Goal: Transaction & Acquisition: Download file/media

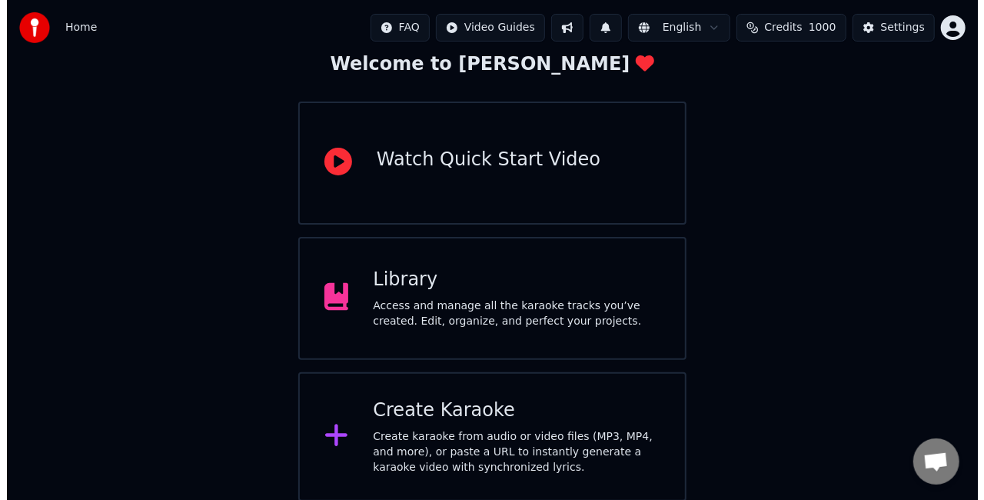
scroll to position [97, 0]
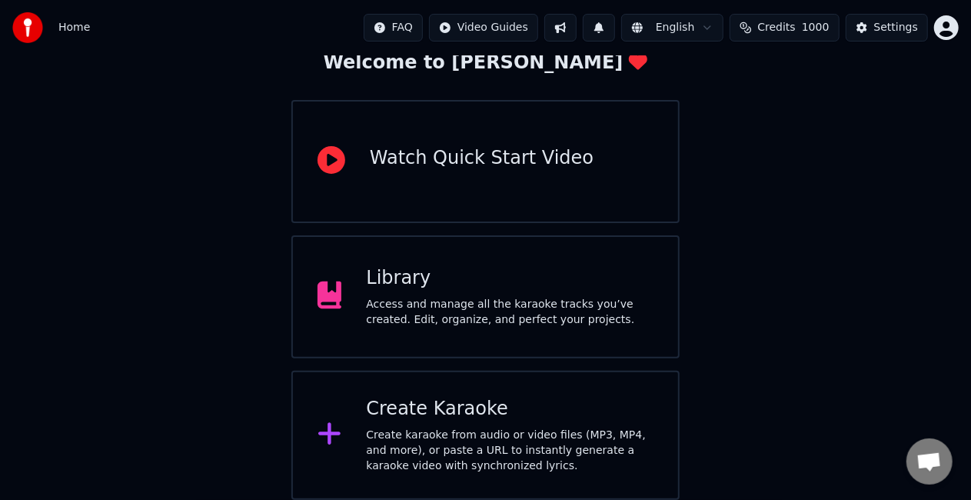
click at [491, 416] on div "Create Karaoke" at bounding box center [510, 409] width 288 height 25
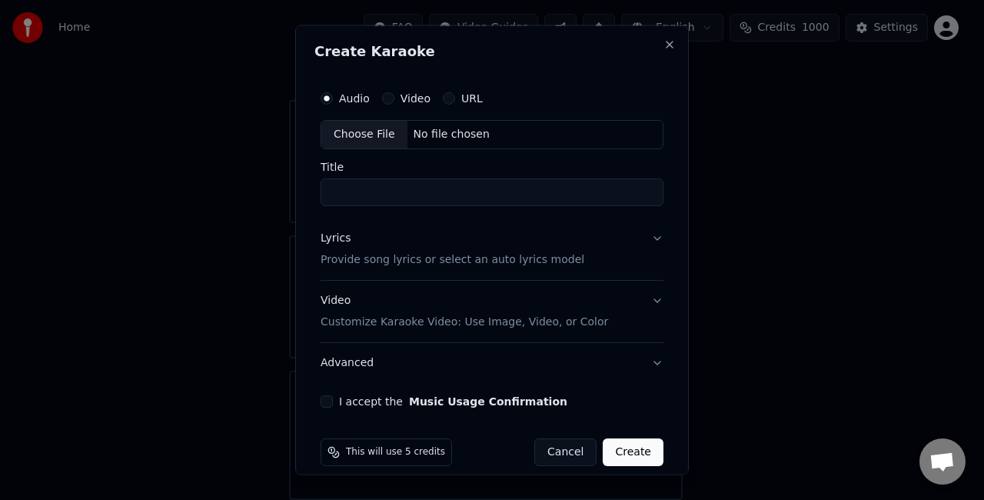
click at [443, 98] on button "URL" at bounding box center [449, 98] width 12 height 12
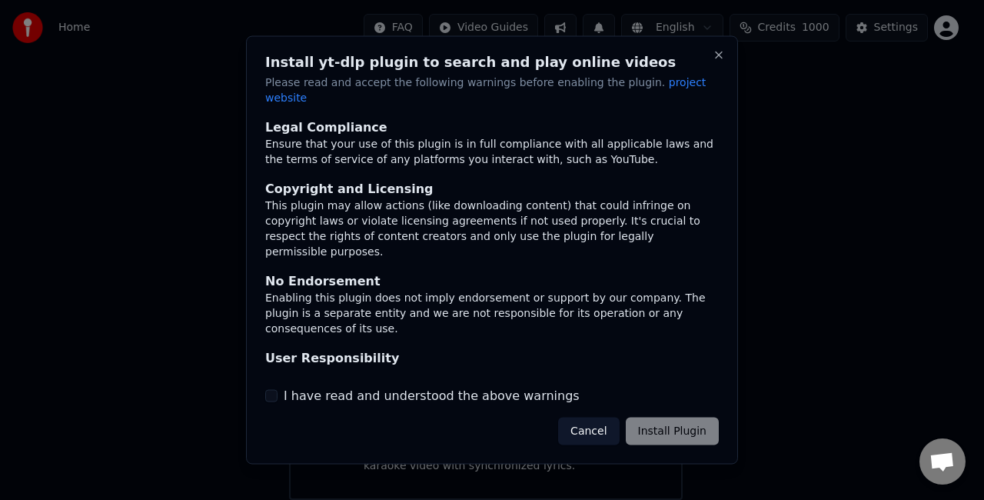
click at [272, 389] on button "I have read and understood the above warnings" at bounding box center [271, 395] width 12 height 12
click at [686, 420] on button "Install Plugin" at bounding box center [672, 431] width 93 height 28
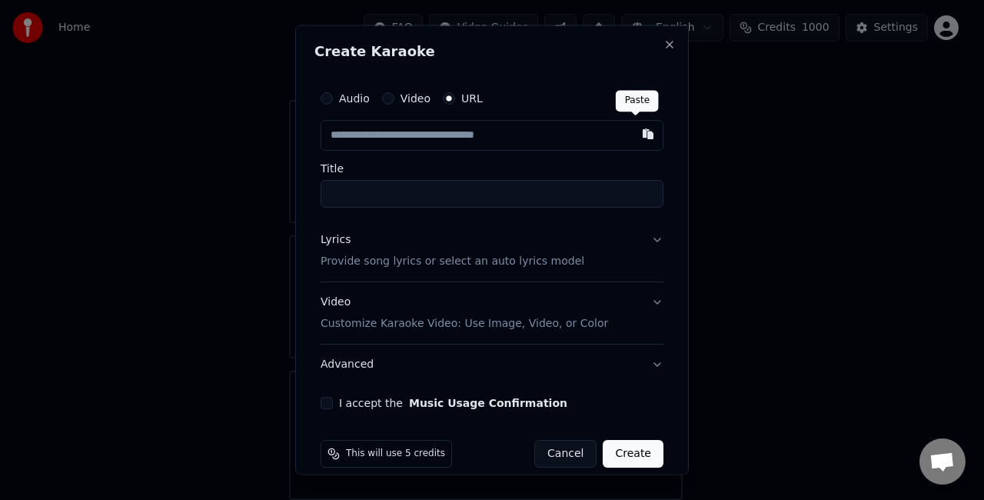
click at [634, 135] on button "button" at bounding box center [648, 134] width 31 height 28
type input "**********"
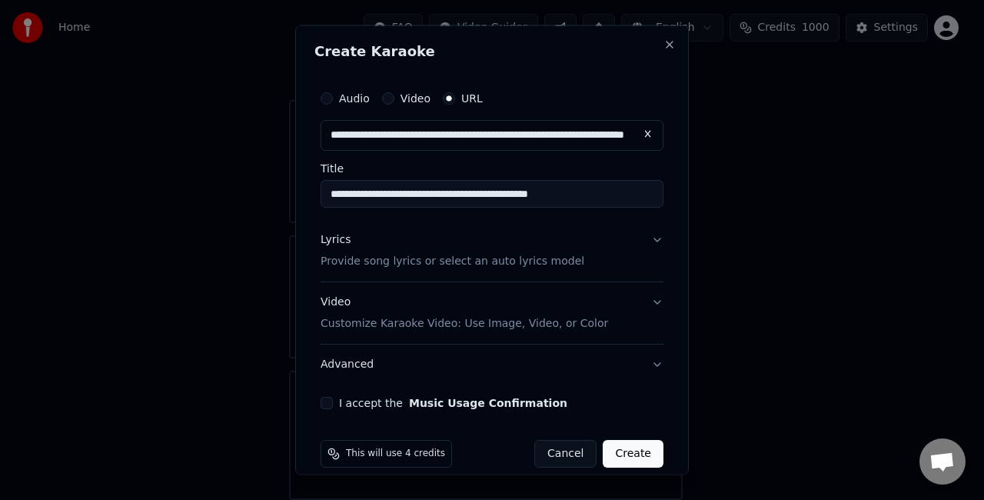
click at [633, 193] on input "**********" at bounding box center [492, 194] width 343 height 28
type input "**********"
click button at bounding box center [648, 134] width 31 height 28
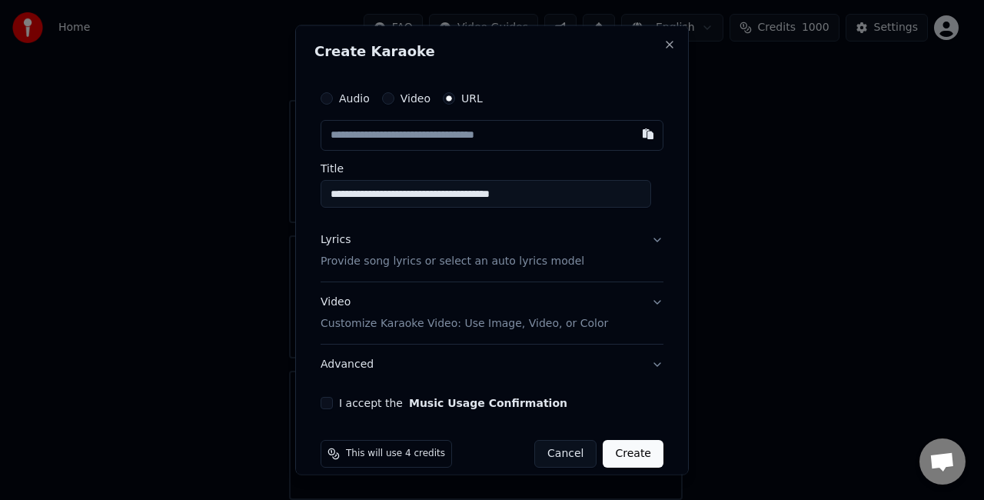
click at [326, 403] on button "I accept the Music Usage Confirmation" at bounding box center [327, 402] width 12 height 12
click at [533, 259] on p "Provide song lyrics or select an auto lyrics model" at bounding box center [453, 260] width 264 height 15
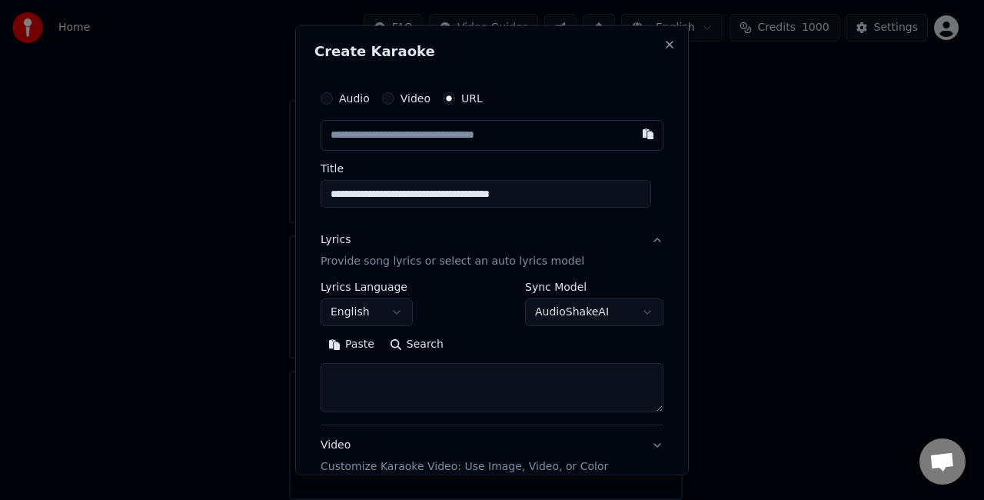
click at [359, 337] on button "Paste" at bounding box center [351, 343] width 61 height 25
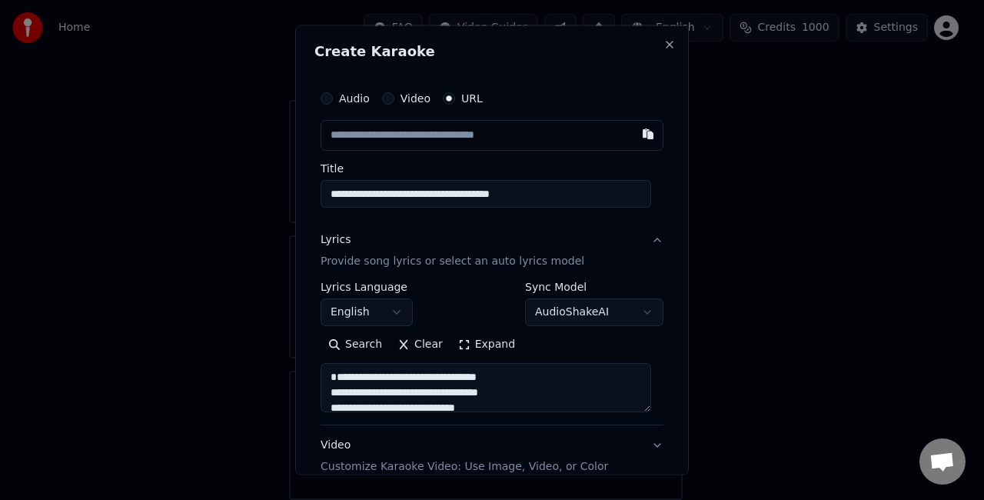
click at [327, 389] on textarea at bounding box center [486, 386] width 331 height 49
click at [387, 391] on textarea at bounding box center [486, 386] width 331 height 49
click at [381, 377] on textarea at bounding box center [486, 386] width 331 height 49
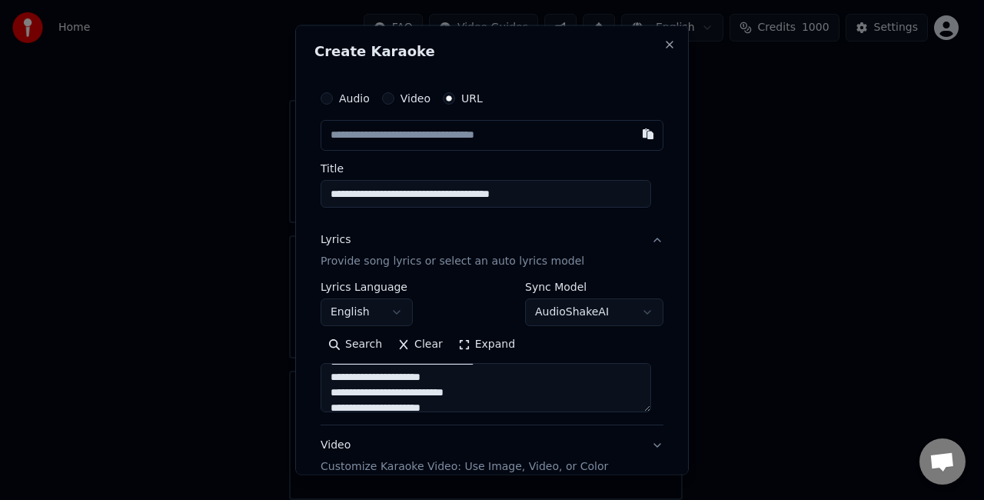
click at [487, 378] on textarea at bounding box center [486, 386] width 331 height 49
click at [530, 383] on textarea at bounding box center [486, 386] width 331 height 49
click at [330, 392] on textarea at bounding box center [486, 386] width 331 height 49
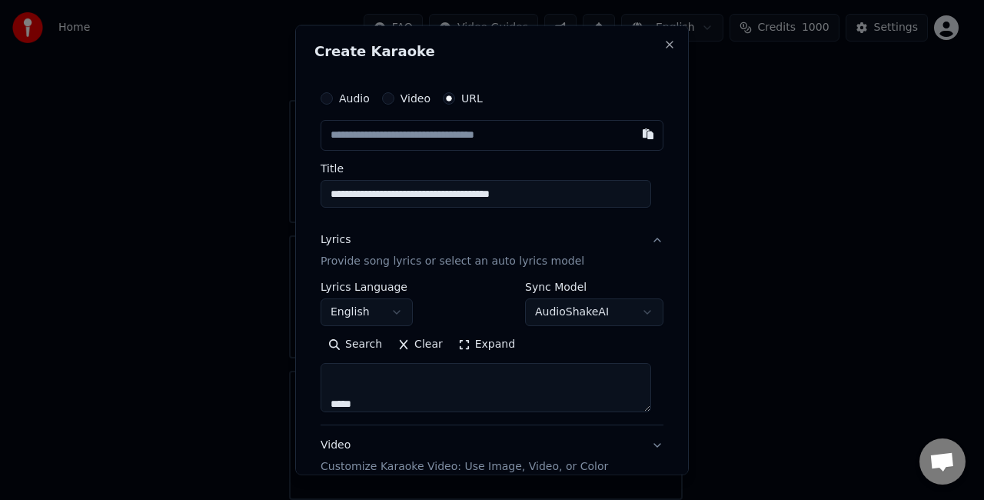
scroll to position [400, 0]
click at [327, 391] on textarea at bounding box center [486, 386] width 331 height 49
click at [326, 395] on textarea at bounding box center [486, 386] width 331 height 49
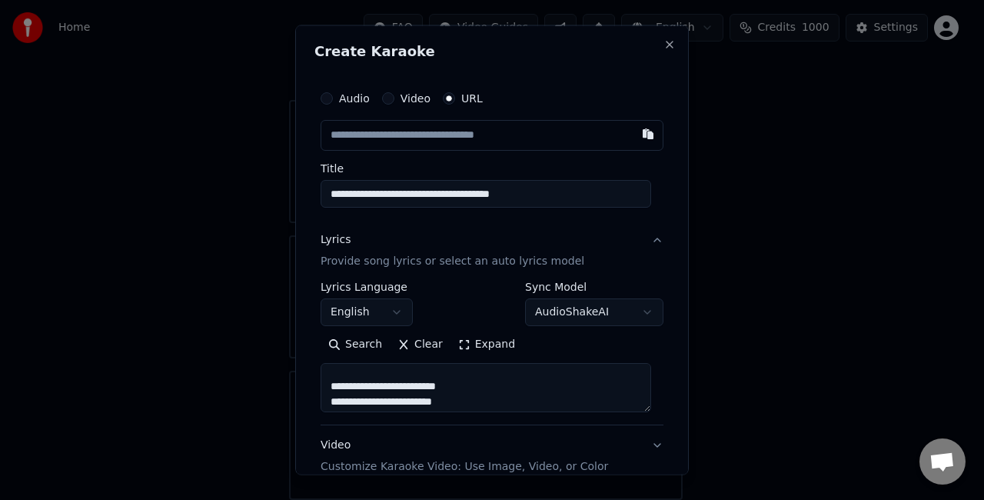
click at [327, 386] on textarea at bounding box center [486, 386] width 331 height 49
click at [478, 389] on textarea at bounding box center [486, 386] width 331 height 49
click at [327, 398] on textarea at bounding box center [486, 386] width 331 height 49
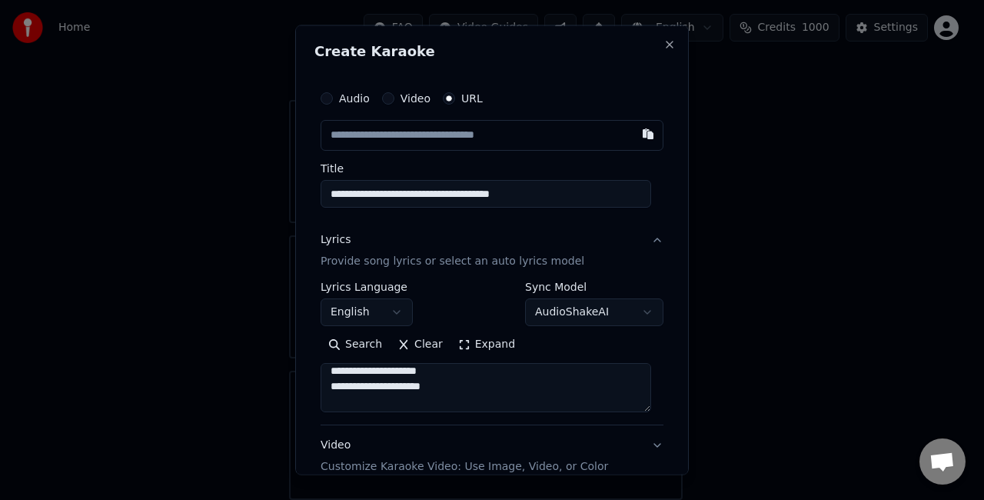
scroll to position [609, 0]
click at [327, 392] on textarea at bounding box center [486, 386] width 331 height 49
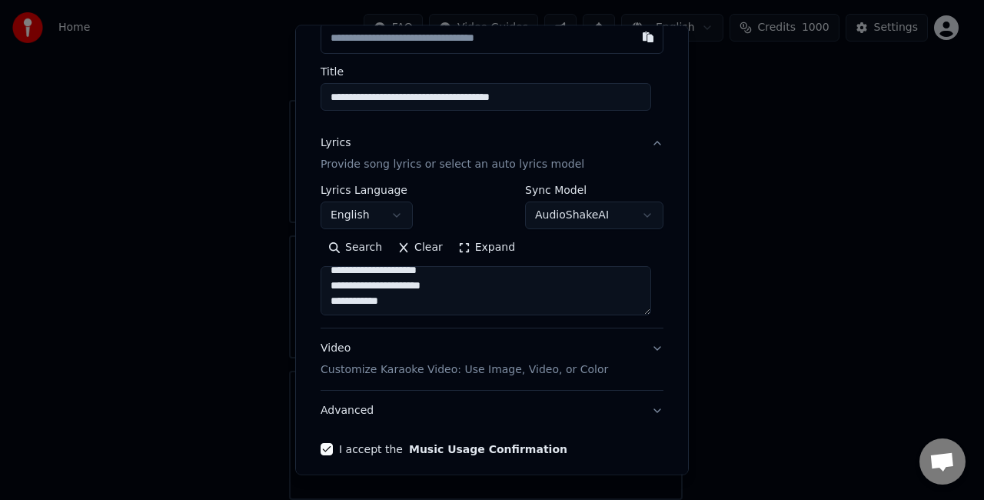
scroll to position [159, 0]
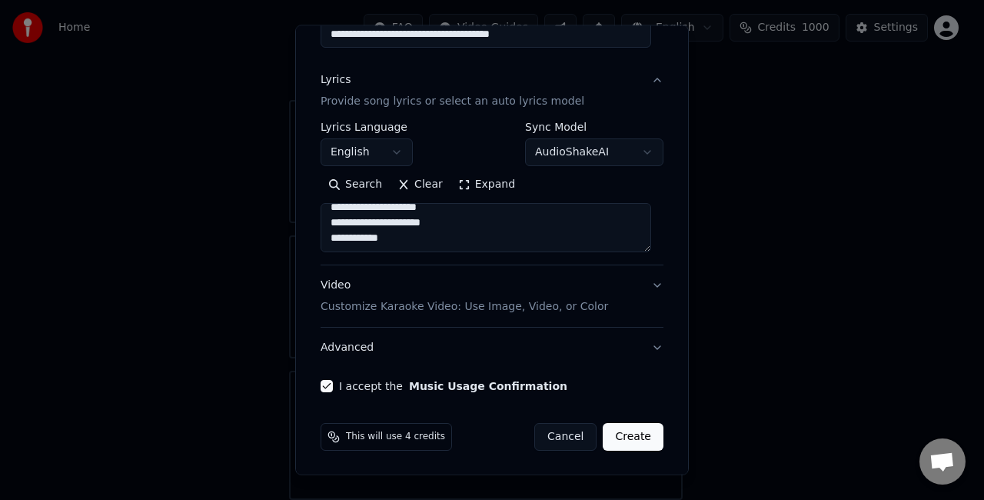
type textarea "**********"
click at [624, 435] on button "Create" at bounding box center [633, 437] width 61 height 28
select select "**"
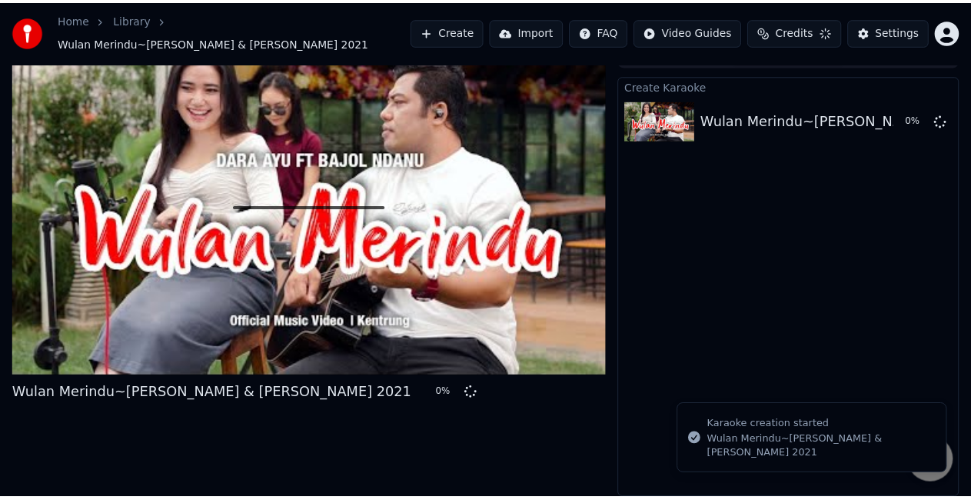
scroll to position [17, 0]
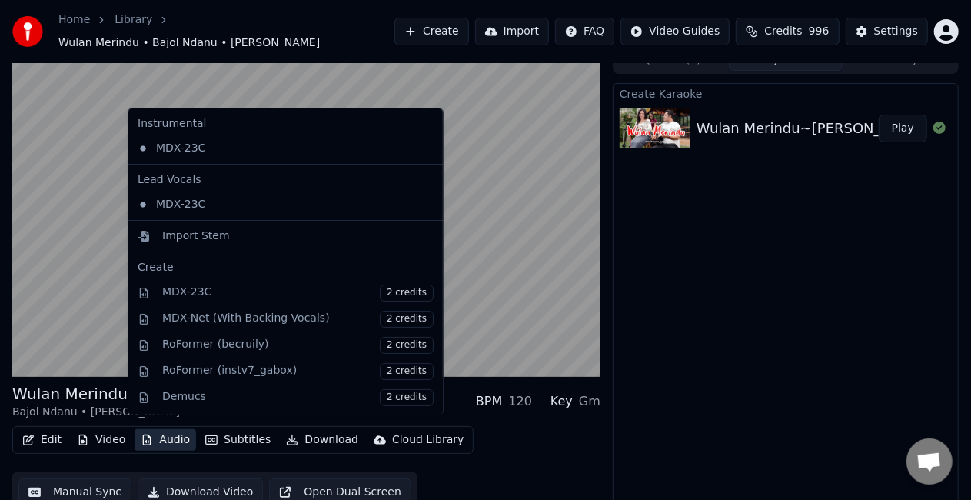
click at [171, 432] on button "Audio" at bounding box center [165, 440] width 61 height 22
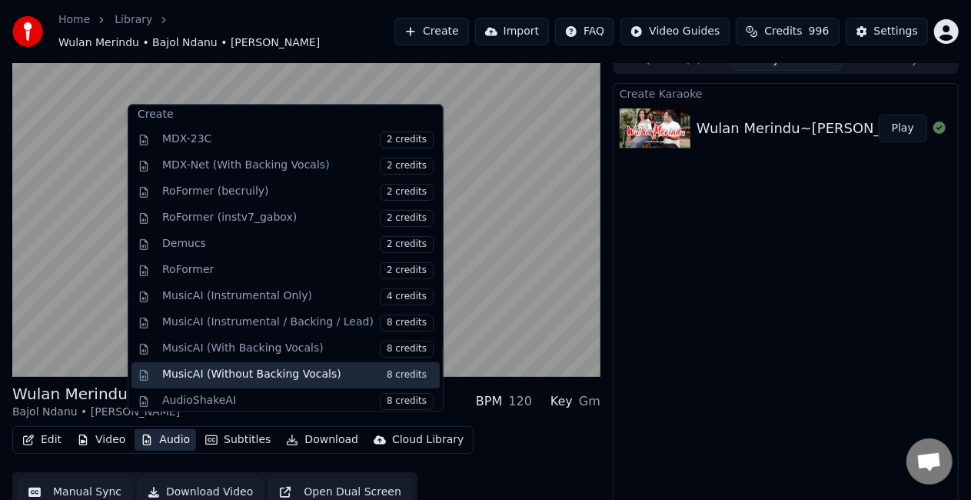
scroll to position [22, 0]
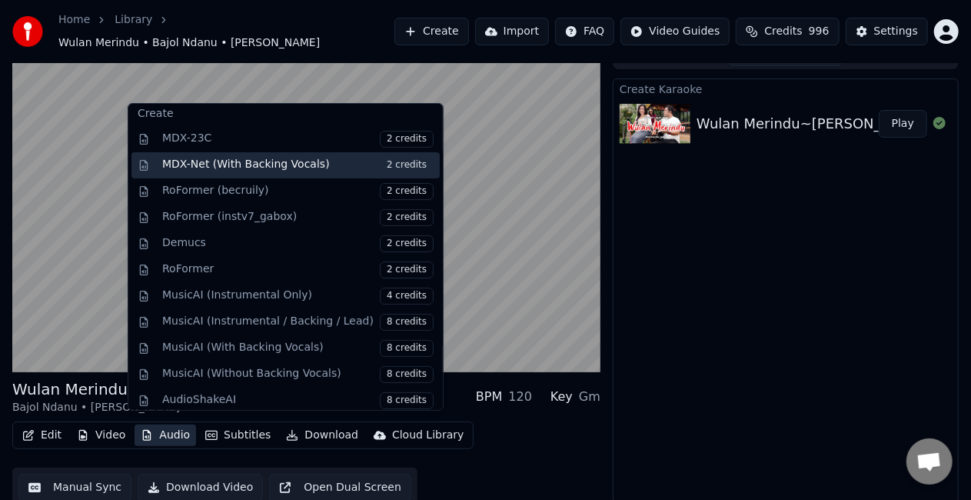
click at [285, 158] on div "MDX-Net (With Backing Vocals) 2 credits" at bounding box center [297, 165] width 271 height 17
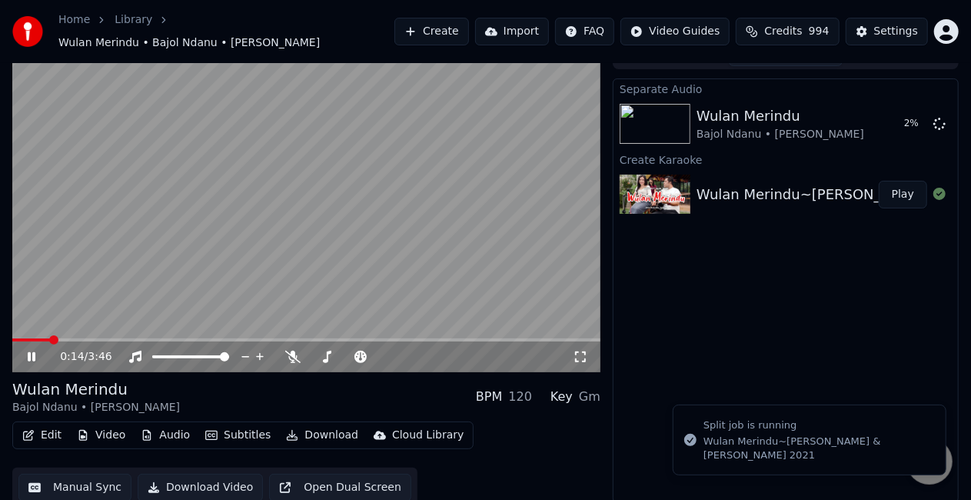
click at [16, 338] on span at bounding box center [31, 339] width 38 height 3
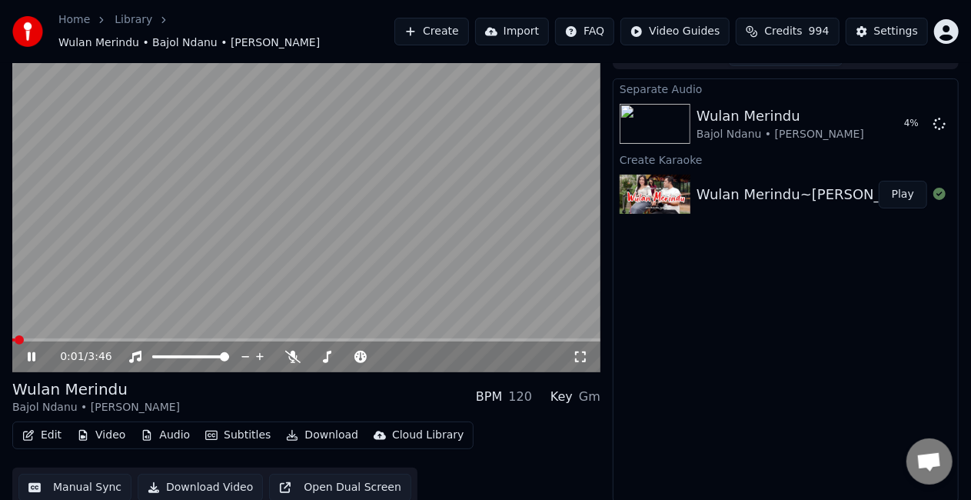
click at [15, 335] on span at bounding box center [19, 339] width 9 height 9
click at [474, 172] on video at bounding box center [306, 207] width 588 height 331
click at [330, 351] on icon at bounding box center [326, 357] width 15 height 12
click at [372, 352] on span at bounding box center [371, 356] width 9 height 9
click at [377, 352] on span at bounding box center [376, 356] width 9 height 9
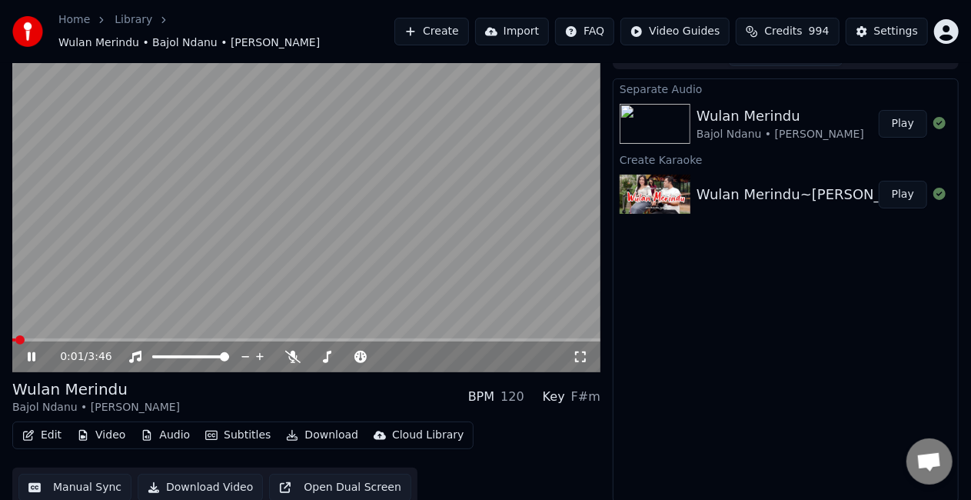
click at [158, 218] on video at bounding box center [306, 207] width 588 height 331
click at [12, 335] on span at bounding box center [16, 339] width 9 height 9
click at [31, 351] on icon at bounding box center [31, 356] width 9 height 11
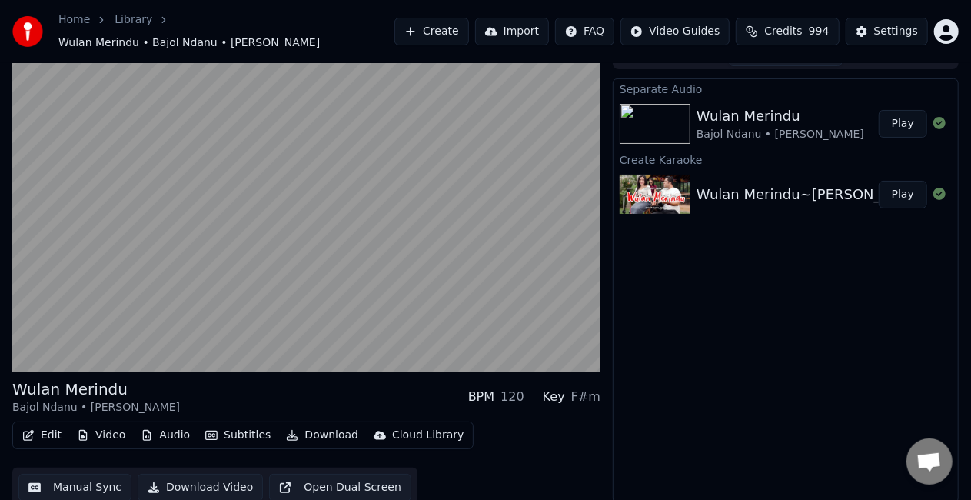
click at [907, 119] on button "Play" at bounding box center [903, 124] width 48 height 28
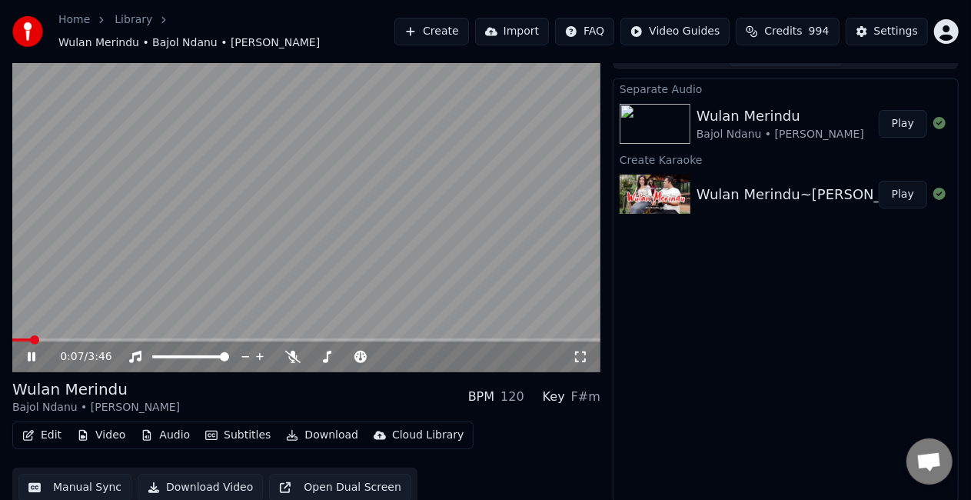
click at [26, 351] on icon at bounding box center [42, 357] width 35 height 12
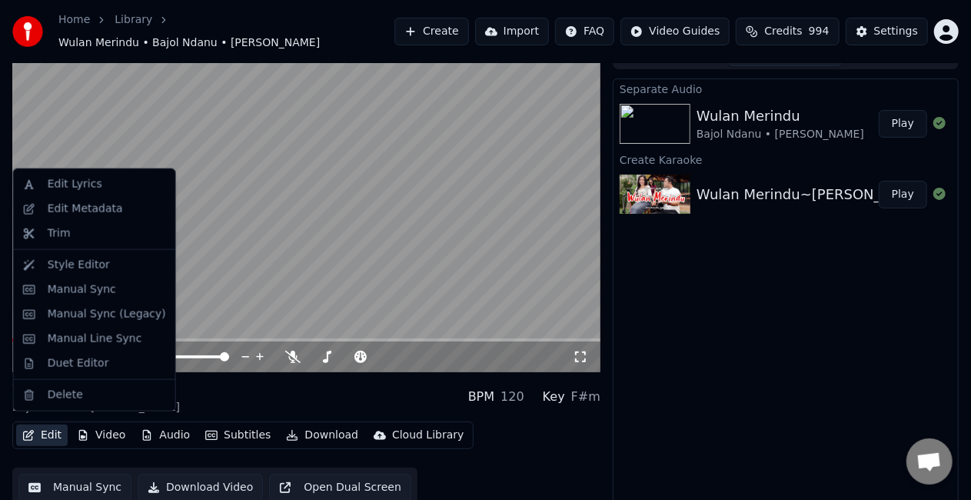
click at [49, 434] on button "Edit" at bounding box center [42, 435] width 52 height 22
click at [103, 367] on div "Duet Editor" at bounding box center [107, 363] width 118 height 15
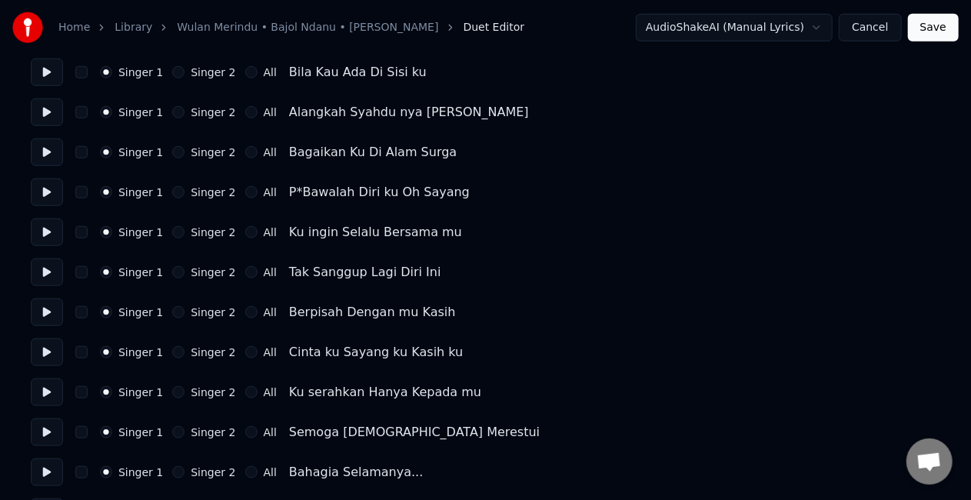
scroll to position [769, 0]
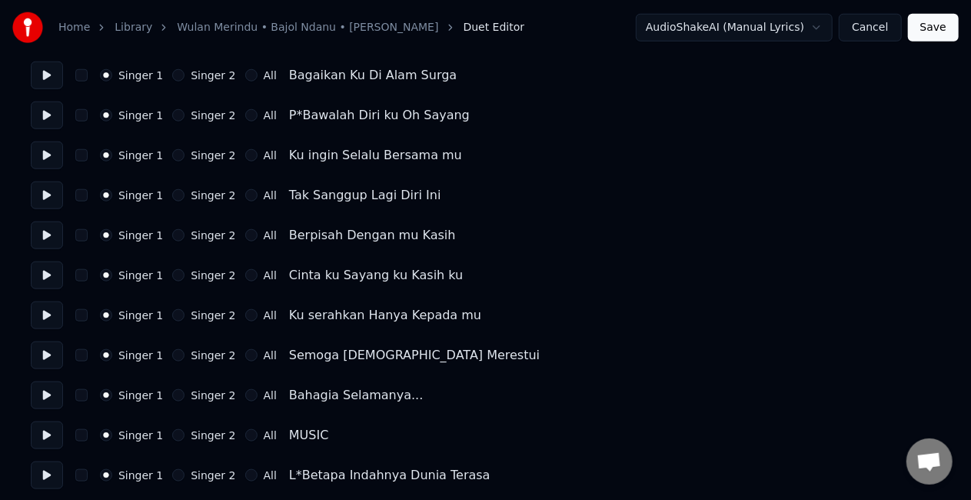
click at [172, 115] on button "Singer 2" at bounding box center [178, 115] width 12 height 12
click at [174, 158] on button "Singer 2" at bounding box center [178, 155] width 12 height 12
click at [175, 200] on button "Singer 2" at bounding box center [178, 195] width 12 height 12
click at [174, 237] on button "Singer 2" at bounding box center [178, 235] width 12 height 12
click at [172, 276] on button "Singer 2" at bounding box center [178, 275] width 12 height 12
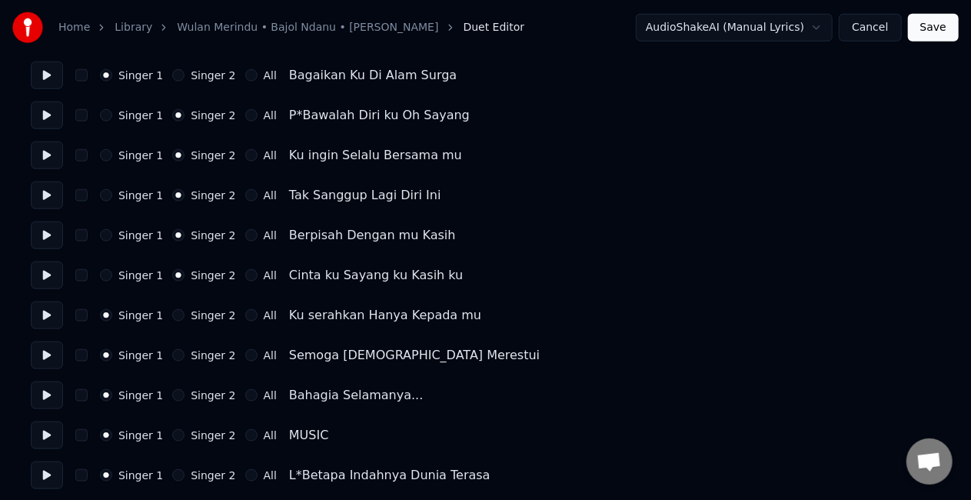
click at [174, 317] on button "Singer 2" at bounding box center [178, 315] width 12 height 12
click at [174, 357] on button "Singer 2" at bounding box center [178, 355] width 12 height 12
click at [175, 398] on button "Singer 2" at bounding box center [178, 395] width 12 height 12
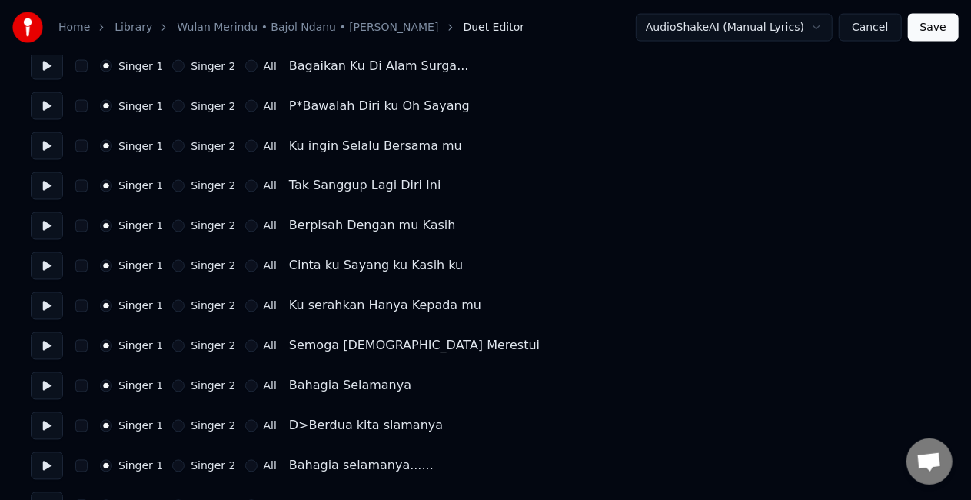
scroll to position [1307, 0]
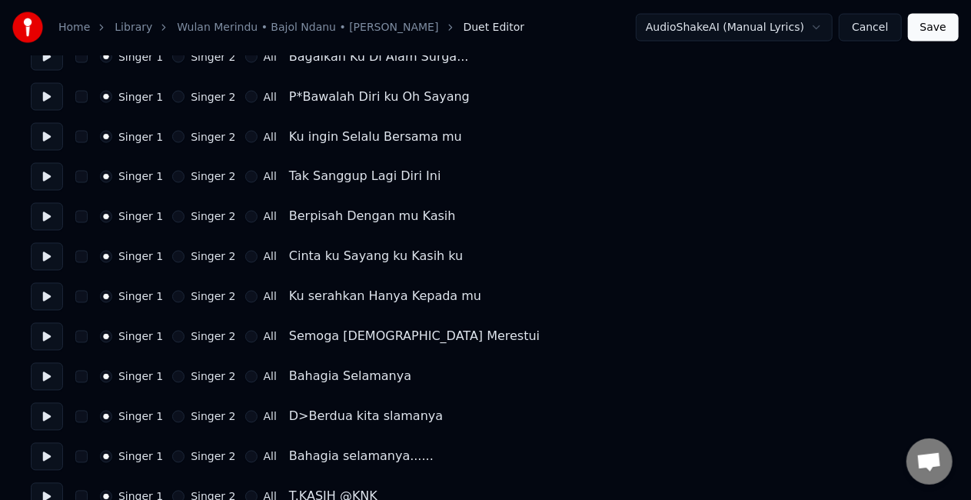
click at [173, 97] on button "Singer 2" at bounding box center [178, 97] width 12 height 12
click at [173, 141] on button "Singer 2" at bounding box center [178, 137] width 12 height 12
click at [175, 178] on button "Singer 2" at bounding box center [178, 177] width 12 height 12
click at [172, 217] on button "Singer 2" at bounding box center [178, 217] width 12 height 12
click at [175, 259] on button "Singer 2" at bounding box center [178, 257] width 12 height 12
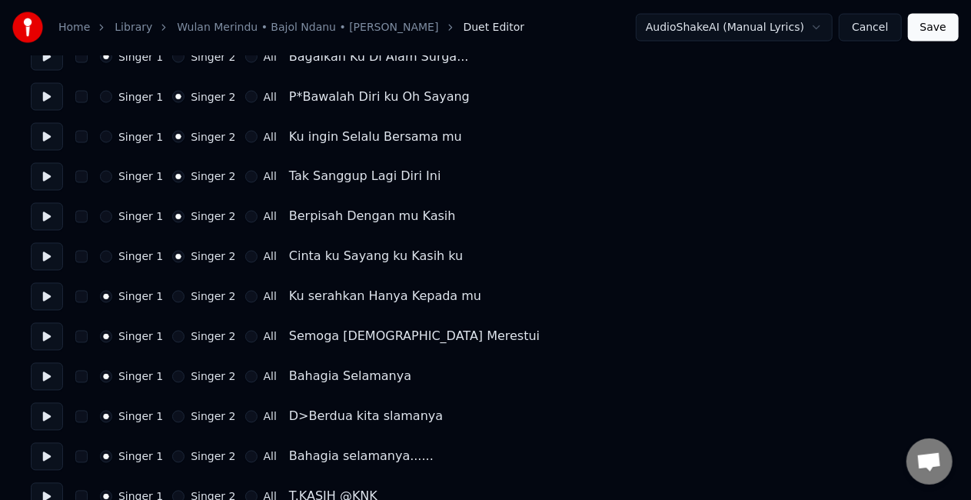
click at [172, 299] on button "Singer 2" at bounding box center [178, 297] width 12 height 12
click at [176, 337] on button "Singer 2" at bounding box center [178, 337] width 12 height 12
click at [175, 379] on button "Singer 2" at bounding box center [178, 377] width 12 height 12
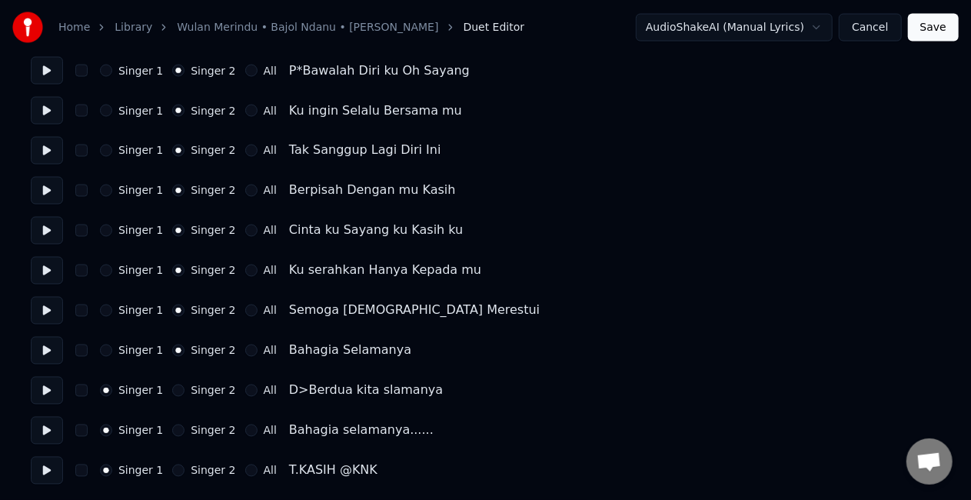
click at [245, 392] on button "All" at bounding box center [251, 390] width 12 height 12
click at [245, 429] on button "All" at bounding box center [251, 430] width 12 height 12
click at [950, 24] on button "Save" at bounding box center [933, 28] width 51 height 28
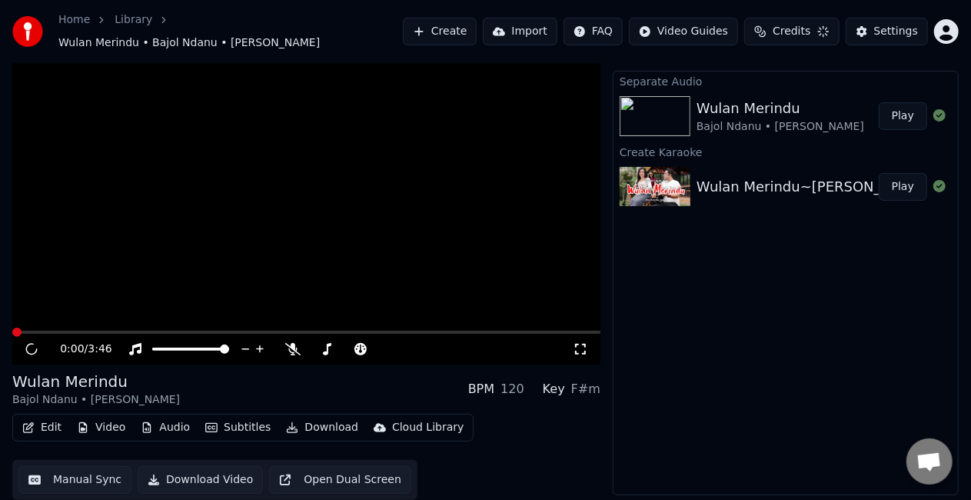
scroll to position [22, 0]
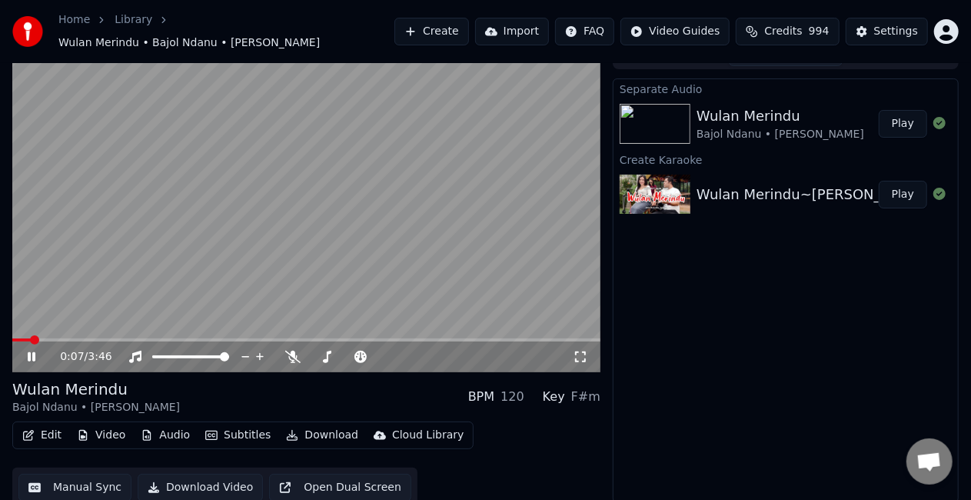
click at [33, 357] on div "0:07 / 3:46" at bounding box center [306, 356] width 588 height 31
click at [37, 354] on icon at bounding box center [42, 357] width 35 height 12
click at [18, 335] on span at bounding box center [22, 339] width 9 height 9
click at [52, 426] on button "Edit" at bounding box center [42, 435] width 52 height 22
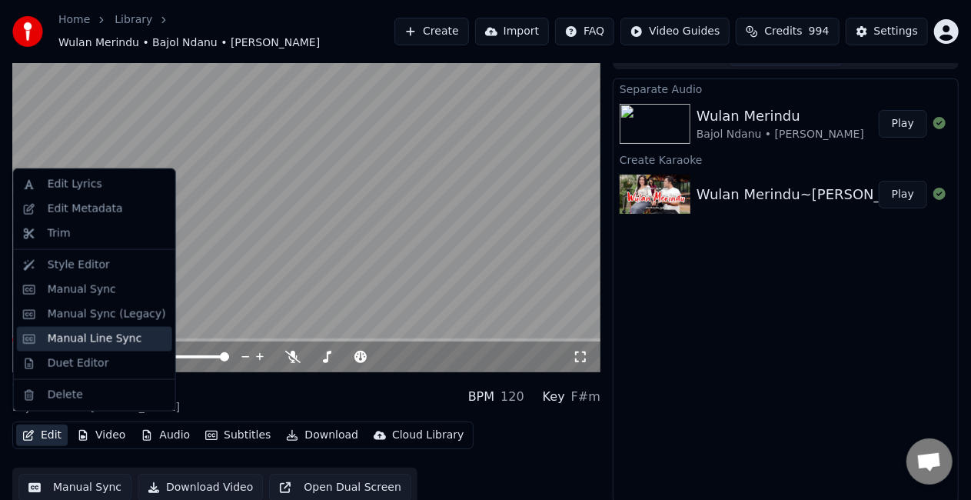
click at [109, 337] on div "Manual Line Sync" at bounding box center [95, 338] width 95 height 15
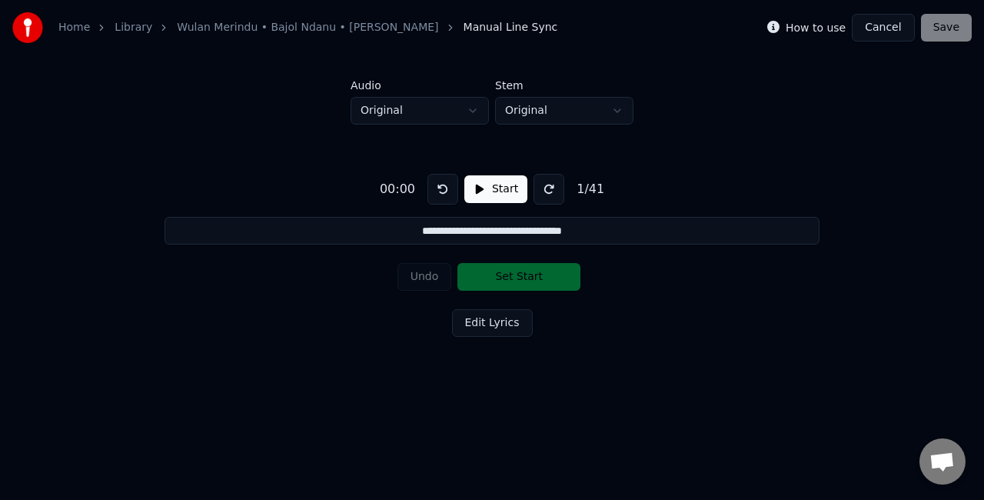
click at [523, 275] on div "Undo Set Start" at bounding box center [492, 277] width 190 height 40
click at [494, 183] on button "Start" at bounding box center [495, 189] width 63 height 28
click at [514, 280] on button "Set Start" at bounding box center [518, 277] width 123 height 28
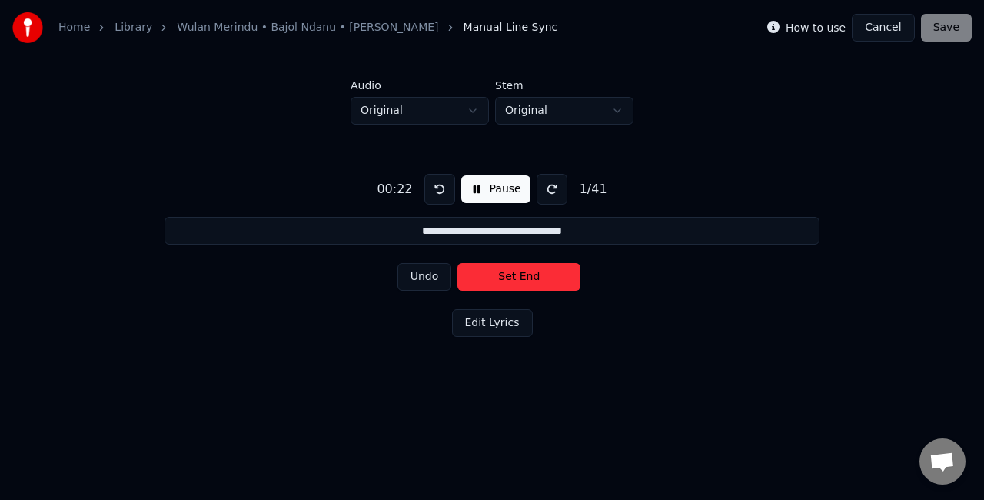
click at [538, 270] on button "Set End" at bounding box center [518, 277] width 123 height 28
click at [538, 270] on button "Set Start" at bounding box center [518, 277] width 123 height 28
click at [534, 272] on button "Set End" at bounding box center [518, 277] width 123 height 28
click at [534, 272] on button "Set Start" at bounding box center [518, 277] width 123 height 28
click at [534, 272] on button "Set End" at bounding box center [518, 277] width 123 height 28
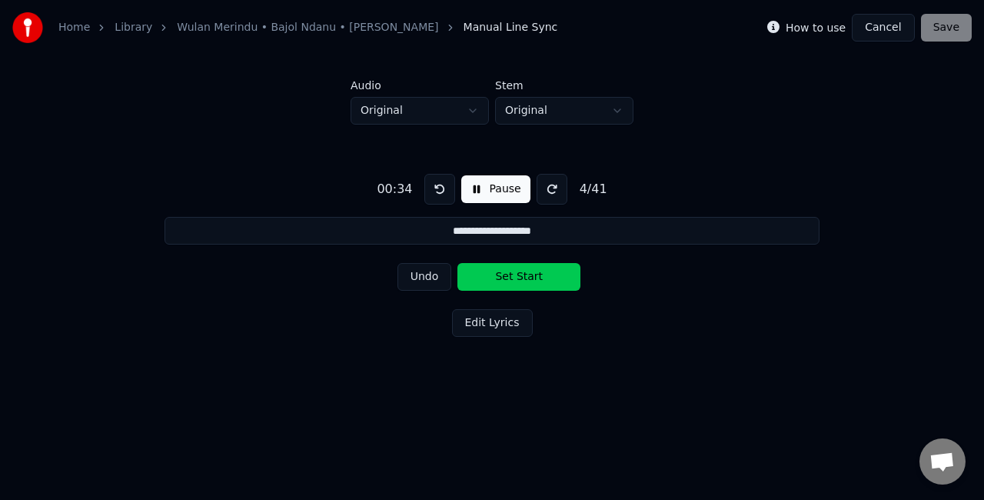
click at [534, 272] on button "Set Start" at bounding box center [518, 277] width 123 height 28
click at [532, 275] on button "Set End" at bounding box center [518, 277] width 123 height 28
click at [531, 275] on button "Set Start" at bounding box center [518, 277] width 123 height 28
click at [527, 277] on button "Set End" at bounding box center [518, 277] width 123 height 28
click at [527, 277] on button "Set Start" at bounding box center [518, 277] width 123 height 28
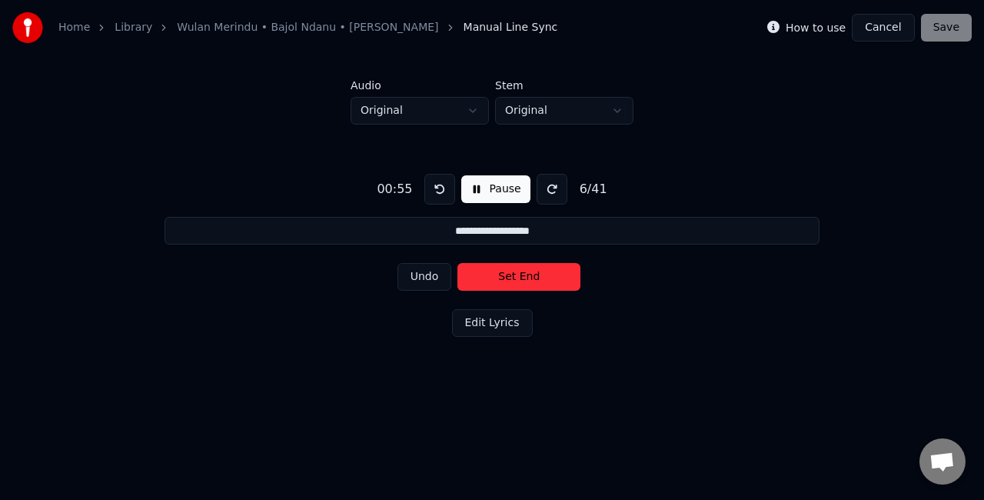
click at [537, 274] on button "Set End" at bounding box center [518, 277] width 123 height 28
click at [537, 274] on button "Set Start" at bounding box center [518, 277] width 123 height 28
click at [537, 274] on button "Set End" at bounding box center [518, 277] width 123 height 28
click at [537, 274] on button "Set Start" at bounding box center [518, 277] width 123 height 28
click at [537, 274] on button "Set End" at bounding box center [518, 277] width 123 height 28
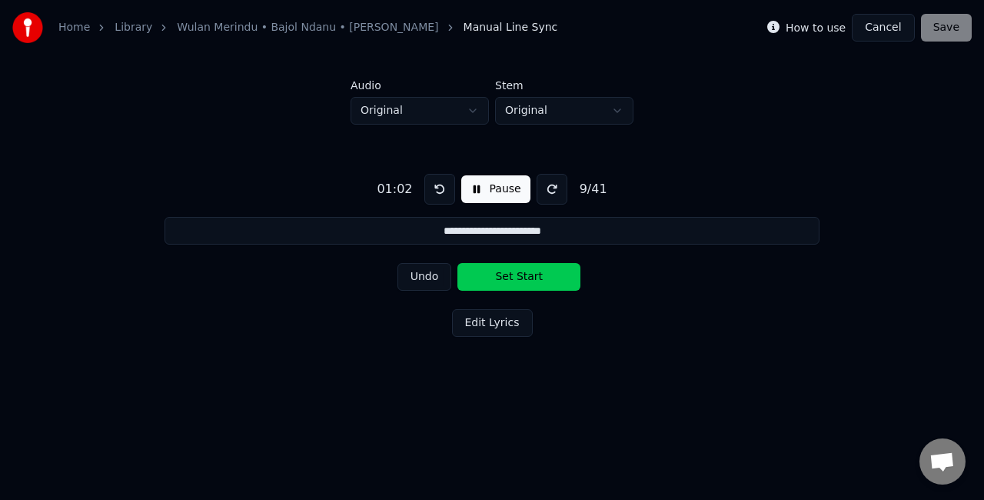
click at [537, 274] on button "Set Start" at bounding box center [518, 277] width 123 height 28
click at [537, 274] on button "Set End" at bounding box center [518, 277] width 123 height 28
click at [537, 274] on button "Set Start" at bounding box center [518, 277] width 123 height 28
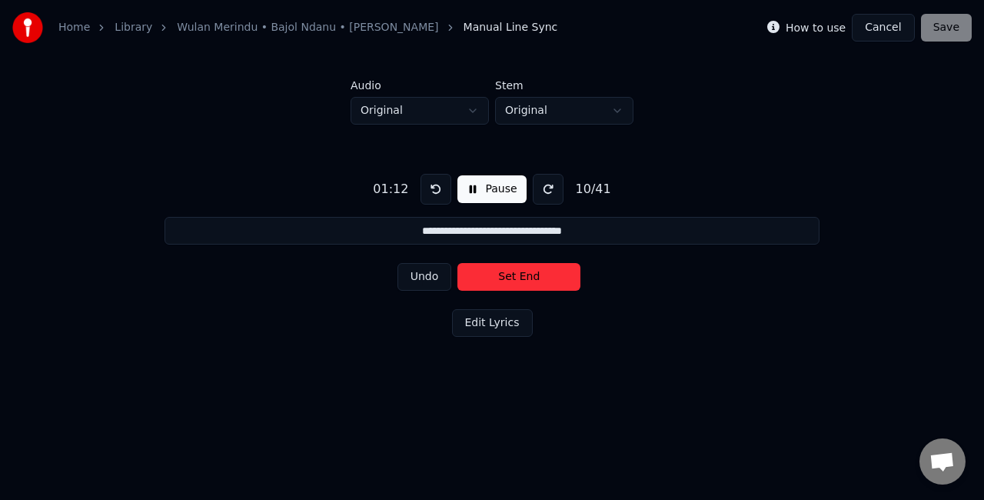
click at [538, 274] on button "Set End" at bounding box center [518, 277] width 123 height 28
click at [538, 274] on button "Set Start" at bounding box center [518, 277] width 123 height 28
click at [539, 273] on button "Set End" at bounding box center [518, 277] width 123 height 28
click at [539, 273] on button "Set Start" at bounding box center [518, 277] width 123 height 28
click at [539, 273] on button "Set End" at bounding box center [518, 277] width 123 height 28
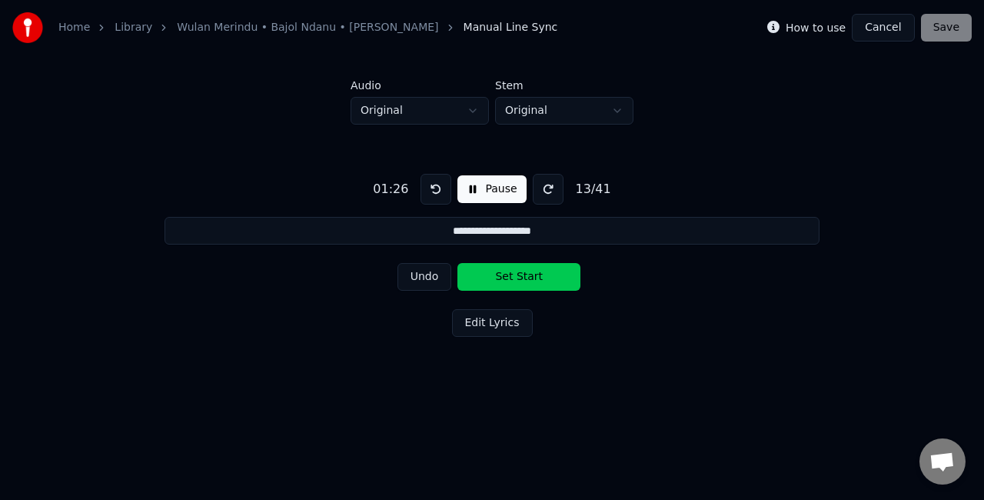
click at [539, 273] on button "Set Start" at bounding box center [518, 277] width 123 height 28
click at [521, 281] on button "Set End" at bounding box center [518, 277] width 123 height 28
click at [521, 280] on button "Set Start" at bounding box center [518, 277] width 123 height 28
click at [522, 279] on button "Set End" at bounding box center [518, 277] width 123 height 28
click at [522, 279] on button "Set Start" at bounding box center [518, 277] width 123 height 28
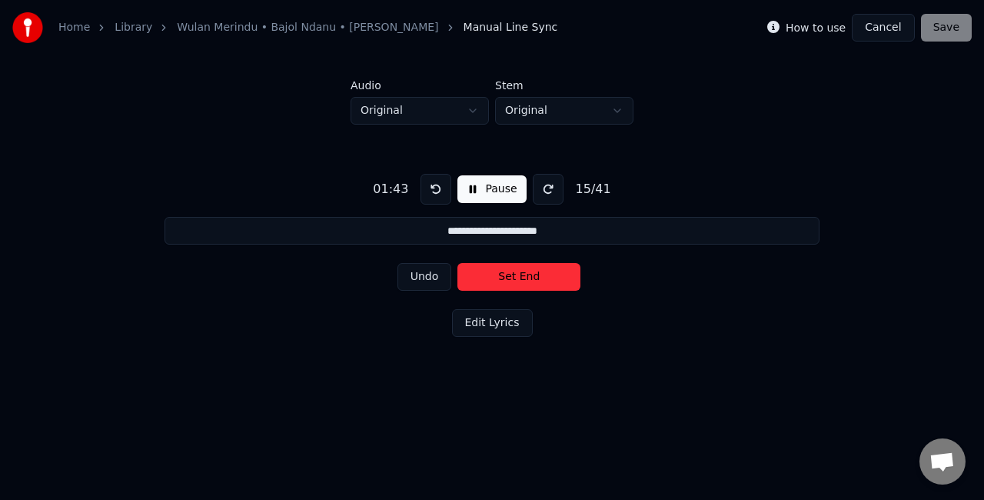
click at [515, 281] on button "Set End" at bounding box center [518, 277] width 123 height 28
click at [515, 281] on button "Set Start" at bounding box center [518, 277] width 123 height 28
click at [515, 281] on button "Set End" at bounding box center [518, 277] width 123 height 28
click at [515, 281] on button "Set Start" at bounding box center [518, 277] width 123 height 28
click at [514, 282] on button "Set End" at bounding box center [518, 277] width 123 height 28
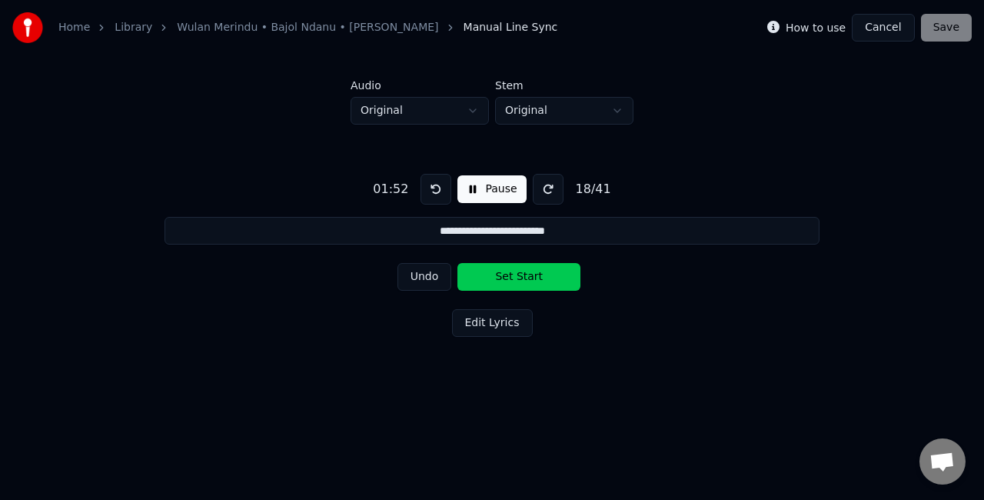
click at [514, 282] on button "Set Start" at bounding box center [518, 277] width 123 height 28
click at [512, 284] on button "Set End" at bounding box center [518, 277] width 123 height 28
click at [512, 284] on button "Set Start" at bounding box center [518, 277] width 123 height 28
click at [510, 284] on button "Set End" at bounding box center [518, 277] width 123 height 28
click at [510, 284] on button "Set Start" at bounding box center [518, 277] width 123 height 28
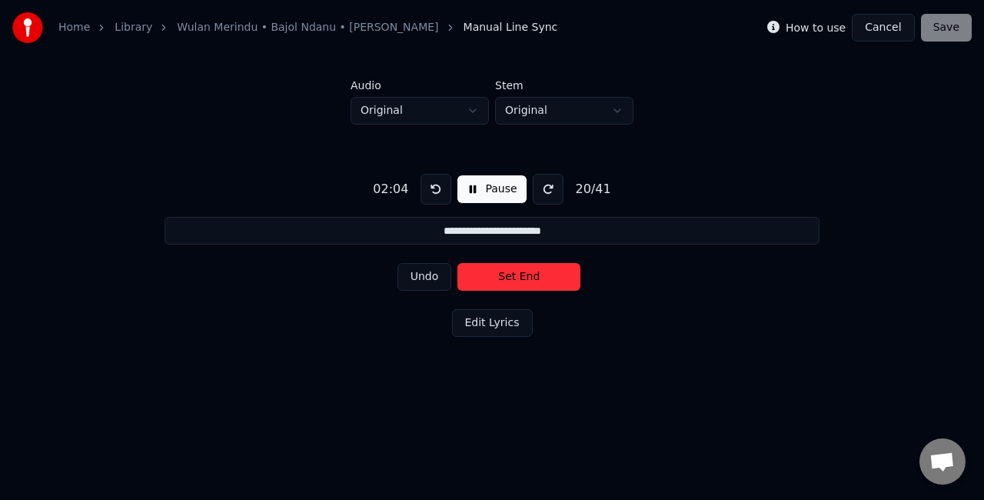
click at [510, 284] on button "Set End" at bounding box center [518, 277] width 123 height 28
click at [510, 284] on button "Set Start" at bounding box center [518, 277] width 123 height 28
click at [517, 274] on button "Set End" at bounding box center [518, 277] width 123 height 28
click at [517, 274] on button "Set Start" at bounding box center [518, 277] width 123 height 28
click at [517, 274] on button "Set End" at bounding box center [518, 277] width 123 height 28
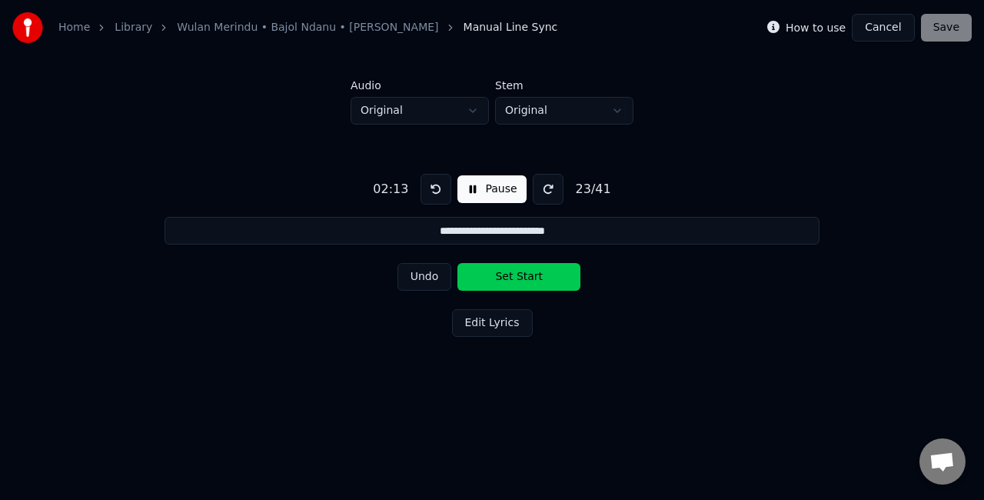
click at [517, 274] on button "Set Start" at bounding box center [518, 277] width 123 height 28
click at [517, 274] on button "Set End" at bounding box center [518, 277] width 123 height 28
click at [517, 274] on button "Set Start" at bounding box center [518, 277] width 123 height 28
click at [518, 281] on button "Set End" at bounding box center [518, 277] width 123 height 28
click at [518, 281] on button "Set Start" at bounding box center [518, 277] width 123 height 28
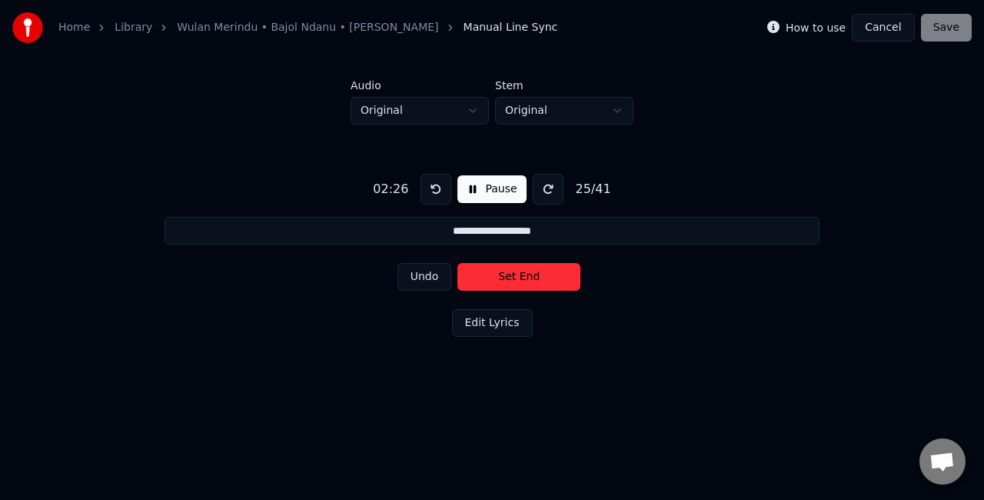
click at [518, 281] on button "Set End" at bounding box center [518, 277] width 123 height 28
click at [520, 281] on button "Set Start" at bounding box center [518, 277] width 123 height 28
click at [510, 277] on button "Set End" at bounding box center [518, 277] width 123 height 28
click at [510, 277] on button "Set Start" at bounding box center [518, 277] width 123 height 28
click at [510, 277] on button "Set End" at bounding box center [518, 277] width 123 height 28
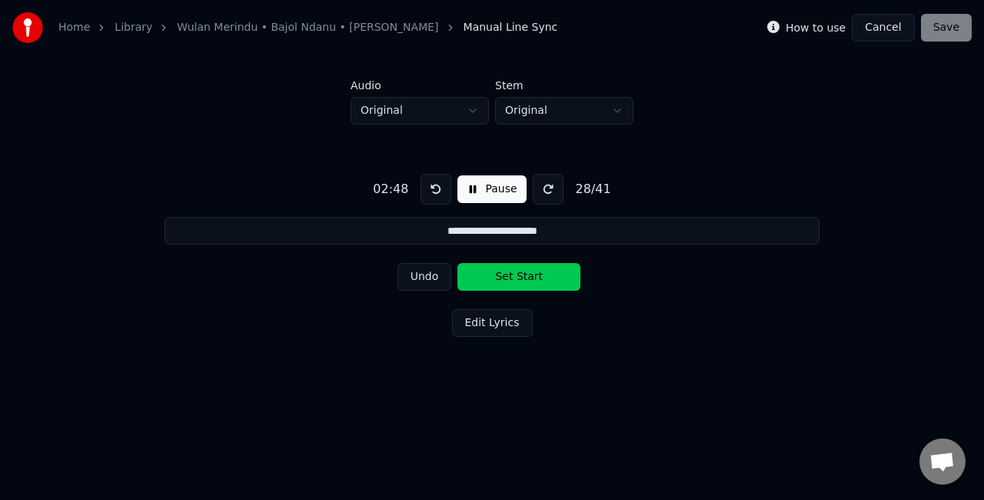
click at [510, 277] on button "Set Start" at bounding box center [518, 277] width 123 height 28
click at [506, 272] on button "Set End" at bounding box center [518, 277] width 123 height 28
click at [506, 272] on button "Set Start" at bounding box center [518, 277] width 123 height 28
click at [503, 274] on button "Set End" at bounding box center [518, 277] width 123 height 28
click at [503, 274] on button "Set Start" at bounding box center [518, 277] width 123 height 28
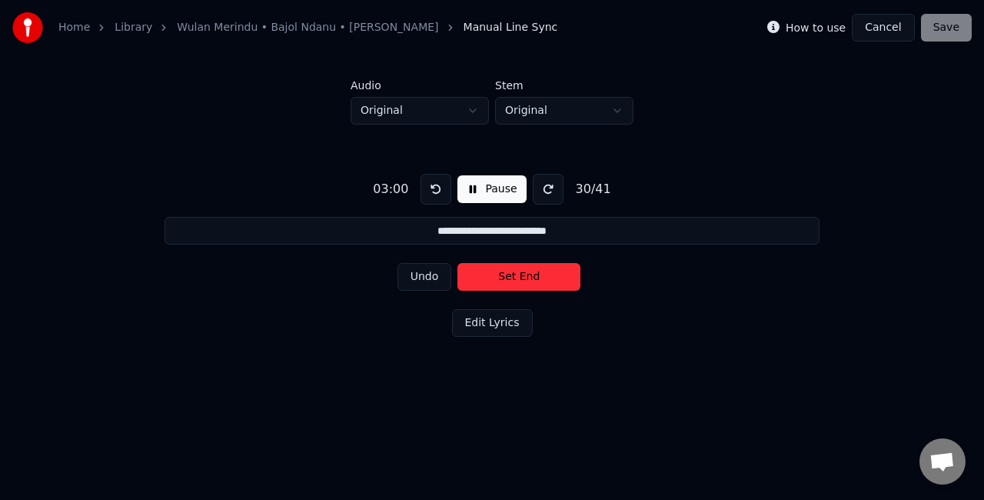
click at [503, 274] on button "Set End" at bounding box center [518, 277] width 123 height 28
click at [503, 274] on button "Set Start" at bounding box center [518, 277] width 123 height 28
click at [503, 274] on button "Set End" at bounding box center [518, 277] width 123 height 28
click at [503, 274] on button "Set Start" at bounding box center [518, 277] width 123 height 28
click at [503, 274] on button "Set End" at bounding box center [518, 277] width 123 height 28
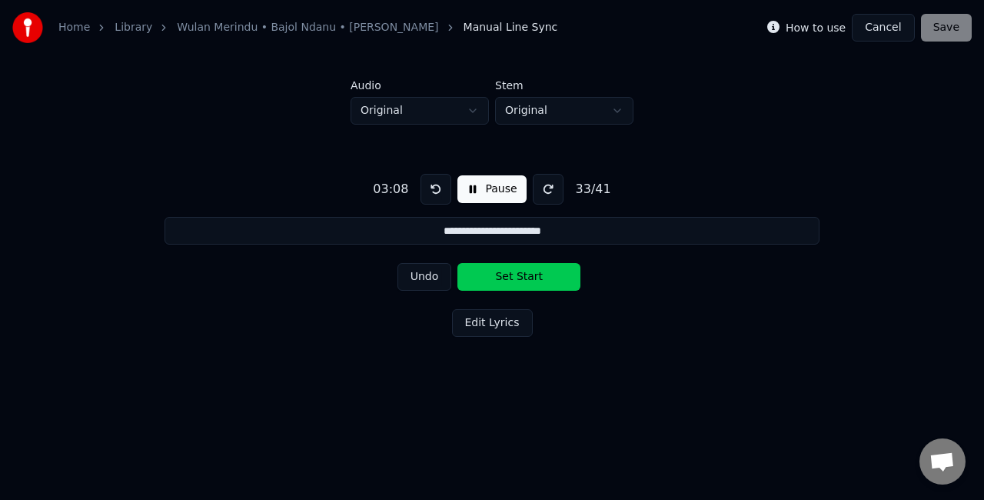
click at [502, 274] on button "Set Start" at bounding box center [518, 277] width 123 height 28
click at [503, 274] on button "Set End" at bounding box center [518, 277] width 123 height 28
click at [503, 274] on button "Set Start" at bounding box center [518, 277] width 123 height 28
click at [503, 274] on button "Set End" at bounding box center [518, 277] width 123 height 28
click at [503, 274] on button "Set Start" at bounding box center [518, 277] width 123 height 28
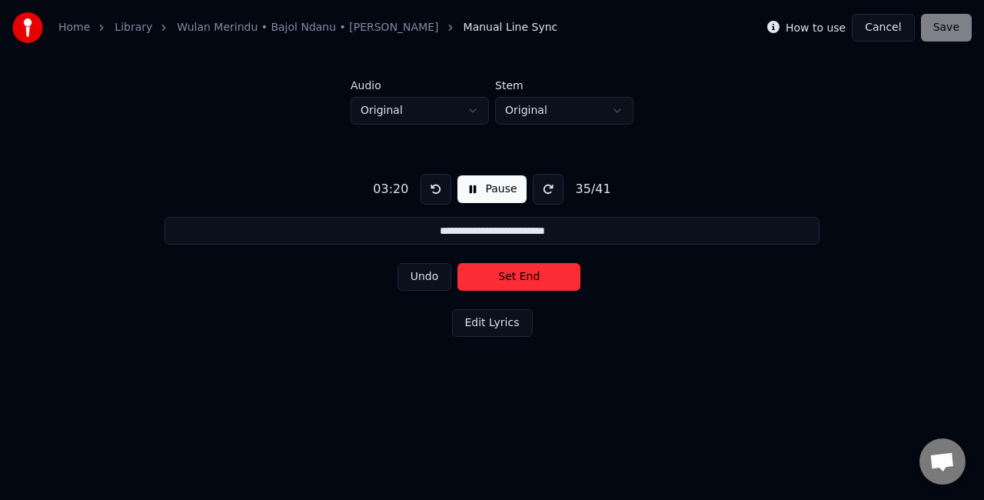
click at [503, 274] on button "Set End" at bounding box center [518, 277] width 123 height 28
click at [503, 274] on button "Set Start" at bounding box center [518, 277] width 123 height 28
click at [503, 274] on button "Set End" at bounding box center [518, 277] width 123 height 28
click at [503, 274] on button "Set Start" at bounding box center [518, 277] width 123 height 28
click at [503, 275] on button "Set End" at bounding box center [518, 277] width 123 height 28
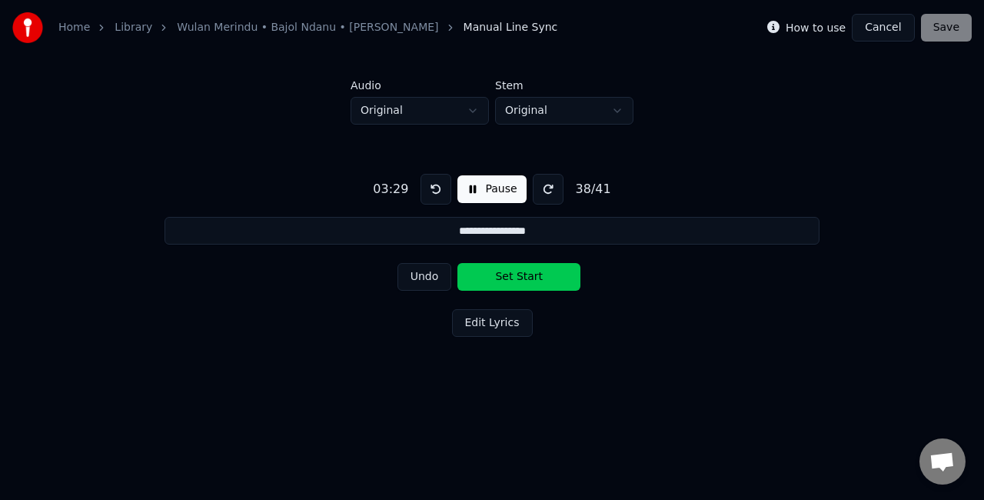
click at [503, 275] on button "Set Start" at bounding box center [518, 277] width 123 height 28
click at [503, 275] on button "Set End" at bounding box center [518, 277] width 123 height 28
click at [503, 275] on button "Set Start" at bounding box center [518, 277] width 123 height 28
click at [503, 275] on button "Set End" at bounding box center [518, 277] width 123 height 28
click at [503, 275] on button "Set Start" at bounding box center [518, 277] width 123 height 28
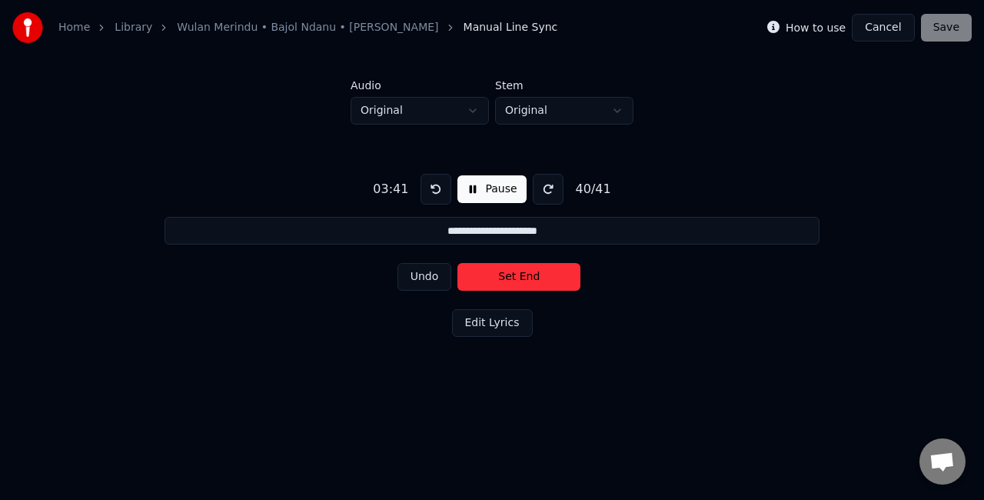
click at [503, 275] on button "Set End" at bounding box center [518, 277] width 123 height 28
type input "**********"
click at [503, 275] on button "Set Start" at bounding box center [518, 277] width 123 height 28
click at [948, 18] on div "How to use Cancel Save" at bounding box center [869, 28] width 204 height 28
click at [952, 34] on div "How to use Cancel Save" at bounding box center [869, 28] width 204 height 28
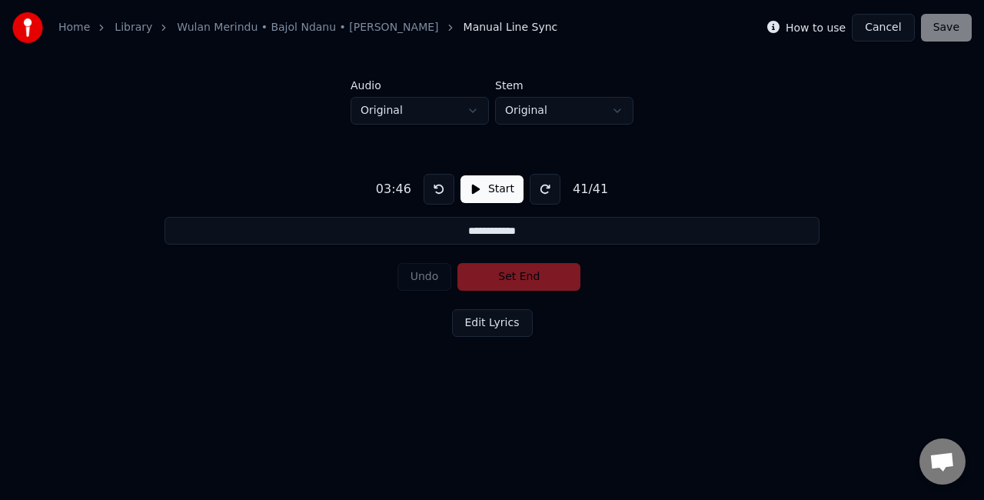
click at [967, 20] on div "How to use Cancel Save" at bounding box center [869, 28] width 204 height 28
click at [558, 280] on div "Undo Set End" at bounding box center [492, 277] width 190 height 40
click at [552, 296] on div "Undo Set End" at bounding box center [492, 277] width 190 height 40
click at [560, 284] on div "Undo Set End" at bounding box center [492, 277] width 190 height 40
click at [474, 185] on button "Start" at bounding box center [491, 189] width 63 height 28
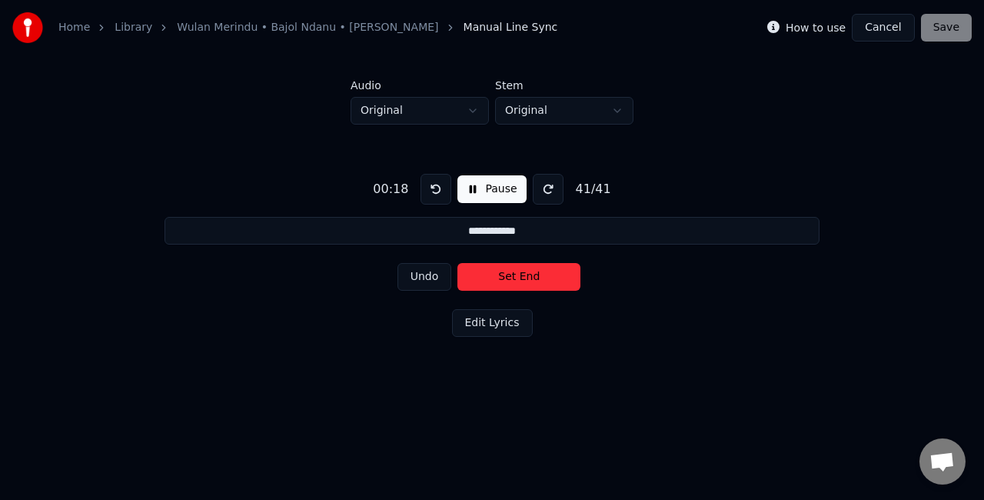
click at [492, 186] on button "Pause" at bounding box center [491, 189] width 68 height 28
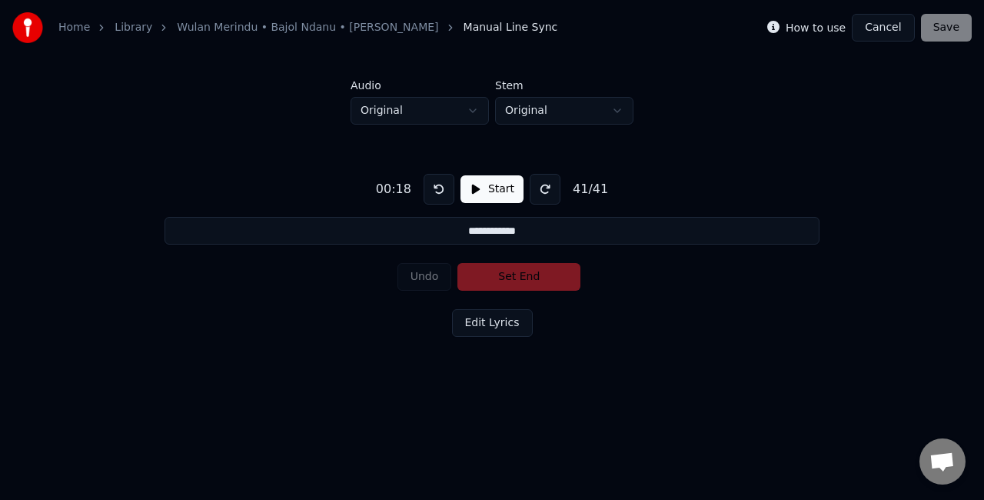
click at [878, 29] on button "Cancel" at bounding box center [883, 28] width 62 height 28
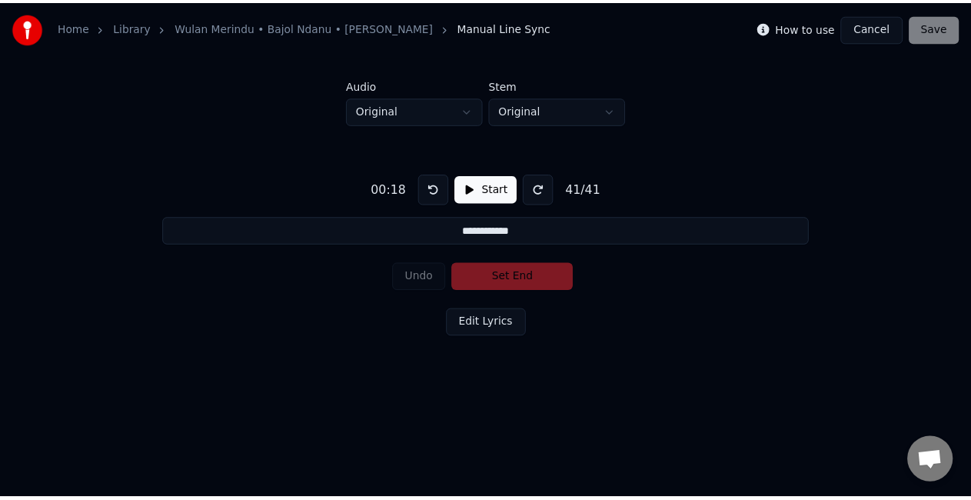
scroll to position [17, 0]
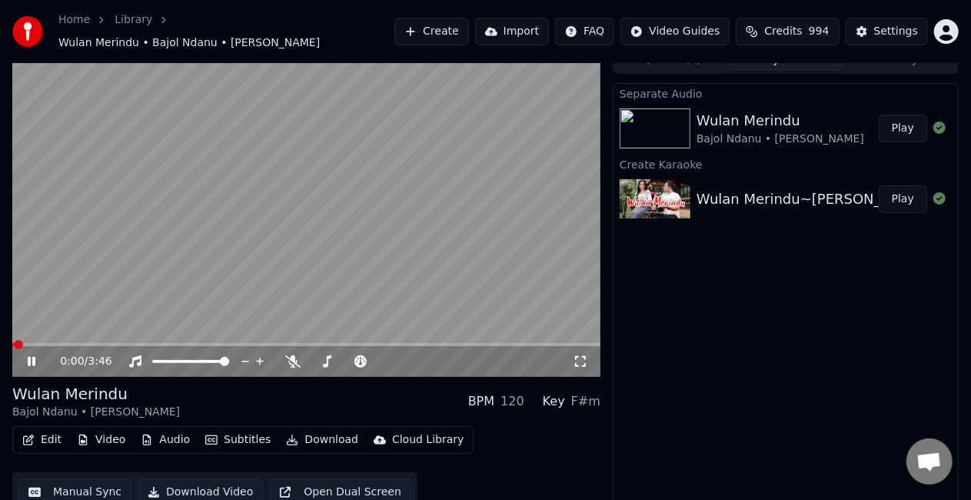
click at [33, 357] on icon at bounding box center [32, 361] width 8 height 9
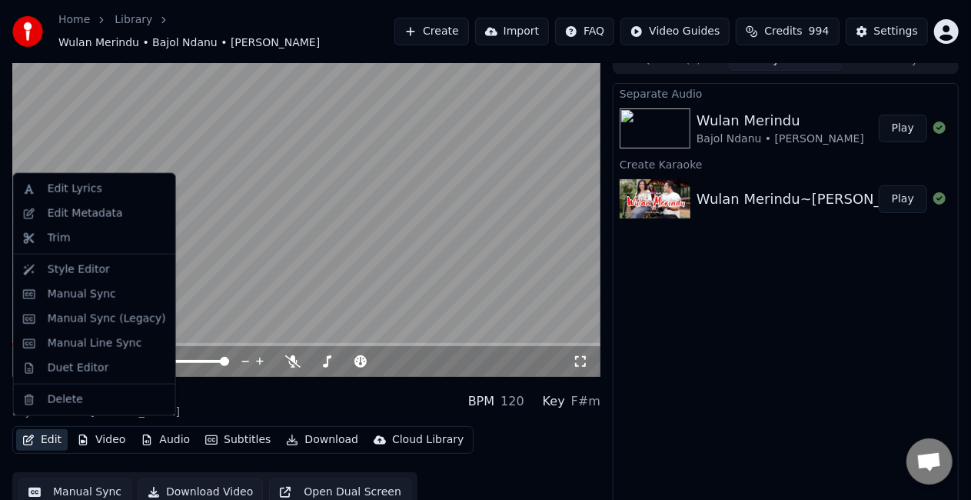
click at [48, 434] on button "Edit" at bounding box center [42, 440] width 52 height 22
click at [115, 342] on div "Manual Line Sync" at bounding box center [95, 343] width 95 height 15
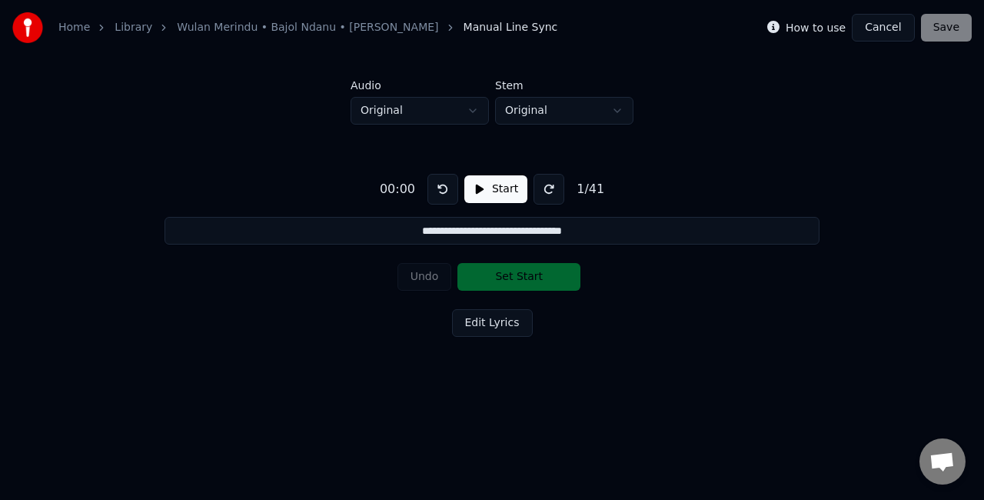
click at [483, 191] on button "Start" at bounding box center [495, 189] width 63 height 28
click at [495, 274] on button "Set Start" at bounding box center [518, 277] width 123 height 28
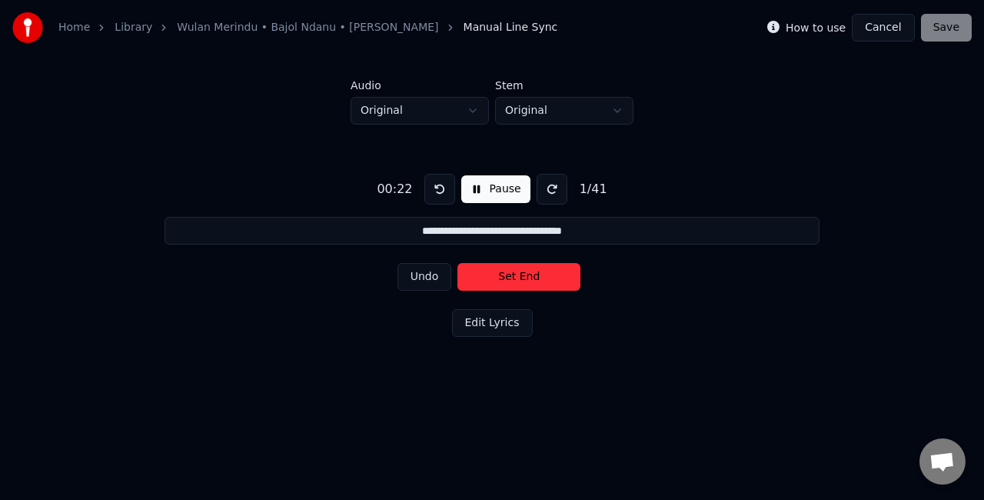
click at [495, 274] on button "Set End" at bounding box center [518, 277] width 123 height 28
click at [495, 274] on button "Set Start" at bounding box center [518, 277] width 123 height 28
click at [497, 272] on button "Set End" at bounding box center [518, 277] width 123 height 28
click at [497, 272] on button "Set Start" at bounding box center [518, 277] width 123 height 28
click at [498, 271] on button "Set End" at bounding box center [518, 277] width 123 height 28
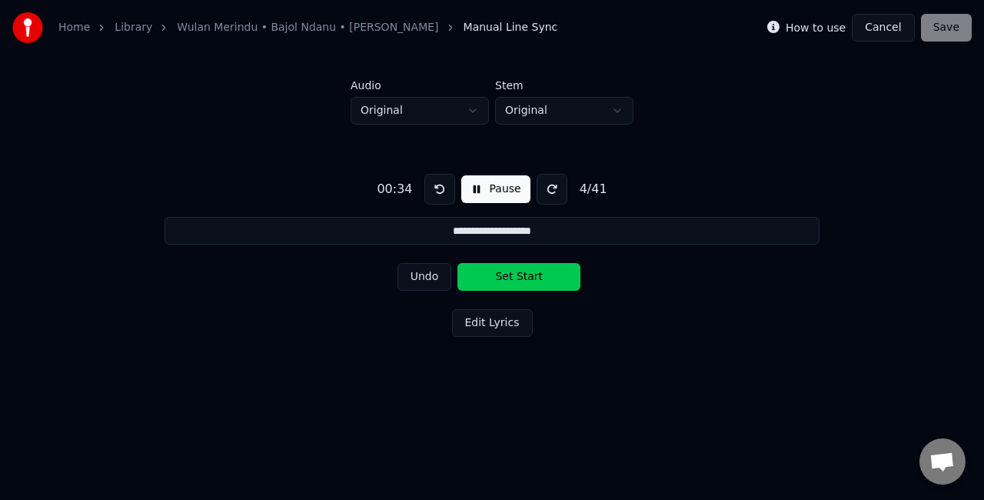
click at [498, 271] on button "Set Start" at bounding box center [518, 277] width 123 height 28
click at [498, 271] on button "Set End" at bounding box center [518, 277] width 123 height 28
click at [498, 271] on button "Set Start" at bounding box center [518, 277] width 123 height 28
click at [487, 270] on button "Set End" at bounding box center [518, 277] width 123 height 28
click at [487, 270] on button "Set Start" at bounding box center [518, 277] width 123 height 28
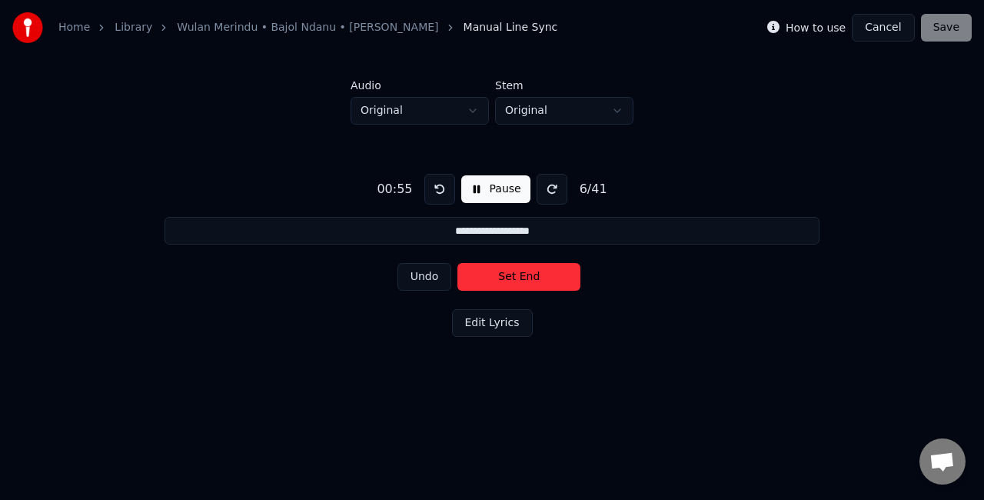
click at [520, 274] on button "Set End" at bounding box center [518, 277] width 123 height 28
click at [520, 274] on button "Set Start" at bounding box center [518, 277] width 123 height 28
click at [511, 274] on button "Set End" at bounding box center [518, 277] width 123 height 28
click at [511, 274] on button "Set Start" at bounding box center [518, 277] width 123 height 28
click at [510, 276] on button "Set End" at bounding box center [518, 277] width 123 height 28
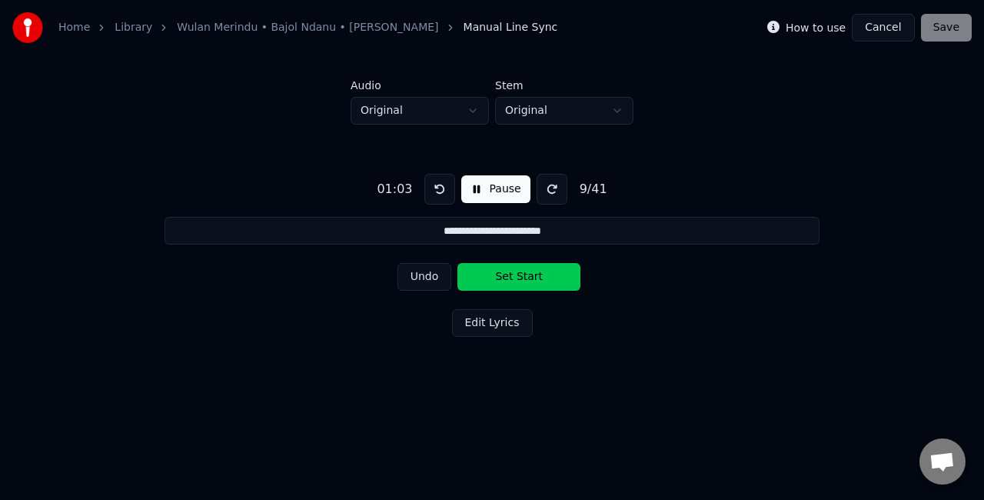
click at [509, 278] on button "Set Start" at bounding box center [518, 277] width 123 height 28
click at [514, 280] on button "Set End" at bounding box center [518, 277] width 123 height 28
click at [514, 280] on button "Set Start" at bounding box center [518, 277] width 123 height 28
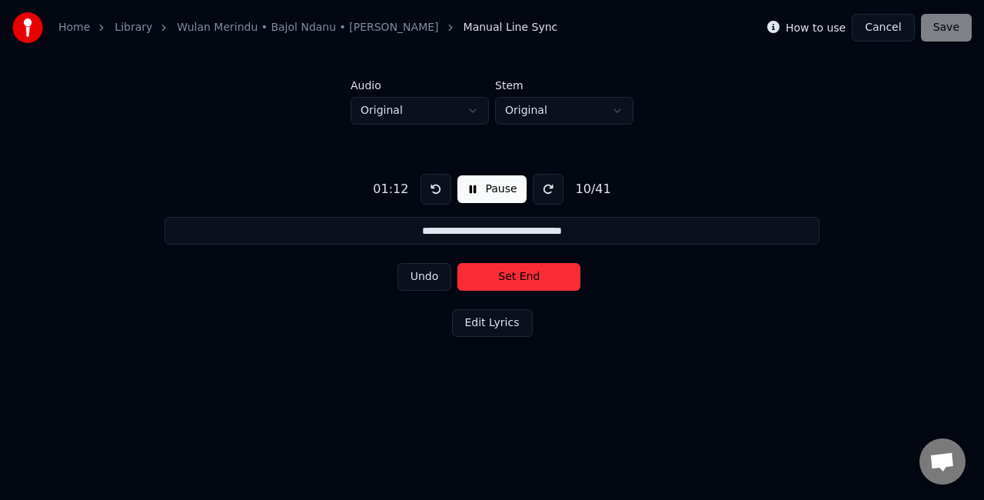
click at [519, 269] on button "Set End" at bounding box center [518, 277] width 123 height 28
click at [519, 269] on button "Set Start" at bounding box center [518, 277] width 123 height 28
click at [527, 276] on button "Set End" at bounding box center [518, 277] width 123 height 28
click at [527, 276] on button "Set Start" at bounding box center [518, 277] width 123 height 28
click at [514, 279] on button "Set End" at bounding box center [518, 277] width 123 height 28
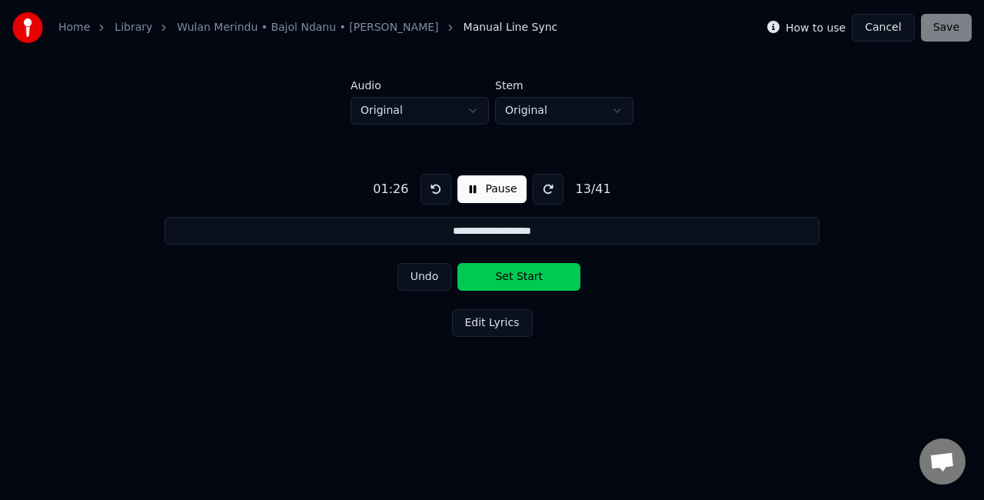
click at [514, 279] on button "Set Start" at bounding box center [518, 277] width 123 height 28
click at [518, 273] on button "Set End" at bounding box center [518, 277] width 123 height 28
click at [518, 272] on button "Set Start" at bounding box center [518, 277] width 123 height 28
click at [520, 272] on button "Set End" at bounding box center [518, 277] width 123 height 28
click at [520, 272] on button "Set Start" at bounding box center [518, 277] width 123 height 28
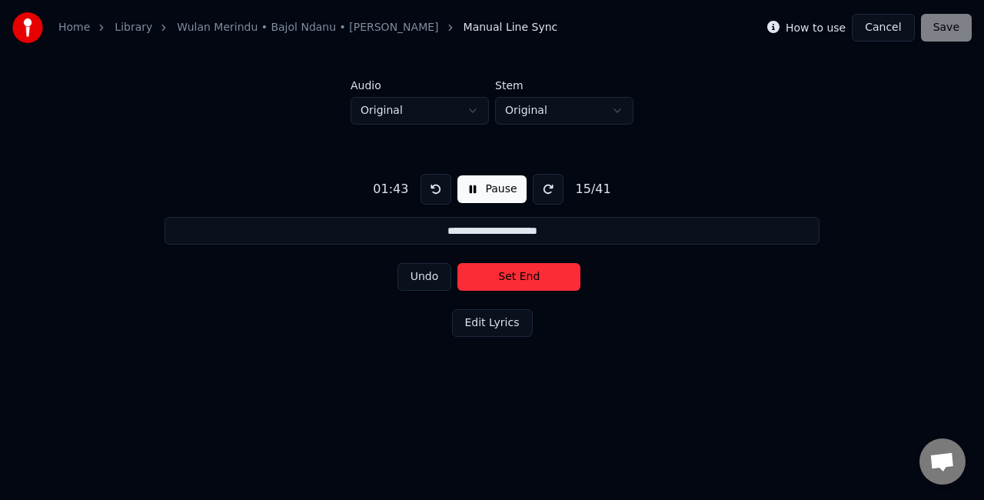
click at [520, 272] on button "Set End" at bounding box center [518, 277] width 123 height 28
click at [520, 272] on button "Set Start" at bounding box center [518, 277] width 123 height 28
click at [520, 272] on button "Set End" at bounding box center [518, 277] width 123 height 28
click at [520, 272] on button "Set Start" at bounding box center [518, 277] width 123 height 28
click at [520, 272] on button "Set End" at bounding box center [518, 277] width 123 height 28
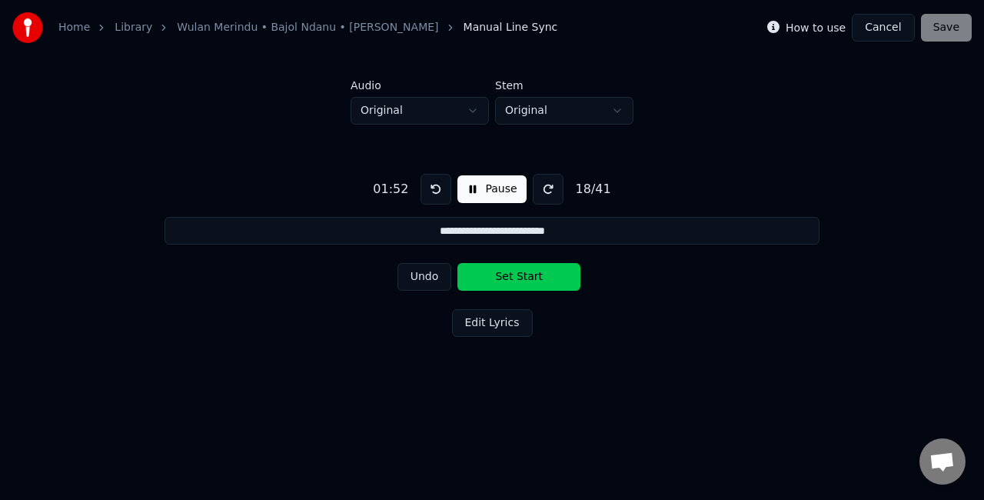
click at [520, 272] on button "Set Start" at bounding box center [518, 277] width 123 height 28
click at [514, 278] on button "Set End" at bounding box center [518, 277] width 123 height 28
click at [514, 278] on button "Set Start" at bounding box center [518, 277] width 123 height 28
click at [511, 276] on button "Set End" at bounding box center [518, 277] width 123 height 28
click at [511, 276] on button "Set Start" at bounding box center [518, 277] width 123 height 28
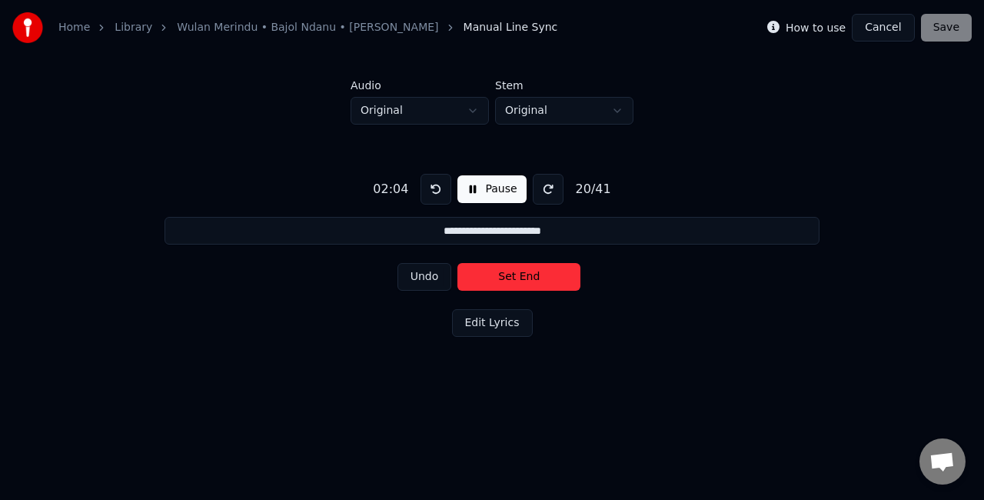
click at [511, 275] on button "Set End" at bounding box center [518, 277] width 123 height 28
click at [511, 275] on button "Set Start" at bounding box center [518, 277] width 123 height 28
click at [511, 275] on button "Set End" at bounding box center [518, 277] width 123 height 28
click at [511, 275] on button "Set Start" at bounding box center [518, 277] width 123 height 28
click at [514, 274] on button "Set End" at bounding box center [518, 277] width 123 height 28
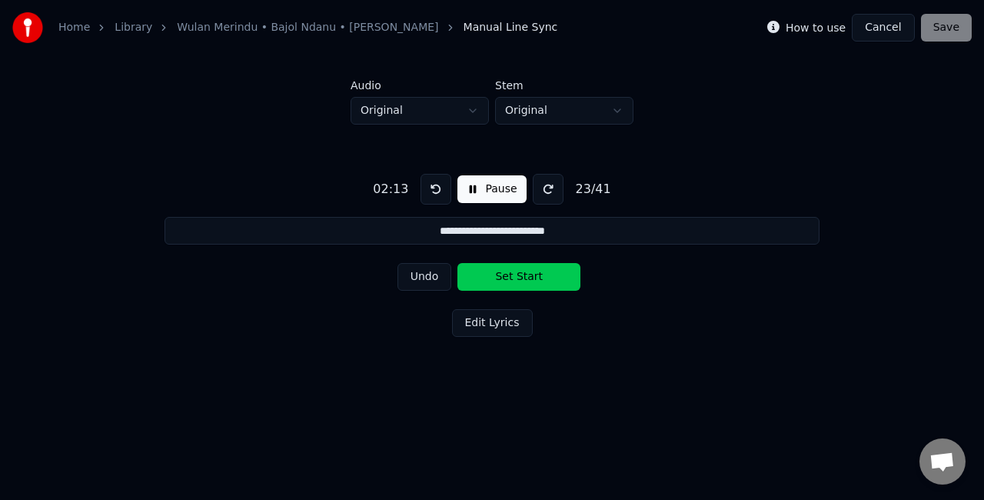
click at [514, 274] on button "Set Start" at bounding box center [518, 277] width 123 height 28
click at [514, 274] on button "Set End" at bounding box center [518, 277] width 123 height 28
click at [514, 274] on button "Set Start" at bounding box center [518, 277] width 123 height 28
click at [514, 274] on button "Set End" at bounding box center [518, 277] width 123 height 28
click at [514, 274] on button "Set Start" at bounding box center [518, 277] width 123 height 28
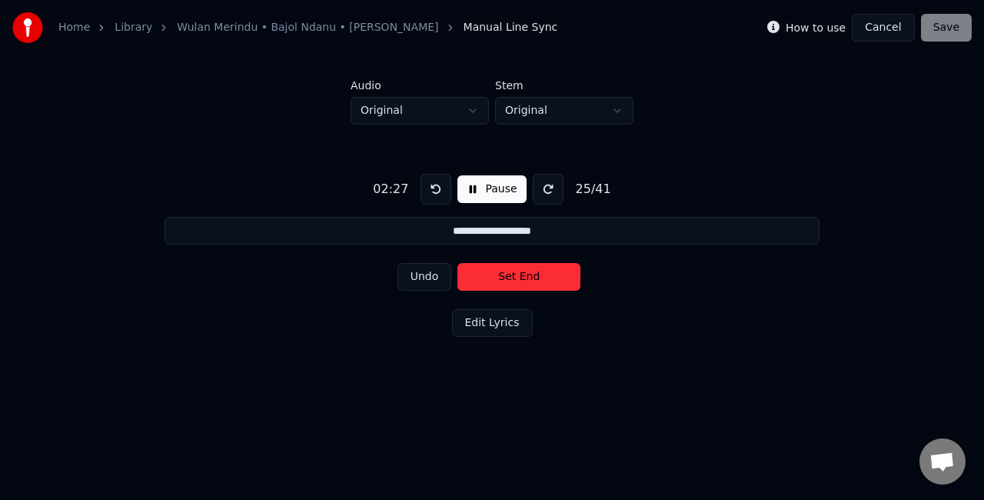
click at [514, 274] on button "Set End" at bounding box center [518, 277] width 123 height 28
click at [514, 274] on button "Set Start" at bounding box center [518, 277] width 123 height 28
click at [513, 275] on button "Set End" at bounding box center [518, 277] width 123 height 28
click at [514, 275] on button "Set Start" at bounding box center [518, 277] width 123 height 28
click at [517, 275] on button "Set End" at bounding box center [518, 277] width 123 height 28
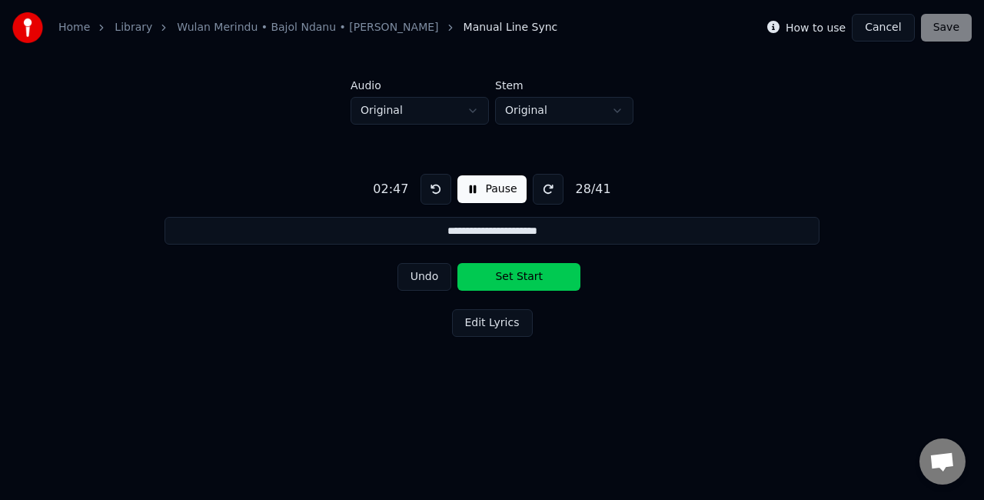
click at [517, 275] on button "Set Start" at bounding box center [518, 277] width 123 height 28
click at [510, 278] on button "Set End" at bounding box center [518, 277] width 123 height 28
click at [510, 278] on button "Set Start" at bounding box center [518, 277] width 123 height 28
click at [510, 278] on button "Set End" at bounding box center [518, 277] width 123 height 28
click at [510, 278] on button "Set Start" at bounding box center [518, 277] width 123 height 28
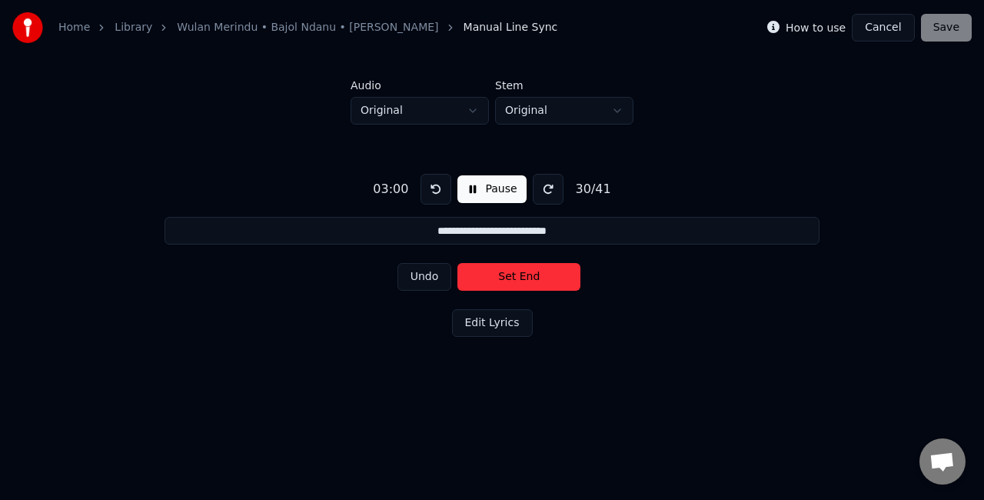
click at [510, 279] on button "Set End" at bounding box center [518, 277] width 123 height 28
click at [510, 279] on button "Set Start" at bounding box center [518, 277] width 123 height 28
click at [503, 280] on button "Set End" at bounding box center [518, 277] width 123 height 28
click at [503, 280] on button "Set Start" at bounding box center [518, 277] width 123 height 28
click at [503, 280] on button "Set End" at bounding box center [518, 277] width 123 height 28
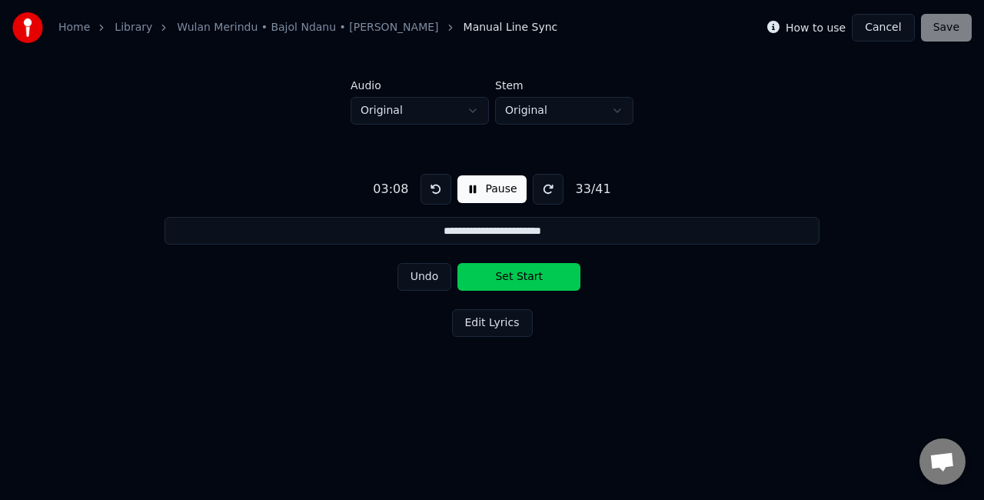
click at [503, 280] on button "Set Start" at bounding box center [518, 277] width 123 height 28
click at [503, 280] on button "Set End" at bounding box center [518, 277] width 123 height 28
click at [503, 280] on button "Set Start" at bounding box center [518, 277] width 123 height 28
click at [503, 280] on button "Set End" at bounding box center [518, 277] width 123 height 28
click at [503, 280] on button "Set Start" at bounding box center [518, 277] width 123 height 28
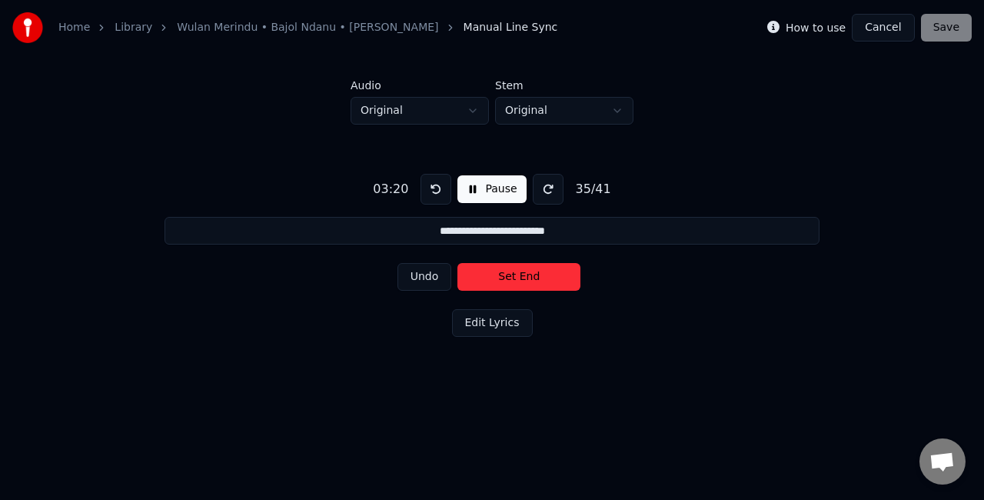
click at [504, 280] on button "Set End" at bounding box center [518, 277] width 123 height 28
click at [504, 280] on button "Set Start" at bounding box center [518, 277] width 123 height 28
click at [495, 283] on button "Set End" at bounding box center [518, 277] width 123 height 28
click at [495, 283] on button "Set Start" at bounding box center [518, 277] width 123 height 28
click at [503, 280] on button "Set End" at bounding box center [518, 277] width 123 height 28
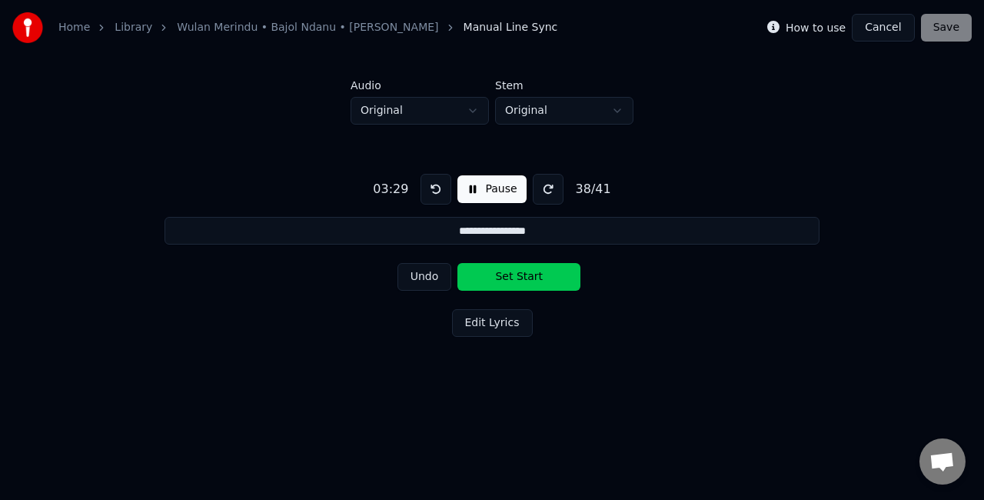
click at [503, 280] on button "Set Start" at bounding box center [518, 277] width 123 height 28
click at [503, 276] on button "Set End" at bounding box center [518, 277] width 123 height 28
click at [503, 276] on button "Set Start" at bounding box center [518, 277] width 123 height 28
click at [503, 276] on button "Set End" at bounding box center [518, 277] width 123 height 28
click at [503, 276] on button "Set Start" at bounding box center [518, 277] width 123 height 28
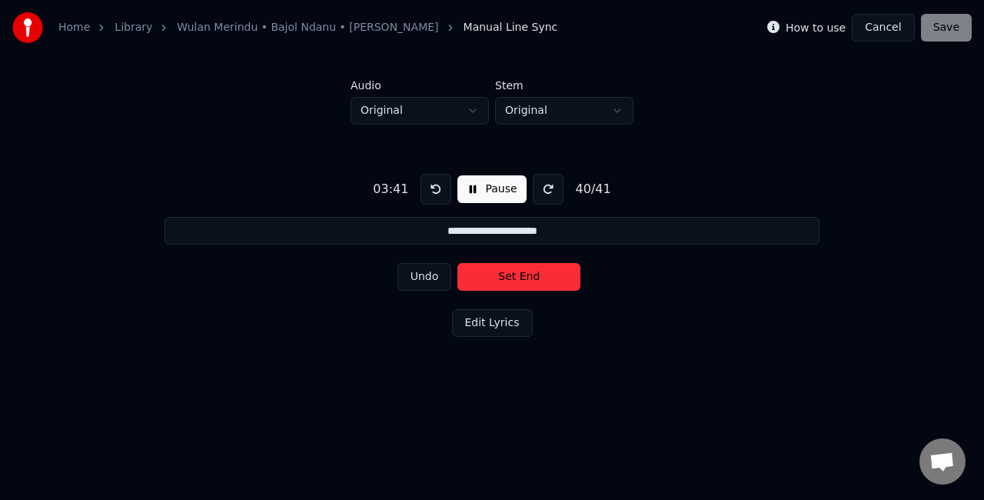
click at [503, 276] on button "Set End" at bounding box center [518, 277] width 123 height 28
type input "**********"
click at [503, 276] on button "Set Start" at bounding box center [518, 277] width 123 height 28
click at [503, 273] on button "Set End" at bounding box center [518, 277] width 123 height 28
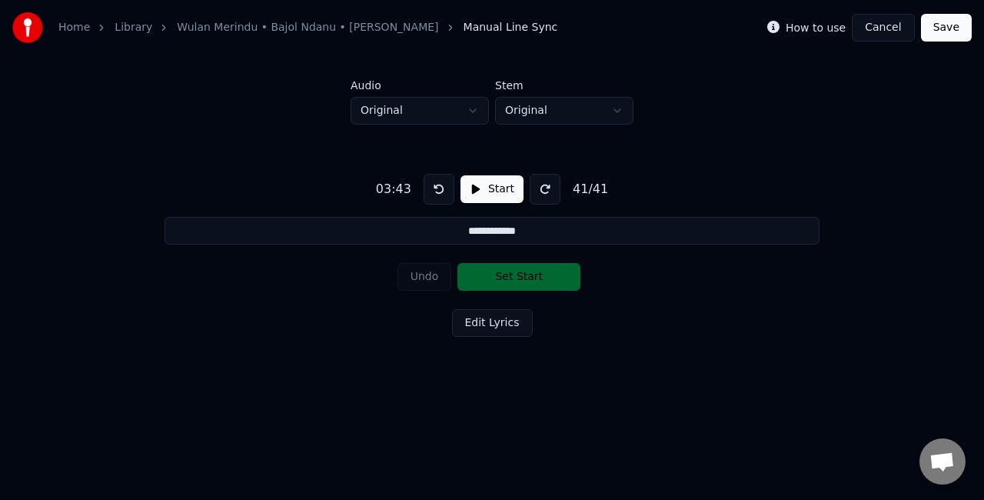
click at [944, 33] on button "Save" at bounding box center [946, 28] width 51 height 28
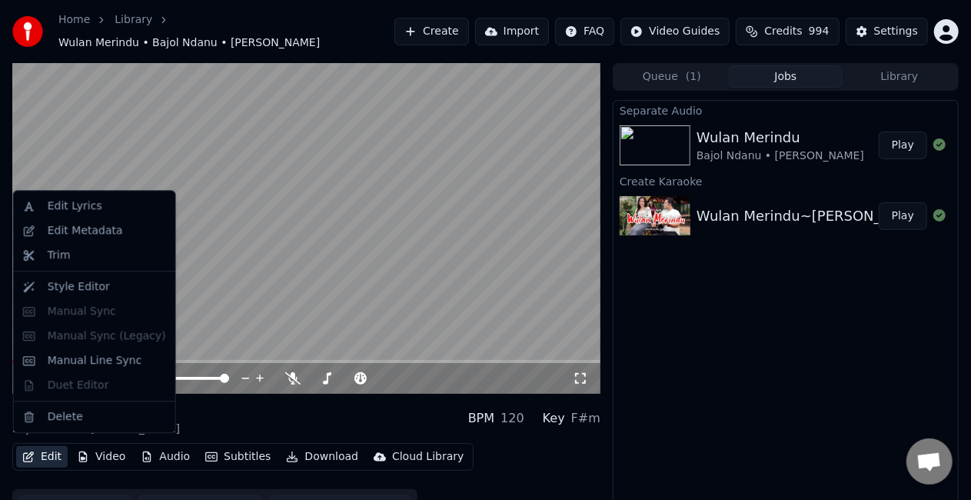
click at [56, 450] on button "Edit" at bounding box center [42, 457] width 52 height 22
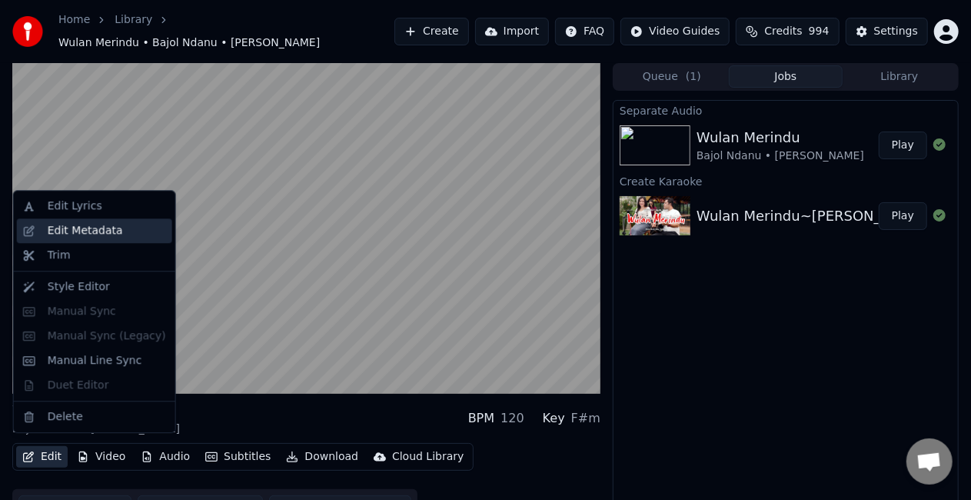
click at [123, 228] on div "Edit Metadata" at bounding box center [107, 230] width 118 height 15
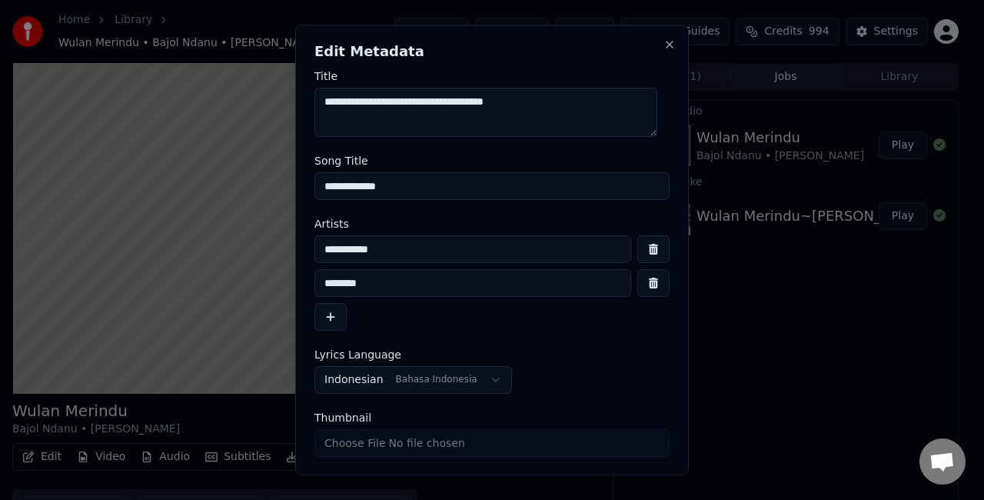
click at [500, 186] on input "**********" at bounding box center [491, 186] width 355 height 28
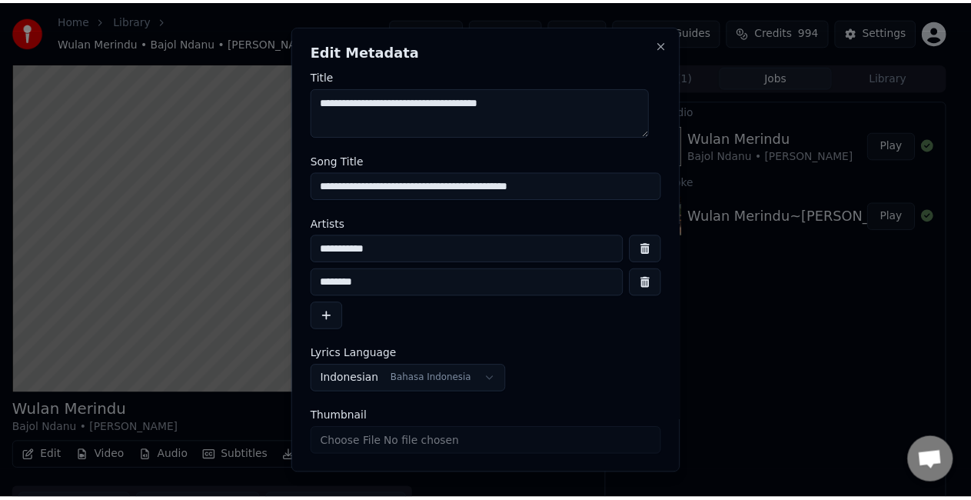
scroll to position [46, 0]
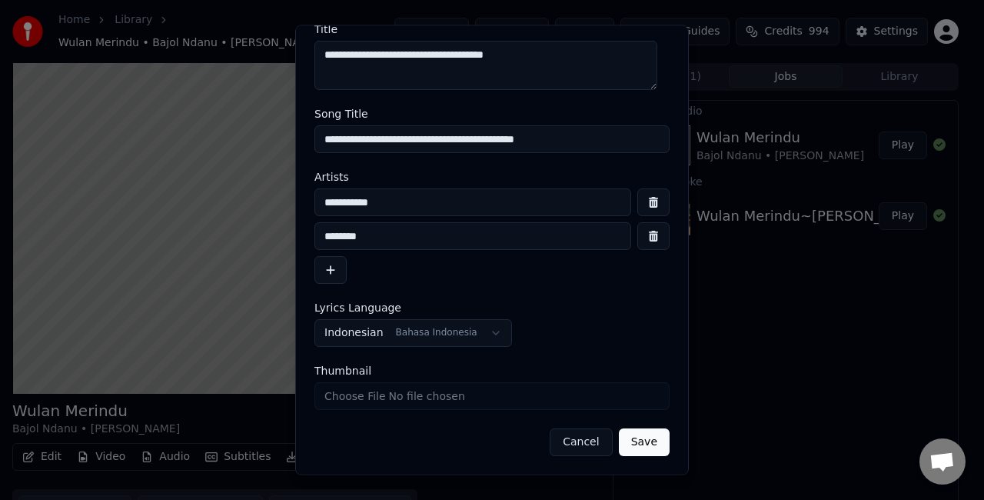
type input "**********"
click at [633, 446] on button "Save" at bounding box center [644, 443] width 51 height 28
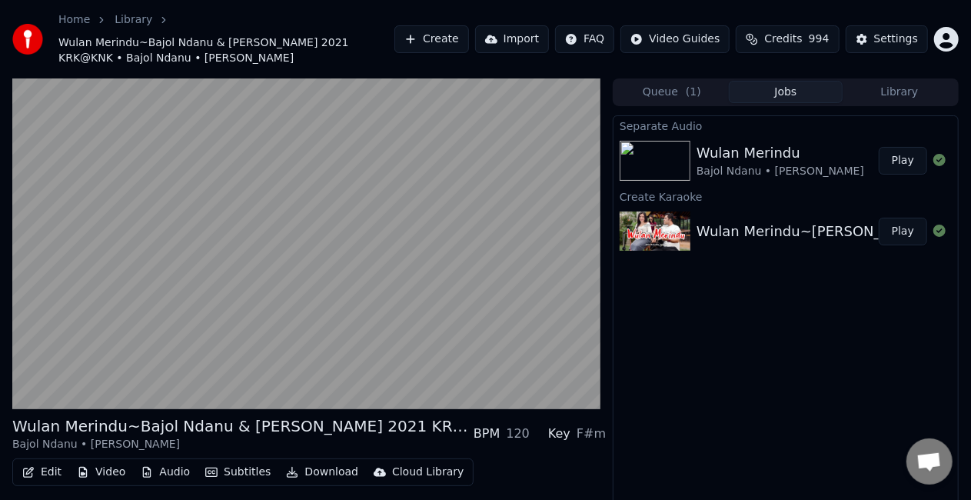
click at [896, 165] on button "Play" at bounding box center [903, 161] width 48 height 28
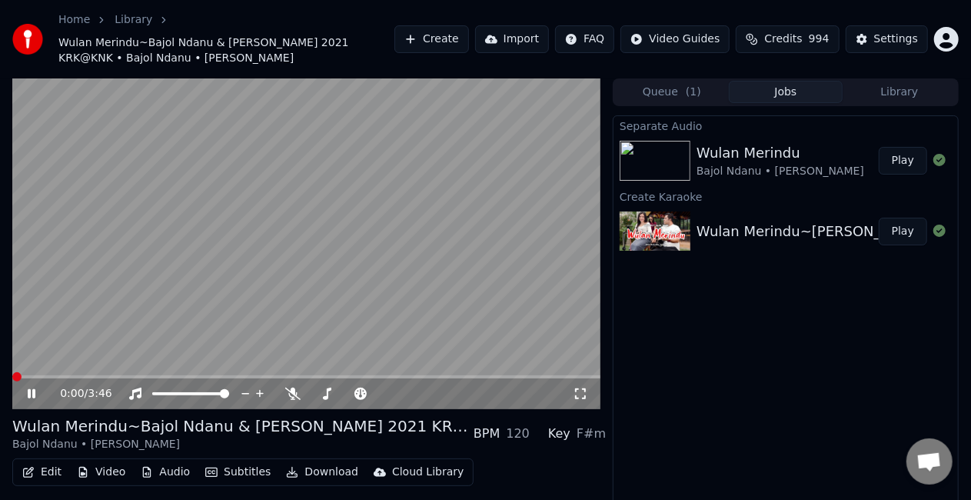
click at [12, 381] on span at bounding box center [16, 376] width 9 height 9
click at [34, 397] on icon at bounding box center [32, 393] width 8 height 9
click at [12, 381] on span at bounding box center [16, 376] width 9 height 9
click at [35, 392] on icon at bounding box center [42, 393] width 35 height 12
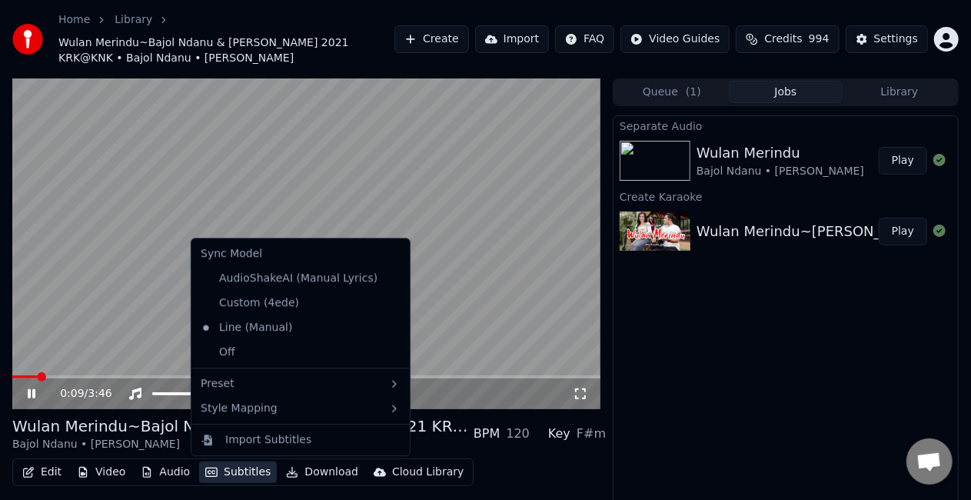
click at [249, 482] on button "Subtitles" at bounding box center [238, 472] width 78 height 22
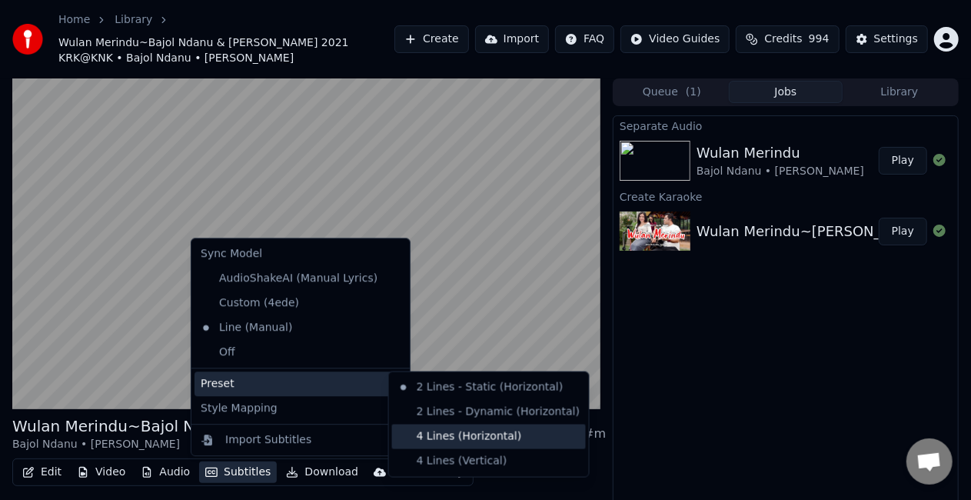
click at [442, 434] on div "4 Lines (Horizontal)" at bounding box center [489, 436] width 194 height 25
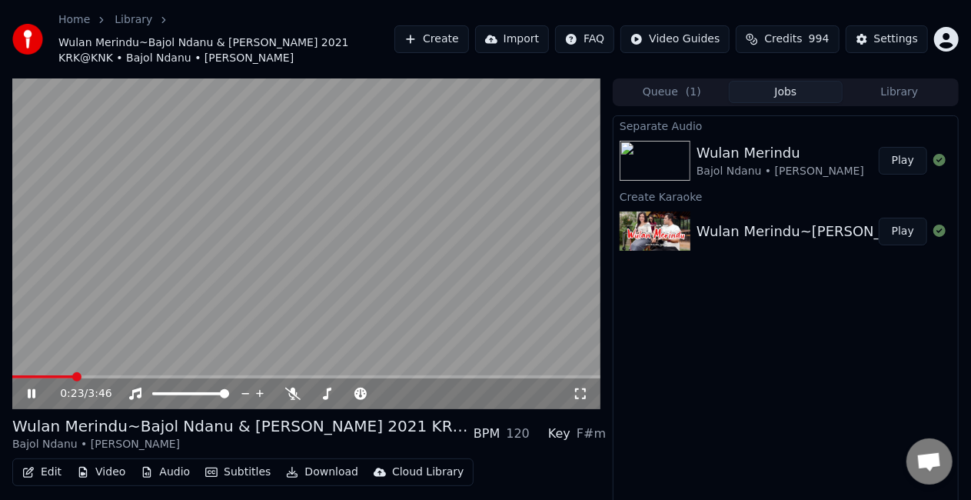
click at [38, 377] on span at bounding box center [42, 376] width 61 height 3
click at [44, 377] on span at bounding box center [28, 376] width 32 height 3
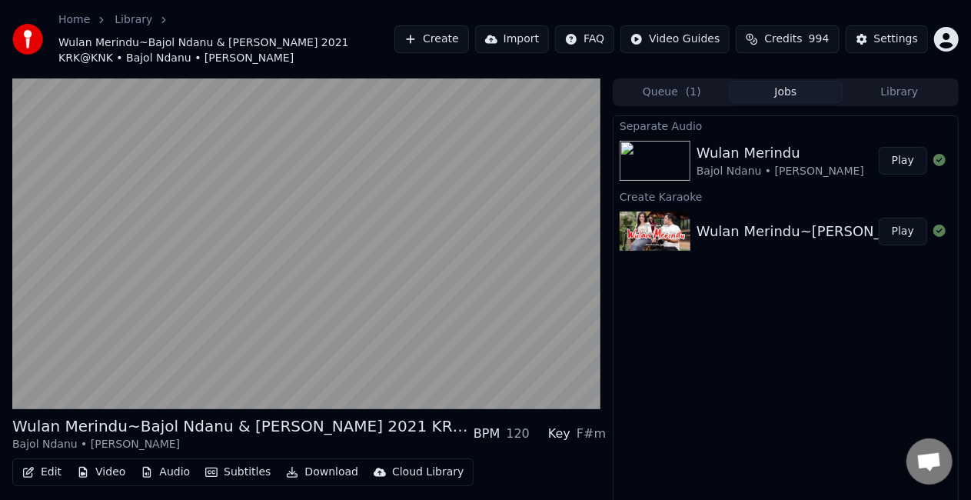
click at [867, 91] on button "Library" at bounding box center [900, 92] width 114 height 22
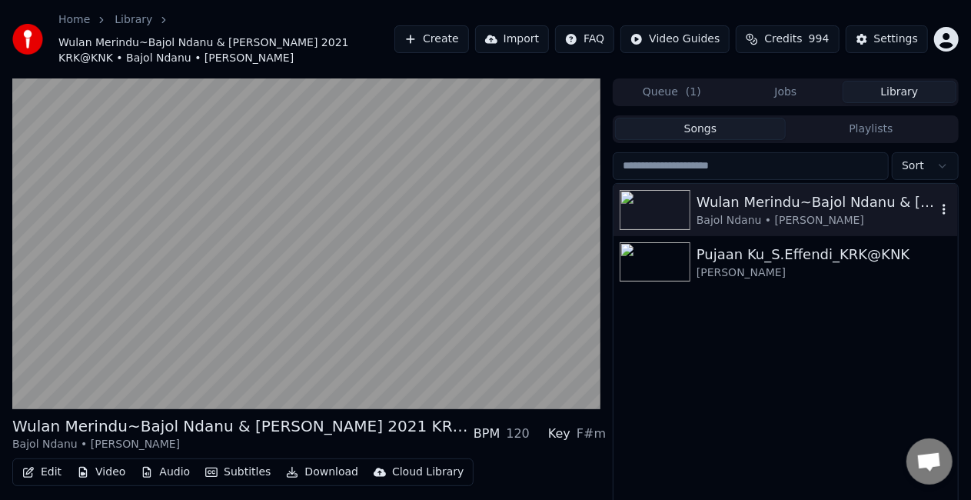
click at [730, 217] on div "Bajol Ndanu • [PERSON_NAME]" at bounding box center [816, 220] width 240 height 15
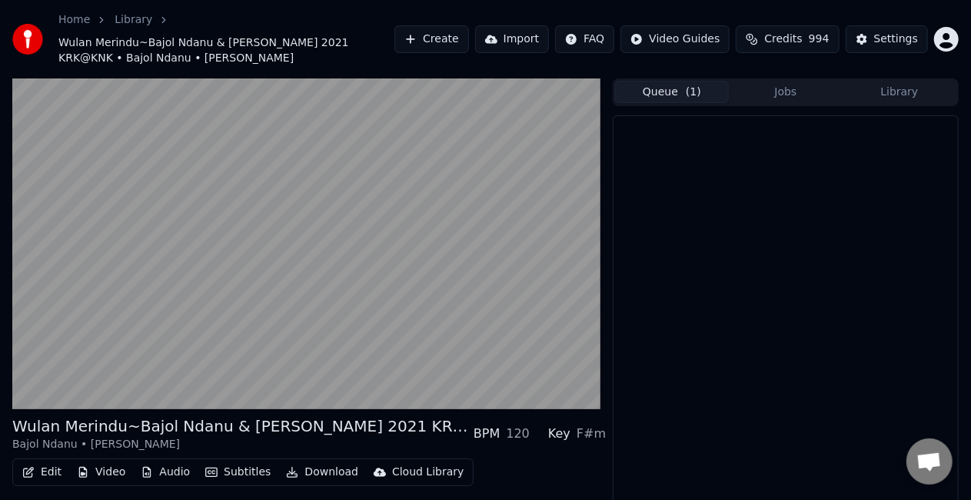
click at [676, 89] on button "Queue ( 1 )" at bounding box center [672, 92] width 114 height 22
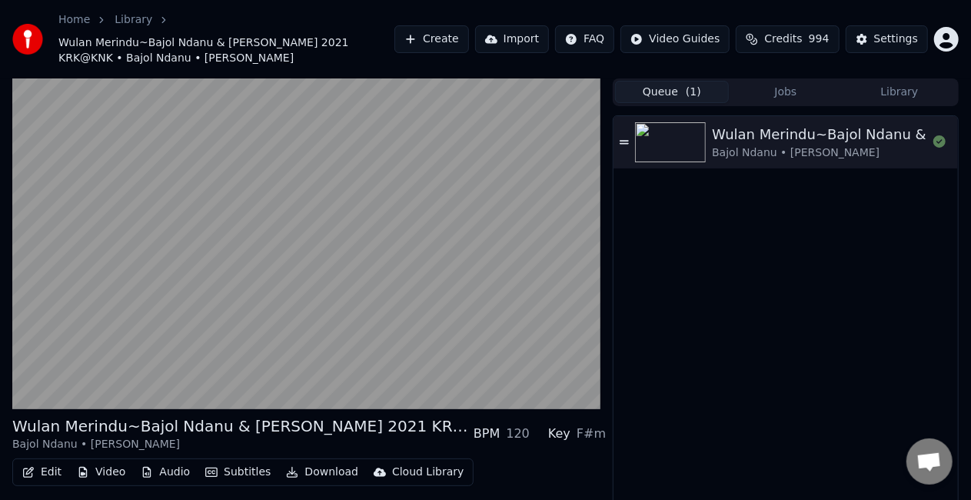
click at [766, 149] on div "Bajol Ndanu • [PERSON_NAME]" at bounding box center [935, 152] width 447 height 15
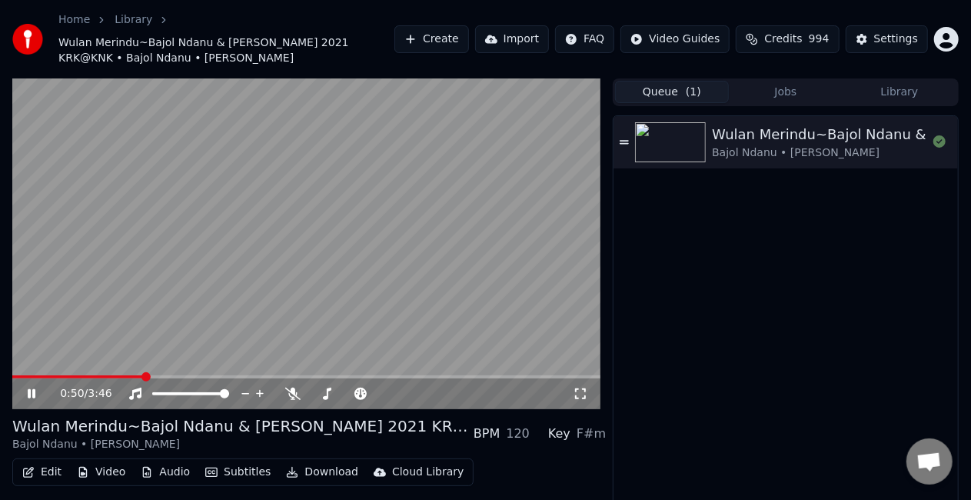
click at [35, 391] on icon at bounding box center [42, 393] width 35 height 12
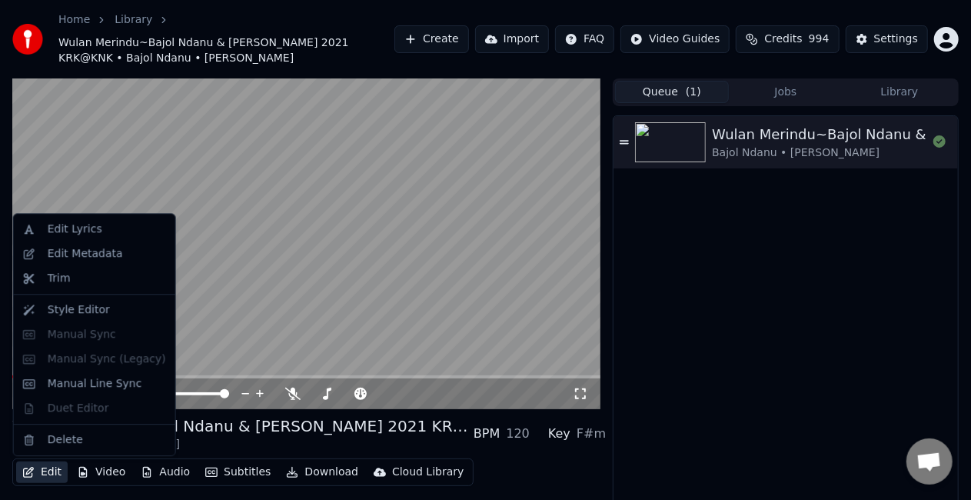
click at [39, 473] on button "Edit" at bounding box center [42, 472] width 52 height 22
click at [80, 439] on div "Delete" at bounding box center [107, 439] width 118 height 15
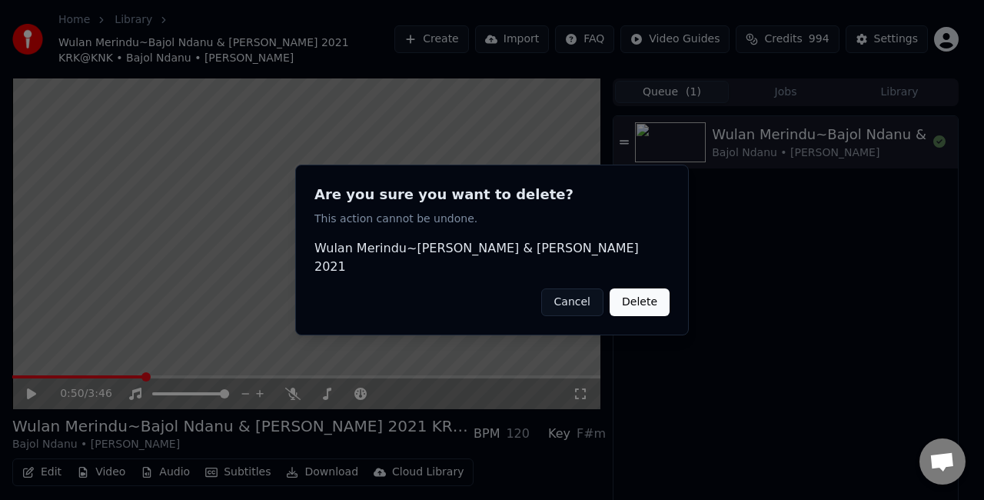
click at [643, 297] on button "Delete" at bounding box center [640, 302] width 60 height 28
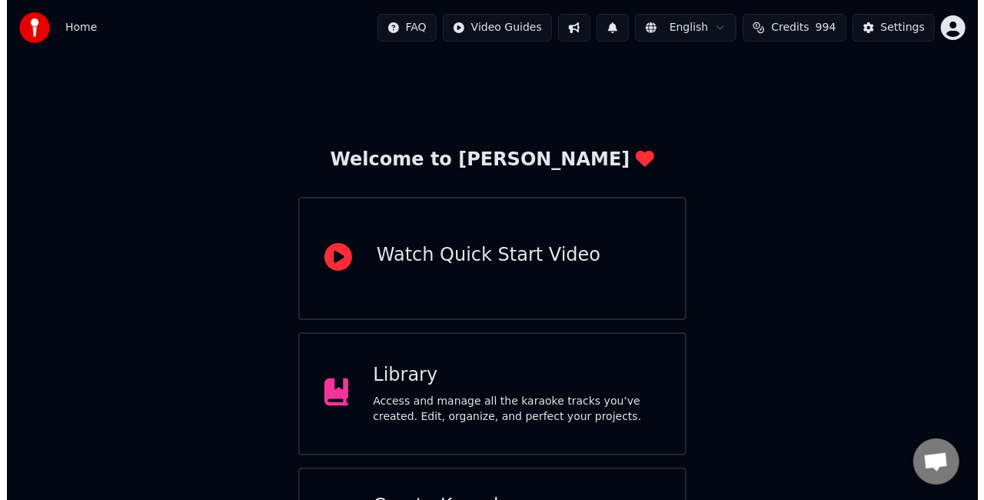
scroll to position [97, 0]
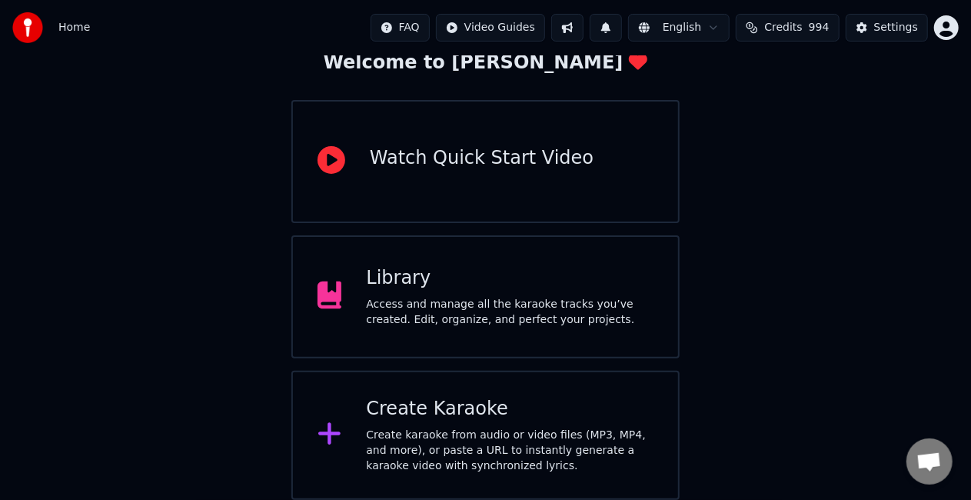
click at [487, 422] on div "Create Karaoke Create karaoke from audio or video files (MP3, MP4, and more), o…" at bounding box center [510, 435] width 288 height 77
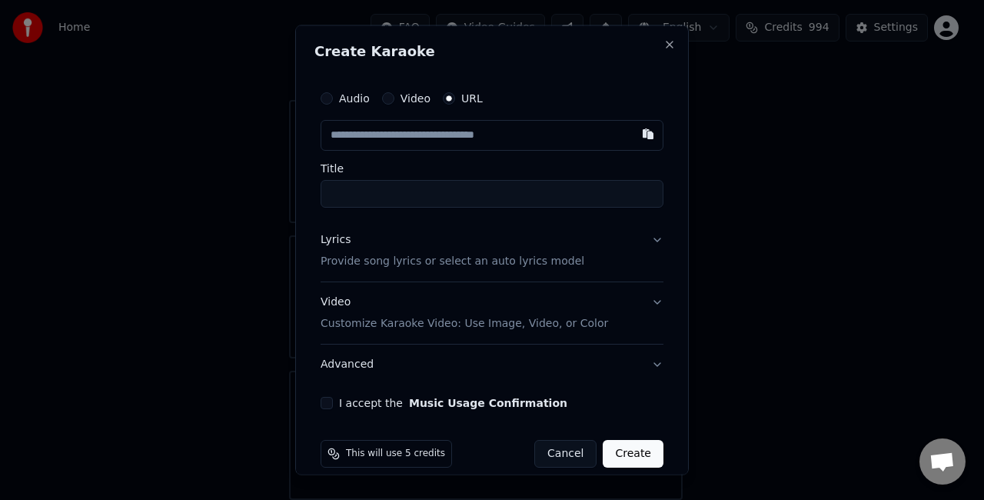
click at [329, 98] on button "Audio" at bounding box center [327, 98] width 12 height 12
click at [369, 136] on div "Choose File" at bounding box center [364, 135] width 86 height 28
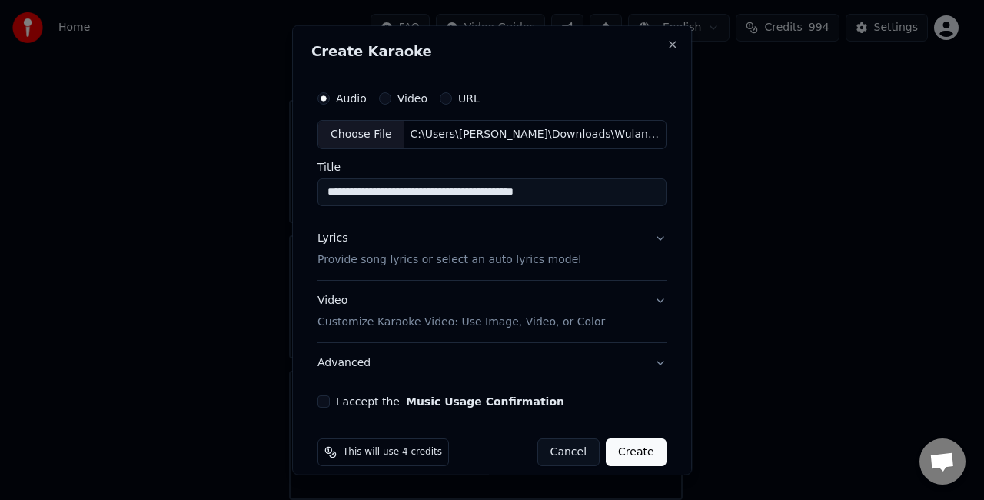
type input "**********"
click at [568, 254] on button "Lyrics Provide song lyrics or select an auto lyrics model" at bounding box center [491, 248] width 349 height 61
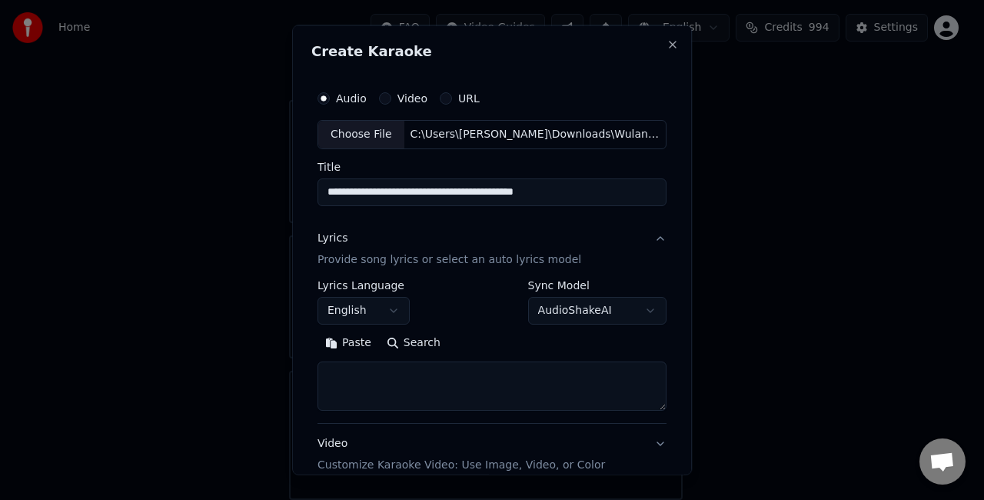
click at [353, 338] on button "Paste" at bounding box center [347, 342] width 61 height 25
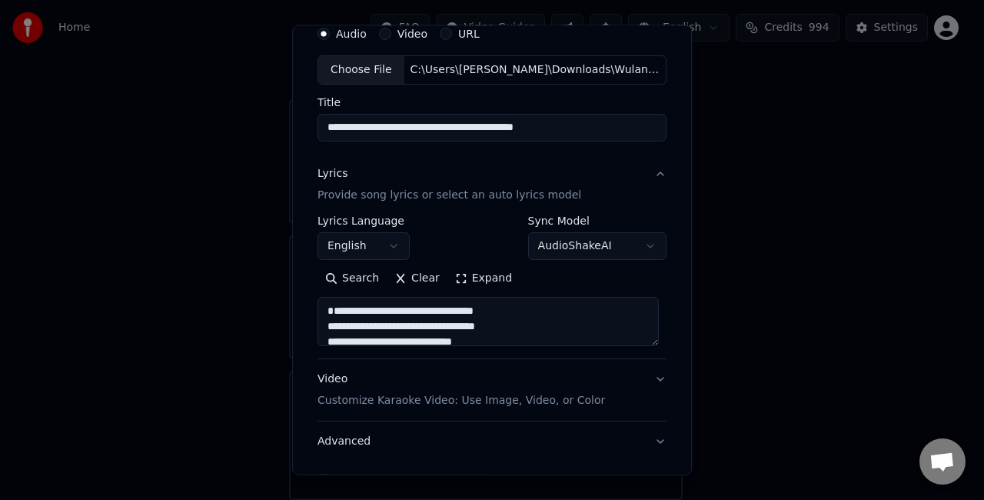
scroll to position [77, 0]
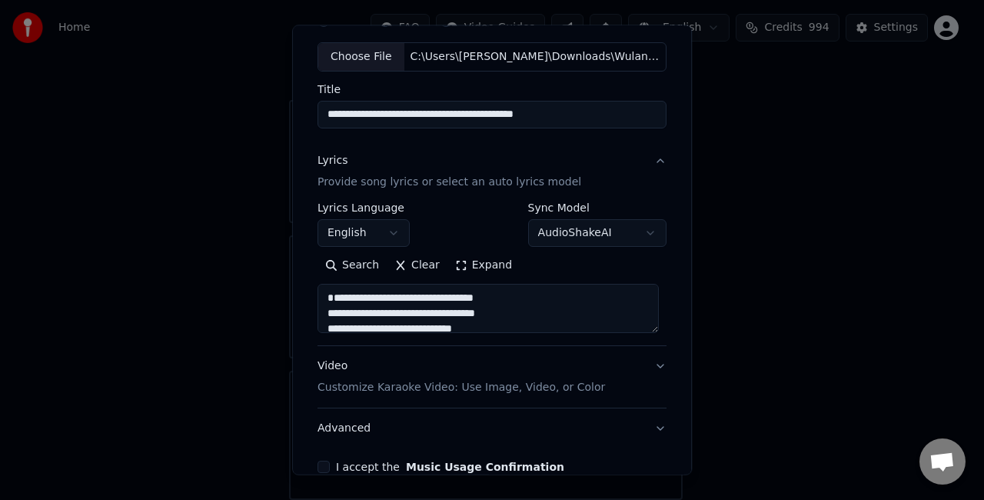
click at [324, 311] on textarea at bounding box center [487, 308] width 341 height 49
click at [380, 304] on textarea at bounding box center [487, 308] width 341 height 49
drag, startPoint x: 323, startPoint y: 321, endPoint x: 411, endPoint y: 355, distance: 94.7
click at [323, 321] on textarea at bounding box center [487, 308] width 341 height 49
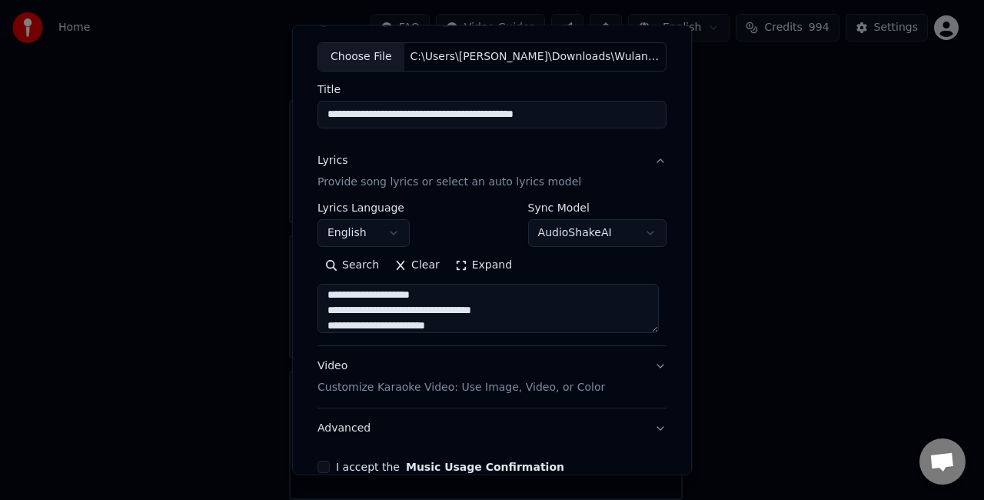
scroll to position [172, 0]
click at [375, 309] on textarea at bounding box center [487, 308] width 341 height 49
click at [454, 311] on textarea at bounding box center [487, 308] width 341 height 49
click at [473, 309] on textarea at bounding box center [487, 308] width 341 height 49
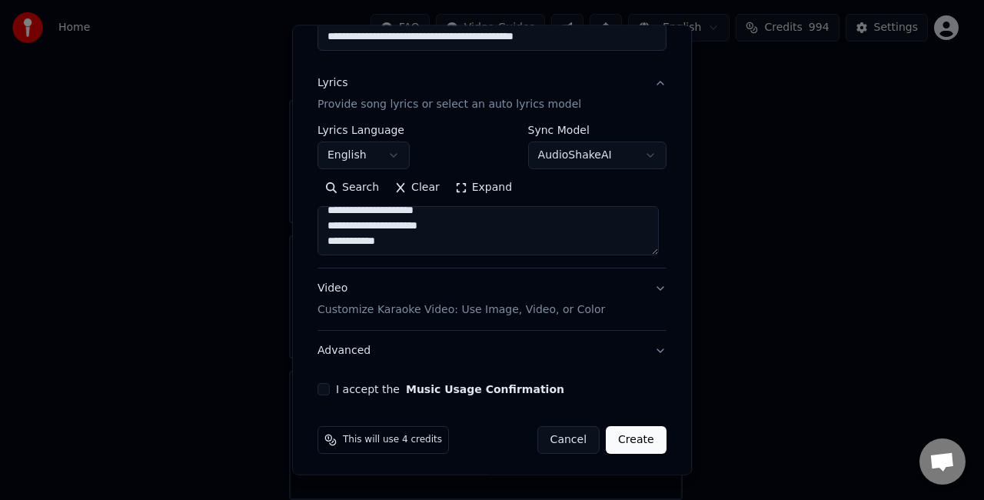
scroll to position [157, 0]
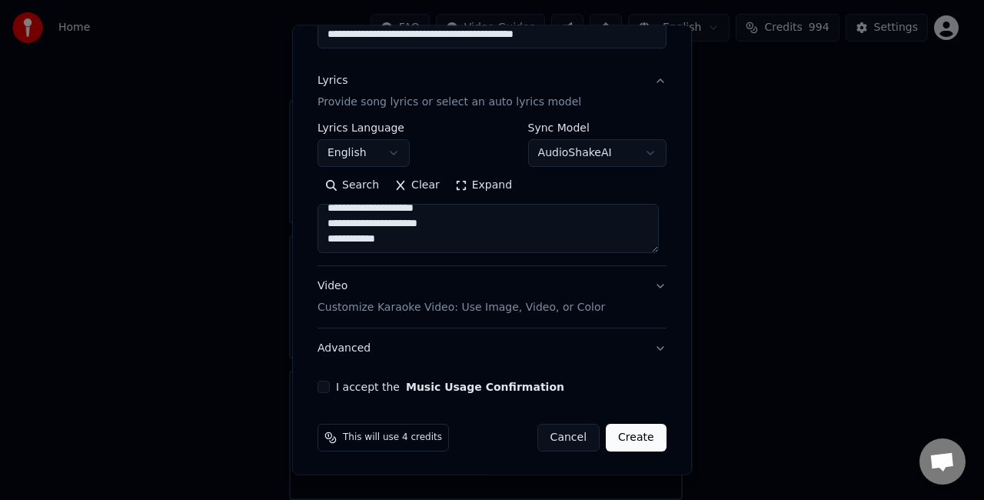
type textarea "**********"
click at [324, 391] on div "**********" at bounding box center [491, 160] width 361 height 480
click at [320, 387] on button "I accept the Music Usage Confirmation" at bounding box center [323, 387] width 12 height 12
click at [626, 437] on button "Create" at bounding box center [636, 438] width 61 height 28
select select "**"
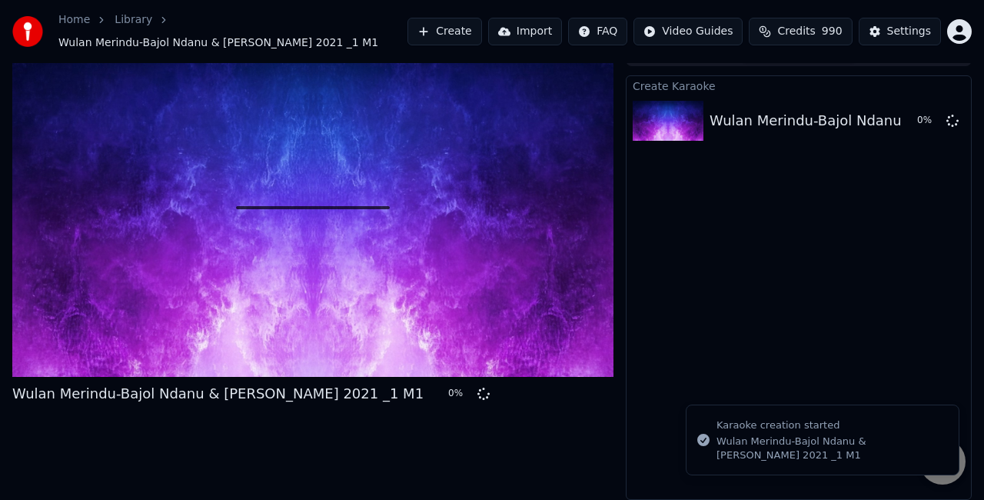
scroll to position [17, 0]
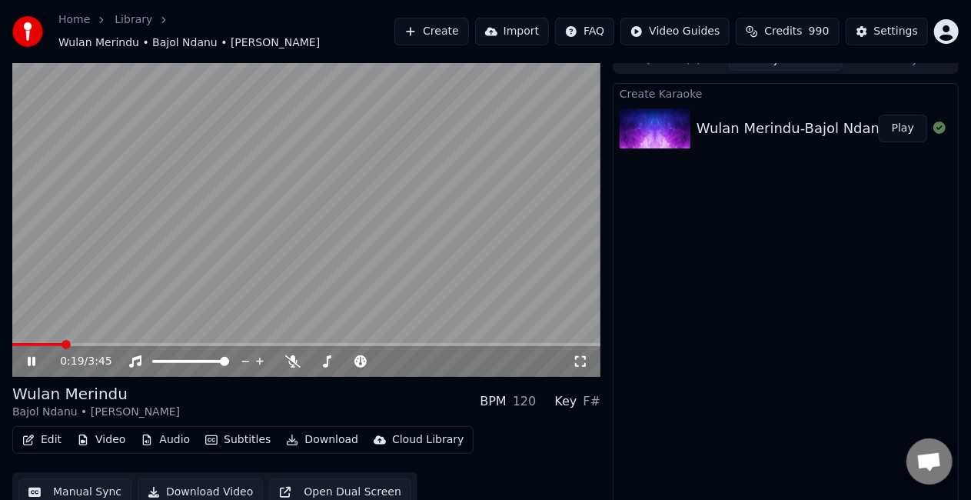
click at [366, 238] on video at bounding box center [306, 211] width 588 height 331
click at [98, 431] on button "Video" at bounding box center [101, 440] width 61 height 22
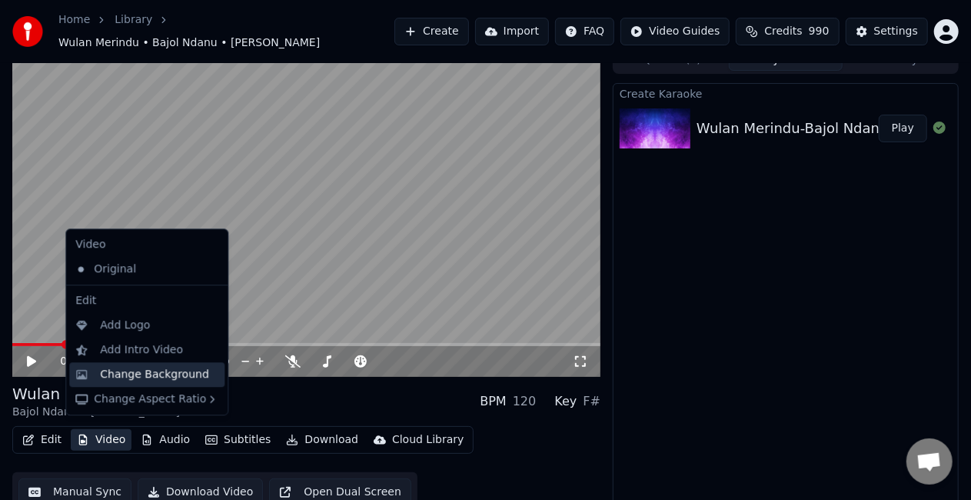
click at [145, 377] on div "Change Background" at bounding box center [154, 374] width 109 height 15
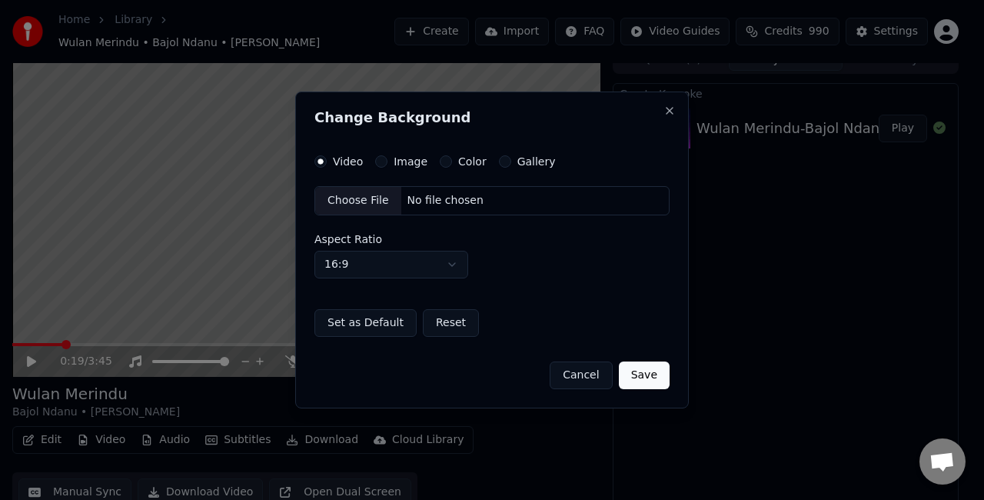
click at [351, 198] on div "Choose File" at bounding box center [358, 201] width 86 height 28
click at [633, 380] on button "Save" at bounding box center [644, 375] width 51 height 28
click at [653, 372] on button "Save" at bounding box center [644, 375] width 51 height 28
click at [640, 364] on button "Save" at bounding box center [644, 375] width 51 height 28
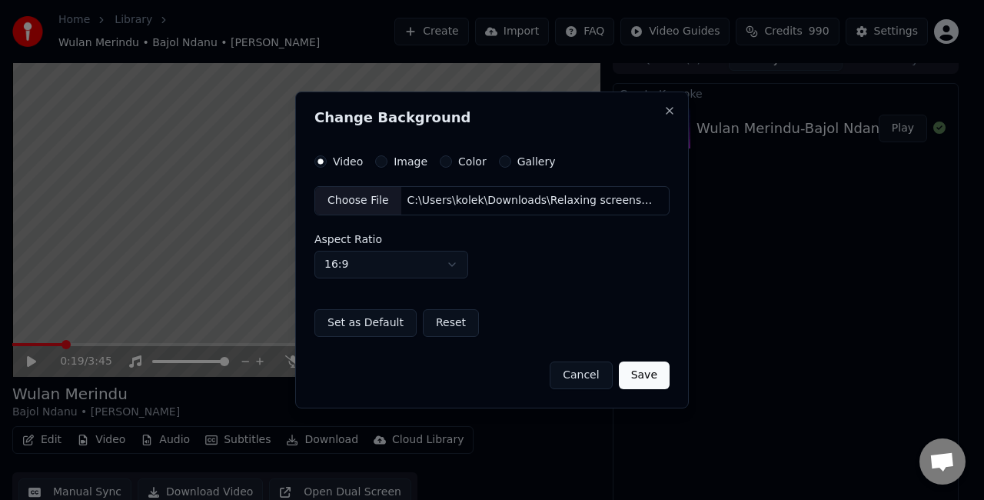
click at [583, 376] on button "Cancel" at bounding box center [581, 375] width 62 height 28
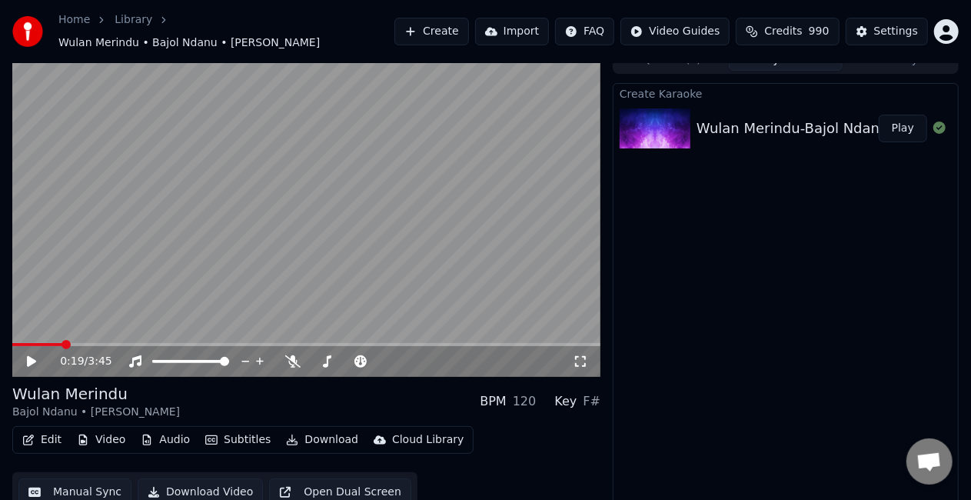
click at [95, 429] on button "Video" at bounding box center [101, 440] width 61 height 22
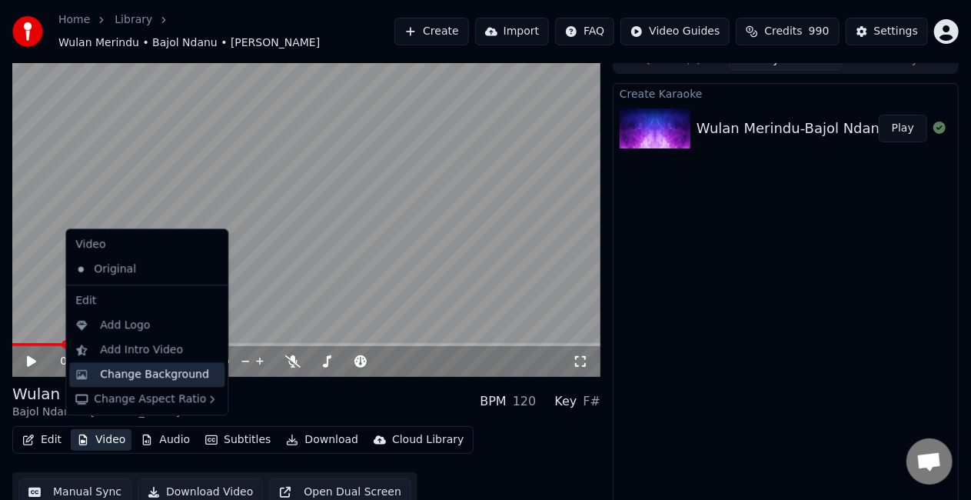
click at [181, 374] on div "Change Background" at bounding box center [154, 374] width 109 height 15
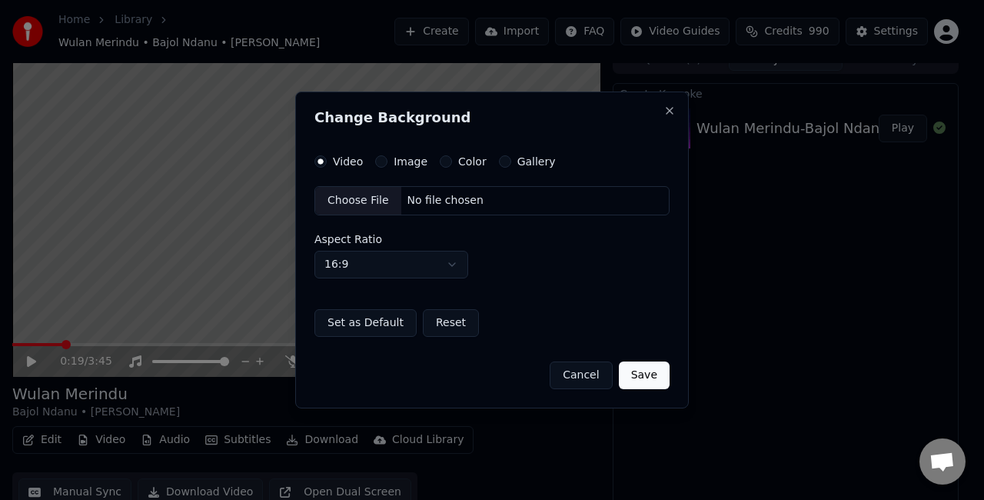
click at [386, 161] on div "Image" at bounding box center [401, 161] width 52 height 12
click at [401, 165] on label "Image" at bounding box center [411, 161] width 34 height 11
click at [387, 165] on button "Image" at bounding box center [381, 161] width 12 height 12
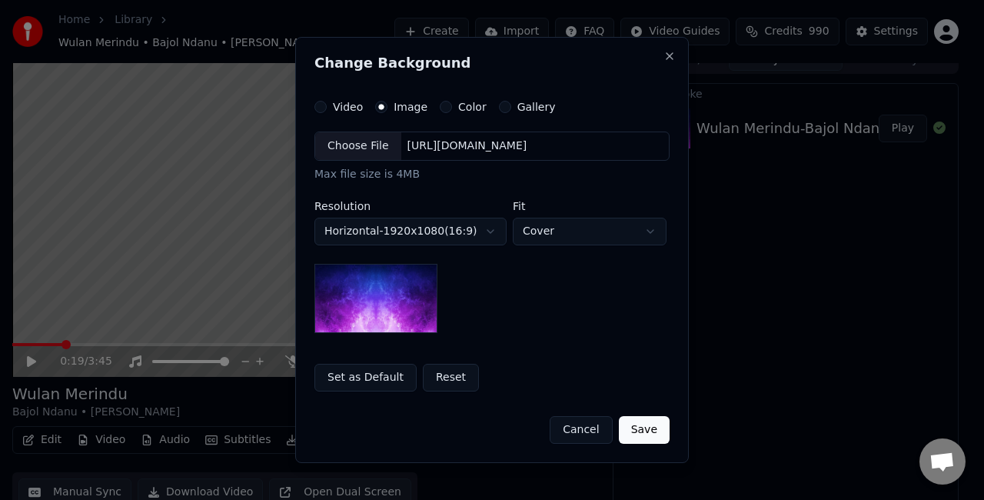
click at [366, 152] on div "Choose File" at bounding box center [358, 146] width 86 height 28
click at [320, 105] on button "Video" at bounding box center [320, 107] width 12 height 12
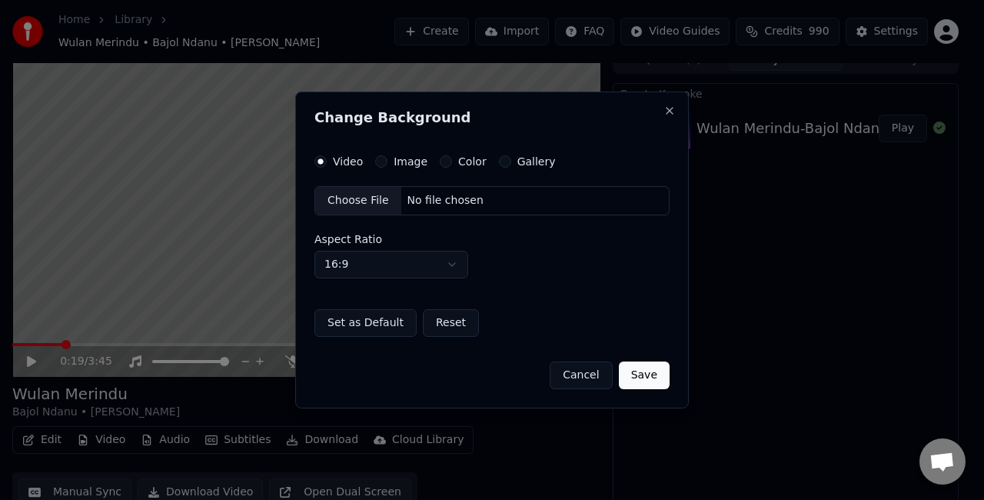
click at [351, 199] on div "Choose File" at bounding box center [358, 201] width 86 height 28
click at [640, 372] on button "Save" at bounding box center [644, 375] width 51 height 28
click at [603, 375] on button "Cancel" at bounding box center [581, 375] width 62 height 28
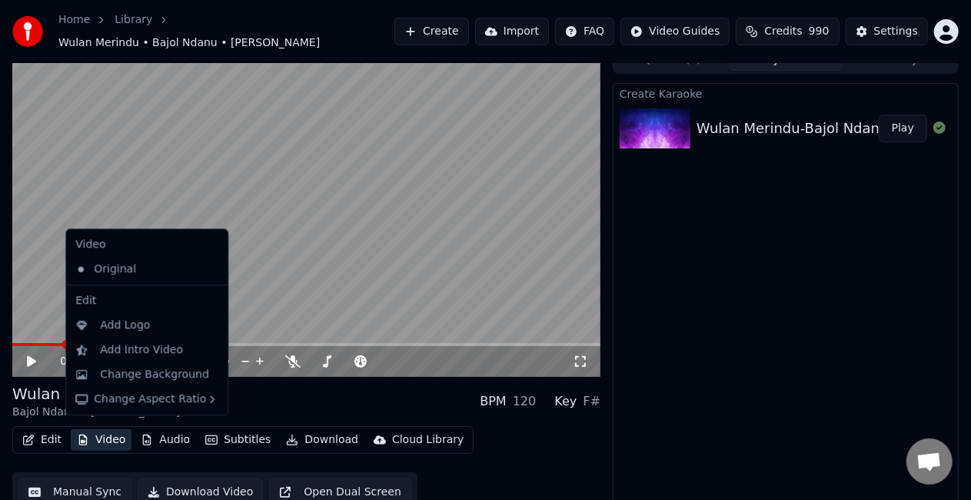
click at [105, 429] on button "Video" at bounding box center [101, 440] width 61 height 22
click at [158, 376] on div "Change Background" at bounding box center [154, 374] width 109 height 15
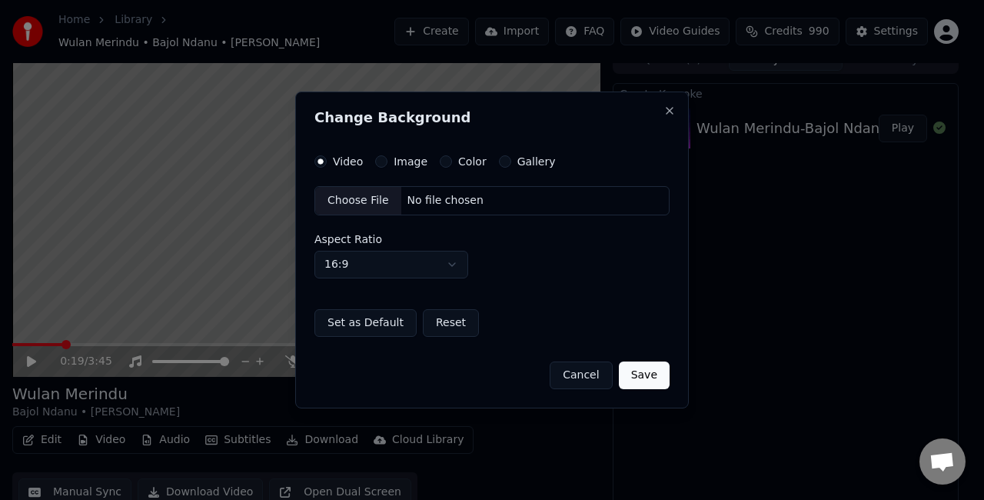
click at [440, 161] on button "Color" at bounding box center [446, 161] width 12 height 12
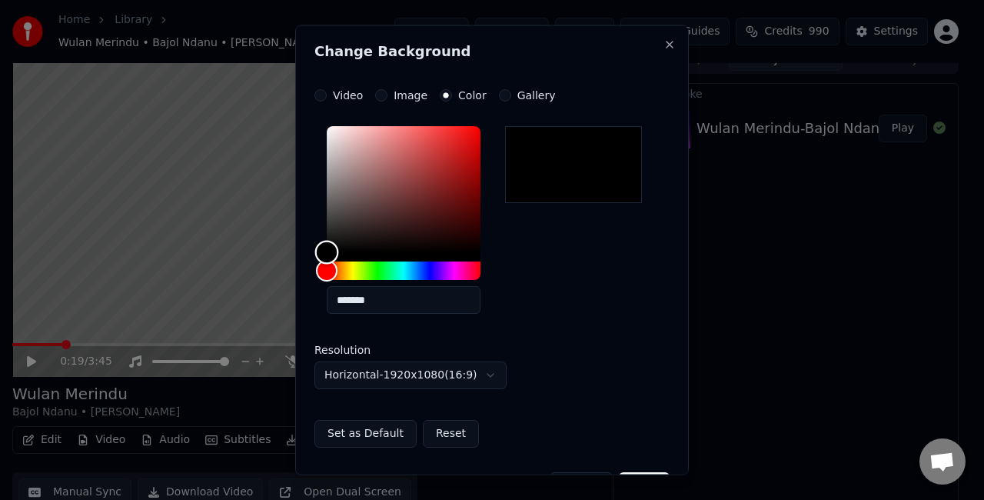
type input "*******"
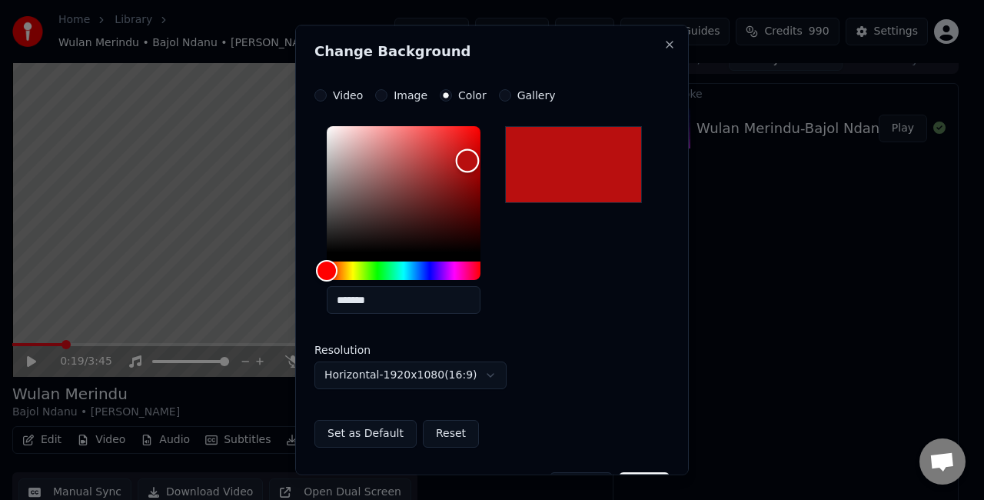
click at [467, 160] on div "Color" at bounding box center [404, 189] width 154 height 126
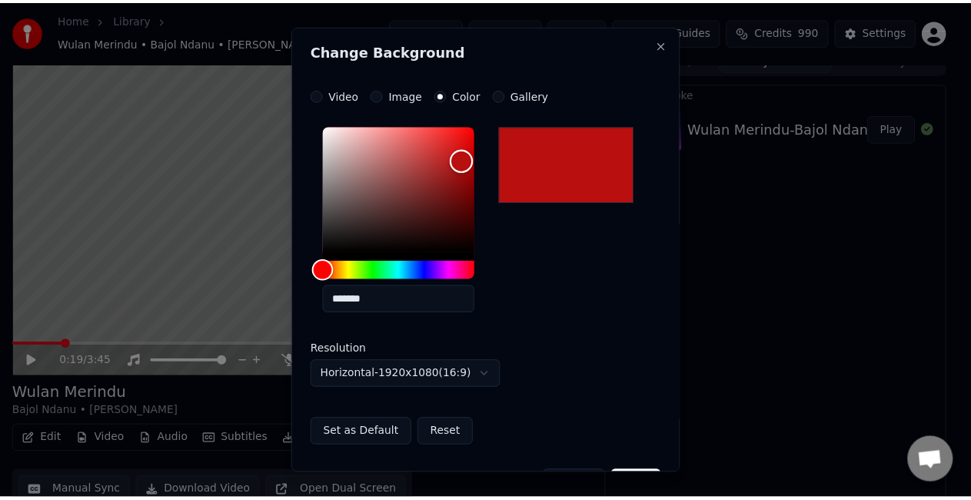
scroll to position [43, 0]
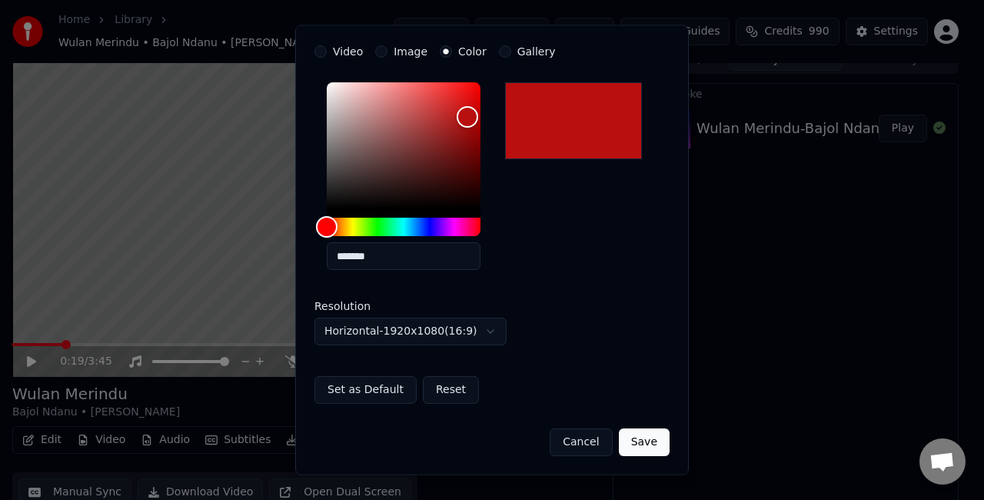
click at [635, 433] on button "Save" at bounding box center [644, 443] width 51 height 28
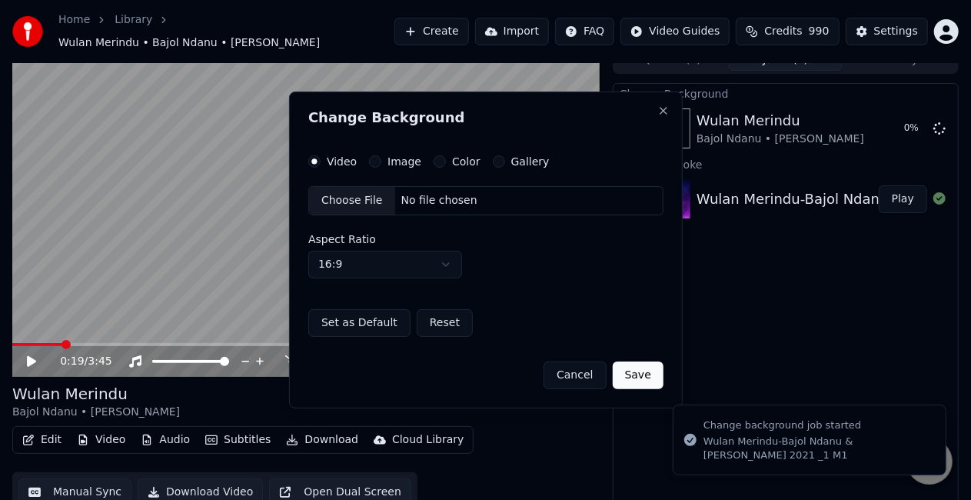
scroll to position [0, 0]
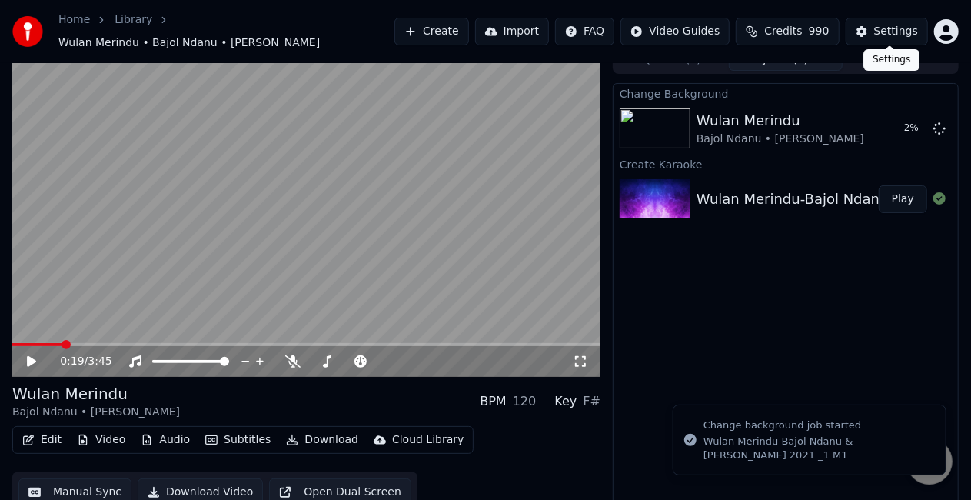
click at [899, 32] on div "Settings" at bounding box center [896, 31] width 44 height 15
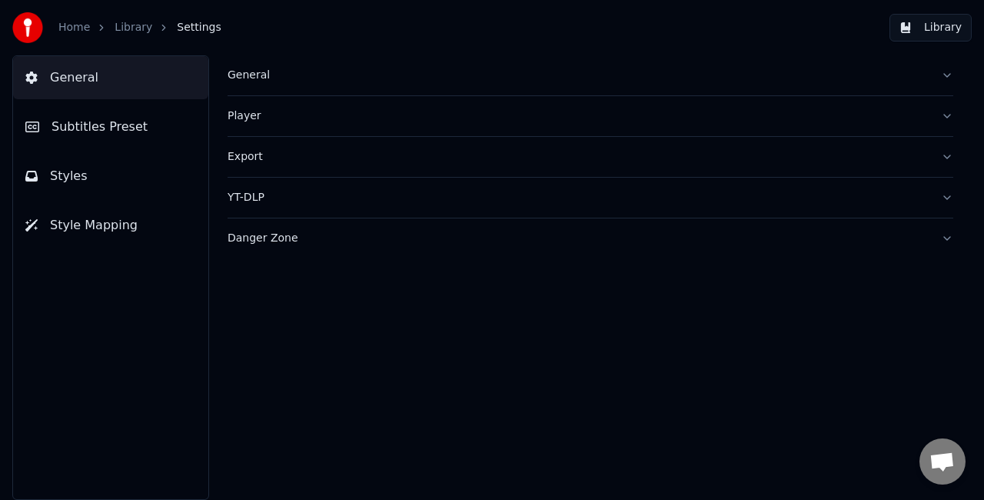
click at [119, 125] on span "Subtitles Preset" at bounding box center [100, 127] width 96 height 18
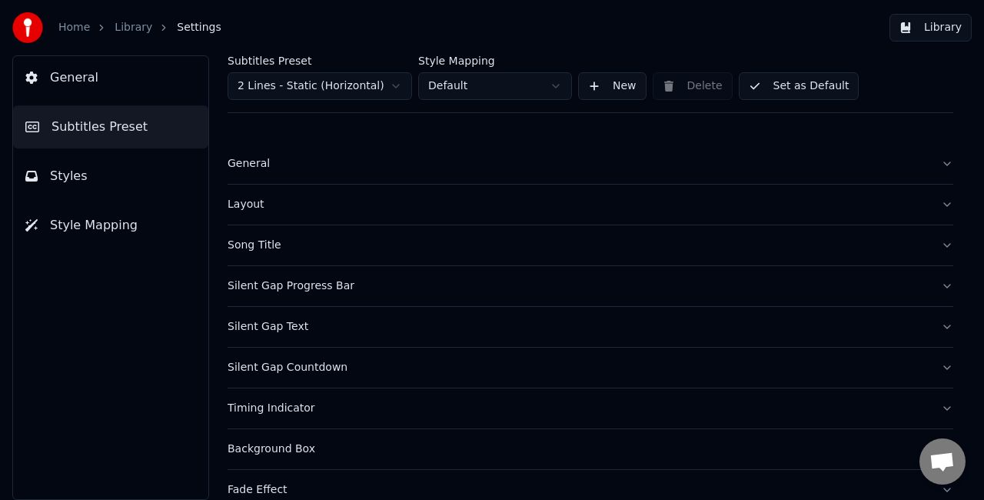
click at [445, 248] on div "Song Title" at bounding box center [578, 245] width 701 height 15
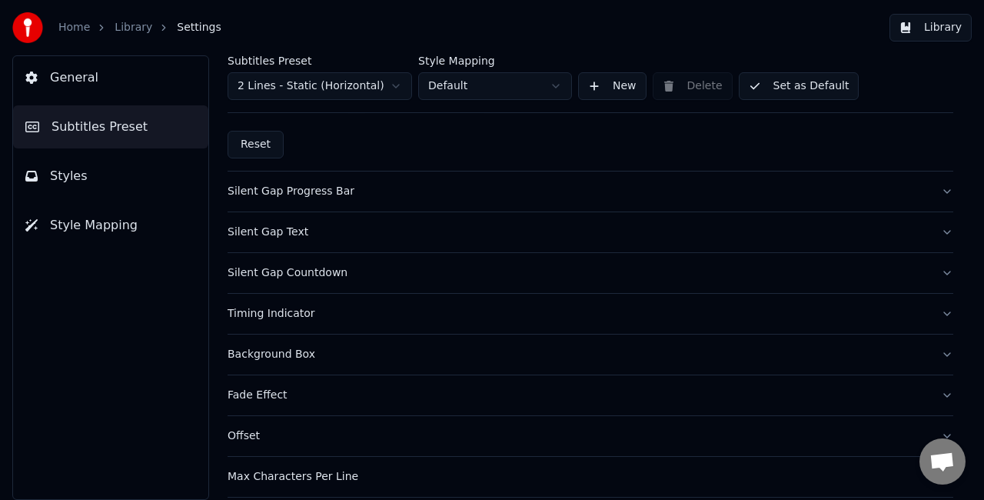
scroll to position [922, 0]
click at [412, 194] on button "Silent Gap Progress Bar" at bounding box center [591, 190] width 726 height 40
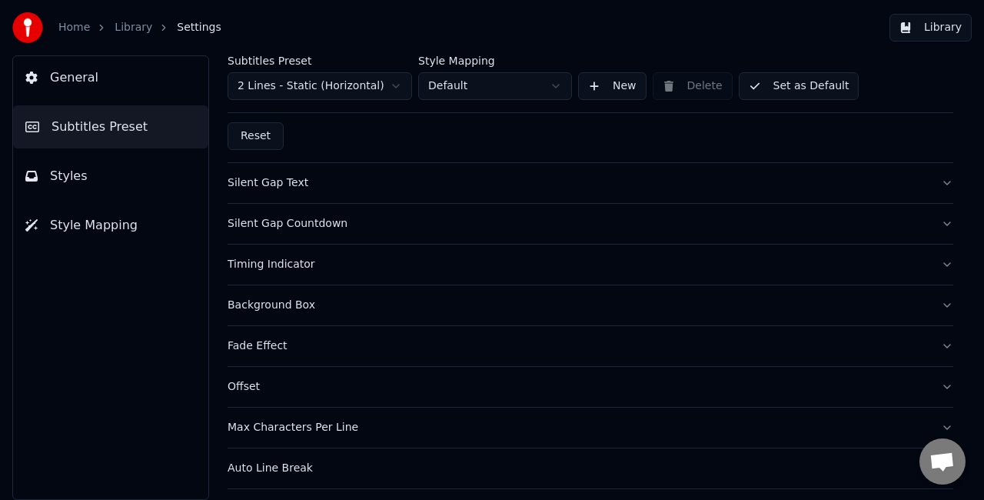
scroll to position [1012, 0]
click at [278, 181] on div "Silent Gap Text" at bounding box center [578, 182] width 701 height 15
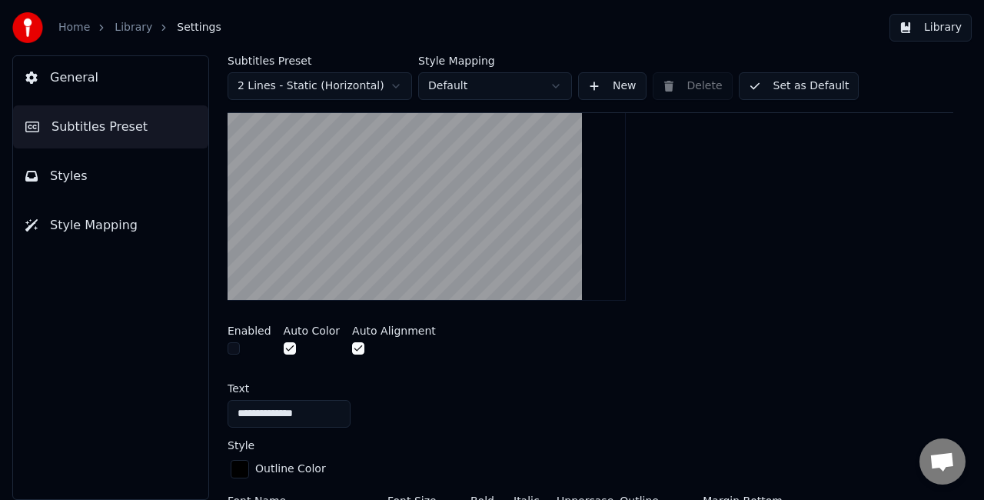
scroll to position [273, 0]
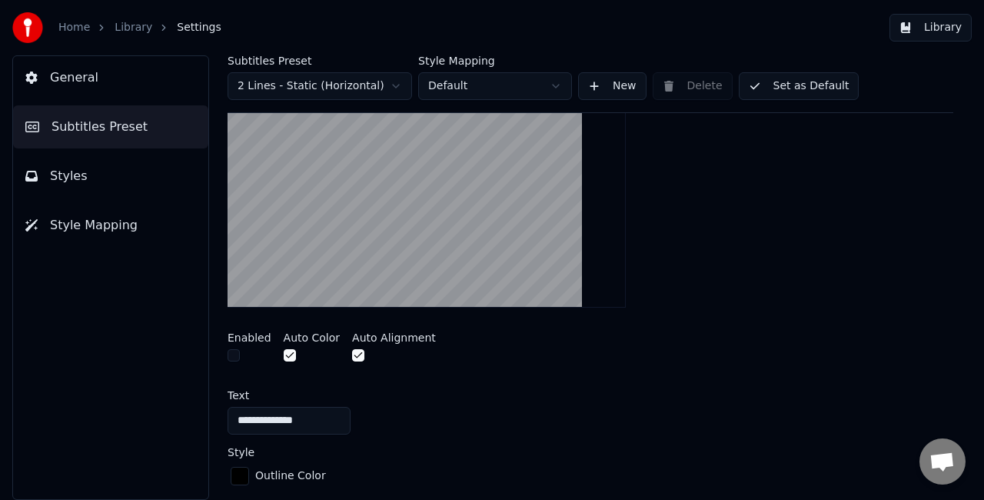
click at [234, 357] on button "button" at bounding box center [234, 355] width 12 height 12
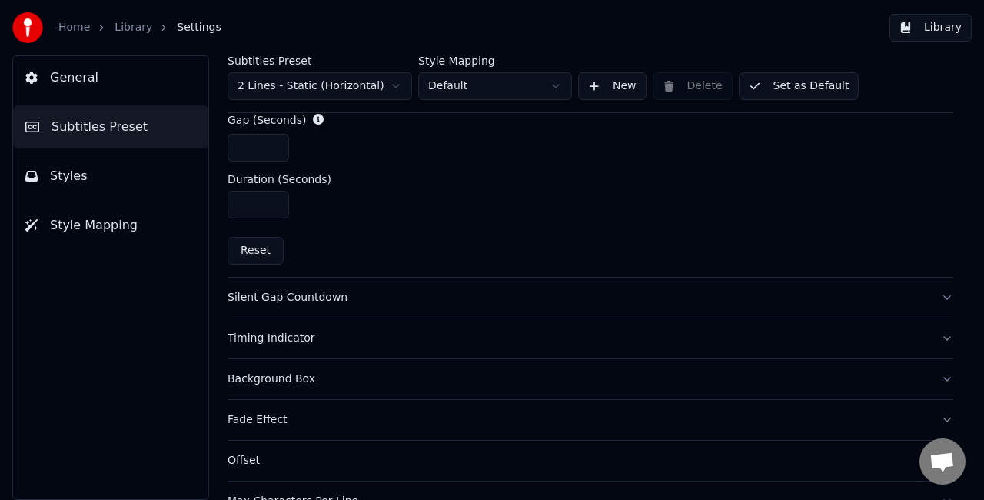
scroll to position [811, 0]
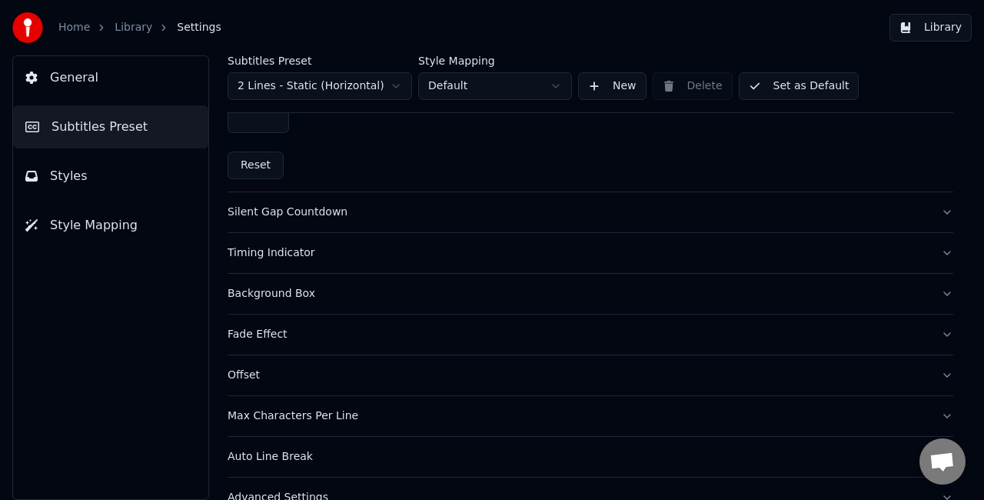
click at [270, 211] on div "Silent Gap Countdown" at bounding box center [578, 211] width 701 height 15
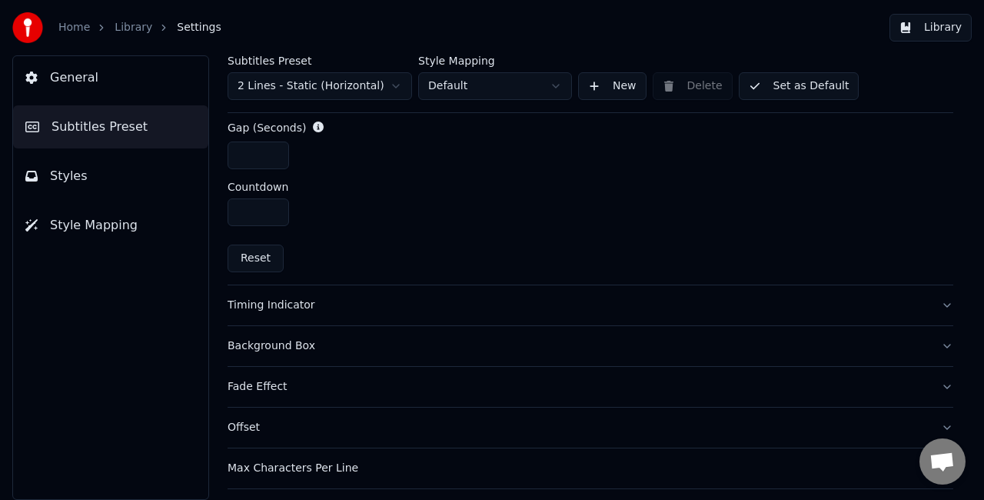
scroll to position [779, 0]
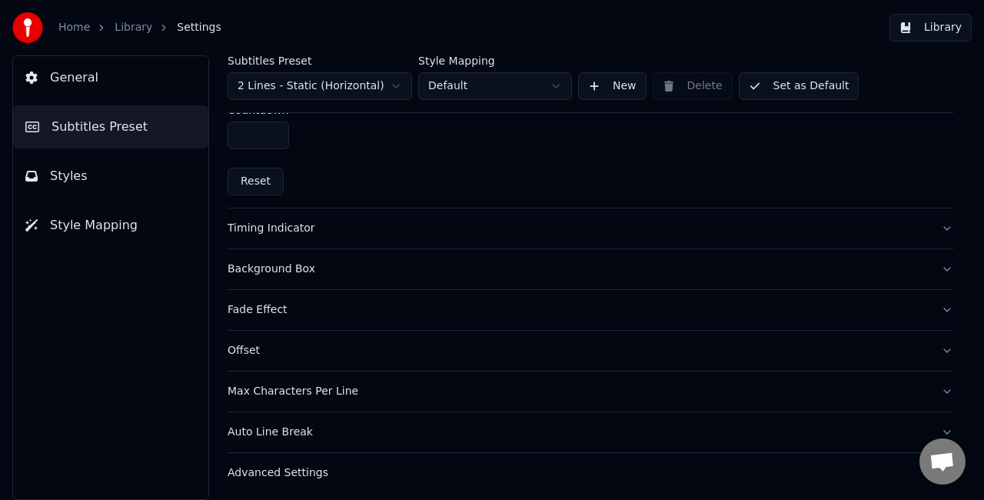
click at [293, 229] on div "Timing Indicator" at bounding box center [578, 228] width 701 height 15
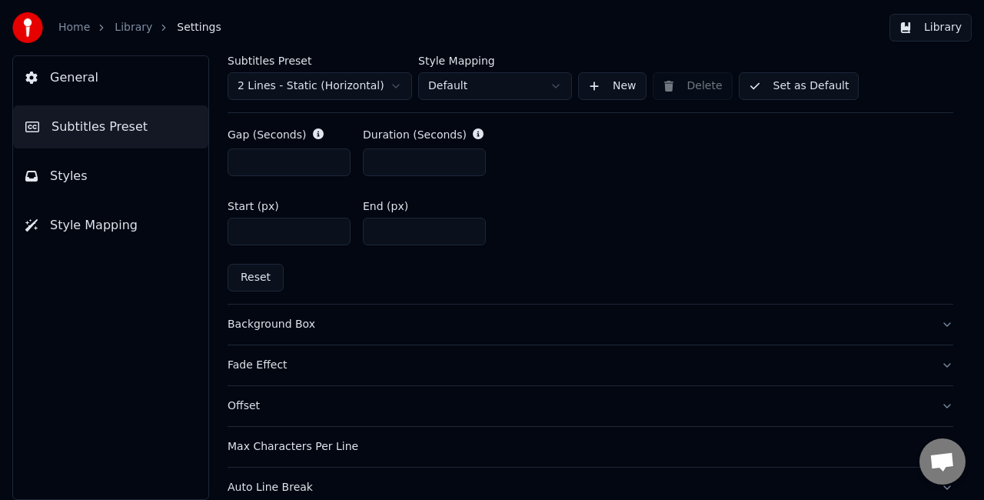
click at [332, 329] on button "Background Box" at bounding box center [591, 324] width 726 height 40
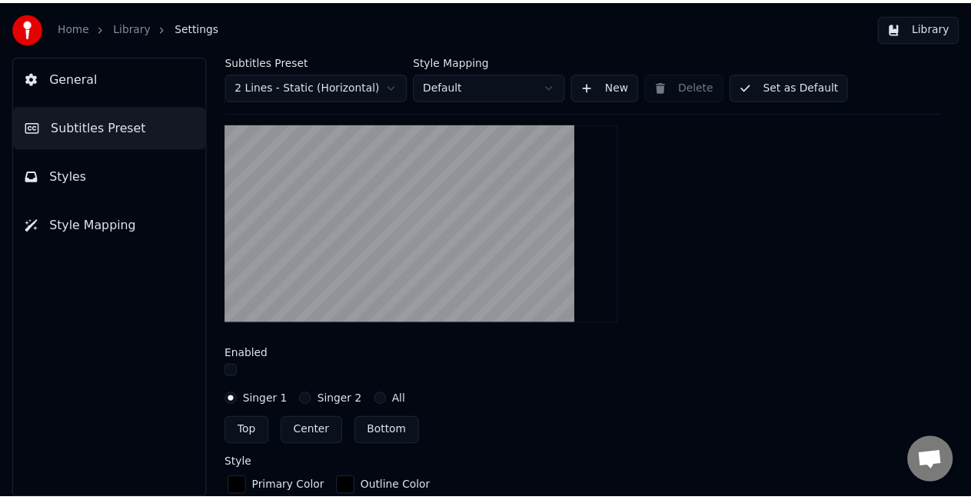
scroll to position [394, 0]
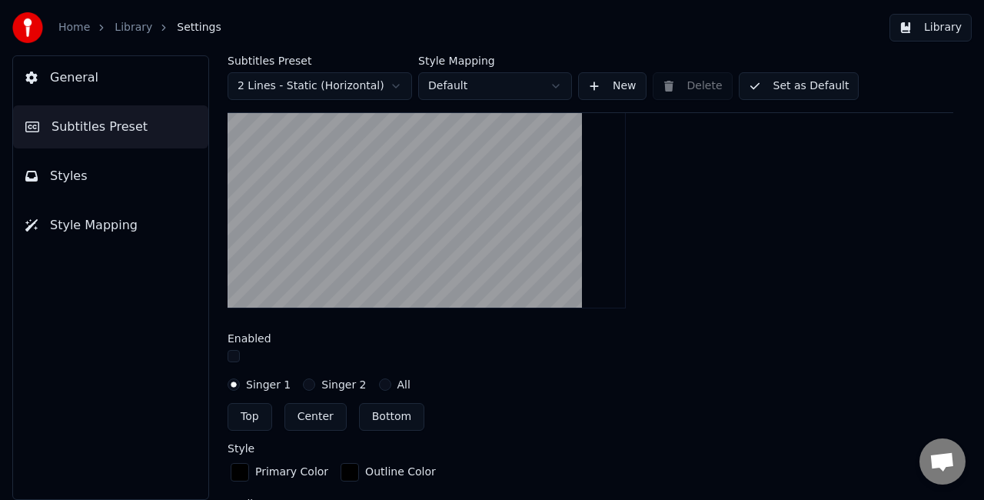
click at [379, 381] on button "All" at bounding box center [385, 384] width 12 height 12
click at [956, 33] on button "Library" at bounding box center [930, 28] width 82 height 28
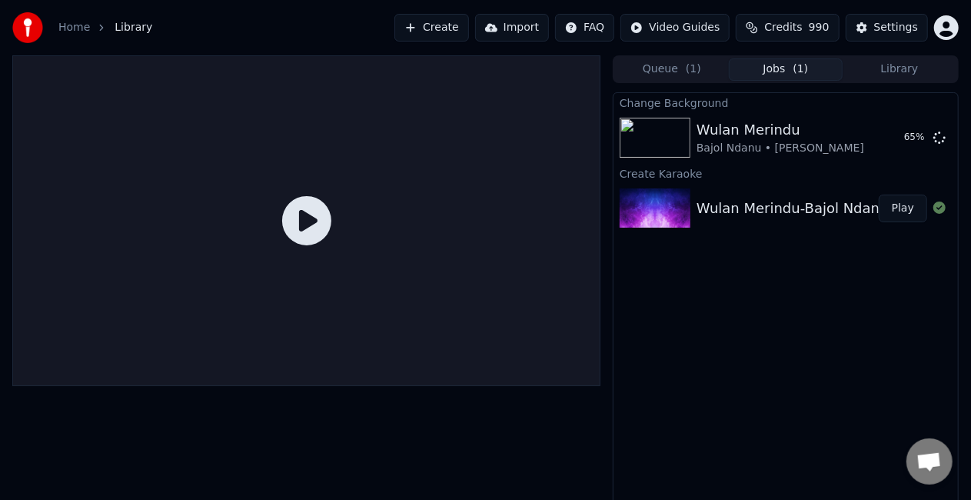
click at [774, 68] on button "Jobs ( 1 )" at bounding box center [786, 69] width 114 height 22
click at [898, 140] on button "Play" at bounding box center [903, 138] width 48 height 28
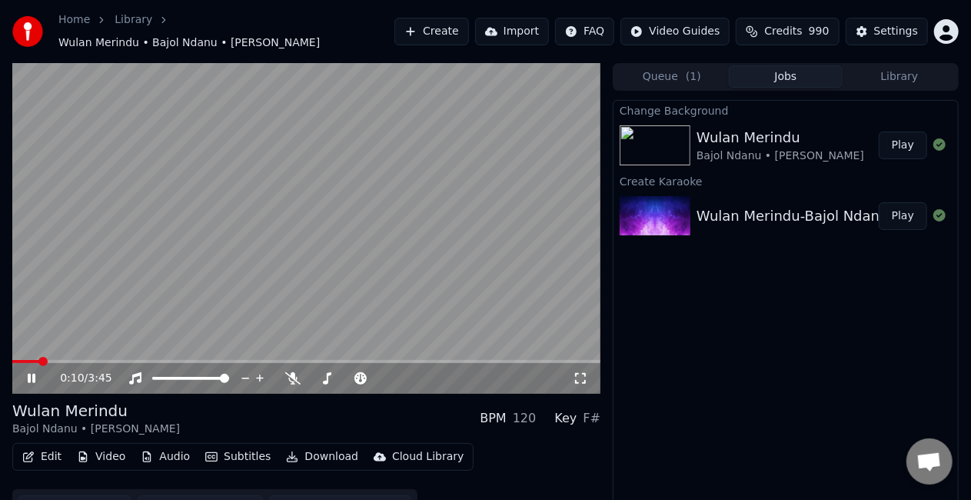
click at [33, 374] on icon at bounding box center [32, 378] width 8 height 9
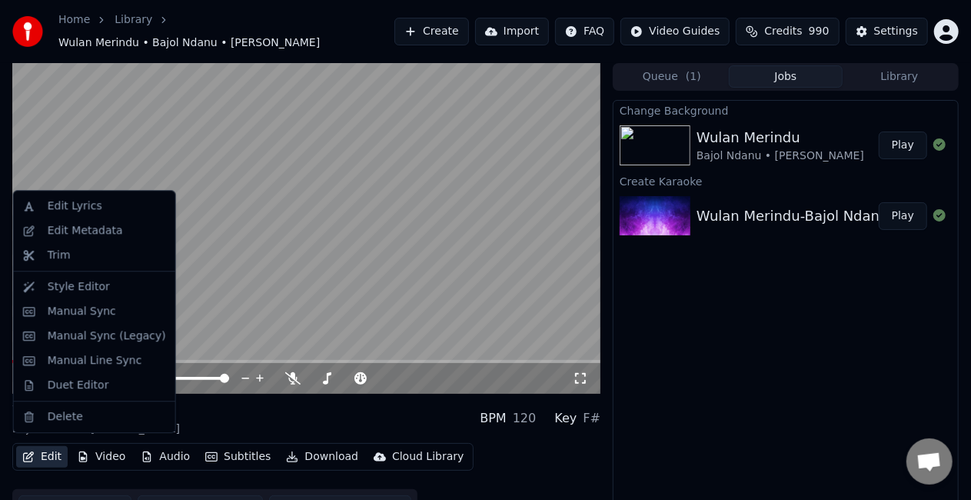
click at [51, 448] on button "Edit" at bounding box center [42, 457] width 52 height 22
click at [117, 365] on div "Manual Line Sync" at bounding box center [95, 360] width 95 height 15
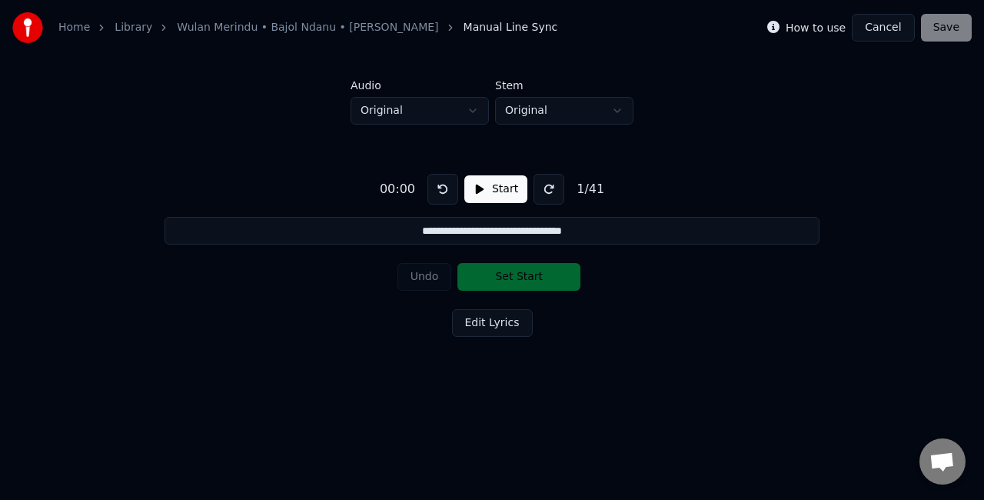
click at [480, 187] on button "Start" at bounding box center [495, 189] width 63 height 28
click at [529, 281] on button "Set Start" at bounding box center [518, 277] width 123 height 28
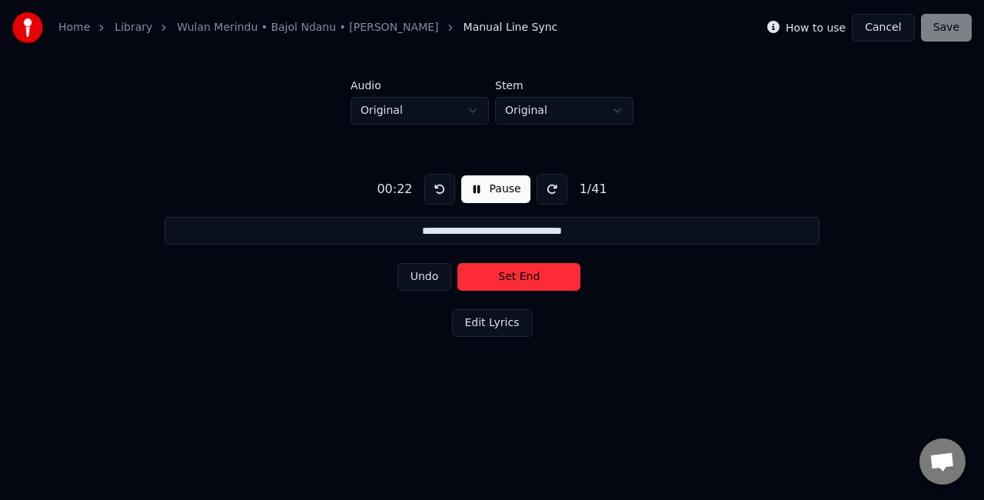
click at [529, 278] on button "Set End" at bounding box center [518, 277] width 123 height 28
click at [529, 278] on button "Set Start" at bounding box center [518, 277] width 123 height 28
click at [529, 278] on button "Set End" at bounding box center [518, 277] width 123 height 28
click at [529, 278] on button "Set Start" at bounding box center [518, 277] width 123 height 28
click at [529, 278] on button "Set End" at bounding box center [518, 277] width 123 height 28
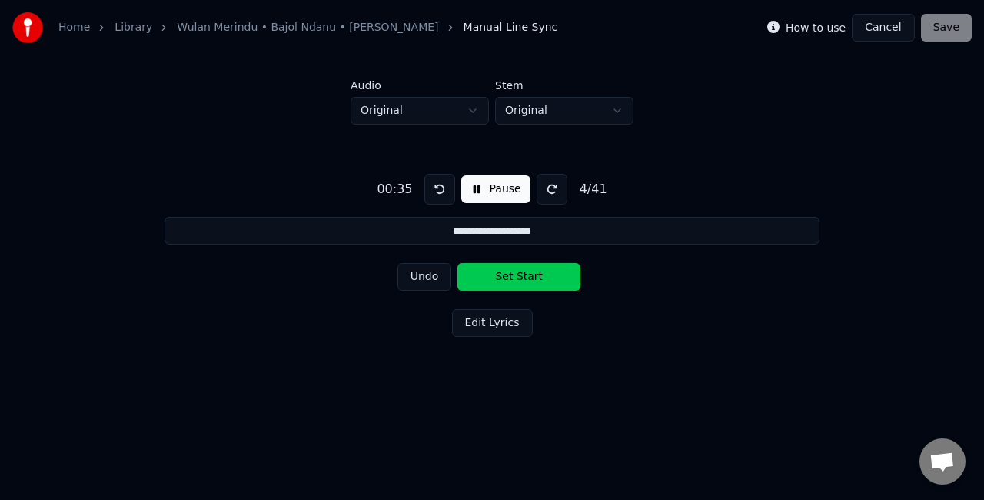
click at [529, 278] on button "Set Start" at bounding box center [518, 277] width 123 height 28
click at [529, 278] on button "Set End" at bounding box center [518, 277] width 123 height 28
click at [529, 278] on button "Set Start" at bounding box center [518, 277] width 123 height 28
click at [529, 278] on button "Set End" at bounding box center [518, 277] width 123 height 28
click at [529, 278] on button "Set Start" at bounding box center [518, 277] width 123 height 28
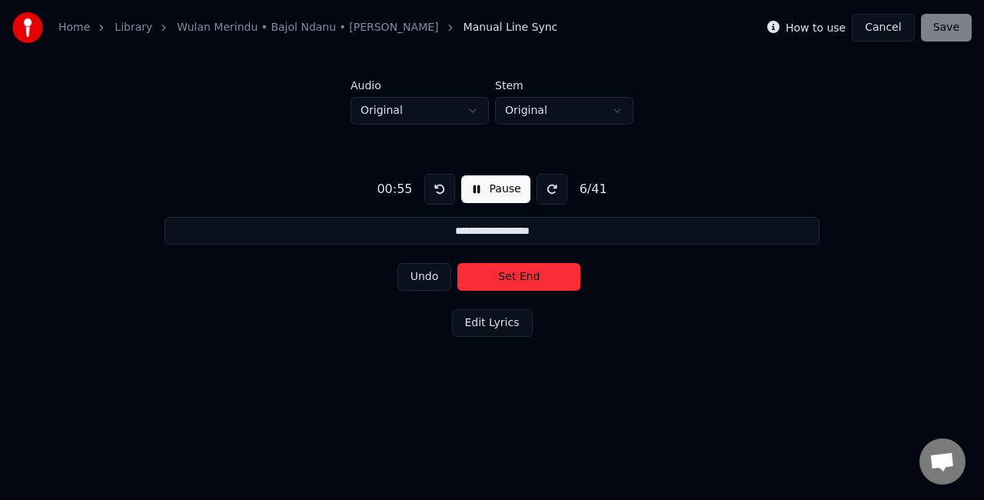
click at [529, 278] on button "Set End" at bounding box center [518, 277] width 123 height 28
click at [529, 278] on button "Set Start" at bounding box center [518, 277] width 123 height 28
click at [531, 275] on button "Set End" at bounding box center [518, 277] width 123 height 28
click at [531, 275] on button "Set Start" at bounding box center [518, 277] width 123 height 28
click at [531, 275] on button "Set End" at bounding box center [518, 277] width 123 height 28
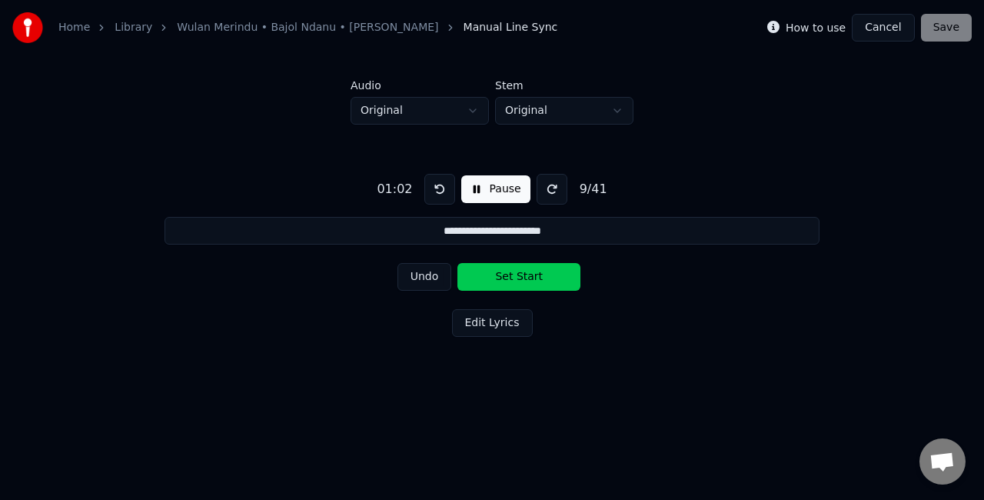
click at [531, 275] on button "Set Start" at bounding box center [518, 277] width 123 height 28
click at [531, 275] on button "Set End" at bounding box center [518, 277] width 123 height 28
click at [531, 275] on button "Set Start" at bounding box center [518, 277] width 123 height 28
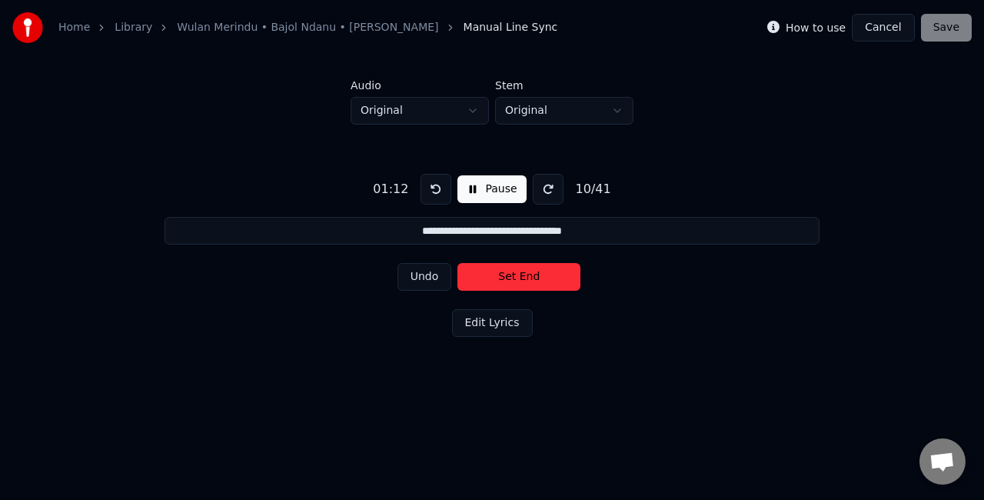
click at [531, 275] on button "Set End" at bounding box center [518, 277] width 123 height 28
click at [531, 275] on button "Set Start" at bounding box center [518, 277] width 123 height 28
click at [531, 275] on button "Set End" at bounding box center [518, 277] width 123 height 28
click at [531, 275] on button "Set Start" at bounding box center [518, 277] width 123 height 28
click at [531, 275] on button "Set End" at bounding box center [518, 277] width 123 height 28
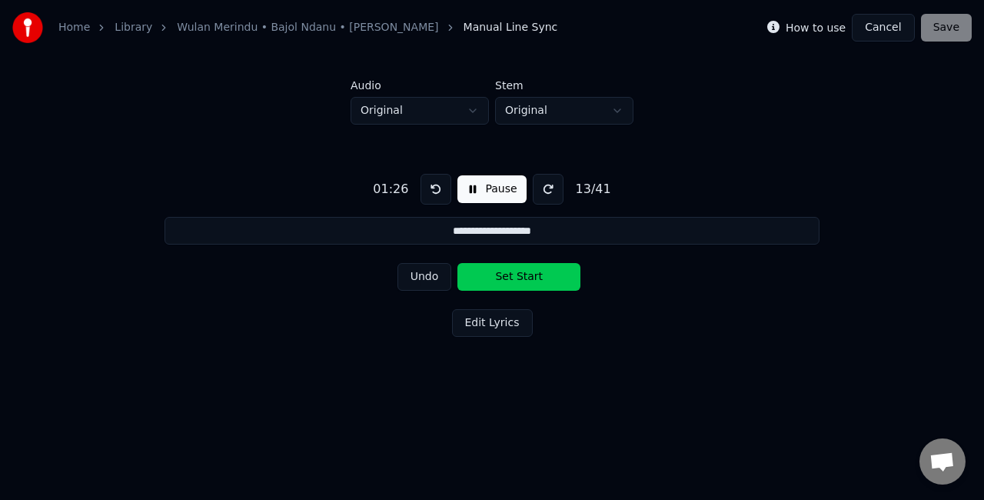
click at [531, 275] on button "Set Start" at bounding box center [518, 277] width 123 height 28
click at [531, 275] on button "Set End" at bounding box center [518, 277] width 123 height 28
click at [531, 275] on button "Set Start" at bounding box center [518, 277] width 123 height 28
click at [535, 278] on button "Set End" at bounding box center [518, 277] width 123 height 28
click at [535, 278] on button "Set Start" at bounding box center [518, 277] width 123 height 28
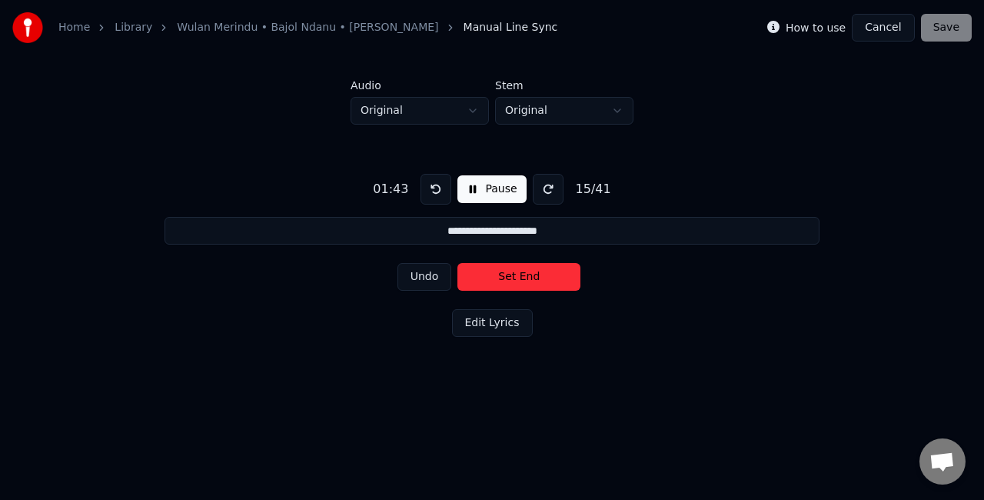
click at [535, 278] on button "Set End" at bounding box center [518, 277] width 123 height 28
click at [535, 278] on button "Set Start" at bounding box center [518, 277] width 123 height 28
click at [538, 281] on button "Set End" at bounding box center [518, 277] width 123 height 28
click at [538, 281] on button "Set Start" at bounding box center [518, 277] width 123 height 28
click at [523, 286] on button "Set End" at bounding box center [518, 277] width 123 height 28
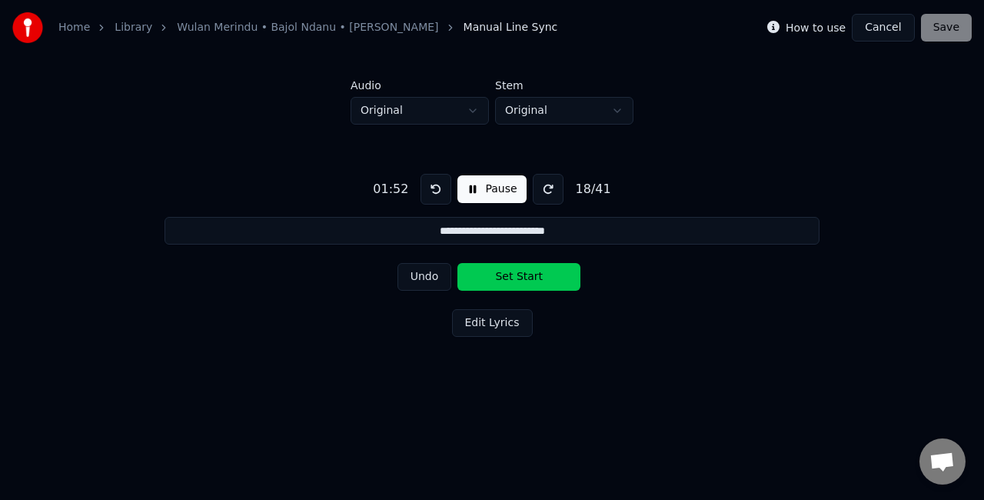
click at [523, 286] on button "Set Start" at bounding box center [518, 277] width 123 height 28
click at [515, 280] on button "Set End" at bounding box center [518, 277] width 123 height 28
click at [515, 280] on button "Set Start" at bounding box center [518, 277] width 123 height 28
click at [515, 280] on button "Set End" at bounding box center [518, 277] width 123 height 28
click at [515, 280] on button "Set Start" at bounding box center [518, 277] width 123 height 28
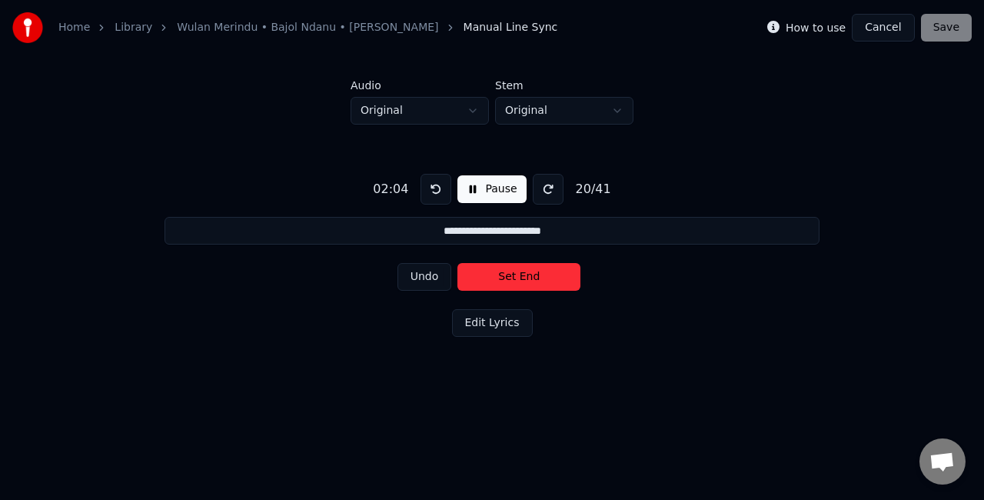
click at [515, 280] on button "Set End" at bounding box center [518, 277] width 123 height 28
click at [515, 280] on button "Set Start" at bounding box center [518, 277] width 123 height 28
click at [515, 280] on button "Set End" at bounding box center [518, 277] width 123 height 28
click at [515, 280] on button "Set Start" at bounding box center [518, 277] width 123 height 28
click at [515, 280] on button "Set End" at bounding box center [518, 277] width 123 height 28
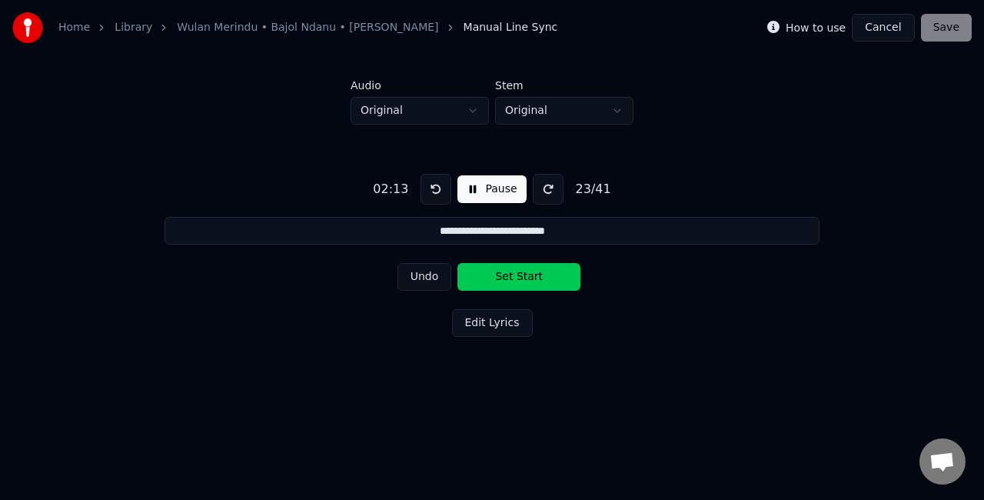
click at [515, 280] on button "Set Start" at bounding box center [518, 277] width 123 height 28
click at [512, 280] on button "Set End" at bounding box center [518, 277] width 123 height 28
click at [512, 280] on button "Set Start" at bounding box center [518, 277] width 123 height 28
click at [512, 280] on button "Set End" at bounding box center [518, 277] width 123 height 28
click at [512, 280] on button "Set Start" at bounding box center [518, 277] width 123 height 28
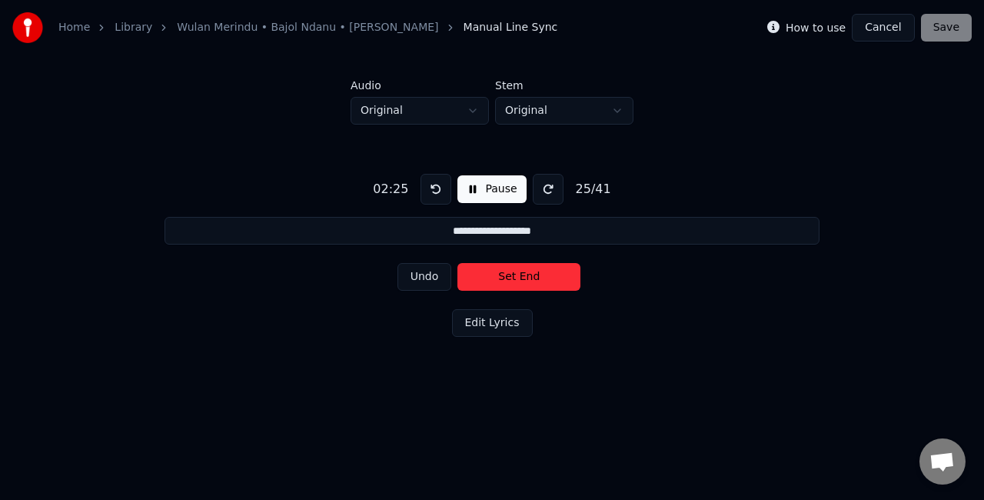
click at [512, 280] on button "Set End" at bounding box center [518, 277] width 123 height 28
click at [512, 280] on button "Set Start" at bounding box center [518, 277] width 123 height 28
click at [530, 276] on button "Set End" at bounding box center [518, 277] width 123 height 28
type input "**********"
click at [530, 276] on button "Set Start" at bounding box center [518, 277] width 123 height 28
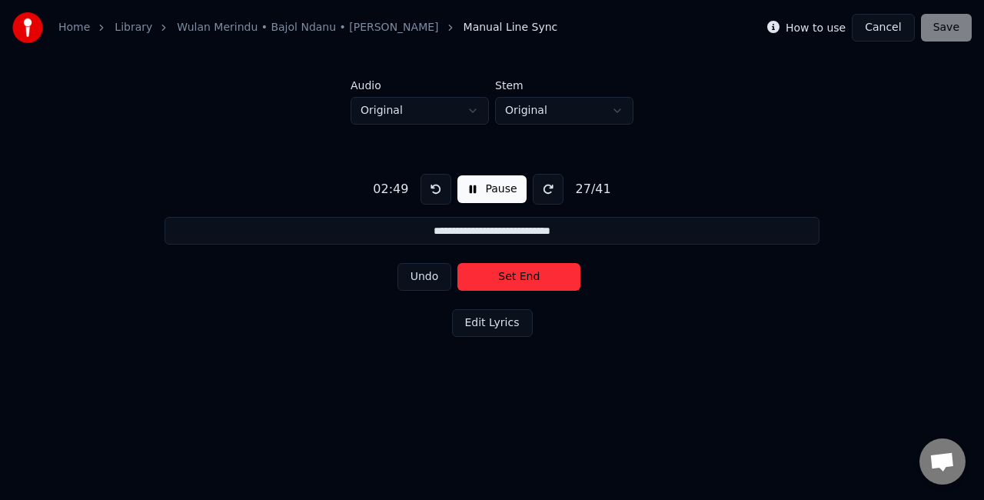
click at [886, 34] on button "Cancel" at bounding box center [883, 28] width 62 height 28
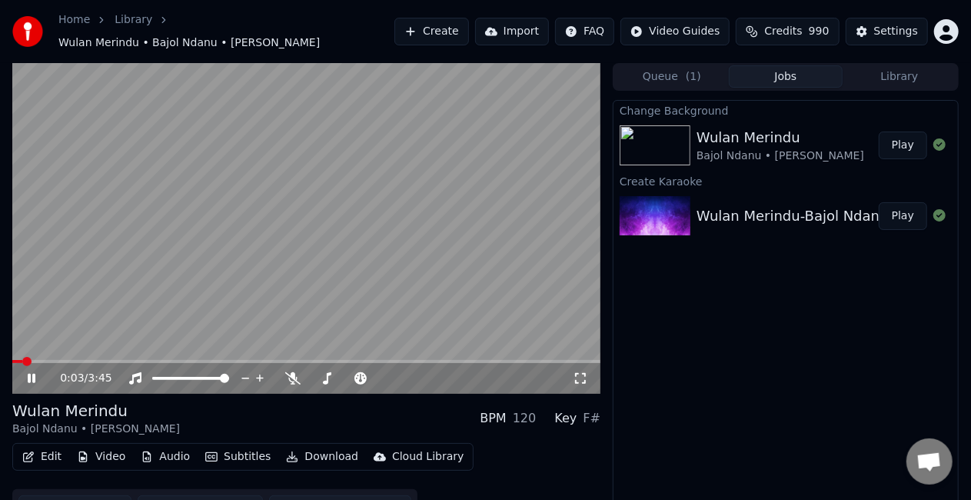
click at [26, 374] on icon at bounding box center [42, 378] width 35 height 12
click at [35, 446] on button "Edit" at bounding box center [42, 457] width 52 height 22
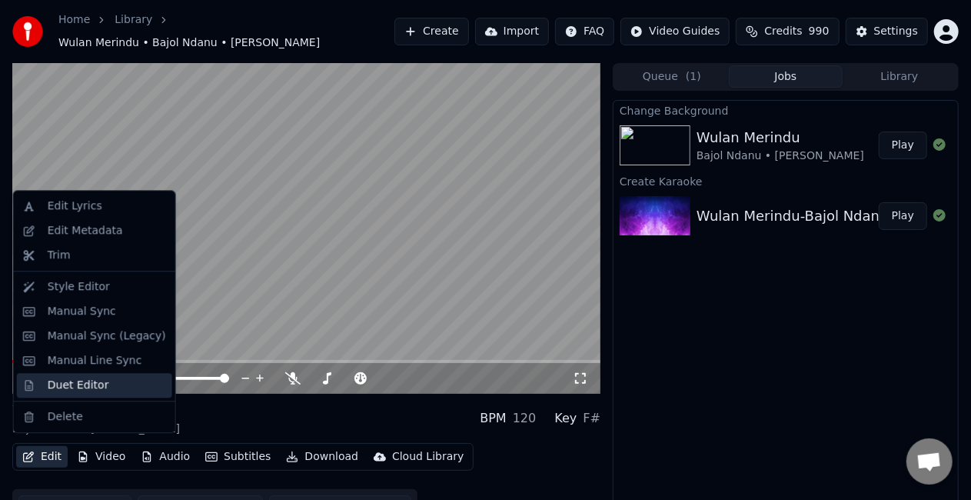
click at [98, 381] on div "Duet Editor" at bounding box center [78, 384] width 61 height 15
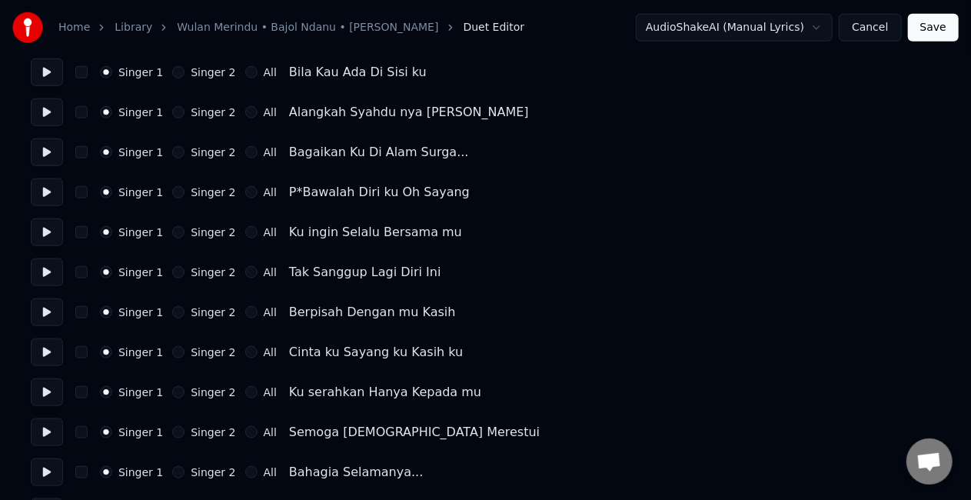
scroll to position [769, 0]
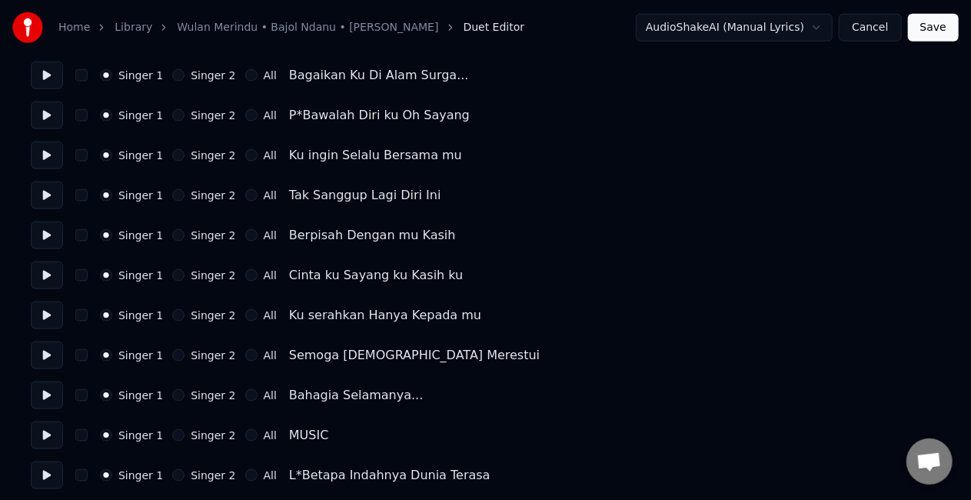
click at [172, 115] on button "Singer 2" at bounding box center [178, 115] width 12 height 12
click at [172, 153] on button "Singer 2" at bounding box center [178, 155] width 12 height 12
click at [172, 195] on button "Singer 2" at bounding box center [178, 195] width 12 height 12
click at [172, 239] on button "Singer 2" at bounding box center [178, 235] width 12 height 12
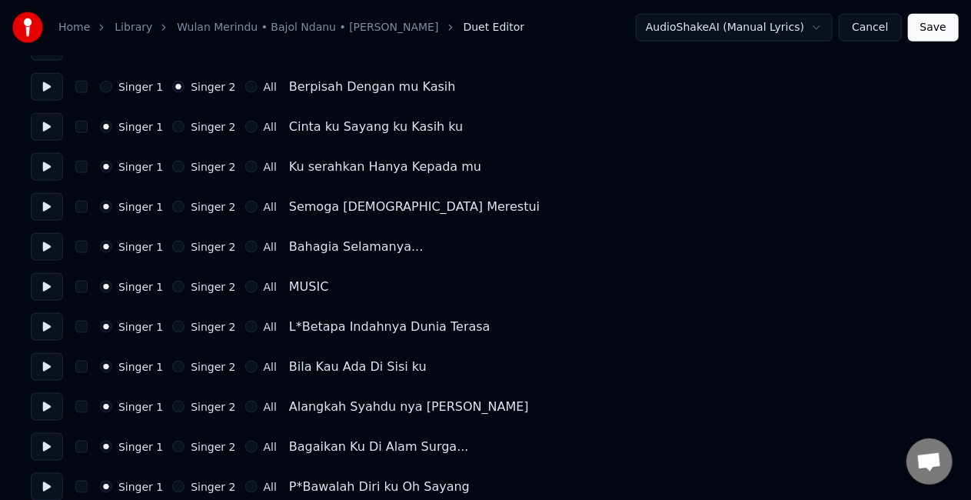
scroll to position [922, 0]
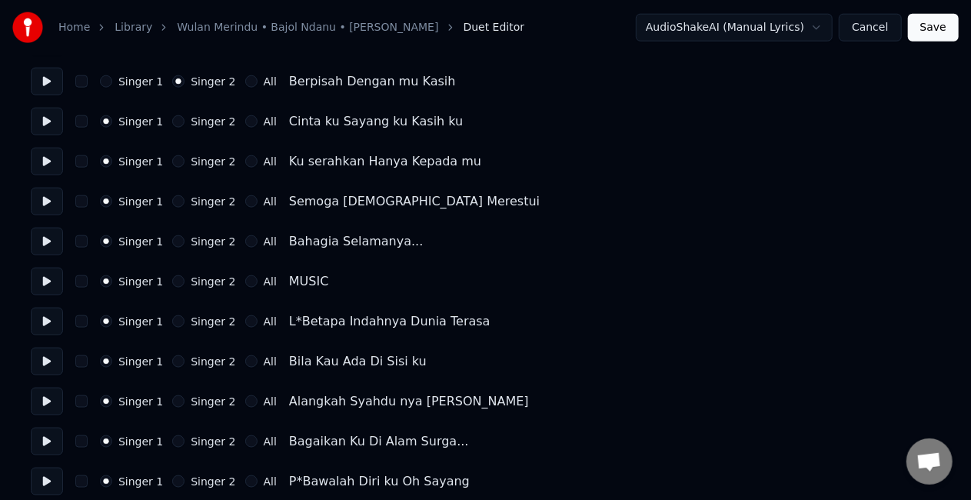
click at [176, 121] on button "Singer 2" at bounding box center [178, 121] width 12 height 12
click at [174, 168] on div "Singer 1 Singer 2 All Ku serahkan Hanya Kepada mu" at bounding box center [485, 162] width 909 height 28
click at [172, 200] on button "Singer 2" at bounding box center [178, 201] width 12 height 12
click at [173, 241] on button "Singer 2" at bounding box center [178, 241] width 12 height 12
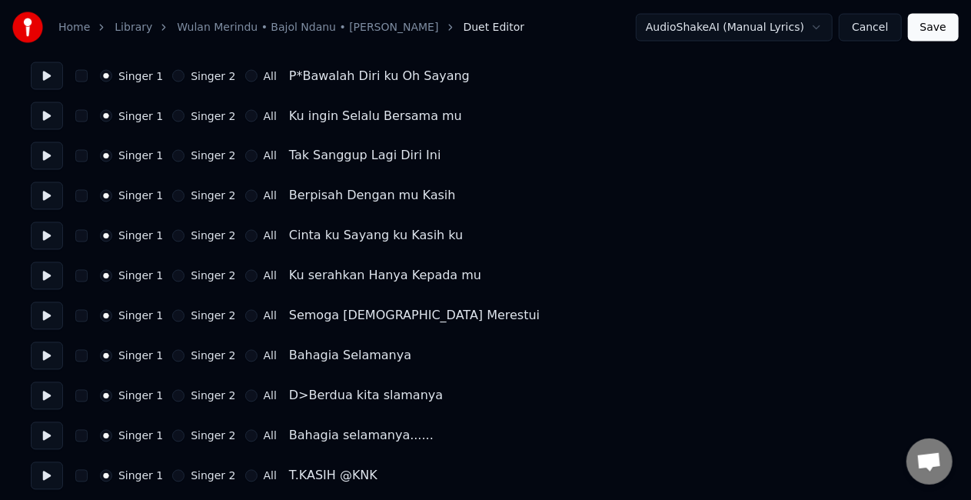
scroll to position [1333, 0]
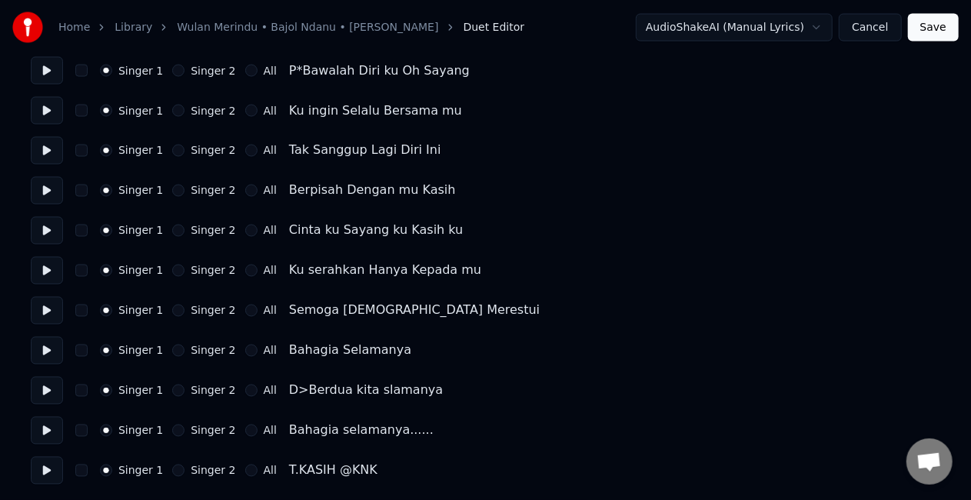
click at [172, 73] on button "Singer 2" at bounding box center [178, 71] width 12 height 12
click at [173, 112] on button "Singer 2" at bounding box center [178, 111] width 12 height 12
click at [174, 154] on button "Singer 2" at bounding box center [178, 151] width 12 height 12
click at [172, 191] on button "Singer 2" at bounding box center [178, 190] width 12 height 12
click at [172, 234] on button "Singer 2" at bounding box center [178, 230] width 12 height 12
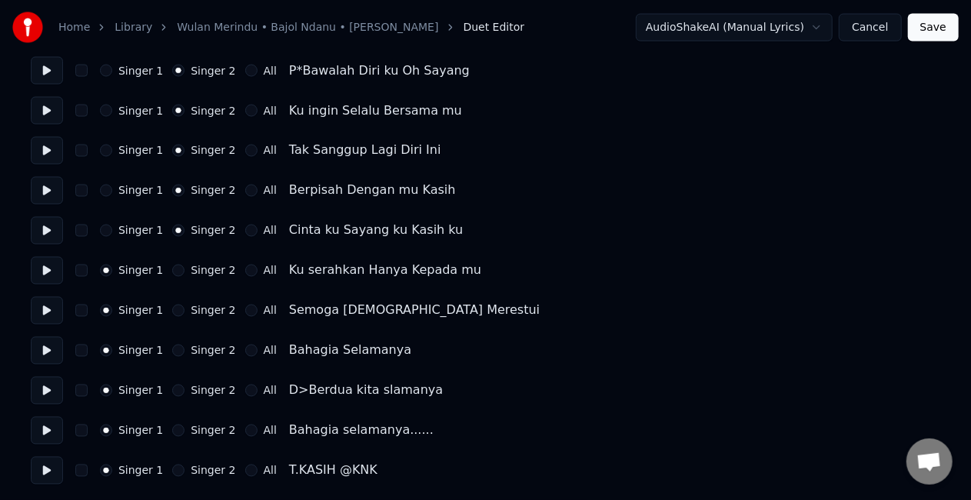
click at [172, 270] on button "Singer 2" at bounding box center [178, 270] width 12 height 12
click at [172, 314] on button "Singer 2" at bounding box center [178, 310] width 12 height 12
click at [172, 353] on button "Singer 2" at bounding box center [178, 350] width 12 height 12
click at [245, 391] on button "All" at bounding box center [251, 390] width 12 height 12
click at [240, 437] on div "Singer 1 Singer 2 All Bahagia selamanya......" at bounding box center [485, 431] width 909 height 28
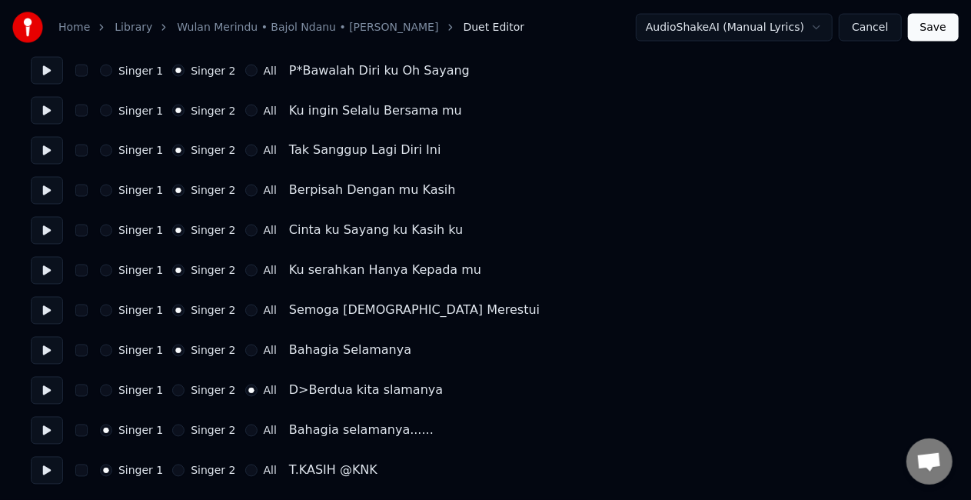
click at [245, 429] on button "All" at bounding box center [251, 430] width 12 height 12
click at [942, 28] on button "Save" at bounding box center [933, 28] width 51 height 28
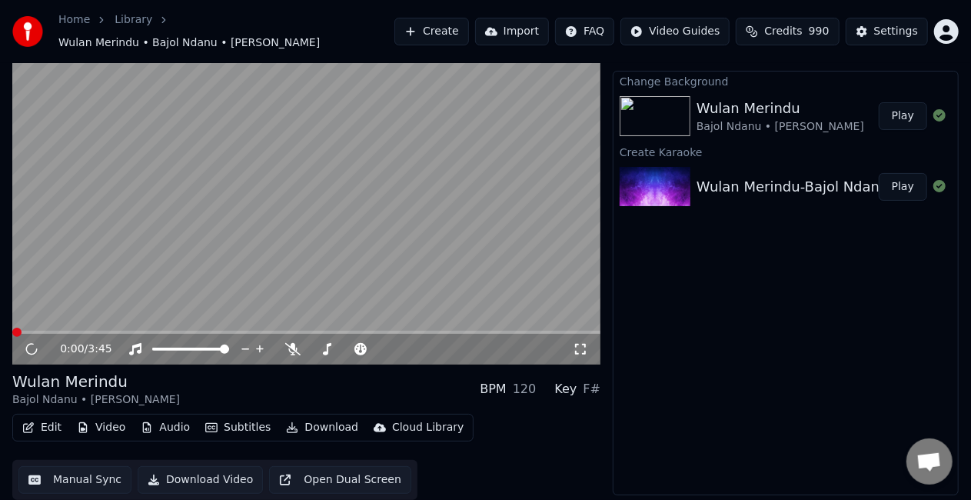
scroll to position [22, 0]
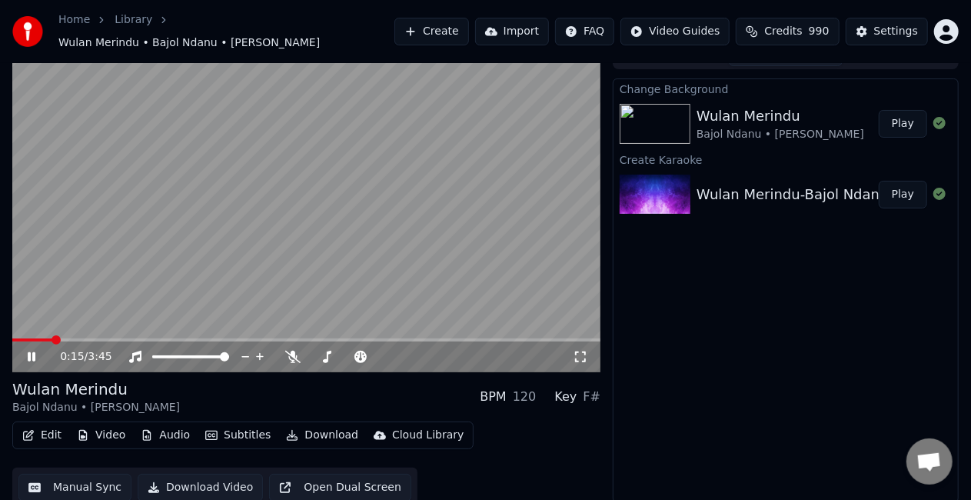
click at [450, 177] on video at bounding box center [306, 207] width 588 height 331
click at [22, 335] on span at bounding box center [26, 339] width 9 height 9
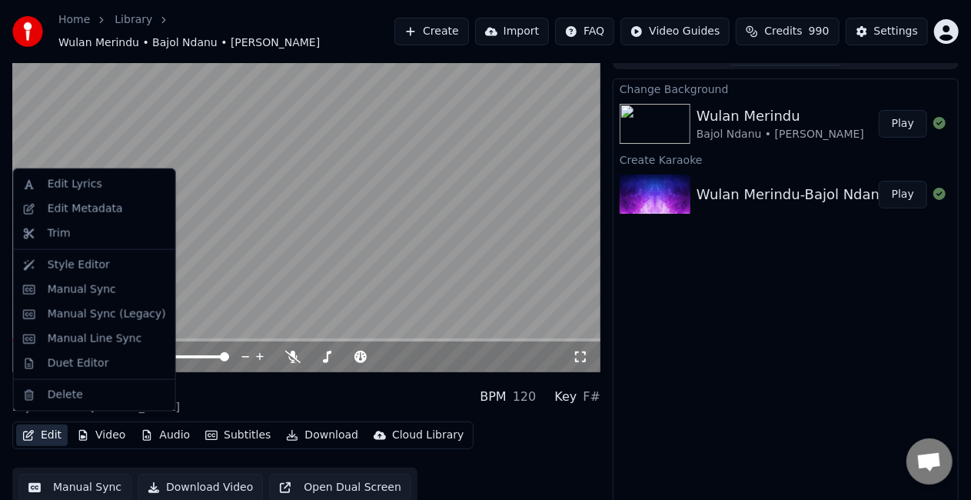
click at [48, 432] on button "Edit" at bounding box center [42, 435] width 52 height 22
click at [131, 338] on div "Manual Line Sync" at bounding box center [107, 338] width 118 height 15
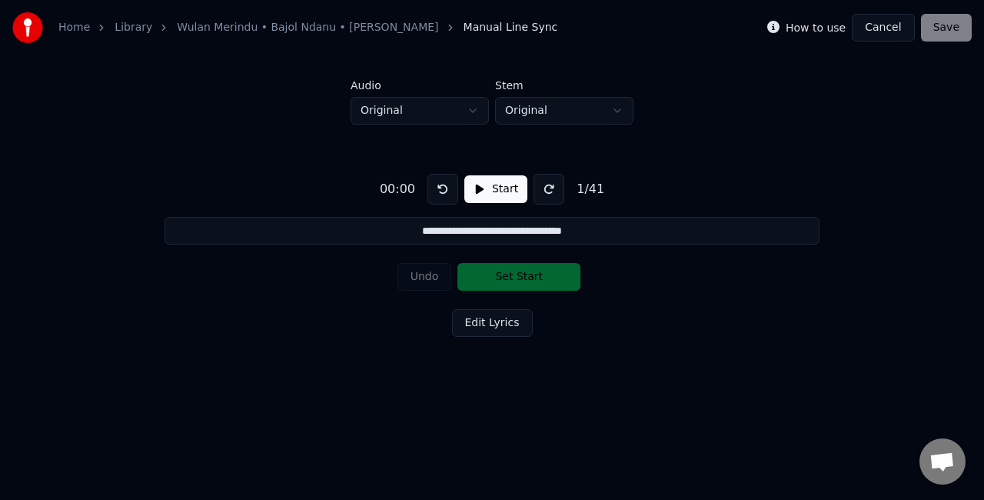
click at [488, 183] on button "Start" at bounding box center [495, 189] width 63 height 28
click at [512, 278] on button "Set Start" at bounding box center [518, 277] width 123 height 28
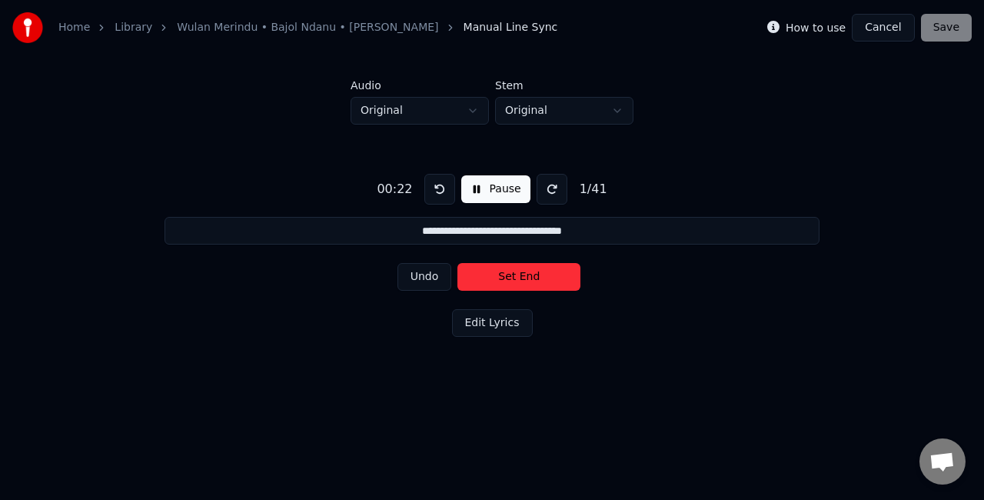
click at [512, 278] on button "Set End" at bounding box center [518, 277] width 123 height 28
click at [512, 278] on button "Set Start" at bounding box center [518, 277] width 123 height 28
click at [512, 278] on button "Set End" at bounding box center [518, 277] width 123 height 28
click at [512, 278] on button "Set Start" at bounding box center [518, 277] width 123 height 28
click at [512, 278] on button "Set End" at bounding box center [518, 277] width 123 height 28
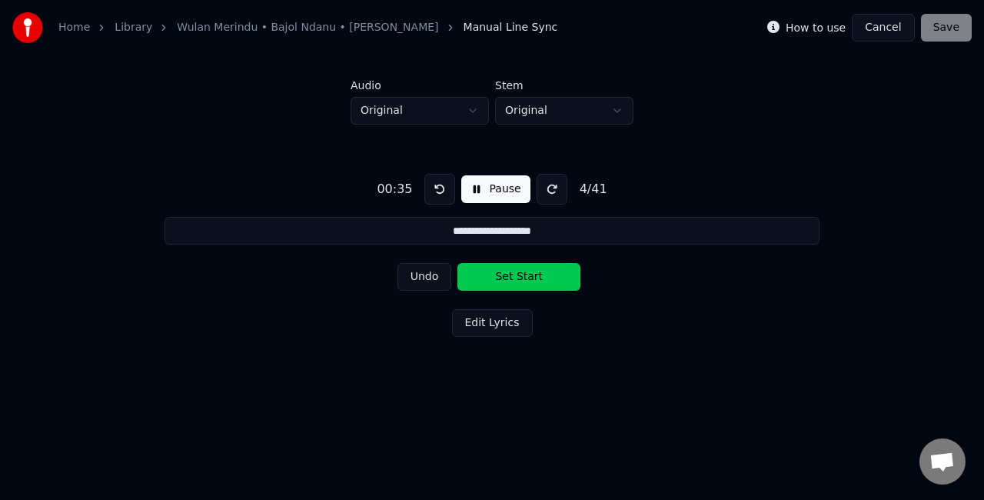
click at [512, 278] on button "Set Start" at bounding box center [518, 277] width 123 height 28
click at [513, 277] on button "Set End" at bounding box center [518, 277] width 123 height 28
click at [513, 277] on button "Set Start" at bounding box center [518, 277] width 123 height 28
click at [513, 277] on button "Set End" at bounding box center [518, 277] width 123 height 28
click at [513, 277] on button "Set Start" at bounding box center [518, 277] width 123 height 28
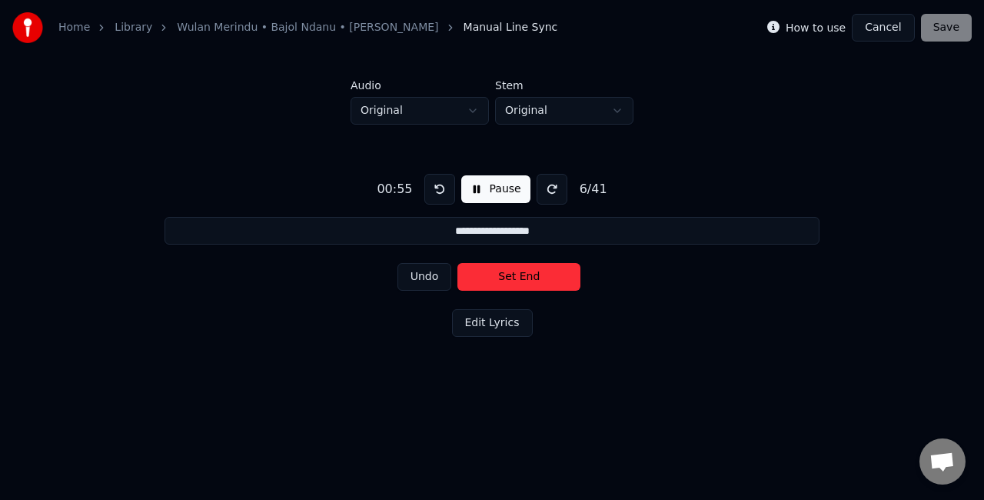
click at [513, 277] on button "Set End" at bounding box center [518, 277] width 123 height 28
click at [513, 277] on button "Set Start" at bounding box center [518, 277] width 123 height 28
click at [513, 277] on button "Set End" at bounding box center [518, 277] width 123 height 28
click at [513, 277] on button "Set Start" at bounding box center [518, 277] width 123 height 28
click at [513, 277] on button "Set End" at bounding box center [518, 277] width 123 height 28
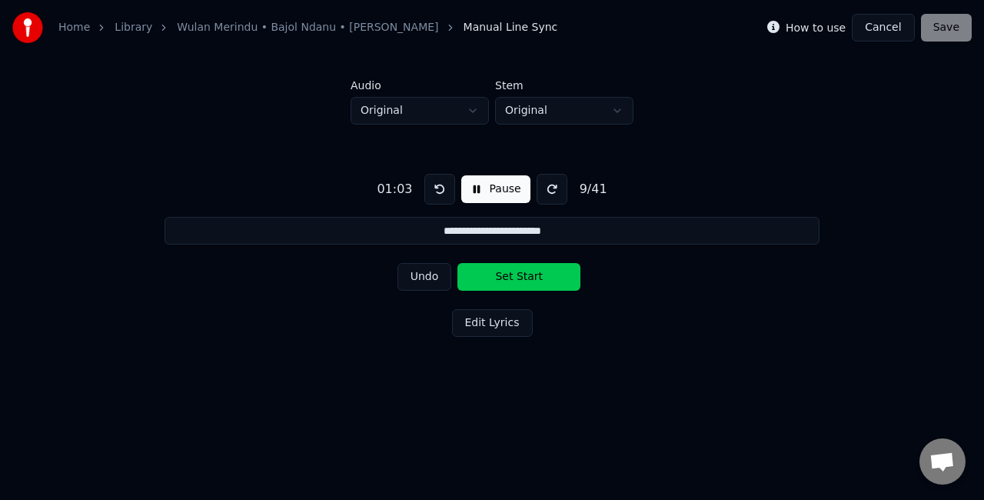
click at [511, 278] on button "Set Start" at bounding box center [518, 277] width 123 height 28
click at [511, 278] on button "Set End" at bounding box center [518, 277] width 123 height 28
click at [511, 278] on button "Set Start" at bounding box center [518, 277] width 123 height 28
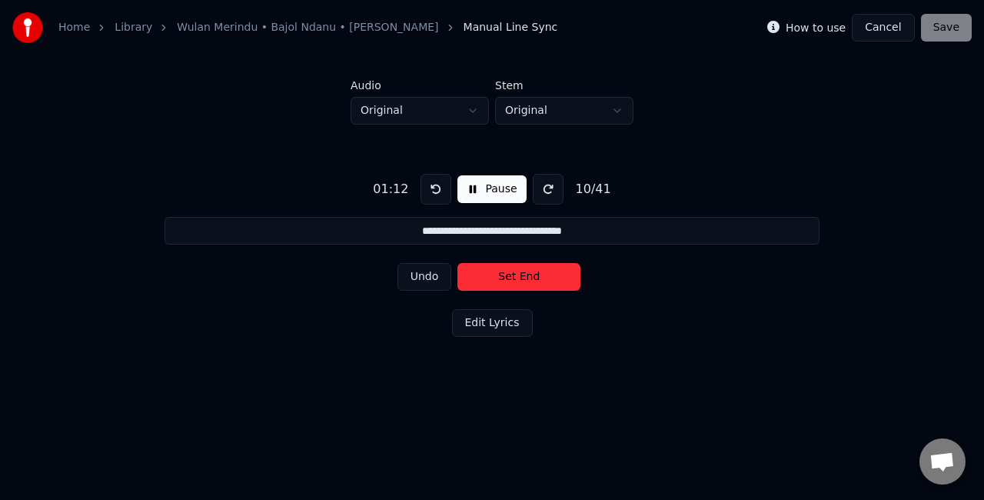
click at [529, 280] on button "Set End" at bounding box center [518, 277] width 123 height 28
click at [529, 280] on button "Set Start" at bounding box center [518, 277] width 123 height 28
click at [529, 280] on button "Set End" at bounding box center [518, 277] width 123 height 28
click at [529, 280] on button "Set Start" at bounding box center [518, 277] width 123 height 28
click at [529, 280] on button "Set End" at bounding box center [518, 277] width 123 height 28
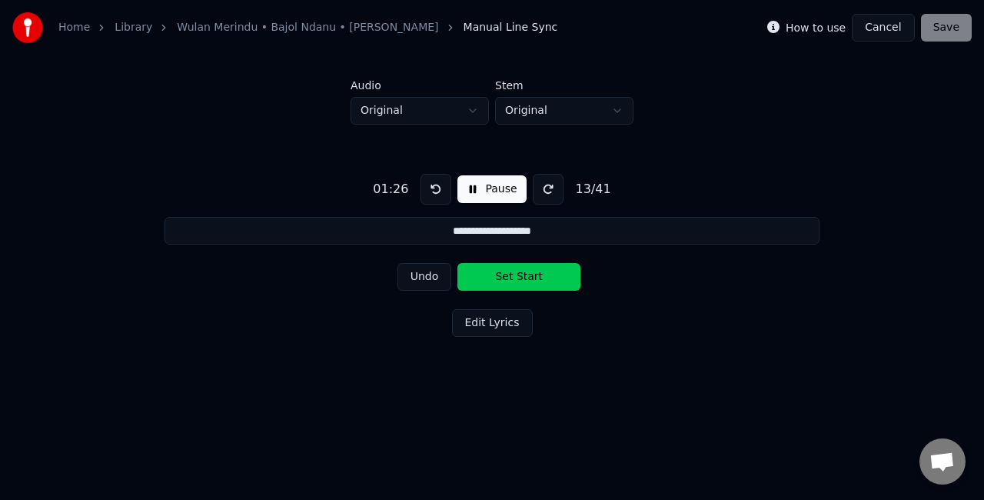
click at [529, 280] on button "Set Start" at bounding box center [518, 277] width 123 height 28
click at [522, 278] on button "Set End" at bounding box center [518, 277] width 123 height 28
click at [522, 281] on button "Set Start" at bounding box center [518, 277] width 123 height 28
click at [530, 277] on button "Set End" at bounding box center [518, 277] width 123 height 28
click at [530, 277] on button "Set Start" at bounding box center [518, 277] width 123 height 28
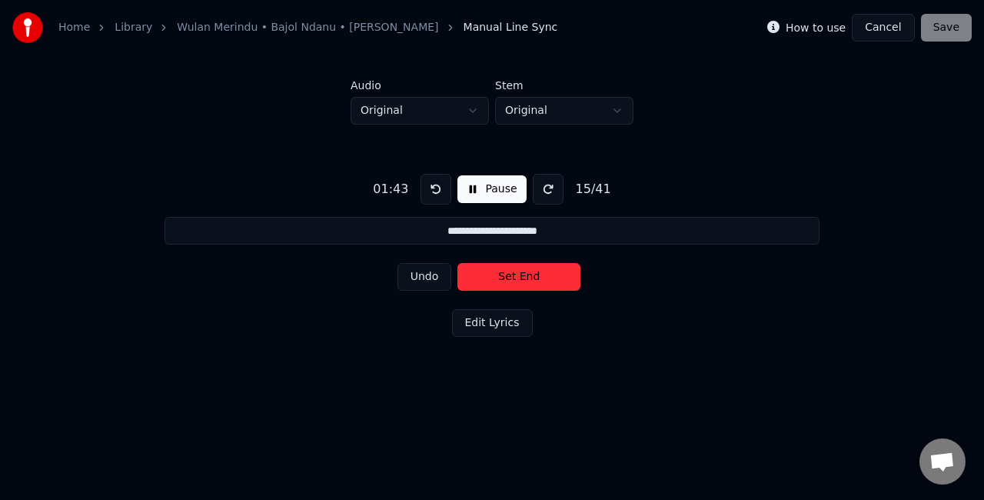
click at [530, 277] on button "Set End" at bounding box center [518, 277] width 123 height 28
click at [530, 277] on button "Set Start" at bounding box center [518, 277] width 123 height 28
click at [530, 277] on button "Set End" at bounding box center [518, 277] width 123 height 28
click at [530, 277] on button "Set Start" at bounding box center [518, 277] width 123 height 28
click at [530, 277] on button "Set End" at bounding box center [518, 277] width 123 height 28
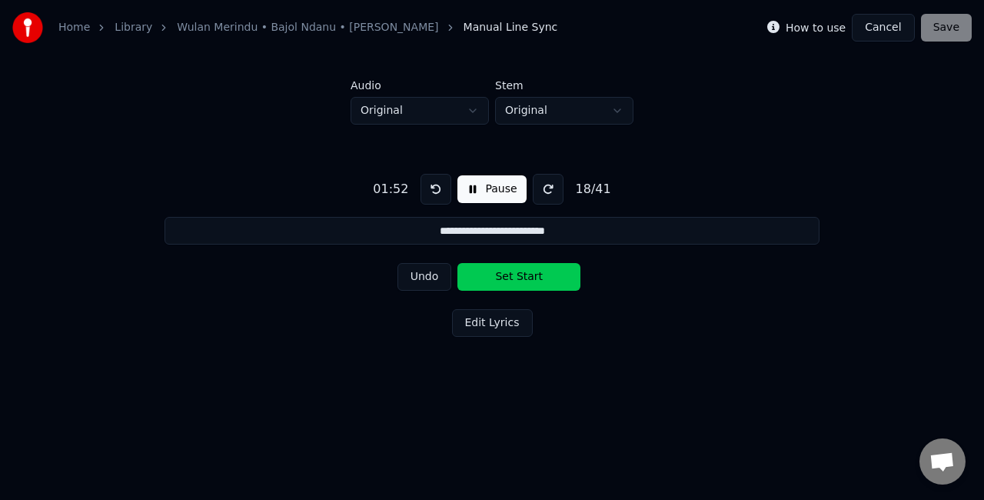
click at [530, 277] on button "Set Start" at bounding box center [518, 277] width 123 height 28
click at [530, 277] on button "Set End" at bounding box center [518, 277] width 123 height 28
click at [530, 277] on button "Set Start" at bounding box center [518, 277] width 123 height 28
click at [530, 277] on button "Set End" at bounding box center [518, 277] width 123 height 28
click at [530, 277] on button "Set Start" at bounding box center [518, 277] width 123 height 28
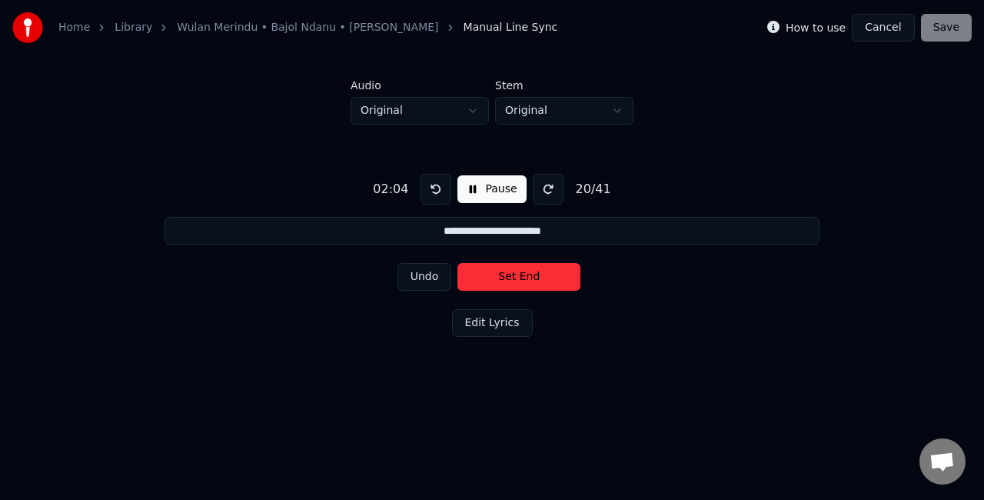
click at [533, 276] on button "Set End" at bounding box center [518, 277] width 123 height 28
click at [533, 276] on button "Set Start" at bounding box center [518, 277] width 123 height 28
click at [533, 276] on button "Set End" at bounding box center [518, 277] width 123 height 28
click at [533, 276] on button "Set Start" at bounding box center [518, 277] width 123 height 28
click at [533, 276] on button "Set End" at bounding box center [518, 277] width 123 height 28
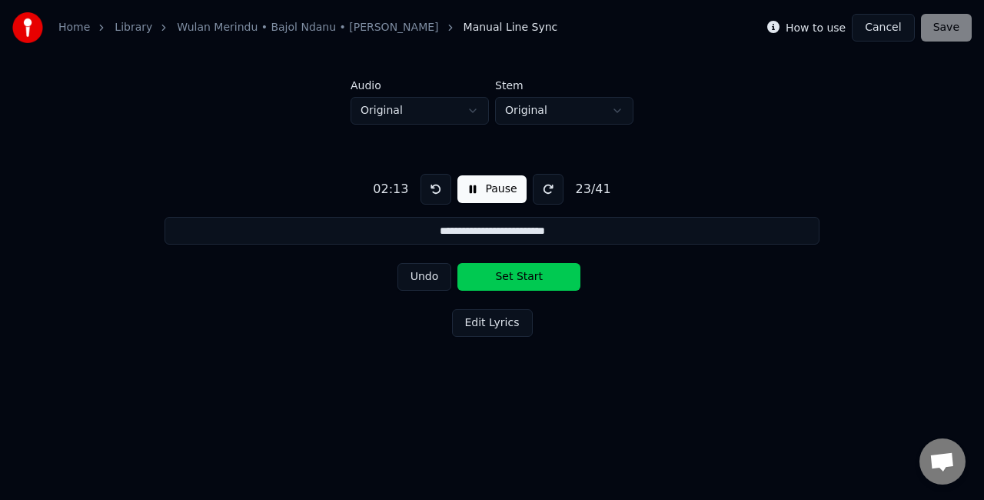
click at [533, 276] on button "Set Start" at bounding box center [518, 277] width 123 height 28
click at [533, 276] on button "Set End" at bounding box center [518, 277] width 123 height 28
click at [533, 276] on button "Set Start" at bounding box center [518, 277] width 123 height 28
click at [533, 276] on button "Set End" at bounding box center [518, 277] width 123 height 28
type input "**********"
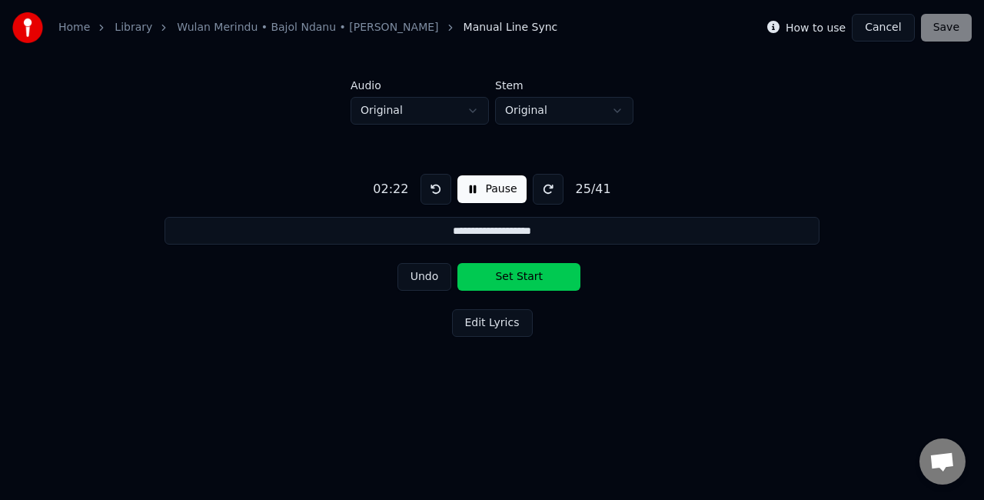
click at [533, 276] on button "Set Start" at bounding box center [518, 277] width 123 height 28
click at [889, 32] on button "Cancel" at bounding box center [883, 28] width 62 height 28
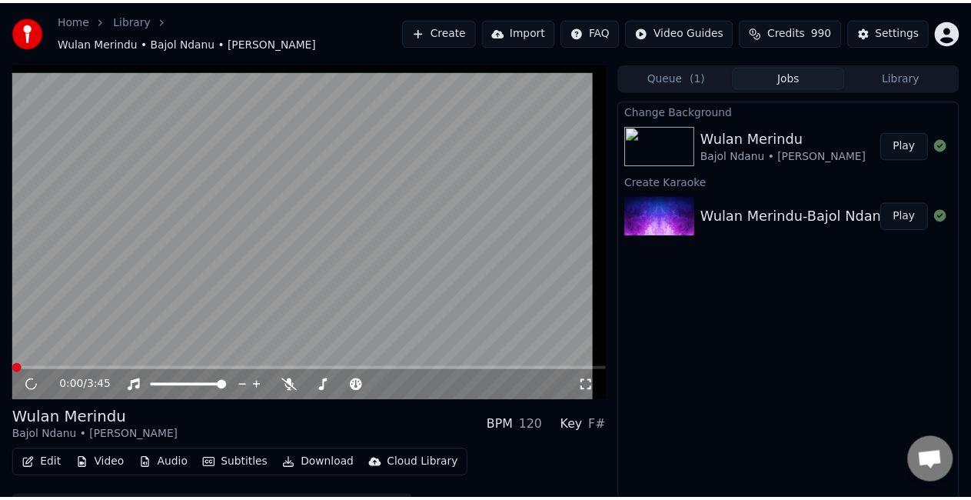
scroll to position [17, 0]
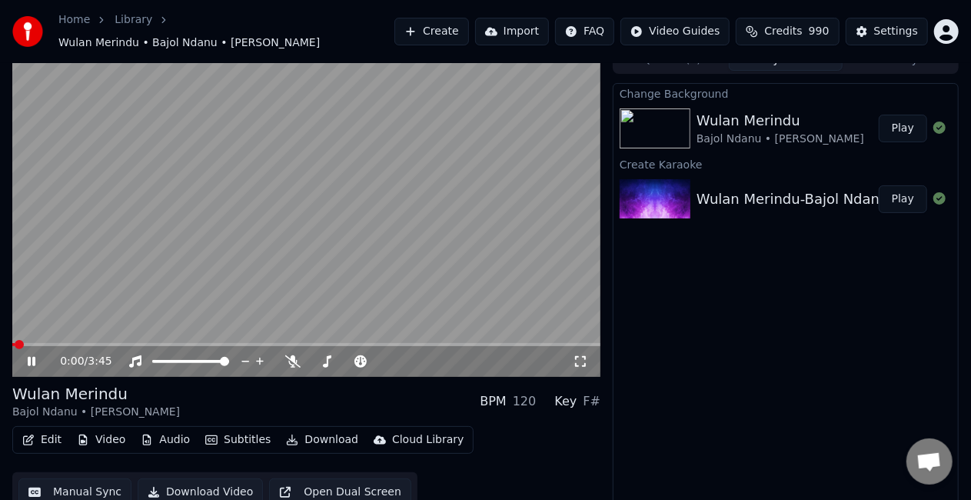
click at [28, 357] on icon at bounding box center [32, 361] width 8 height 9
click at [48, 429] on button "Edit" at bounding box center [42, 440] width 52 height 22
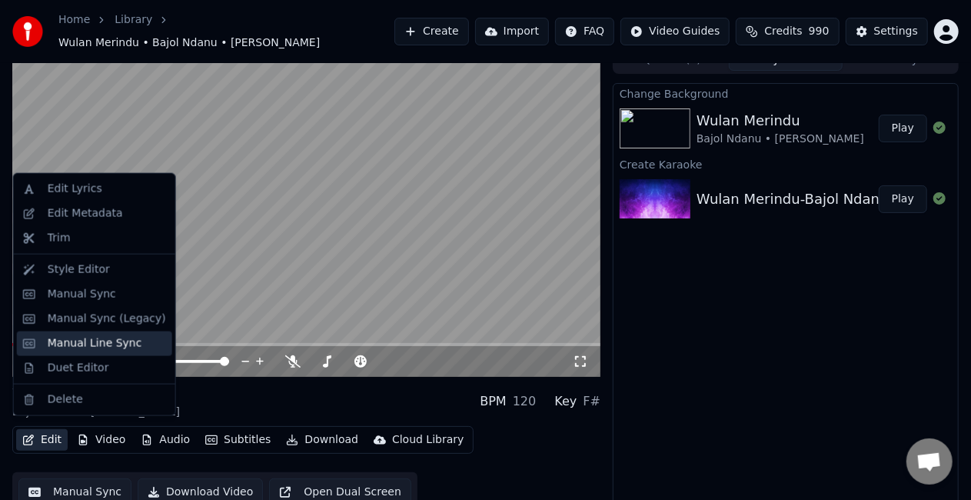
click at [94, 347] on div "Manual Line Sync" at bounding box center [95, 343] width 95 height 15
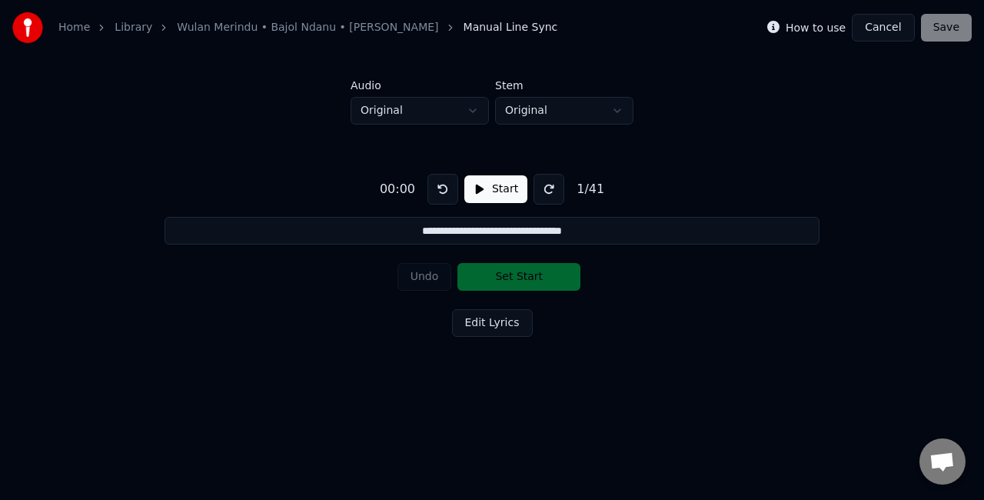
click at [504, 194] on button "Start" at bounding box center [495, 189] width 63 height 28
click at [515, 281] on button "Set Start" at bounding box center [518, 277] width 123 height 28
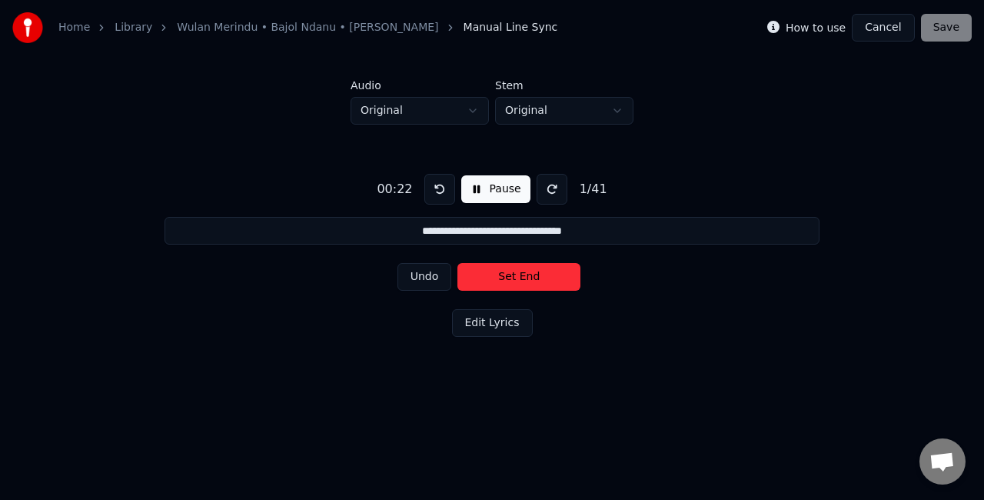
click at [515, 280] on button "Set End" at bounding box center [518, 277] width 123 height 28
click at [515, 280] on button "Set Start" at bounding box center [518, 277] width 123 height 28
click at [514, 280] on button "Set End" at bounding box center [518, 277] width 123 height 28
click at [514, 280] on button "Set Start" at bounding box center [518, 277] width 123 height 28
click at [514, 280] on button "Set End" at bounding box center [518, 277] width 123 height 28
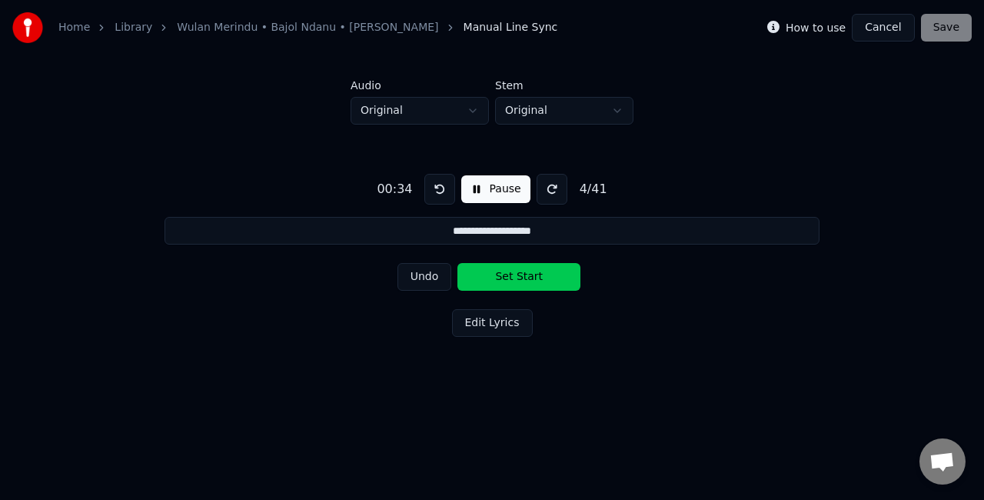
click at [514, 280] on button "Set Start" at bounding box center [518, 277] width 123 height 28
click at [514, 280] on button "Set End" at bounding box center [518, 277] width 123 height 28
click at [514, 279] on button "Set Start" at bounding box center [518, 277] width 123 height 28
click at [513, 280] on button "Set End" at bounding box center [518, 277] width 123 height 28
click at [513, 280] on button "Set Start" at bounding box center [518, 277] width 123 height 28
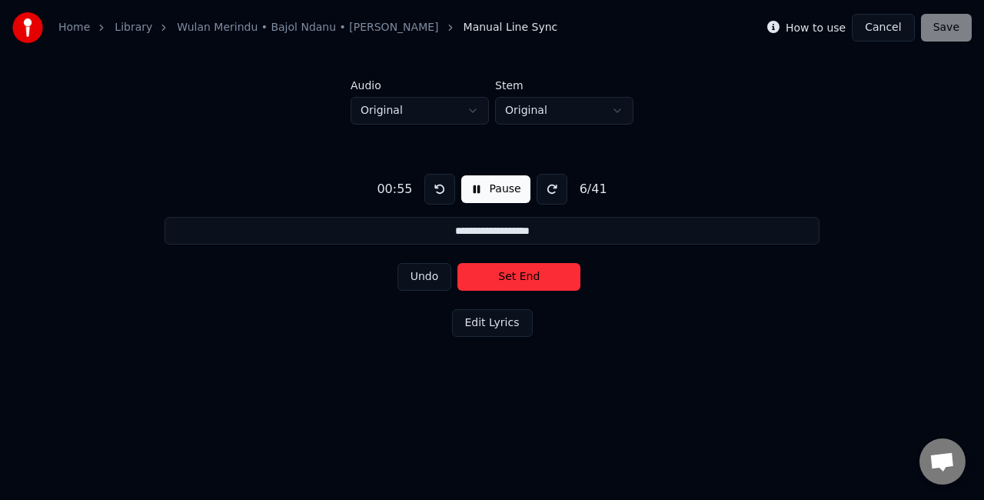
click at [513, 280] on button "Set End" at bounding box center [518, 277] width 123 height 28
click at [513, 280] on button "Set Start" at bounding box center [518, 277] width 123 height 28
click at [513, 280] on button "Set End" at bounding box center [518, 277] width 123 height 28
click at [513, 280] on button "Set Start" at bounding box center [518, 277] width 123 height 28
click at [513, 280] on button "Set End" at bounding box center [518, 277] width 123 height 28
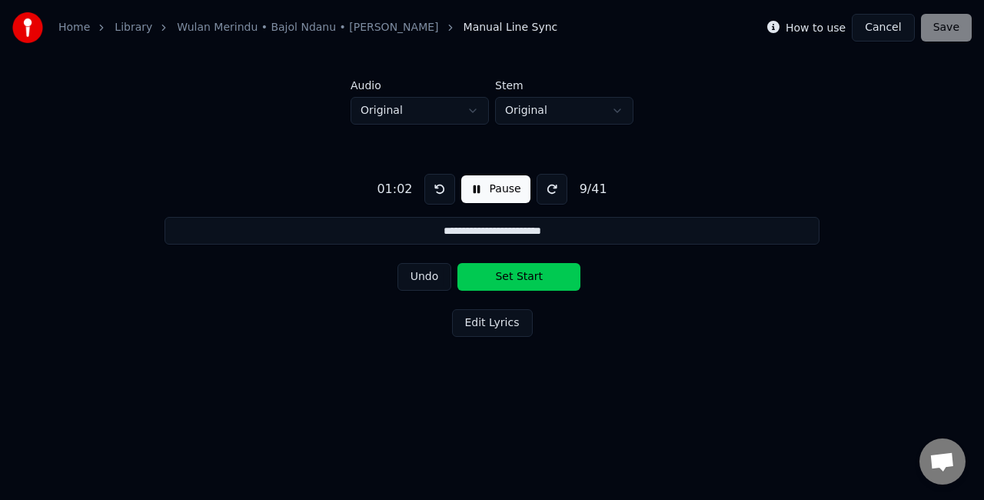
click at [513, 280] on button "Set Start" at bounding box center [518, 277] width 123 height 28
click at [513, 280] on button "Set End" at bounding box center [518, 277] width 123 height 28
click at [514, 281] on button "Set Start" at bounding box center [518, 277] width 123 height 28
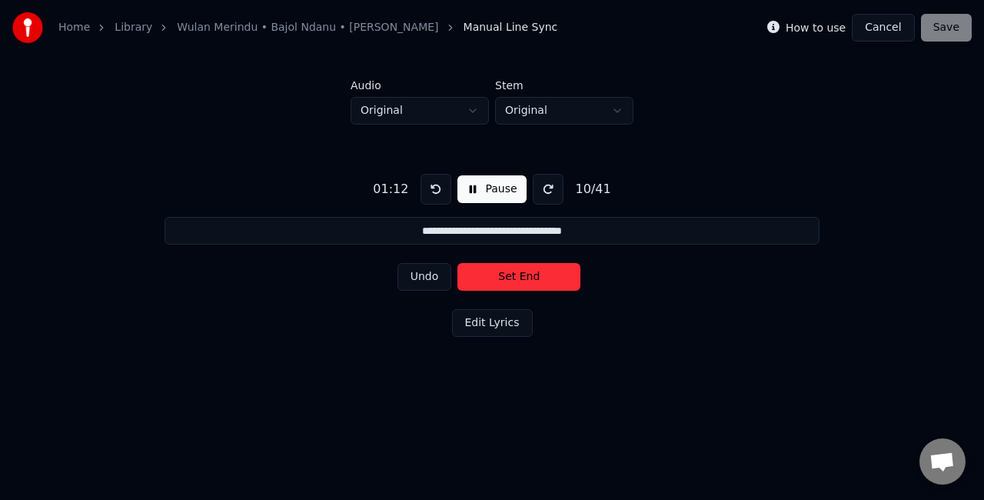
click at [520, 278] on button "Set End" at bounding box center [518, 277] width 123 height 28
click at [520, 278] on button "Set Start" at bounding box center [518, 277] width 123 height 28
click at [520, 278] on button "Set End" at bounding box center [518, 277] width 123 height 28
click at [520, 278] on button "Set Start" at bounding box center [518, 277] width 123 height 28
click at [520, 278] on button "Set End" at bounding box center [518, 277] width 123 height 28
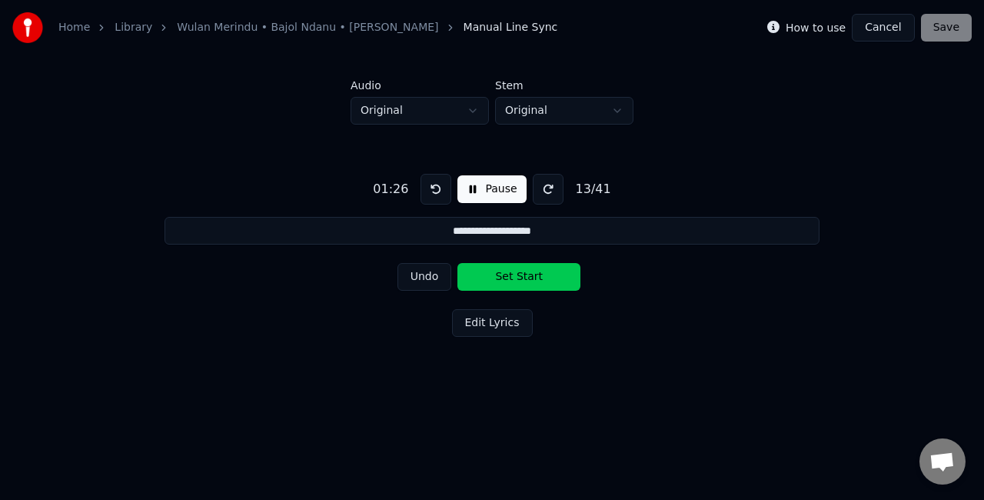
click at [520, 278] on button "Set Start" at bounding box center [518, 277] width 123 height 28
click at [520, 278] on button "Set End" at bounding box center [518, 277] width 123 height 28
click at [520, 278] on button "Set Start" at bounding box center [518, 277] width 123 height 28
click at [520, 278] on button "Set End" at bounding box center [518, 277] width 123 height 28
click at [520, 278] on button "Set Start" at bounding box center [518, 277] width 123 height 28
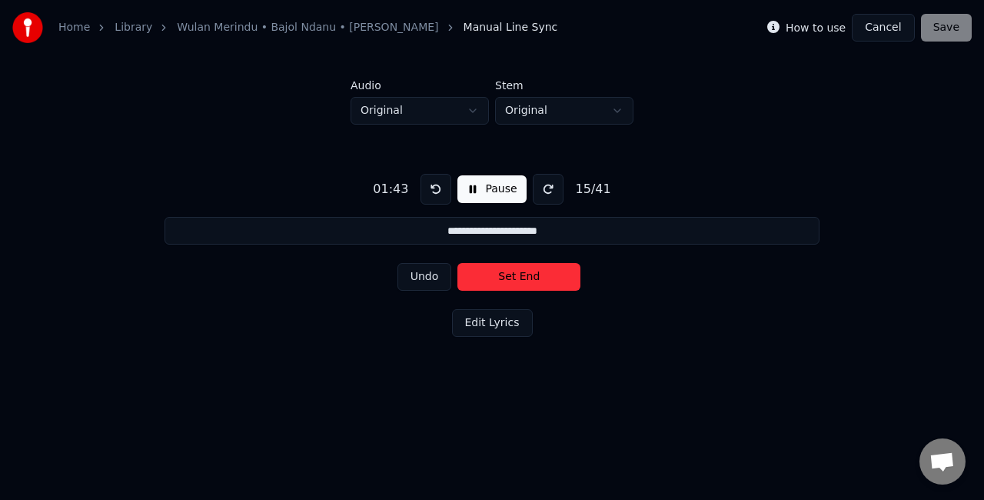
click at [520, 278] on button "Set End" at bounding box center [518, 277] width 123 height 28
click at [520, 278] on button "Set Start" at bounding box center [518, 277] width 123 height 28
click at [520, 278] on button "Set End" at bounding box center [518, 277] width 123 height 28
click at [520, 278] on button "Set Start" at bounding box center [518, 277] width 123 height 28
click at [520, 278] on button "Set End" at bounding box center [518, 277] width 123 height 28
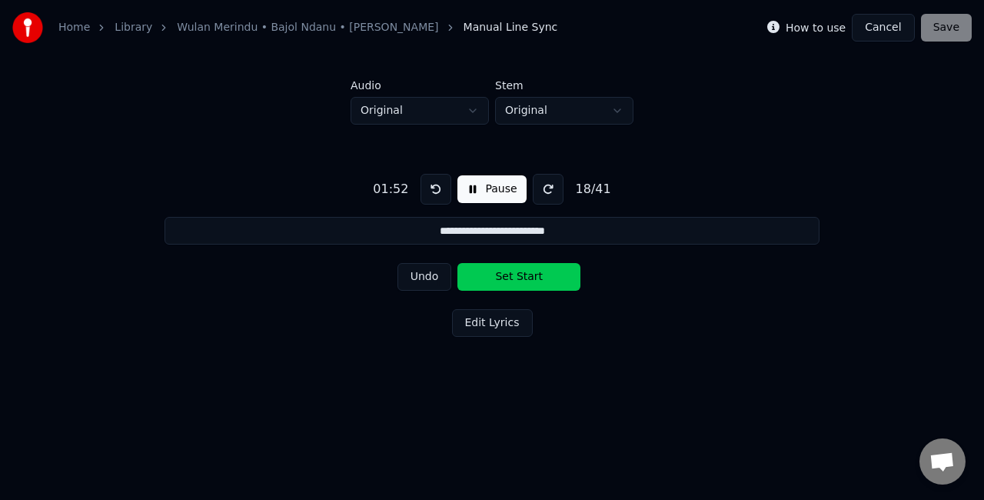
click at [520, 278] on button "Set Start" at bounding box center [518, 277] width 123 height 28
click at [512, 275] on button "Set End" at bounding box center [518, 277] width 123 height 28
click at [512, 275] on button "Set Start" at bounding box center [518, 277] width 123 height 28
click at [512, 275] on button "Set End" at bounding box center [518, 277] width 123 height 28
click at [512, 275] on button "Set Start" at bounding box center [518, 277] width 123 height 28
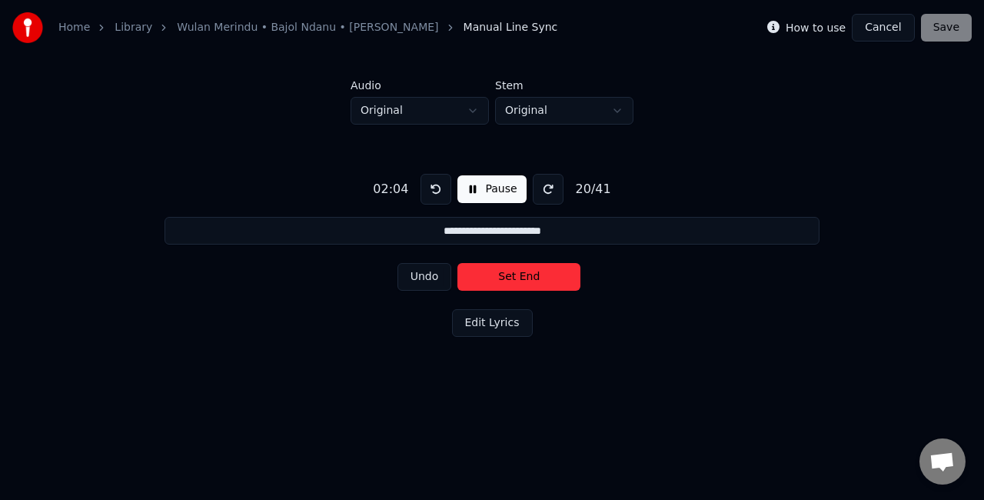
click at [510, 277] on button "Set End" at bounding box center [518, 277] width 123 height 28
click at [510, 277] on button "Set Start" at bounding box center [518, 277] width 123 height 28
click at [510, 277] on button "Set End" at bounding box center [518, 277] width 123 height 28
click at [510, 277] on button "Set Start" at bounding box center [518, 277] width 123 height 28
click at [510, 277] on button "Set End" at bounding box center [518, 277] width 123 height 28
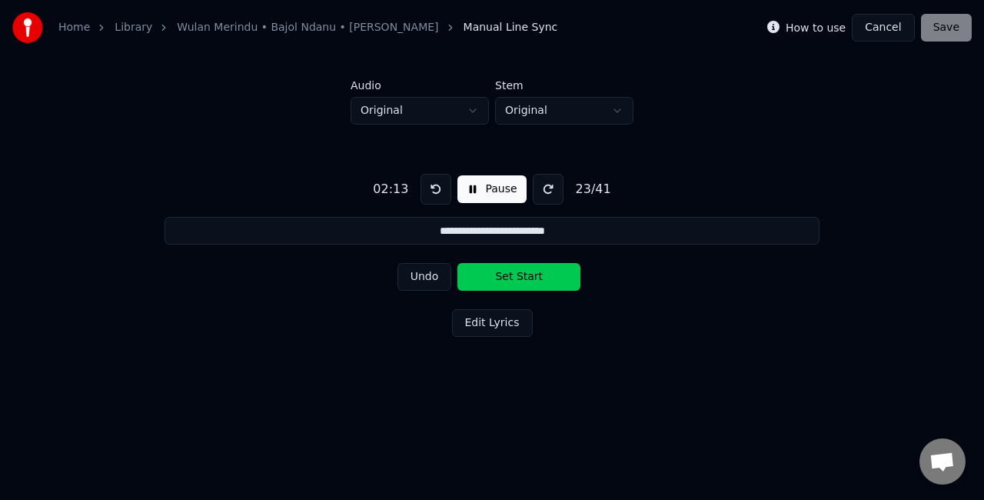
click at [510, 277] on button "Set Start" at bounding box center [518, 277] width 123 height 28
click at [510, 277] on button "Set End" at bounding box center [518, 277] width 123 height 28
click at [510, 277] on button "Set Start" at bounding box center [518, 277] width 123 height 28
click at [514, 275] on button "Set End" at bounding box center [518, 277] width 123 height 28
click at [514, 275] on button "Set Start" at bounding box center [518, 277] width 123 height 28
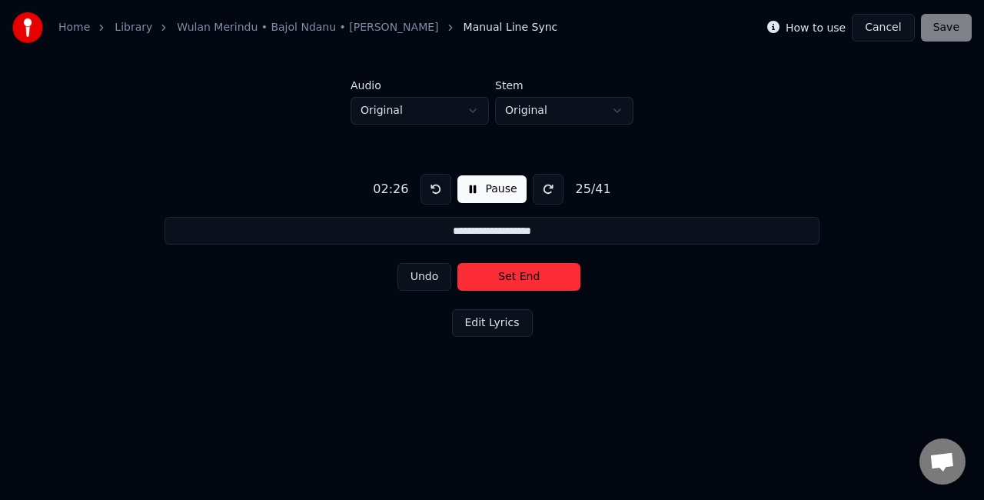
click at [504, 282] on button "Set End" at bounding box center [518, 277] width 123 height 28
click at [504, 282] on button "Set Start" at bounding box center [518, 277] width 123 height 28
click at [508, 278] on button "Set End" at bounding box center [518, 277] width 123 height 28
click at [508, 278] on button "Set Start" at bounding box center [518, 277] width 123 height 28
click at [508, 278] on button "Set End" at bounding box center [518, 277] width 123 height 28
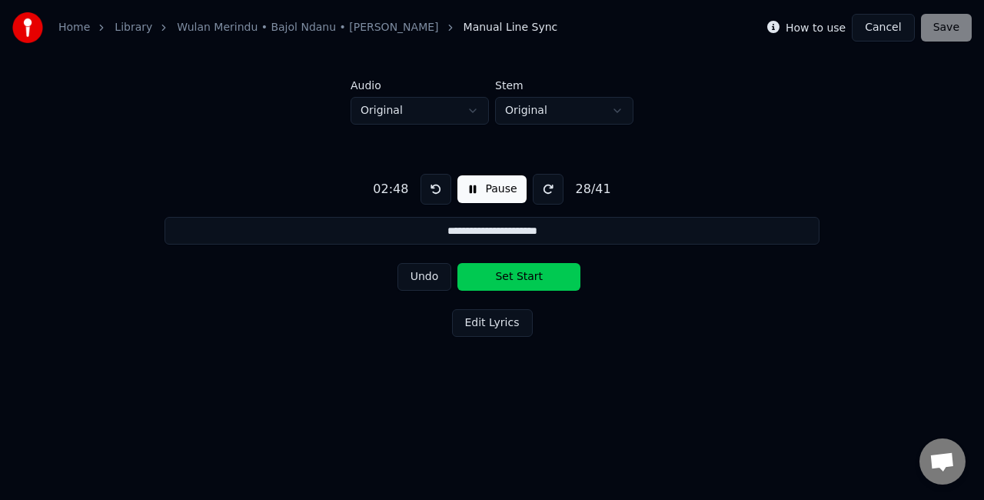
click at [508, 278] on button "Set Start" at bounding box center [518, 277] width 123 height 28
click at [508, 278] on button "Set End" at bounding box center [518, 277] width 123 height 28
click at [508, 278] on button "Set Start" at bounding box center [518, 277] width 123 height 28
click at [507, 278] on button "Set End" at bounding box center [518, 277] width 123 height 28
click at [507, 278] on button "Set Start" at bounding box center [518, 277] width 123 height 28
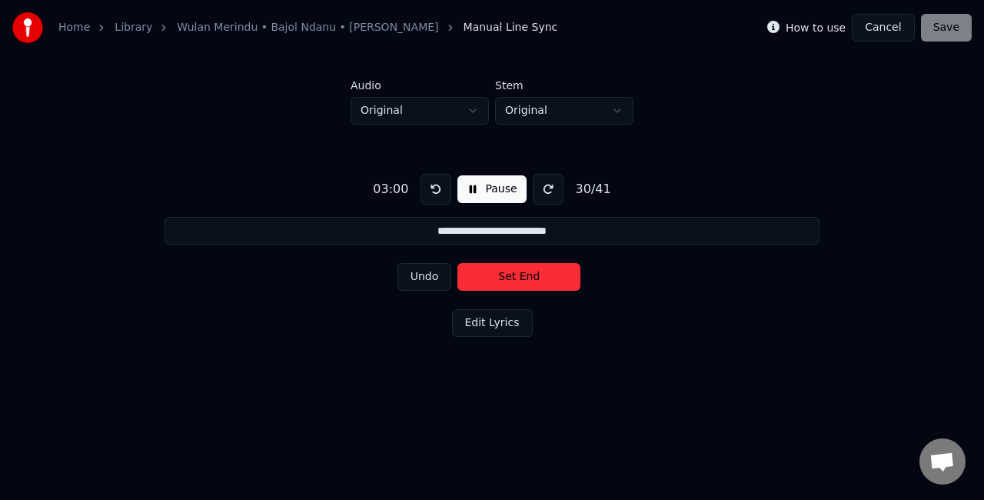
click at [507, 279] on button "Set End" at bounding box center [518, 277] width 123 height 28
click at [507, 279] on button "Set Start" at bounding box center [518, 277] width 123 height 28
click at [507, 279] on button "Set End" at bounding box center [518, 277] width 123 height 28
click at [507, 279] on button "Set Start" at bounding box center [518, 277] width 123 height 28
click at [507, 279] on button "Set End" at bounding box center [518, 277] width 123 height 28
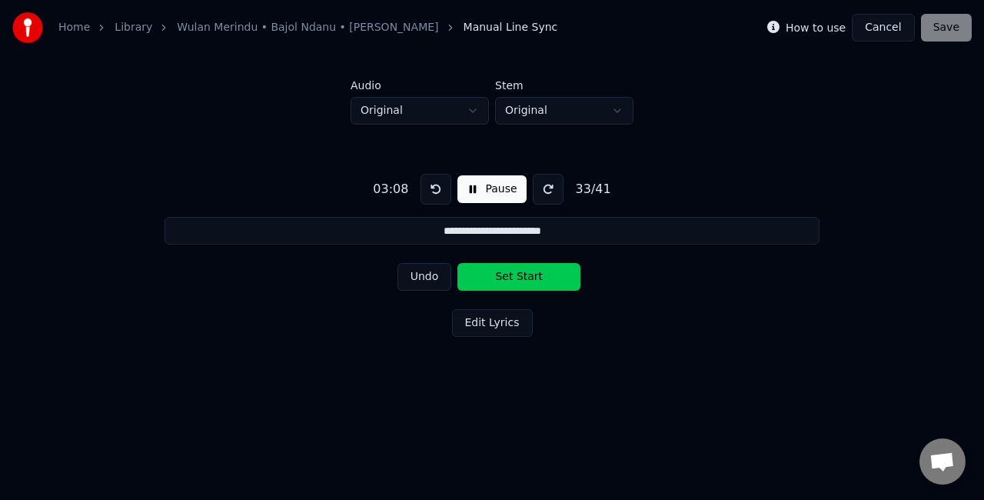
click at [507, 279] on button "Set Start" at bounding box center [518, 277] width 123 height 28
click at [507, 279] on button "Set End" at bounding box center [518, 277] width 123 height 28
click at [507, 279] on button "Set Start" at bounding box center [518, 277] width 123 height 28
click at [507, 279] on button "Set End" at bounding box center [518, 277] width 123 height 28
click at [507, 279] on button "Set Start" at bounding box center [518, 277] width 123 height 28
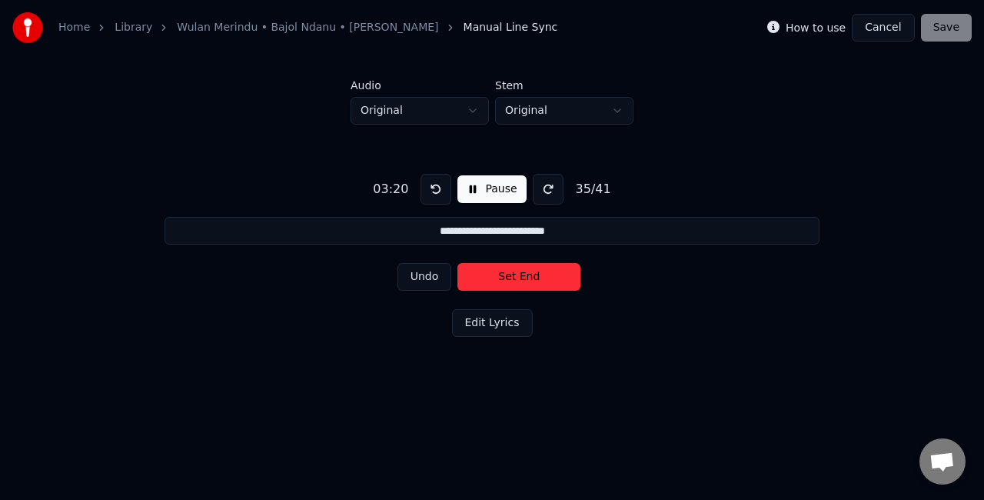
click at [507, 279] on button "Set End" at bounding box center [518, 277] width 123 height 28
click at [507, 279] on button "Set Start" at bounding box center [518, 277] width 123 height 28
click at [507, 279] on button "Set End" at bounding box center [518, 277] width 123 height 28
click at [507, 279] on button "Set Start" at bounding box center [518, 277] width 123 height 28
click at [507, 280] on button "Set End" at bounding box center [518, 277] width 123 height 28
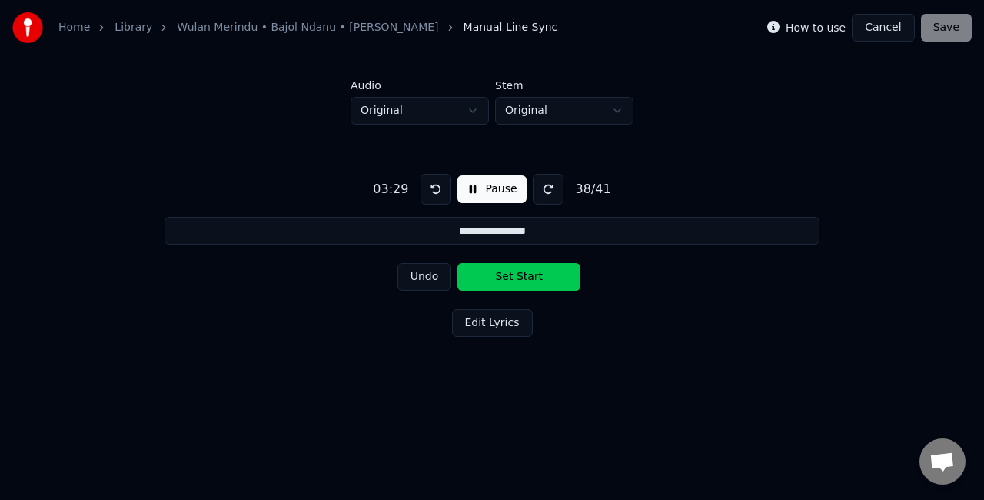
click at [507, 280] on button "Set Start" at bounding box center [518, 277] width 123 height 28
click at [507, 281] on button "Set End" at bounding box center [518, 277] width 123 height 28
click at [507, 281] on button "Set Start" at bounding box center [518, 277] width 123 height 28
click at [507, 281] on button "Set End" at bounding box center [518, 277] width 123 height 28
click at [507, 281] on button "Set Start" at bounding box center [518, 277] width 123 height 28
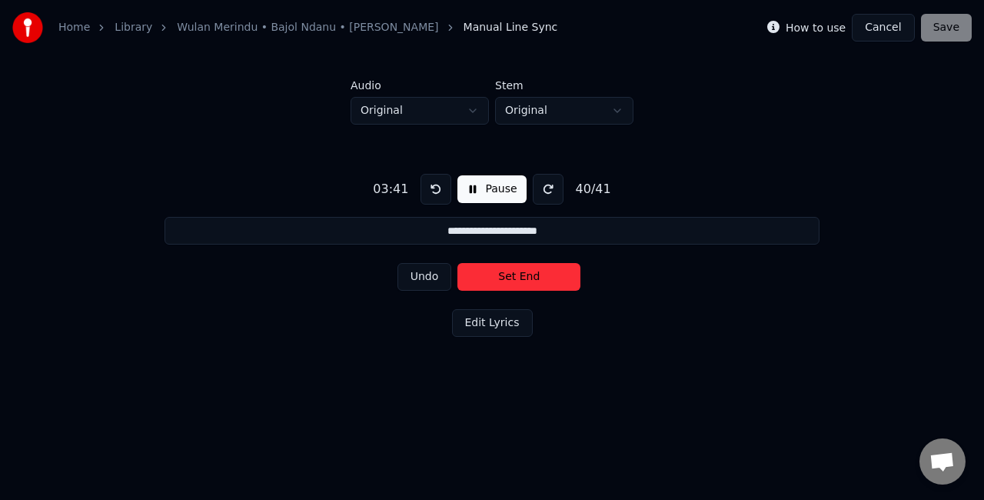
click at [507, 281] on button "Set End" at bounding box center [518, 277] width 123 height 28
type input "**********"
click at [507, 281] on button "Set Start" at bounding box center [518, 277] width 123 height 28
click at [507, 281] on button "Set End" at bounding box center [518, 277] width 123 height 28
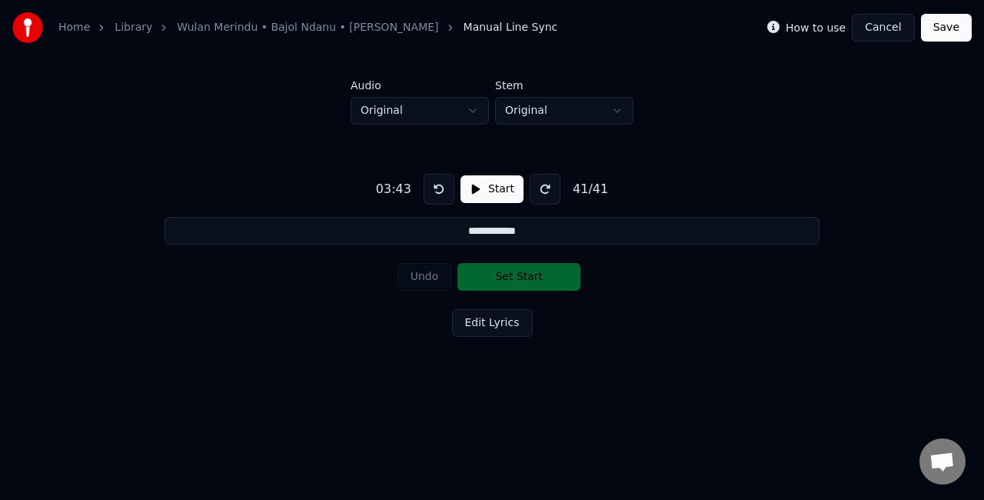
click at [945, 27] on button "Save" at bounding box center [946, 28] width 51 height 28
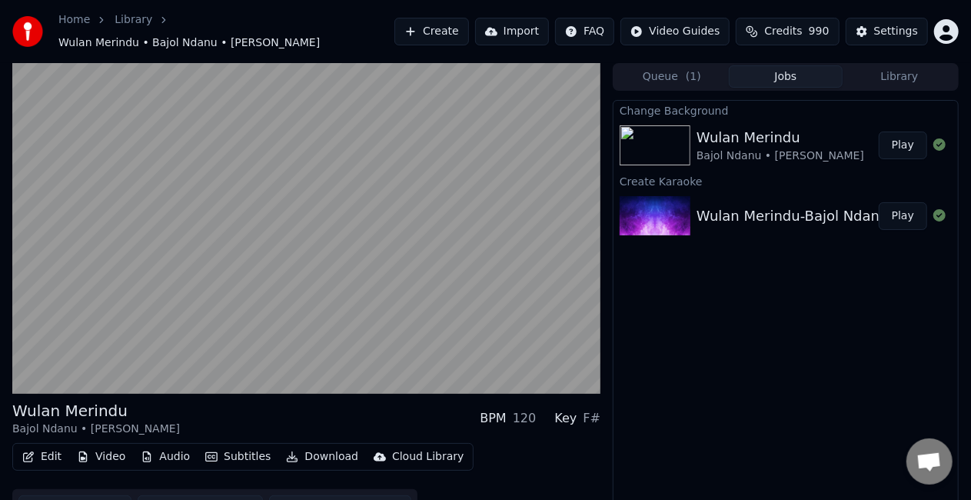
click at [161, 452] on button "Audio" at bounding box center [165, 457] width 61 height 22
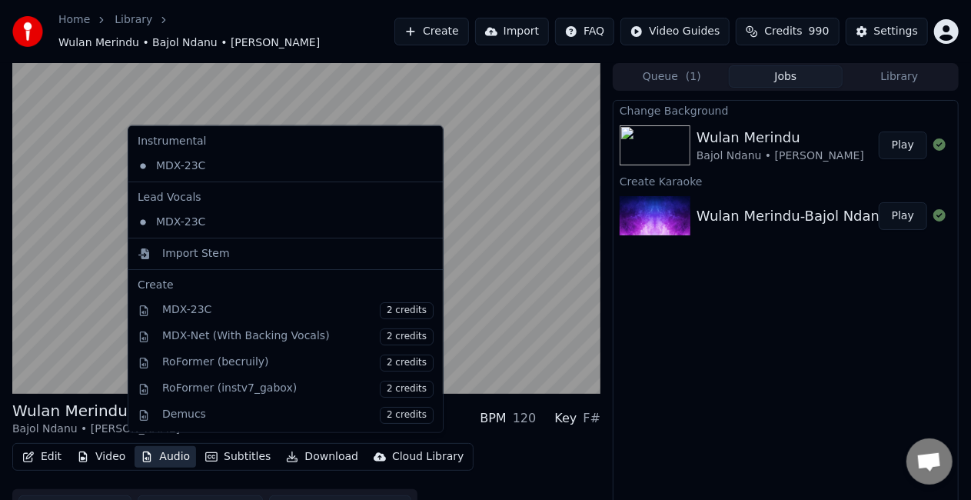
click at [161, 452] on button "Audio" at bounding box center [165, 457] width 61 height 22
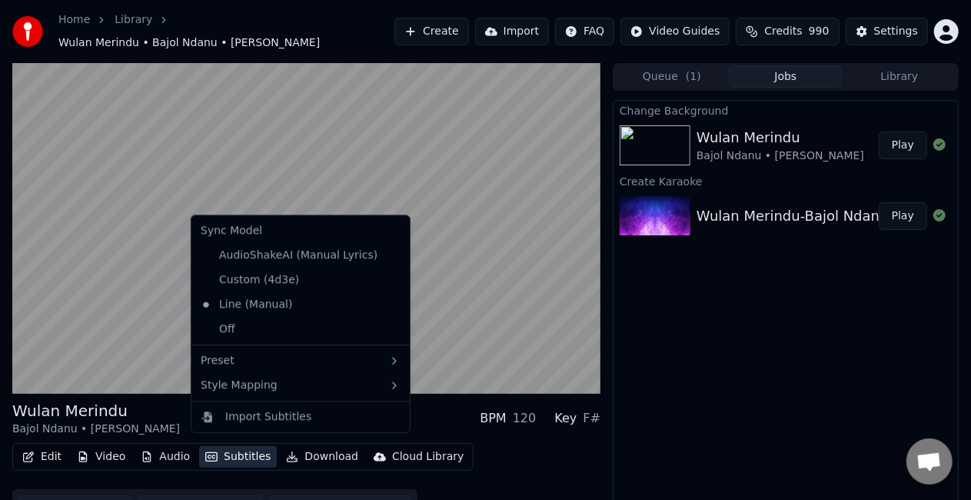
click at [219, 450] on button "Subtitles" at bounding box center [238, 457] width 78 height 22
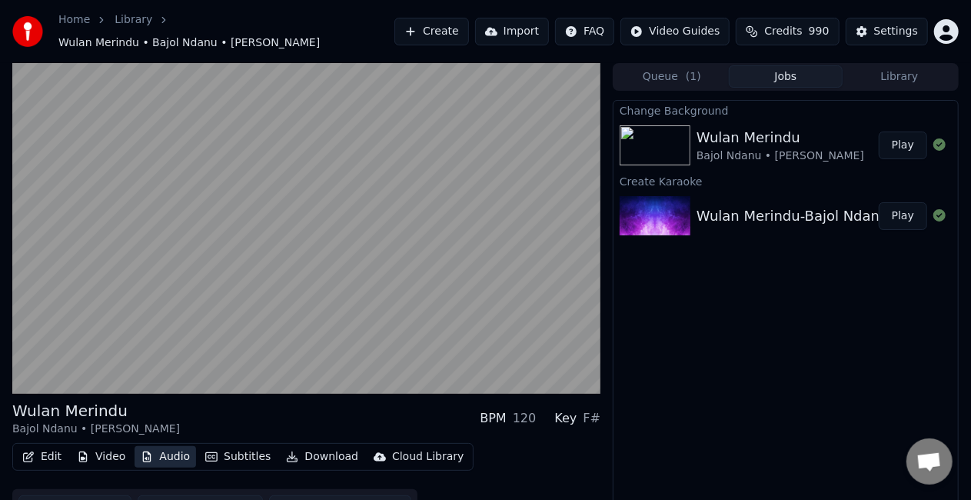
click at [163, 449] on button "Audio" at bounding box center [165, 457] width 61 height 22
click at [174, 450] on button "Audio" at bounding box center [165, 457] width 61 height 22
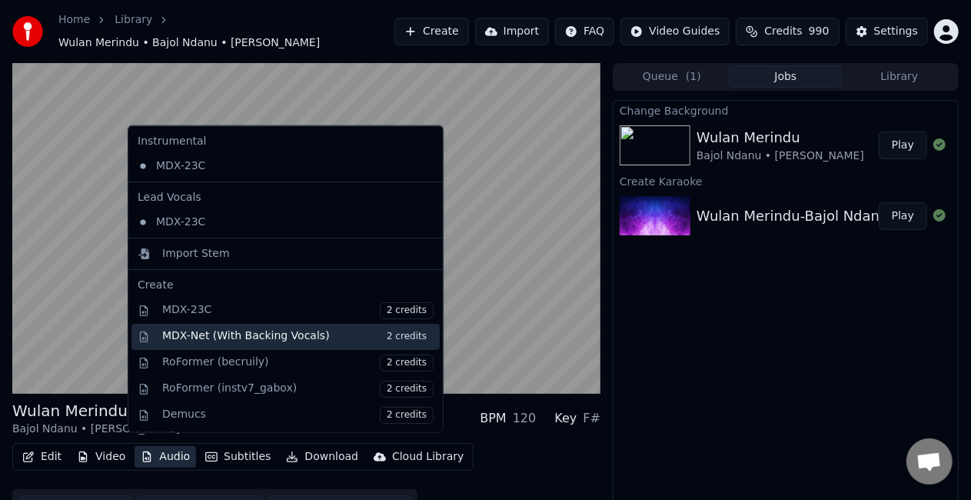
click at [274, 333] on div "MDX-Net (With Backing Vocals) 2 credits" at bounding box center [297, 336] width 271 height 17
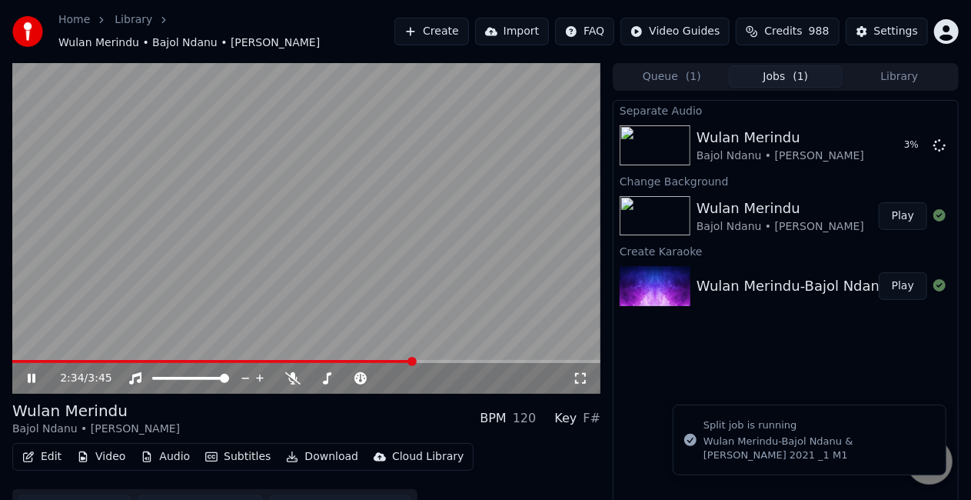
click at [28, 372] on icon at bounding box center [42, 378] width 35 height 12
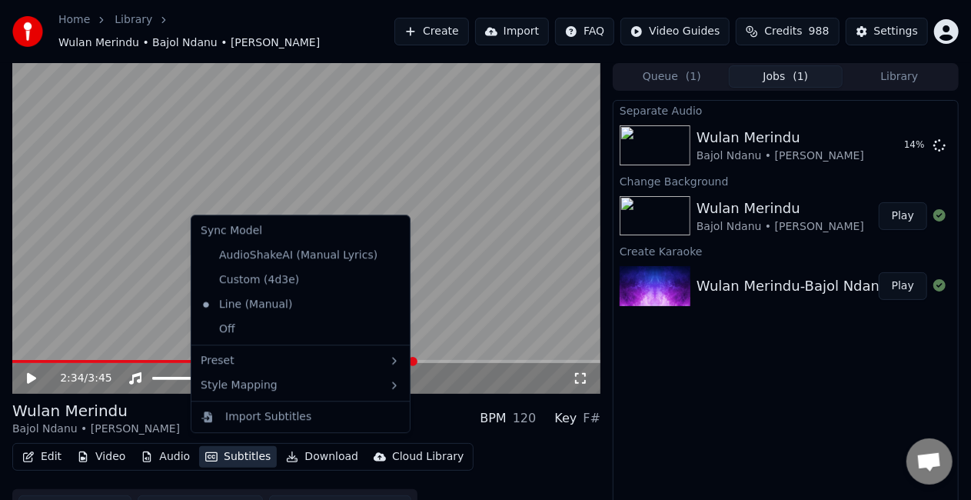
click at [249, 454] on button "Subtitles" at bounding box center [238, 457] width 78 height 22
click at [846, 420] on div "Separate Audio Wulan Merindu Bajol Ndanu • Dara Ayu 25 % Change Background Wula…" at bounding box center [786, 312] width 346 height 425
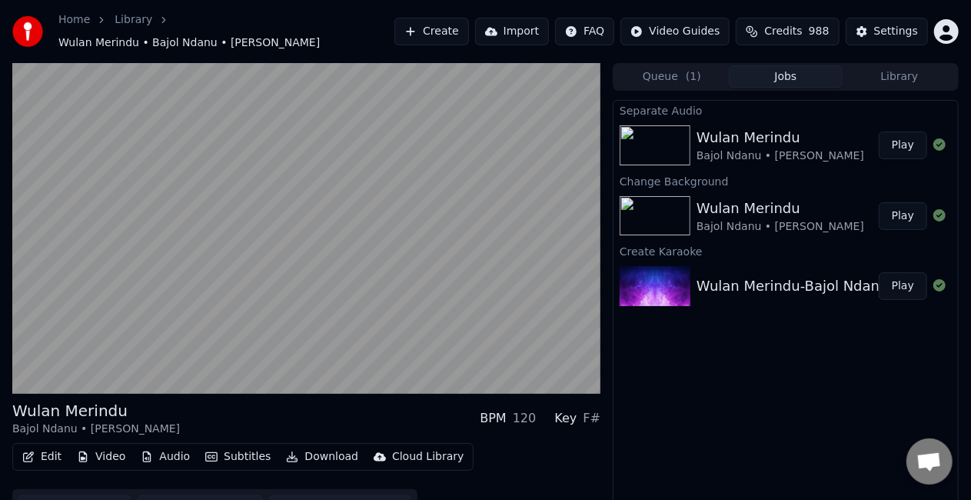
click at [907, 143] on button "Play" at bounding box center [903, 145] width 48 height 28
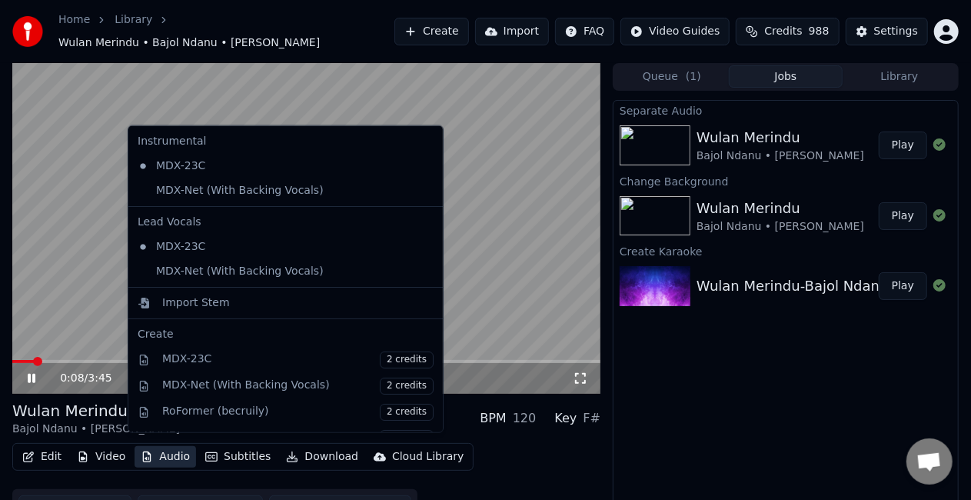
click at [162, 448] on button "Audio" at bounding box center [165, 457] width 61 height 22
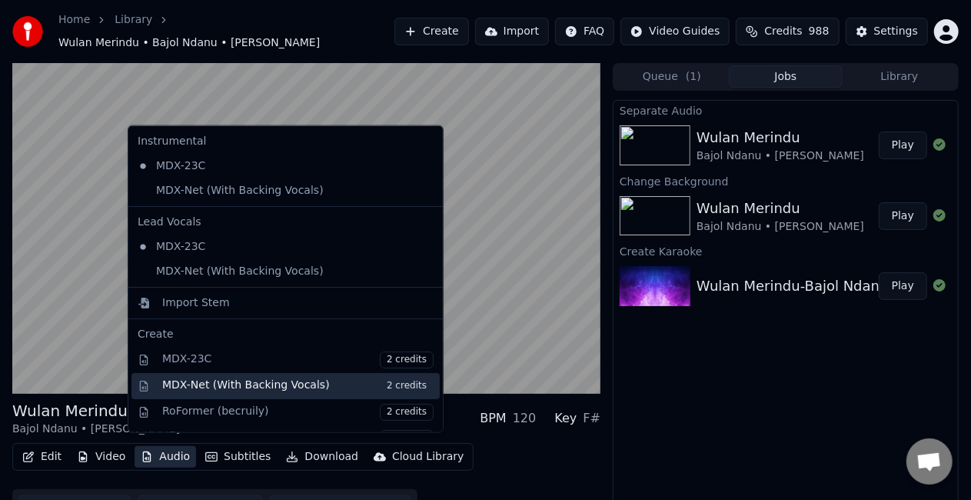
click at [257, 391] on div "MDX-Net (With Backing Vocals) 2 credits" at bounding box center [297, 385] width 271 height 17
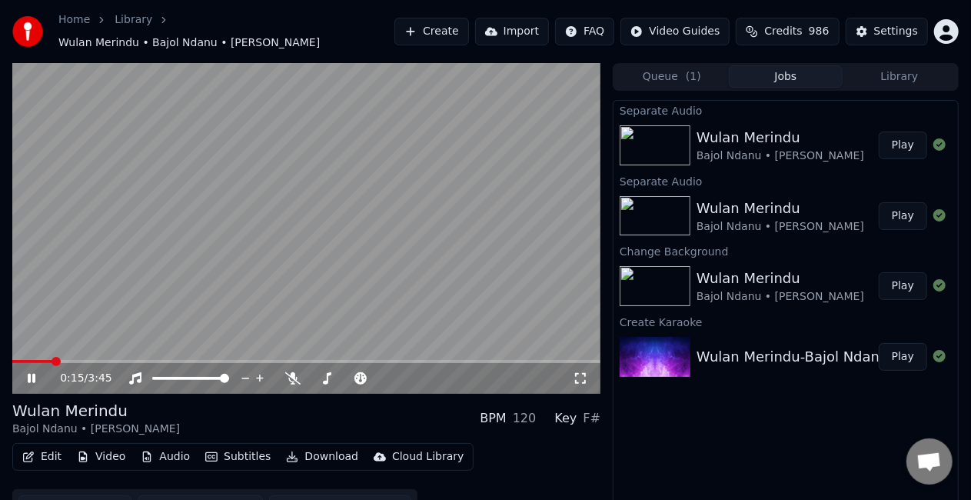
click at [909, 134] on button "Play" at bounding box center [903, 145] width 48 height 28
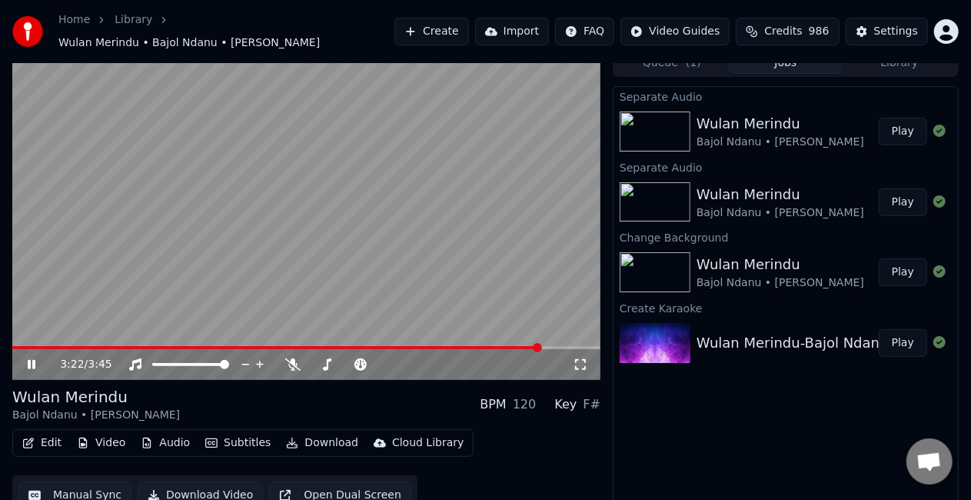
scroll to position [22, 0]
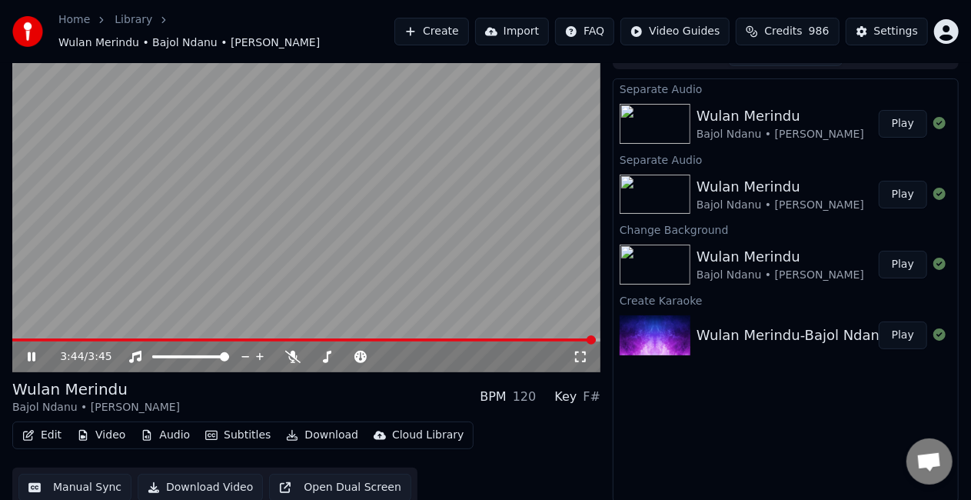
click at [25, 353] on icon at bounding box center [42, 357] width 35 height 12
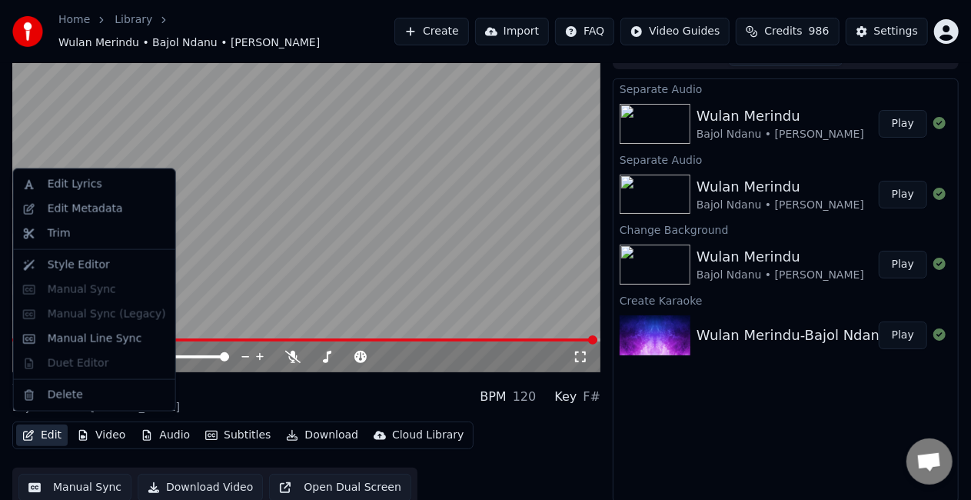
click at [55, 427] on button "Edit" at bounding box center [42, 435] width 52 height 22
click at [83, 265] on div "Style Editor" at bounding box center [79, 265] width 62 height 15
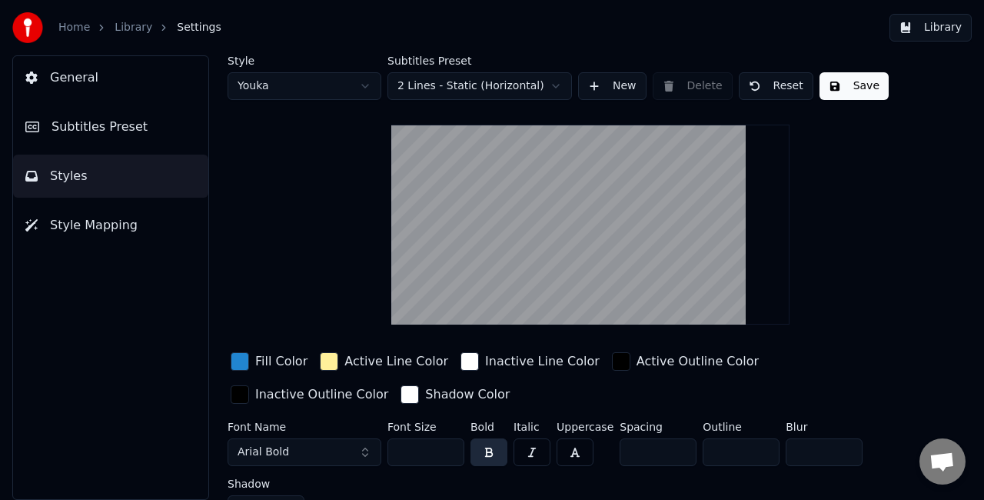
click at [858, 86] on button "Save" at bounding box center [853, 86] width 69 height 28
click at [926, 28] on button "Library" at bounding box center [930, 28] width 82 height 28
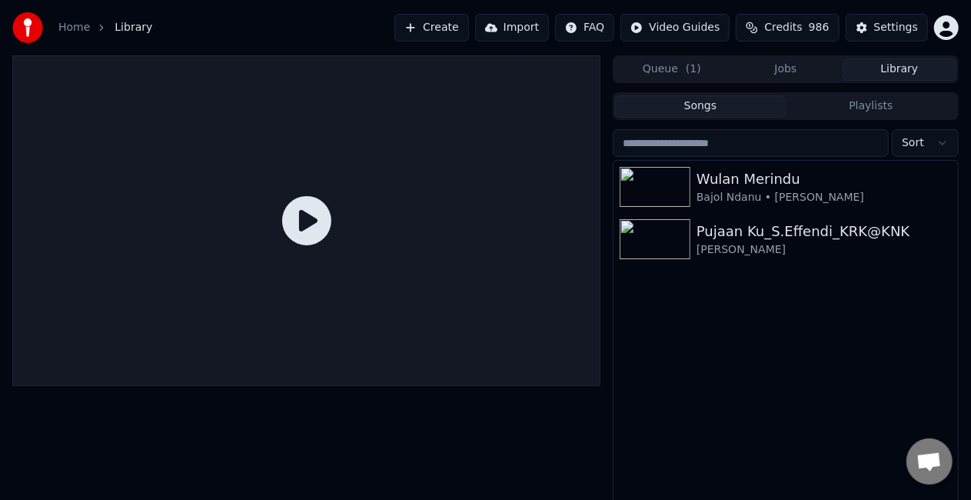
click at [798, 75] on button "Jobs" at bounding box center [786, 69] width 114 height 22
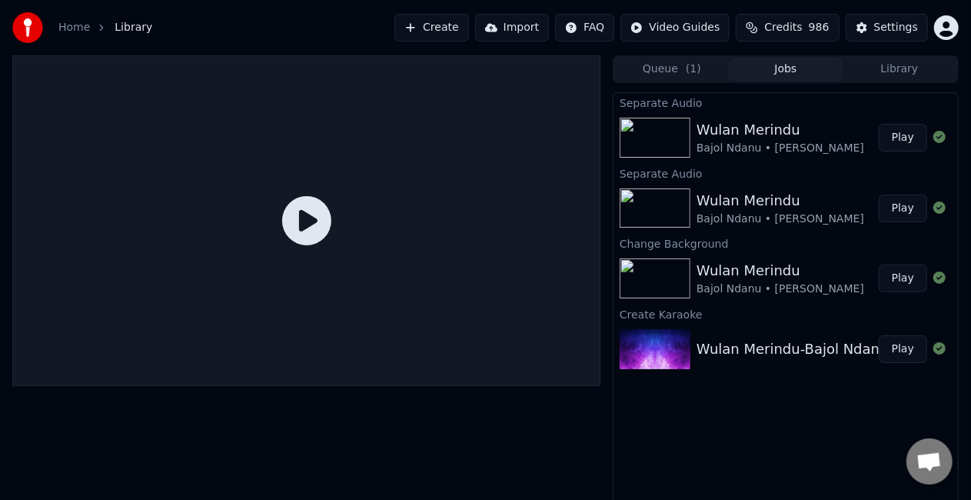
click at [902, 138] on button "Play" at bounding box center [903, 138] width 48 height 28
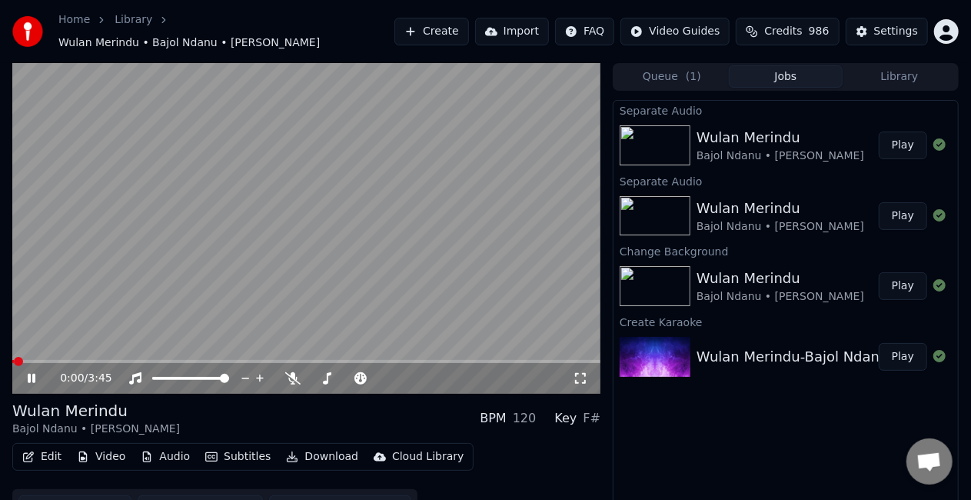
scroll to position [22, 0]
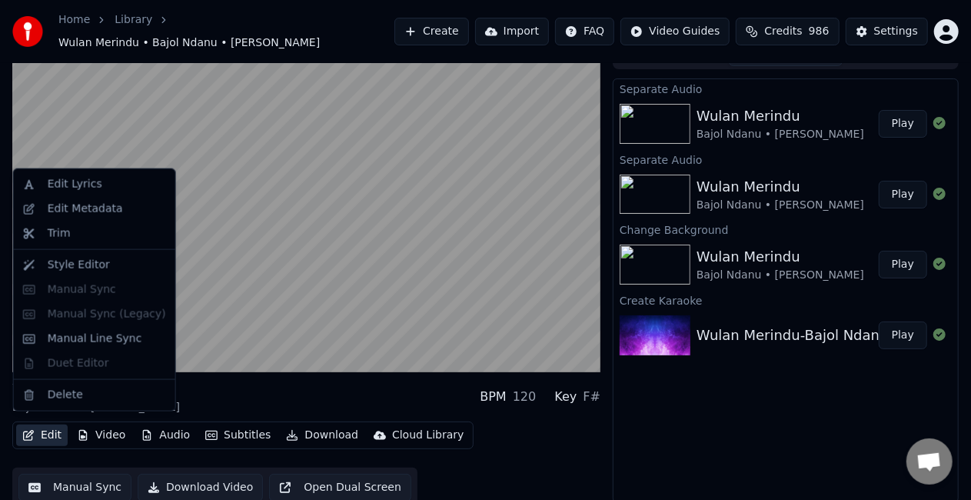
click at [46, 429] on button "Edit" at bounding box center [42, 435] width 52 height 22
click at [86, 267] on div "Style Editor" at bounding box center [79, 265] width 62 height 15
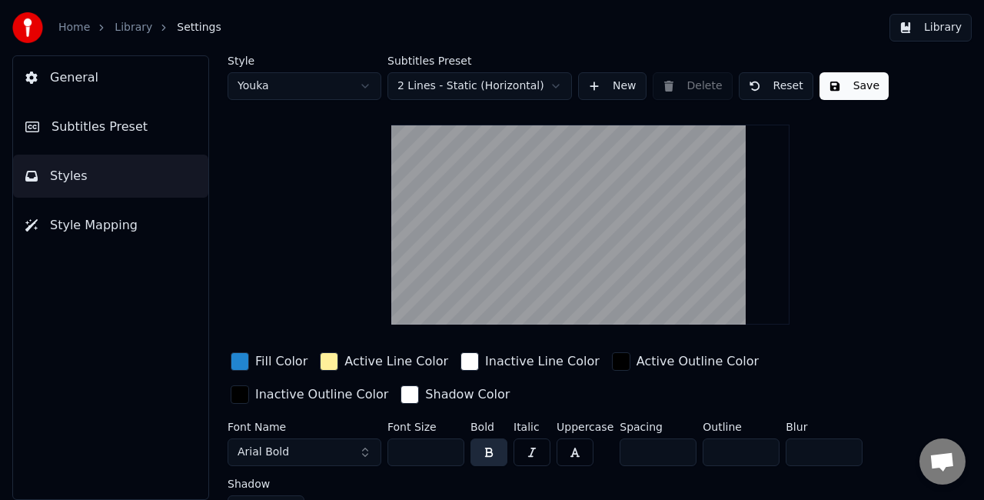
click at [924, 32] on button "Library" at bounding box center [930, 28] width 82 height 28
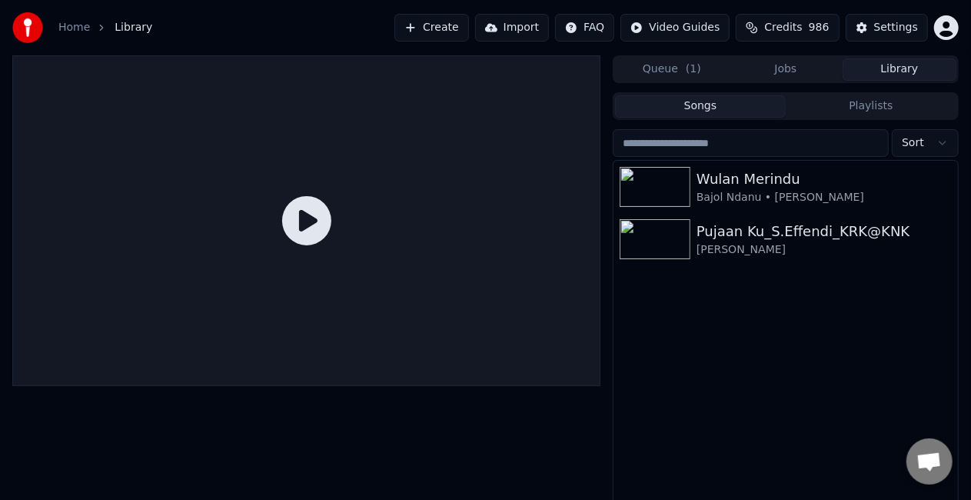
click at [801, 69] on button "Jobs" at bounding box center [786, 69] width 114 height 22
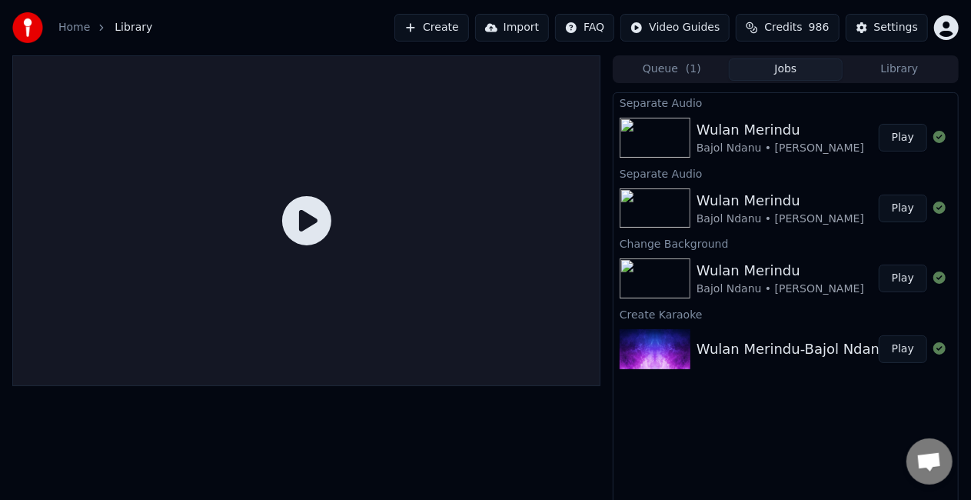
click at [900, 133] on button "Play" at bounding box center [903, 138] width 48 height 28
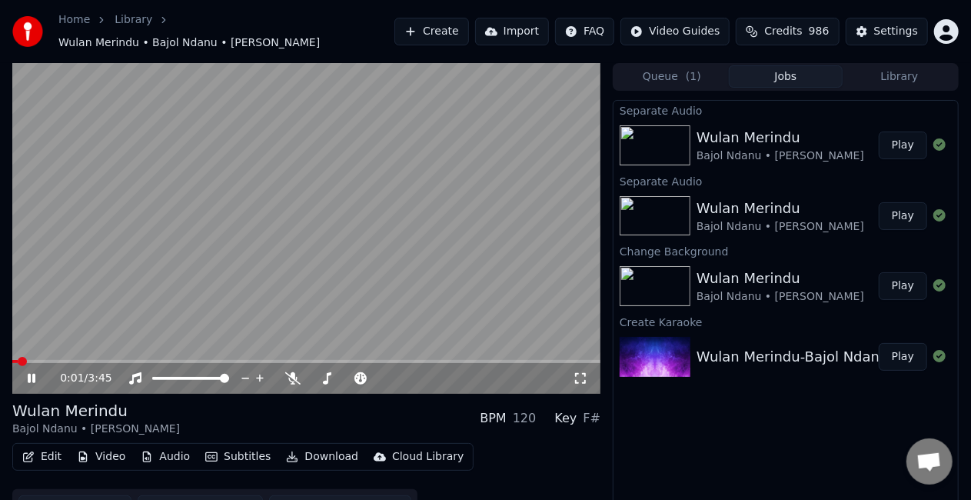
click at [36, 450] on button "Edit" at bounding box center [42, 457] width 52 height 22
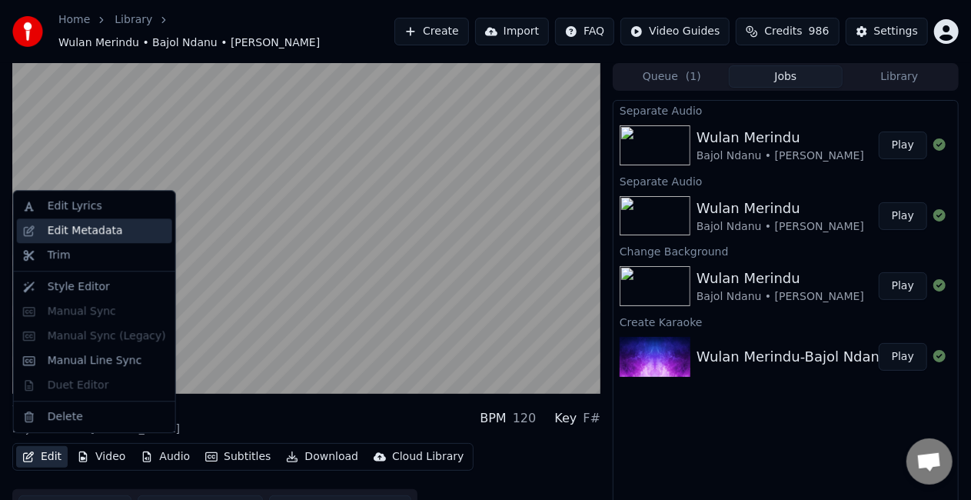
click at [94, 232] on div "Edit Metadata" at bounding box center [85, 230] width 75 height 15
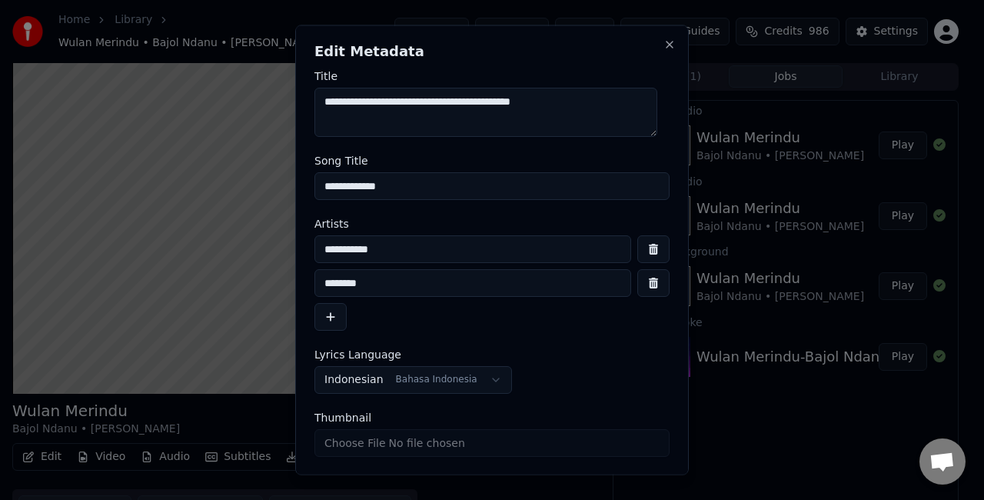
click at [483, 188] on input "**********" at bounding box center [491, 186] width 355 height 28
type input "**********"
click at [561, 99] on textarea "**********" at bounding box center [485, 112] width 343 height 49
type textarea "**********"
click at [523, 184] on input "**********" at bounding box center [491, 186] width 355 height 28
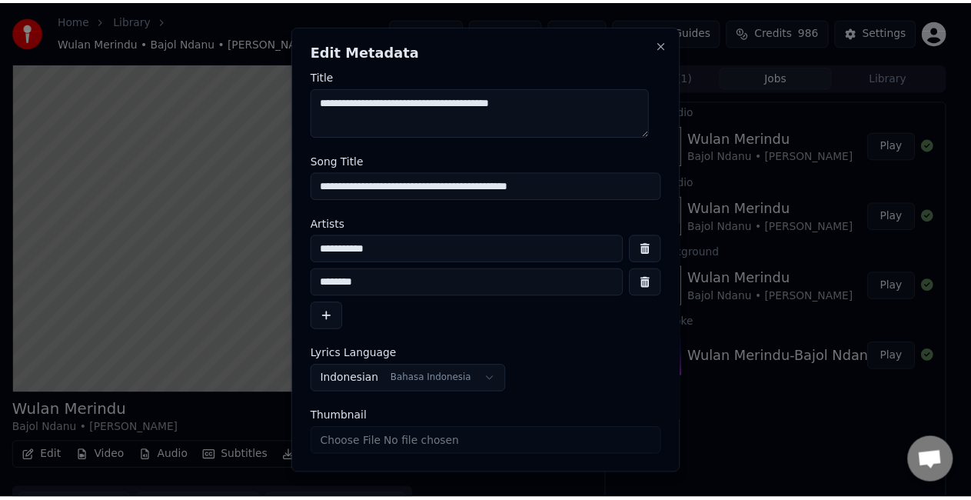
scroll to position [46, 0]
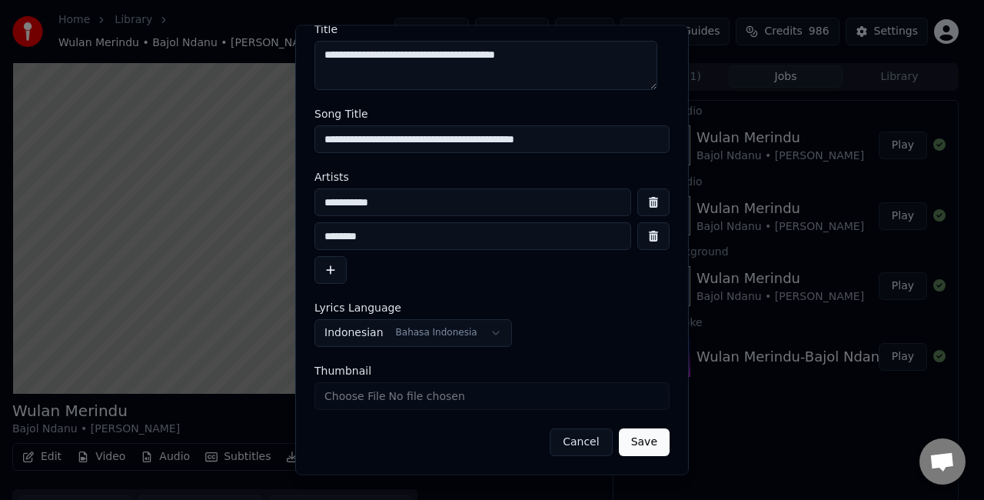
type input "**********"
click at [626, 444] on button "Save" at bounding box center [644, 443] width 51 height 28
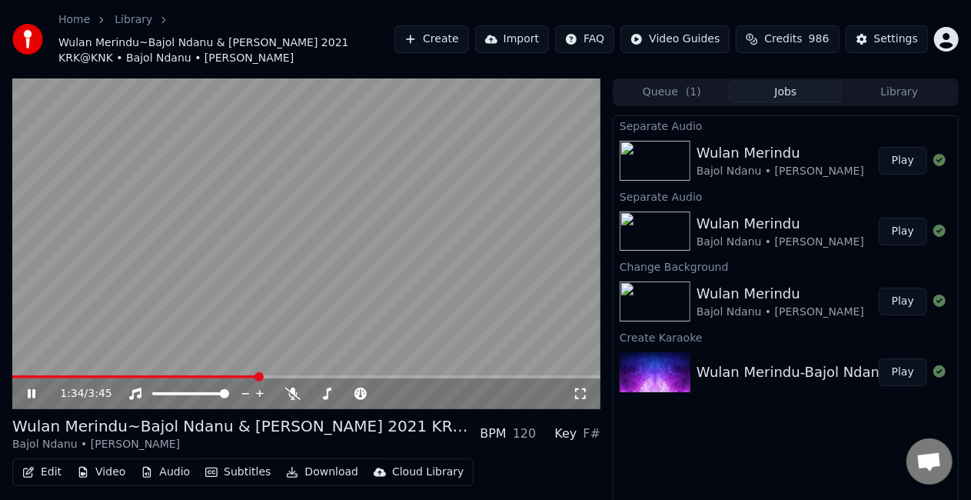
click at [31, 397] on icon at bounding box center [32, 393] width 8 height 9
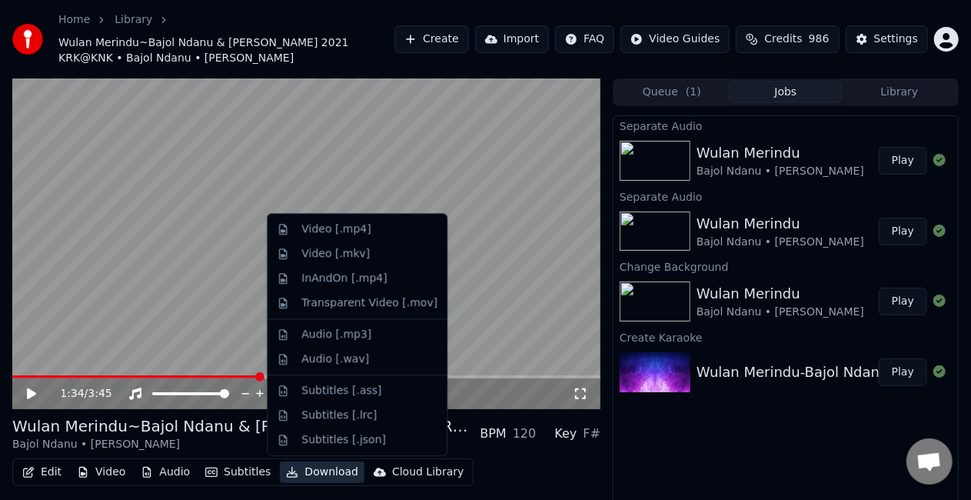
click at [308, 472] on button "Download" at bounding box center [322, 472] width 85 height 22
click at [357, 231] on div "Video [.mp4]" at bounding box center [335, 228] width 69 height 15
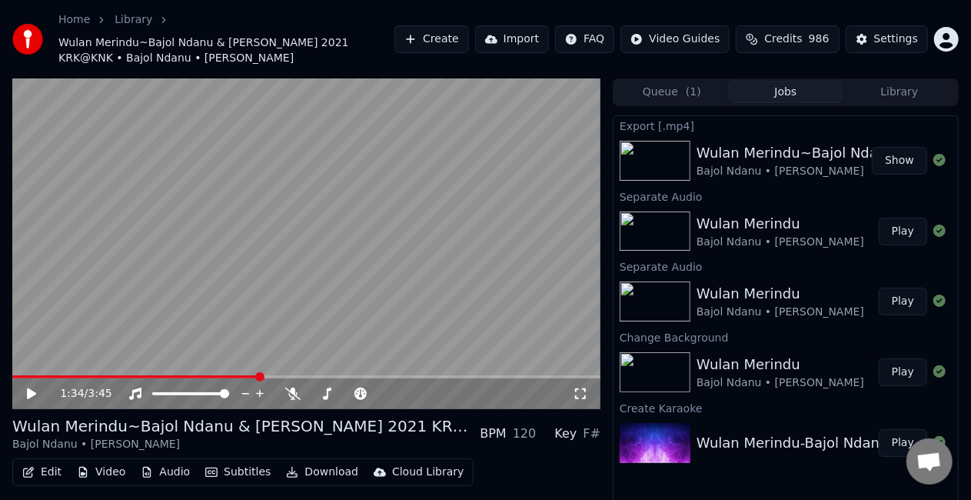
click at [906, 157] on button "Show" at bounding box center [899, 161] width 55 height 28
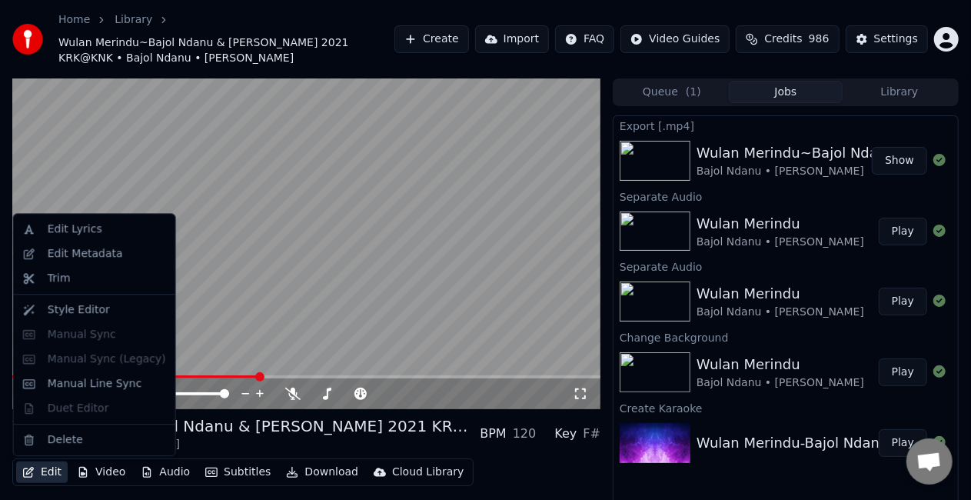
click at [45, 477] on button "Edit" at bounding box center [42, 472] width 52 height 22
click at [83, 442] on div "Delete" at bounding box center [107, 439] width 118 height 15
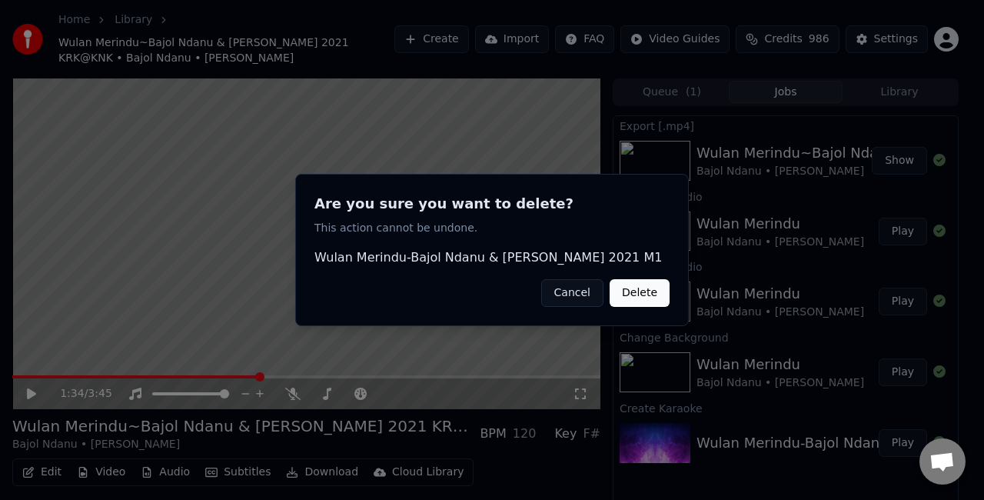
click at [633, 291] on button "Delete" at bounding box center [640, 293] width 60 height 28
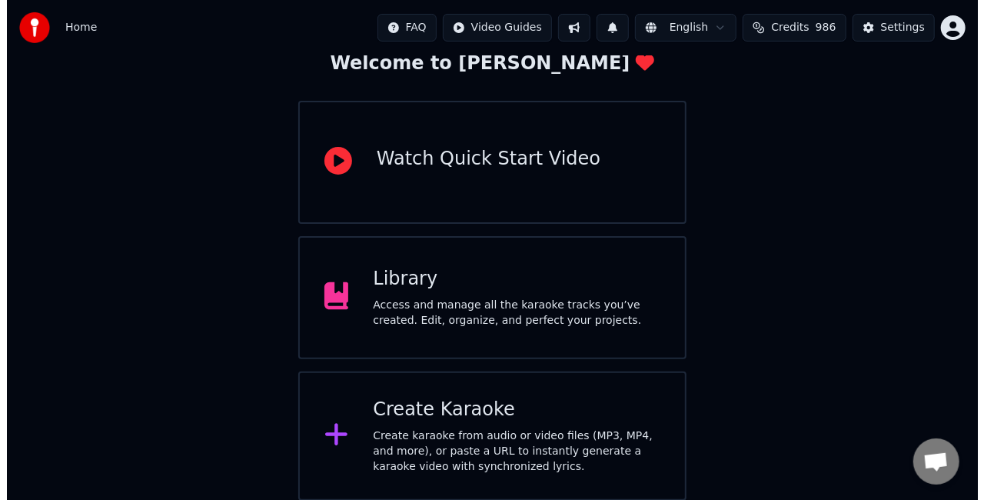
scroll to position [97, 0]
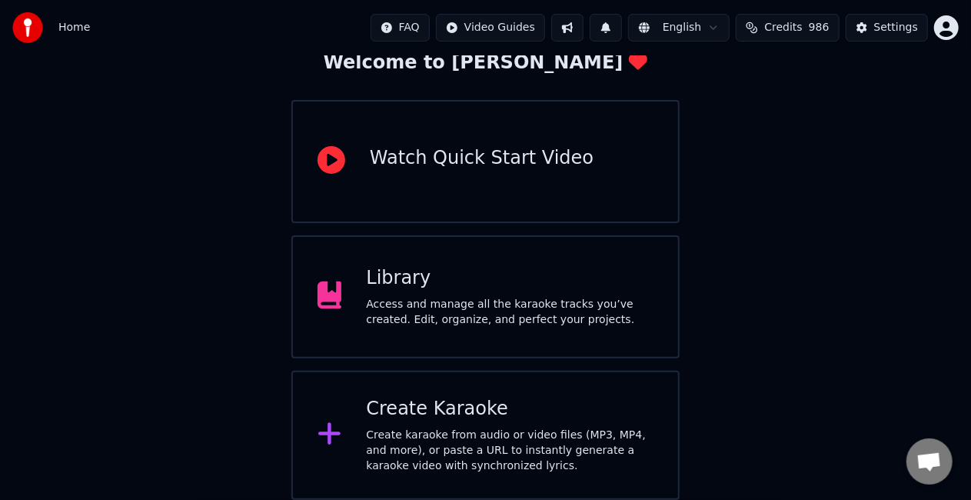
click at [523, 432] on div "Create karaoke from audio or video files (MP3, MP4, and more), or paste a URL t…" at bounding box center [510, 450] width 288 height 46
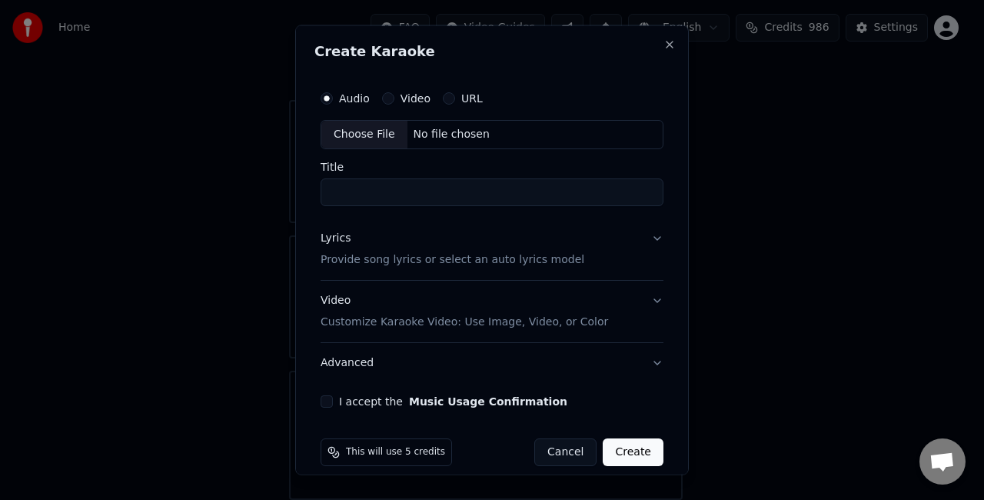
click at [359, 136] on div "Choose File" at bounding box center [364, 135] width 86 height 28
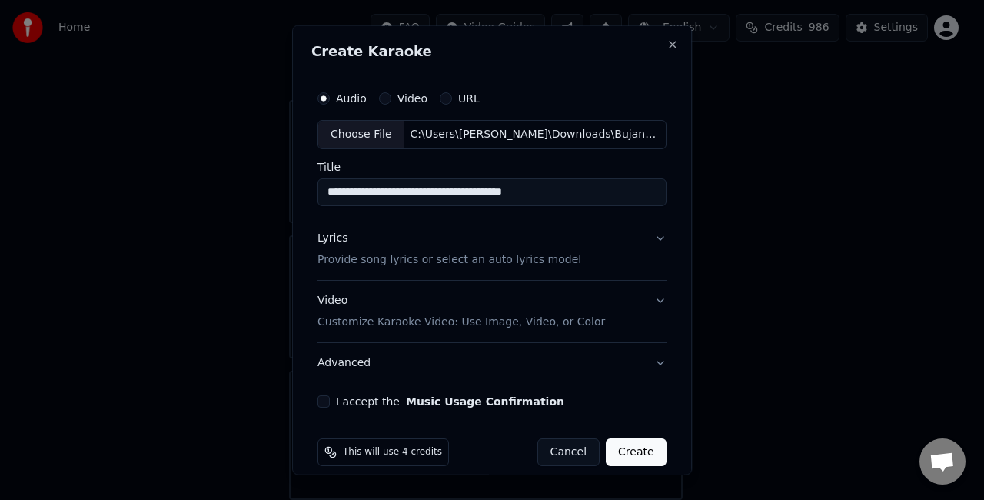
click at [583, 190] on input "**********" at bounding box center [491, 192] width 349 height 28
type input "**********"
click at [364, 257] on p "Provide song lyrics or select an auto lyrics model" at bounding box center [449, 258] width 264 height 15
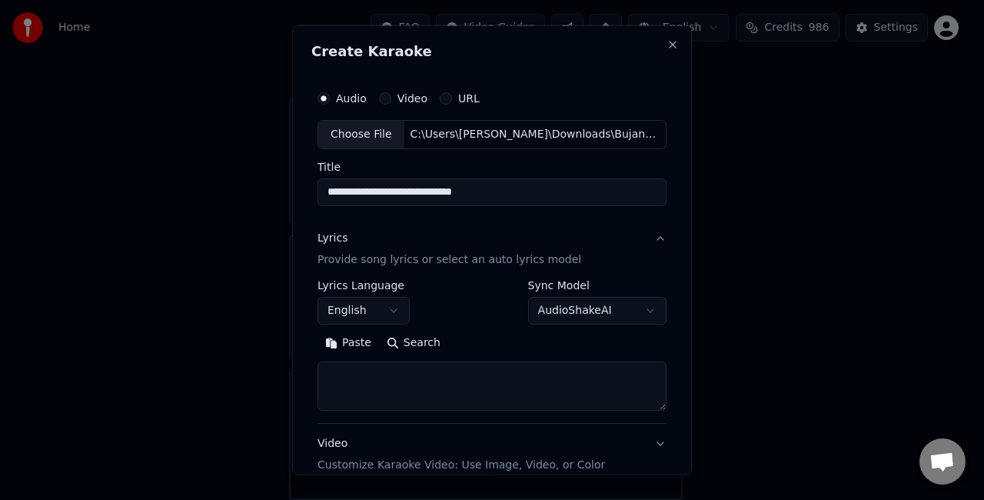
click at [351, 341] on button "Paste" at bounding box center [347, 342] width 61 height 25
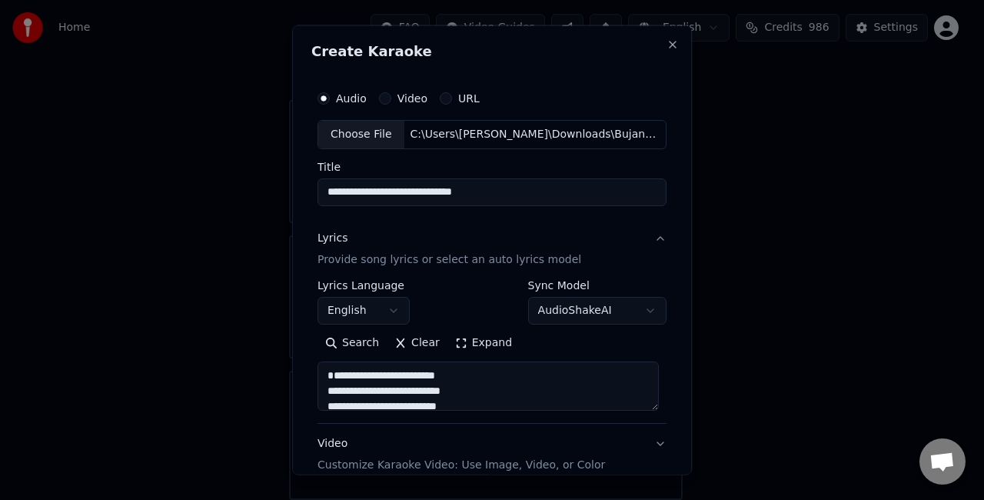
click at [334, 386] on textarea "**********" at bounding box center [487, 385] width 341 height 49
click at [414, 366] on textarea "**********" at bounding box center [487, 385] width 341 height 49
click at [475, 397] on textarea "**********" at bounding box center [487, 385] width 341 height 49
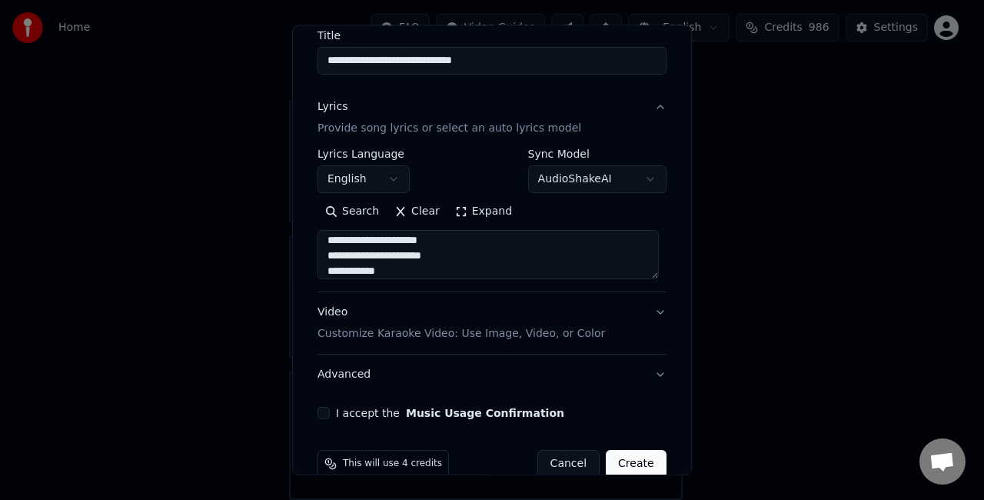
scroll to position [157, 0]
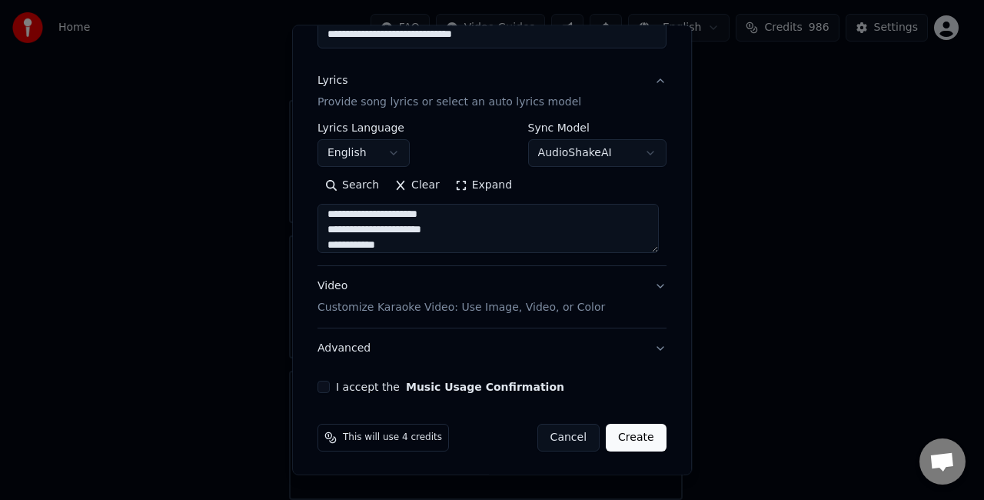
type textarea "**********"
click at [322, 386] on button "I accept the Music Usage Confirmation" at bounding box center [323, 387] width 12 height 12
click at [632, 434] on button "Create" at bounding box center [636, 438] width 61 height 28
select select "**"
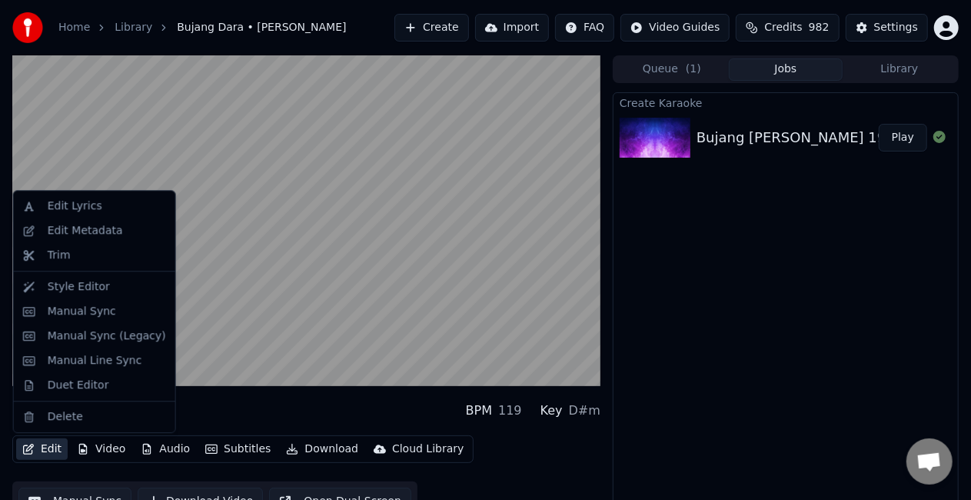
click at [46, 448] on button "Edit" at bounding box center [42, 449] width 52 height 22
click at [100, 233] on div "Edit Metadata" at bounding box center [85, 230] width 75 height 15
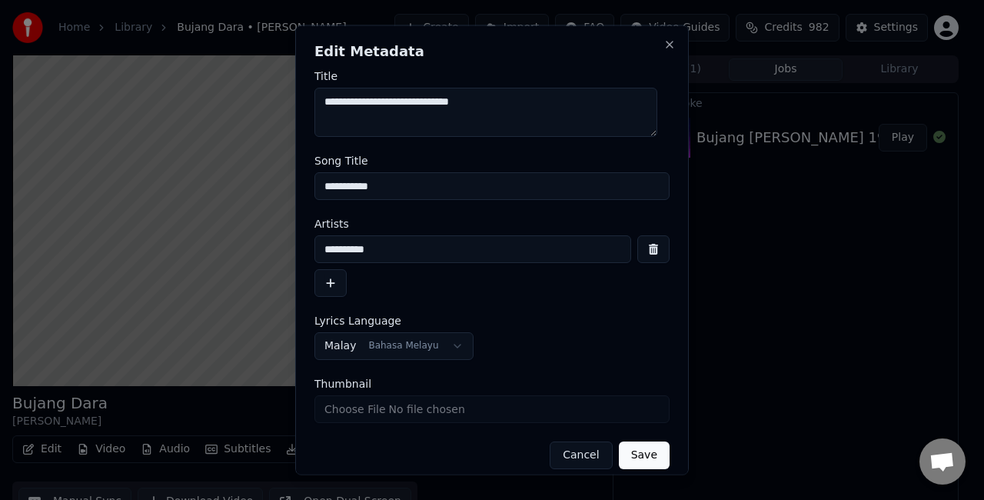
click at [435, 185] on input "**********" at bounding box center [491, 186] width 355 height 28
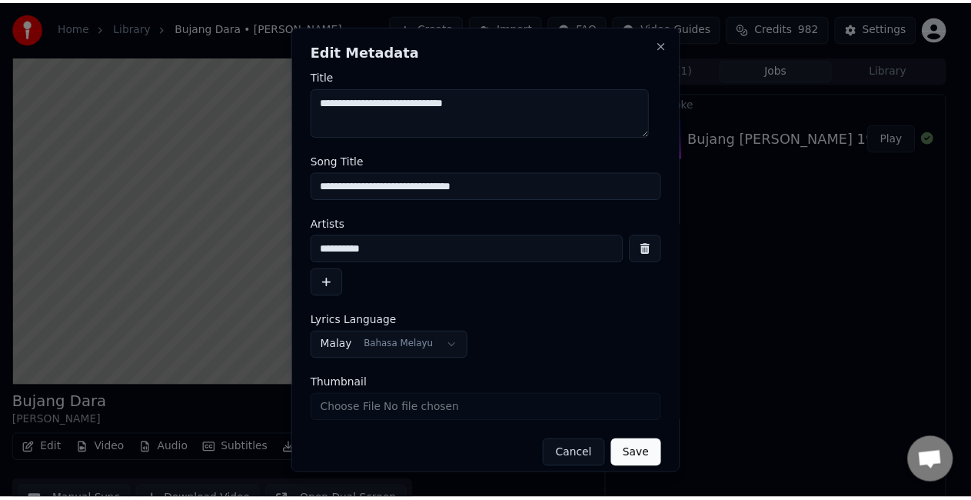
scroll to position [12, 0]
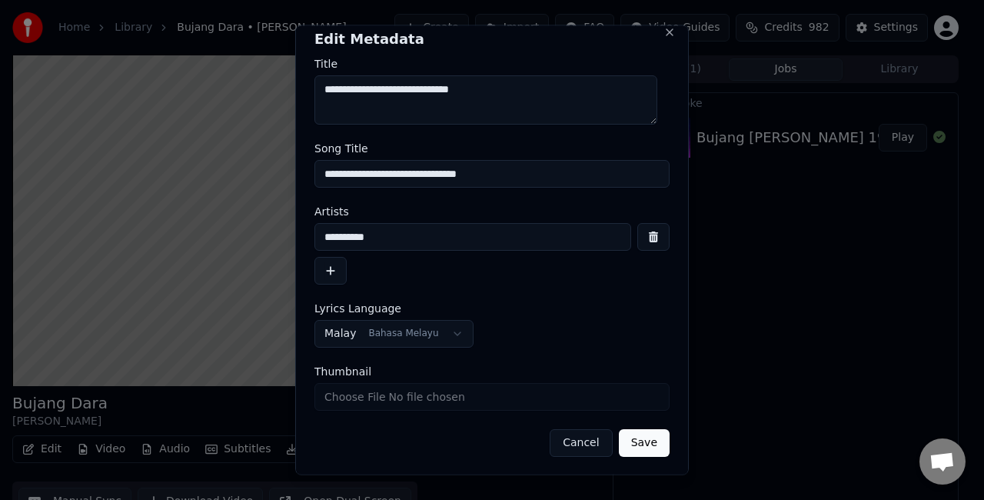
type input "**********"
click at [624, 440] on button "Save" at bounding box center [644, 443] width 51 height 28
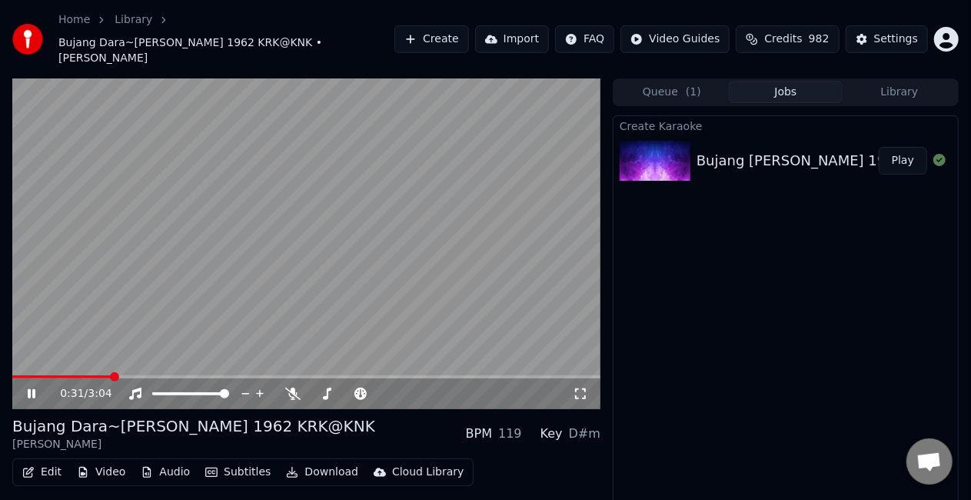
click at [43, 387] on icon at bounding box center [42, 393] width 35 height 12
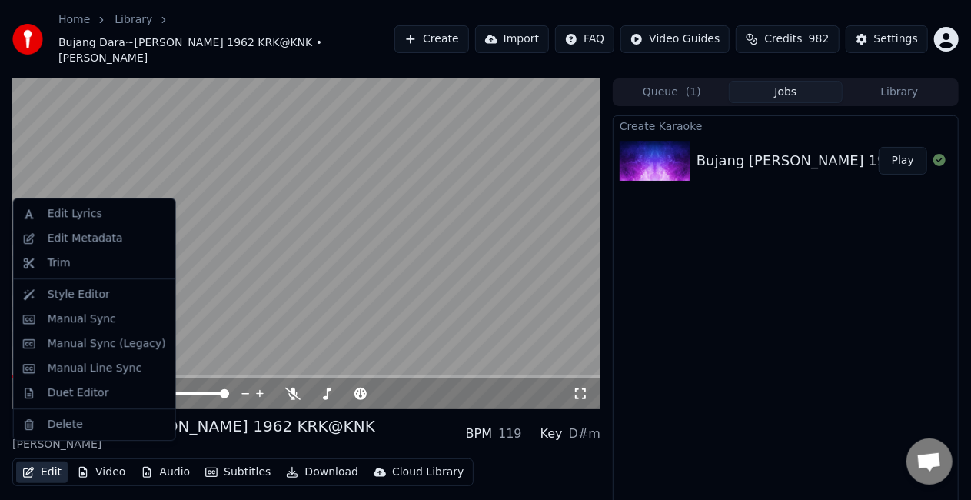
click at [58, 463] on button "Edit" at bounding box center [42, 472] width 52 height 22
click at [120, 371] on div "Manual Line Sync" at bounding box center [95, 368] width 95 height 15
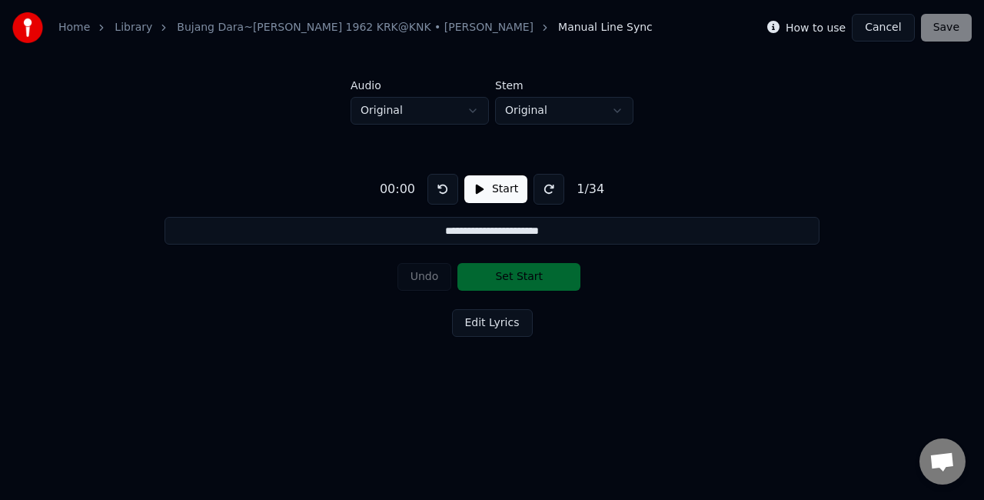
click at [495, 184] on button "Start" at bounding box center [495, 189] width 63 height 28
click at [523, 274] on button "Set Start" at bounding box center [518, 277] width 123 height 28
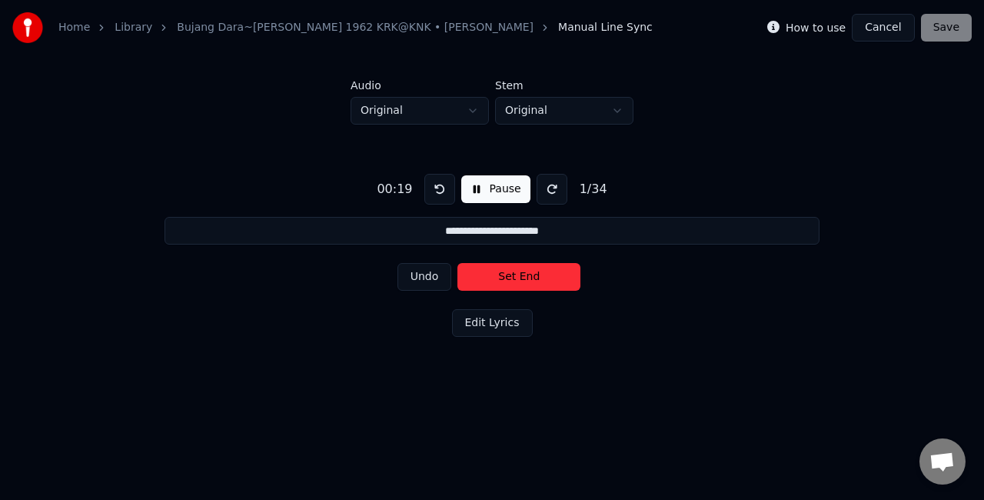
click at [523, 274] on button "Set End" at bounding box center [518, 277] width 123 height 28
click at [523, 274] on button "Set Start" at bounding box center [518, 277] width 123 height 28
click at [523, 274] on button "Set End" at bounding box center [518, 277] width 123 height 28
click at [523, 274] on button "Set Start" at bounding box center [518, 277] width 123 height 28
click at [523, 274] on button "Set End" at bounding box center [518, 277] width 123 height 28
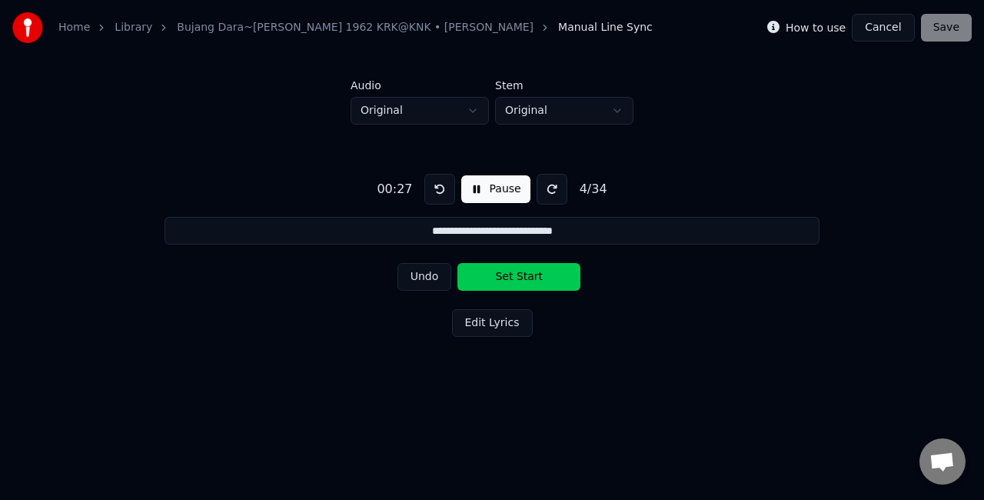
click at [523, 274] on button "Set Start" at bounding box center [518, 277] width 123 height 28
click at [523, 274] on button "Set End" at bounding box center [518, 277] width 123 height 28
click at [523, 274] on button "Set Start" at bounding box center [518, 277] width 123 height 28
click at [523, 274] on button "Set End" at bounding box center [518, 277] width 123 height 28
click at [523, 274] on button "Set Start" at bounding box center [518, 277] width 123 height 28
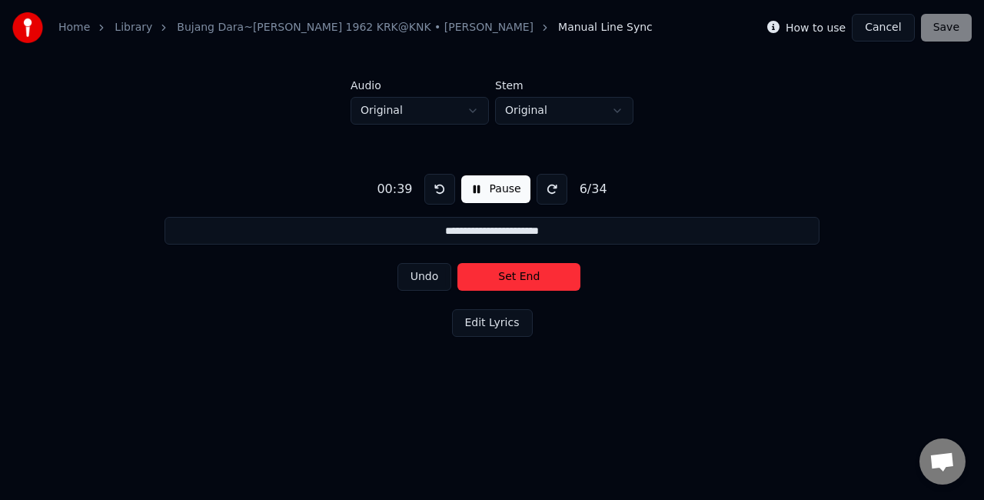
click at [523, 274] on button "Set End" at bounding box center [518, 277] width 123 height 28
click at [523, 274] on button "Set Start" at bounding box center [518, 277] width 123 height 28
click at [490, 281] on button "Set End" at bounding box center [518, 277] width 123 height 28
click at [490, 281] on button "Set Start" at bounding box center [518, 277] width 123 height 28
click at [500, 275] on button "Set End" at bounding box center [518, 277] width 123 height 28
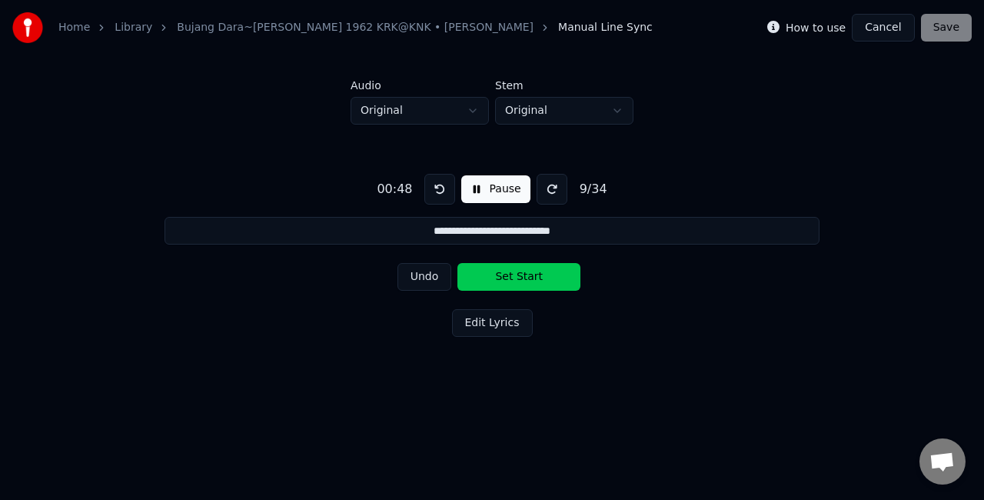
click at [500, 275] on button "Set Start" at bounding box center [518, 277] width 123 height 28
click at [503, 274] on button "Set End" at bounding box center [518, 277] width 123 height 28
click at [503, 274] on button "Set Start" at bounding box center [518, 277] width 123 height 28
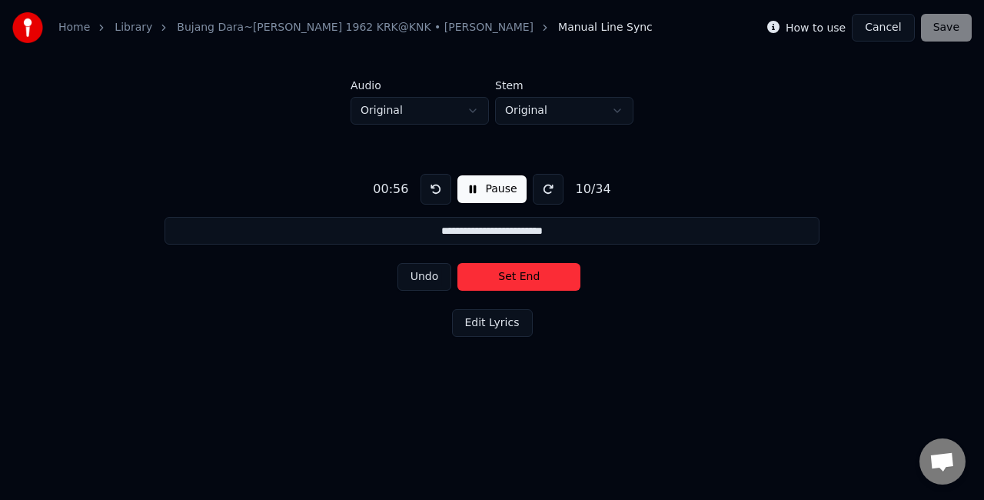
click at [503, 274] on button "Set End" at bounding box center [518, 277] width 123 height 28
click at [503, 274] on button "Set Start" at bounding box center [518, 277] width 123 height 28
click at [503, 274] on button "Set End" at bounding box center [518, 277] width 123 height 28
click at [503, 274] on button "Set Start" at bounding box center [518, 277] width 123 height 28
click at [503, 274] on button "Set End" at bounding box center [518, 277] width 123 height 28
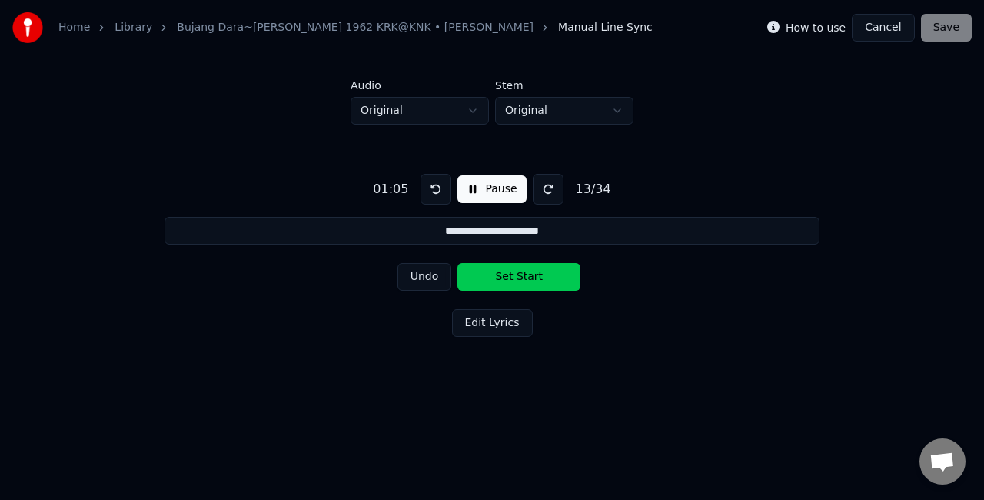
click at [503, 274] on button "Set Start" at bounding box center [518, 277] width 123 height 28
click at [503, 274] on button "Set End" at bounding box center [518, 277] width 123 height 28
click at [503, 274] on button "Set Start" at bounding box center [518, 277] width 123 height 28
click at [503, 274] on button "Set End" at bounding box center [518, 277] width 123 height 28
click at [503, 274] on button "Set Start" at bounding box center [518, 277] width 123 height 28
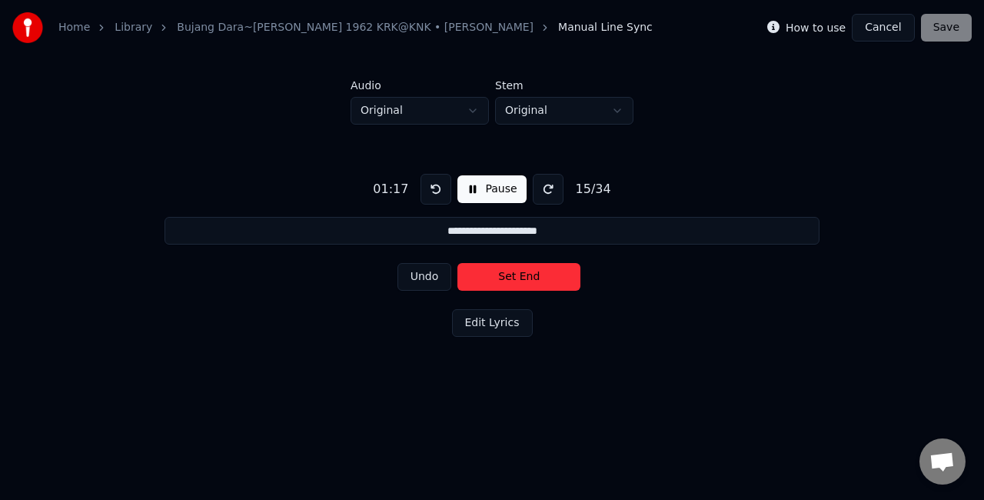
click at [503, 274] on button "Set End" at bounding box center [518, 277] width 123 height 28
click at [503, 274] on button "Set Start" at bounding box center [518, 277] width 123 height 28
click at [503, 274] on button "Set End" at bounding box center [518, 277] width 123 height 28
click at [503, 274] on button "Set Start" at bounding box center [518, 277] width 123 height 28
click at [510, 272] on button "Set End" at bounding box center [518, 277] width 123 height 28
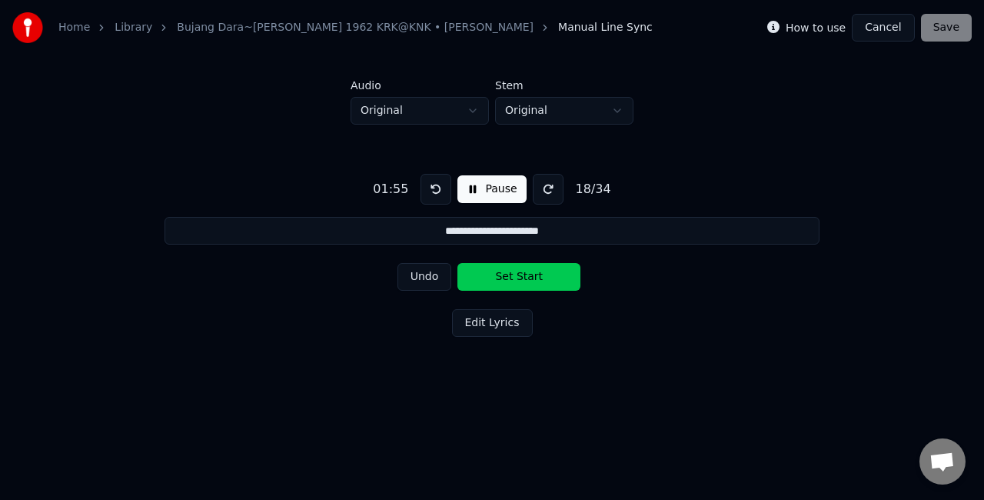
click at [510, 274] on button "Set Start" at bounding box center [518, 277] width 123 height 28
click at [510, 274] on button "Set End" at bounding box center [518, 277] width 123 height 28
click at [510, 274] on button "Set Start" at bounding box center [518, 277] width 123 height 28
click at [510, 274] on button "Set End" at bounding box center [518, 277] width 123 height 28
click at [510, 274] on button "Set Start" at bounding box center [518, 277] width 123 height 28
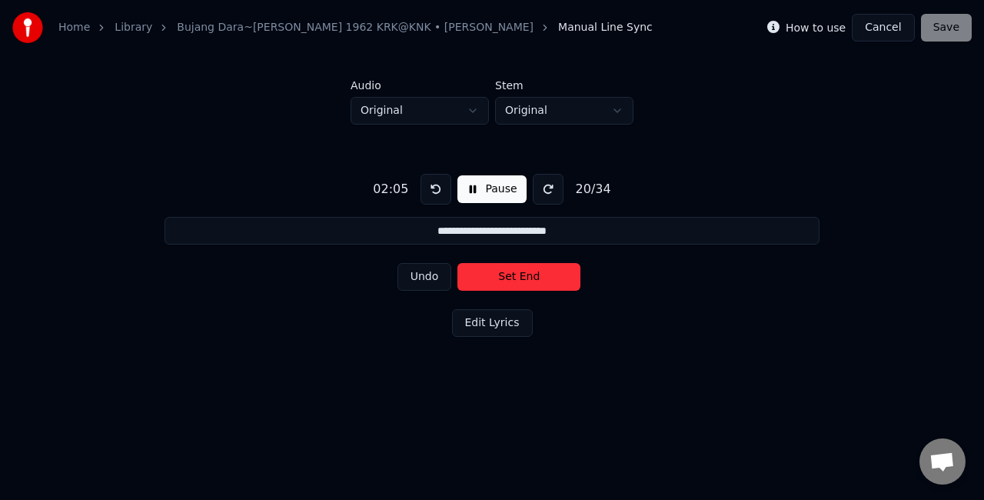
click at [518, 273] on button "Set End" at bounding box center [518, 277] width 123 height 28
type input "**********"
click at [518, 273] on button "Set Start" at bounding box center [518, 277] width 123 height 28
click at [904, 36] on button "Cancel" at bounding box center [883, 28] width 62 height 28
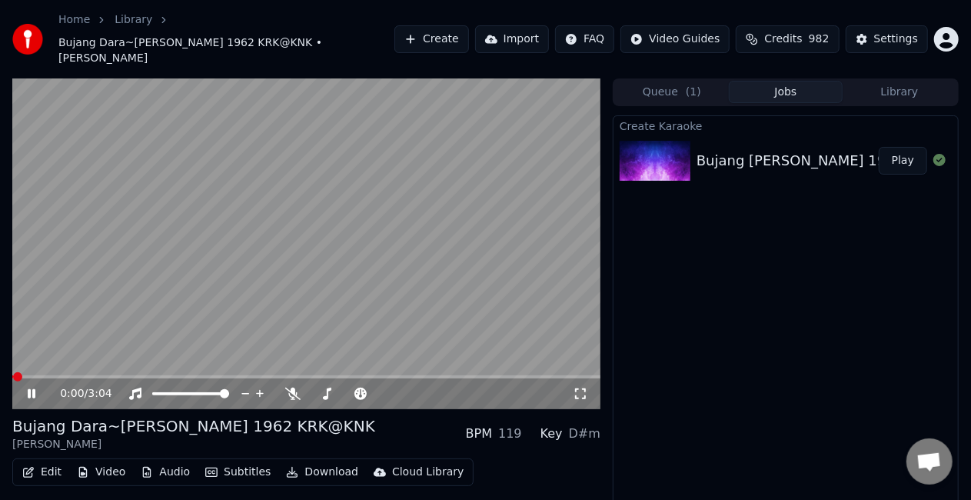
click at [34, 389] on icon at bounding box center [32, 393] width 8 height 9
click at [40, 461] on button "Edit" at bounding box center [42, 472] width 52 height 22
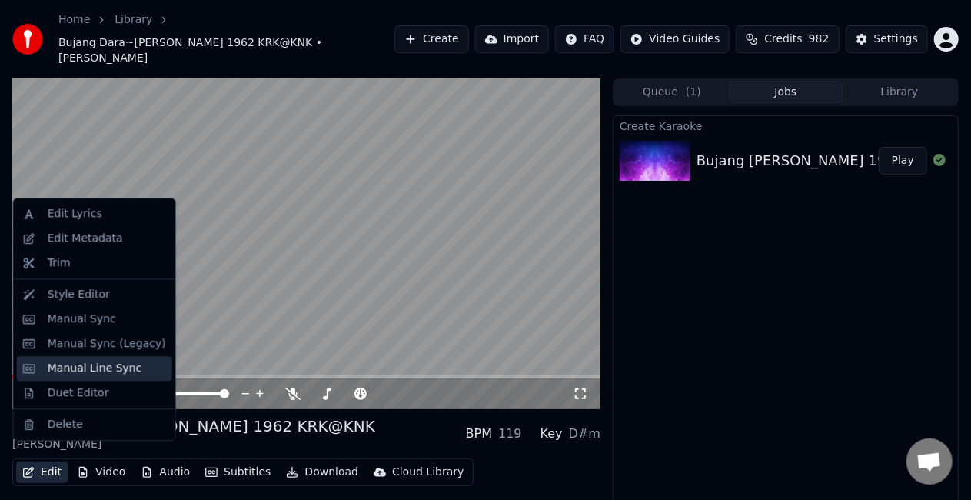
click at [106, 369] on div "Manual Line Sync" at bounding box center [95, 368] width 95 height 15
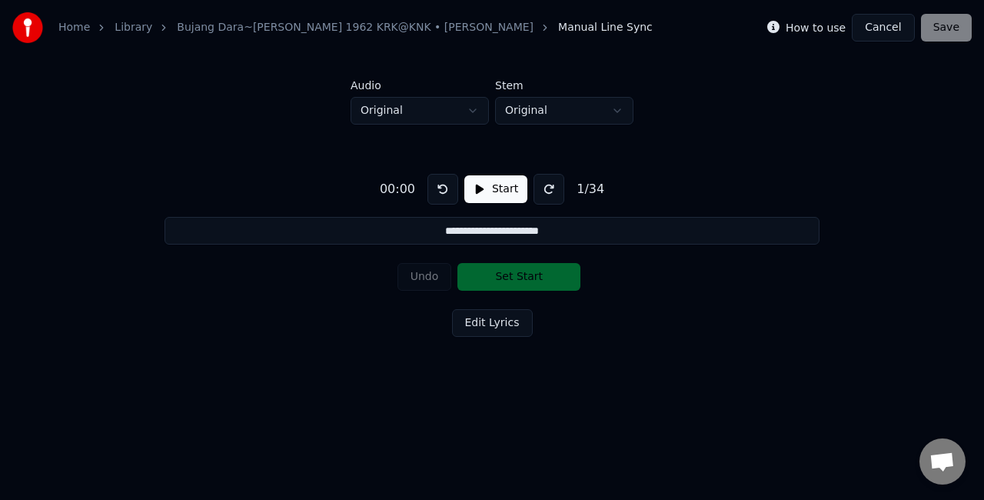
click at [492, 175] on button "Start" at bounding box center [495, 189] width 63 height 28
click at [506, 281] on button "Set Start" at bounding box center [518, 277] width 123 height 28
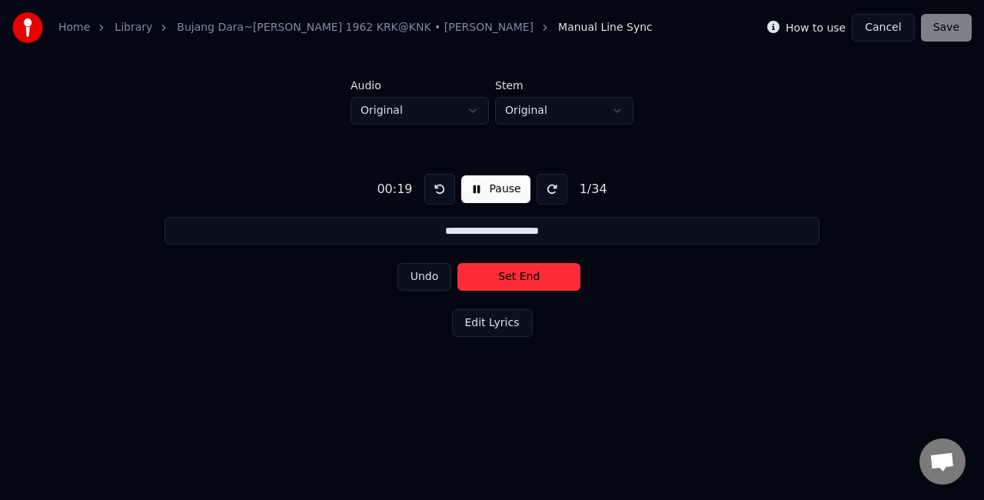
click at [506, 281] on button "Set End" at bounding box center [518, 277] width 123 height 28
click at [506, 281] on button "Set Start" at bounding box center [518, 277] width 123 height 28
click at [507, 279] on button "Set End" at bounding box center [518, 277] width 123 height 28
click at [507, 279] on button "Set Start" at bounding box center [518, 277] width 123 height 28
click at [507, 279] on button "Set End" at bounding box center [518, 277] width 123 height 28
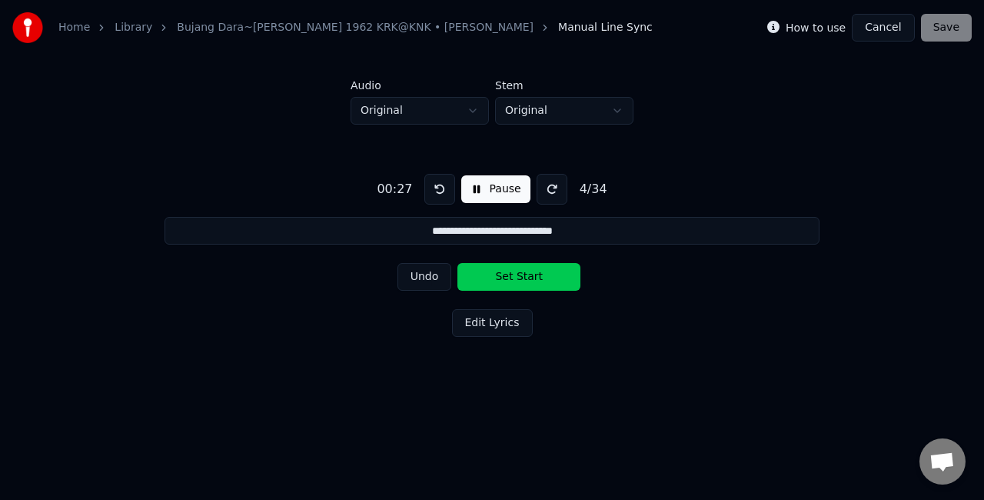
click at [507, 279] on button "Set Start" at bounding box center [518, 277] width 123 height 28
click at [508, 280] on button "Set End" at bounding box center [518, 277] width 123 height 28
click at [508, 280] on button "Set Start" at bounding box center [518, 277] width 123 height 28
click at [509, 280] on button "Set End" at bounding box center [518, 277] width 123 height 28
click at [509, 280] on button "Set Start" at bounding box center [518, 277] width 123 height 28
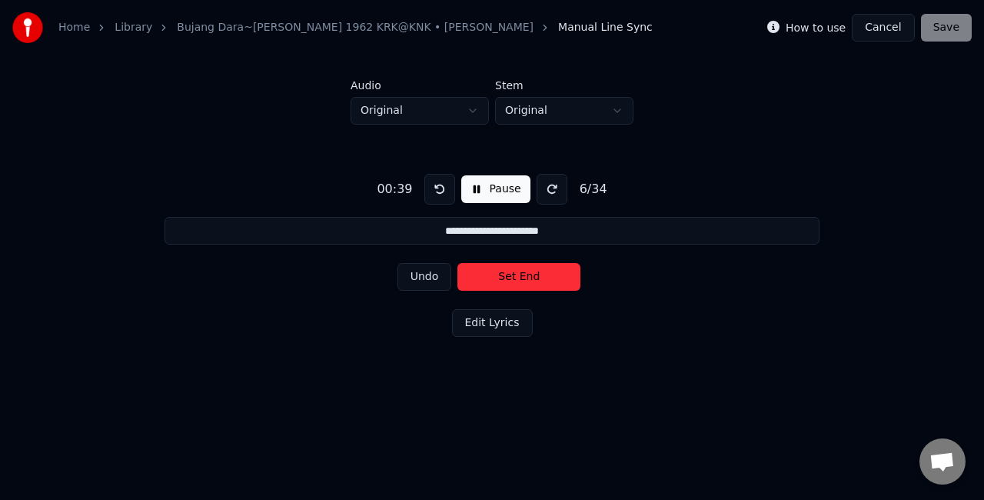
click at [509, 280] on button "Set End" at bounding box center [518, 277] width 123 height 28
click at [509, 280] on button "Set Start" at bounding box center [518, 277] width 123 height 28
click at [509, 280] on button "Set End" at bounding box center [518, 277] width 123 height 28
click at [509, 280] on button "Set Start" at bounding box center [518, 277] width 123 height 28
click at [509, 280] on button "Set End" at bounding box center [518, 277] width 123 height 28
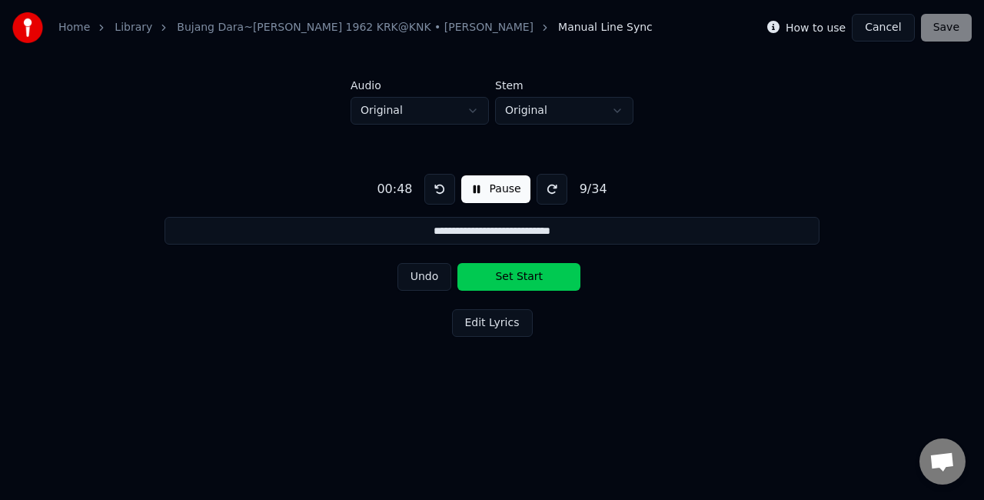
click at [509, 280] on button "Set Start" at bounding box center [518, 277] width 123 height 28
click at [514, 274] on button "Set End" at bounding box center [518, 277] width 123 height 28
click at [514, 274] on button "Set Start" at bounding box center [518, 277] width 123 height 28
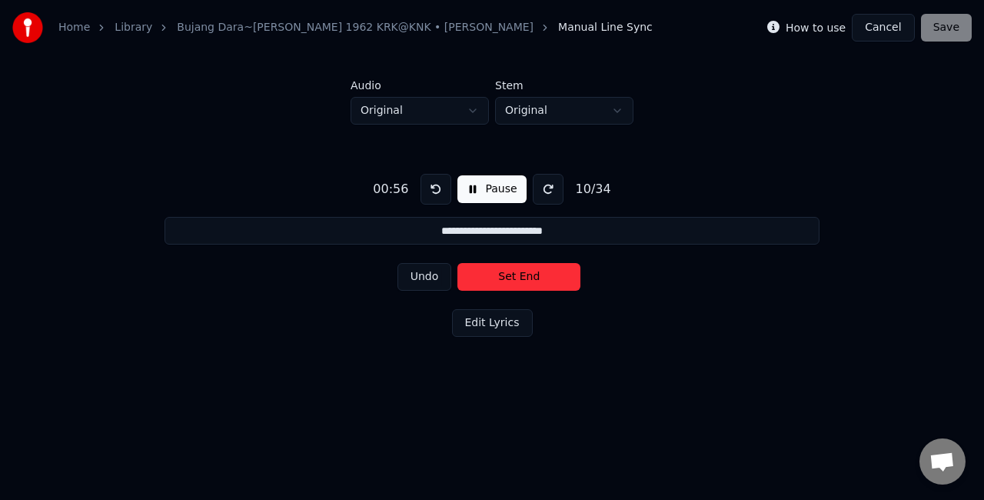
click at [514, 274] on button "Set End" at bounding box center [518, 277] width 123 height 28
click at [514, 274] on button "Set Start" at bounding box center [518, 277] width 123 height 28
click at [514, 274] on button "Set End" at bounding box center [518, 277] width 123 height 28
click at [514, 274] on button "Set Start" at bounding box center [518, 277] width 123 height 28
click at [514, 274] on button "Set End" at bounding box center [518, 277] width 123 height 28
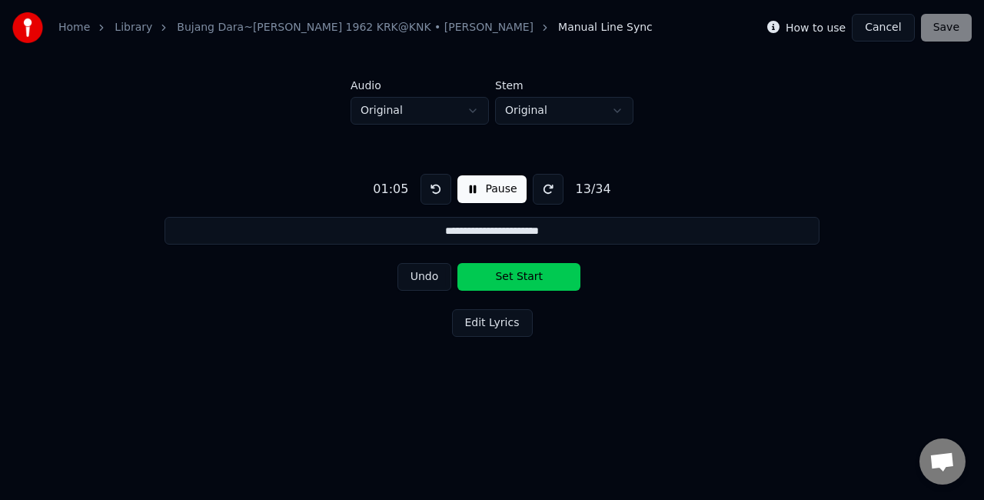
click at [514, 274] on button "Set Start" at bounding box center [518, 277] width 123 height 28
click at [513, 274] on button "Set End" at bounding box center [518, 277] width 123 height 28
click at [513, 274] on button "Set Start" at bounding box center [518, 277] width 123 height 28
click at [514, 273] on button "Set End" at bounding box center [518, 277] width 123 height 28
click at [514, 273] on button "Set Start" at bounding box center [518, 277] width 123 height 28
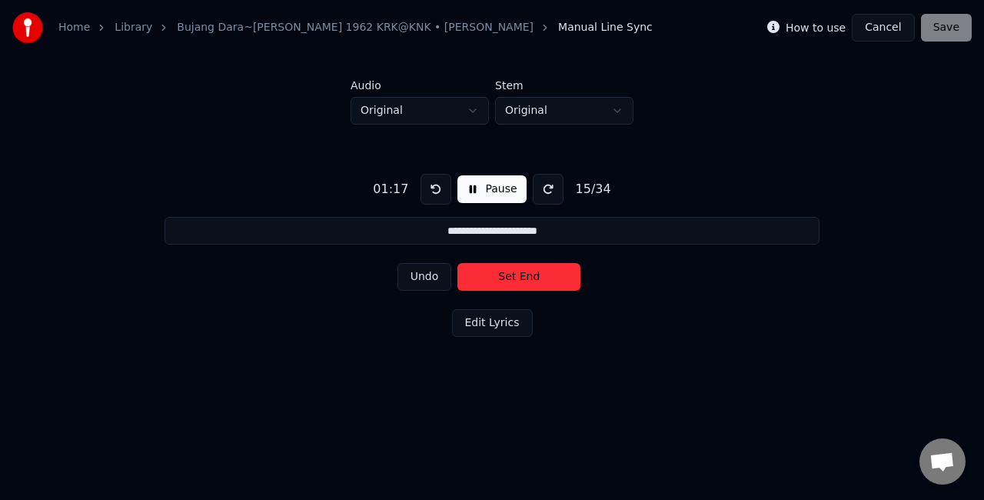
click at [514, 273] on button "Set End" at bounding box center [518, 277] width 123 height 28
click at [514, 273] on button "Set Start" at bounding box center [518, 277] width 123 height 28
click at [514, 273] on button "Set End" at bounding box center [518, 277] width 123 height 28
click at [514, 273] on button "Set Start" at bounding box center [518, 277] width 123 height 28
click at [529, 279] on button "Set End" at bounding box center [518, 277] width 123 height 28
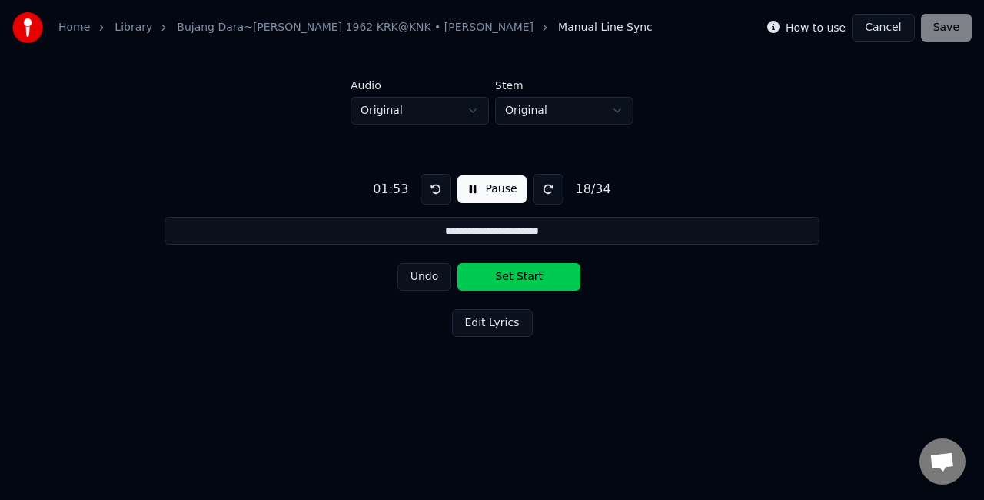
click at [529, 279] on button "Set Start" at bounding box center [518, 277] width 123 height 28
click at [527, 280] on button "Set End" at bounding box center [518, 277] width 123 height 28
click at [527, 280] on button "Set Start" at bounding box center [518, 277] width 123 height 28
click at [527, 280] on button "Set End" at bounding box center [518, 277] width 123 height 28
click at [527, 280] on button "Set Start" at bounding box center [518, 277] width 123 height 28
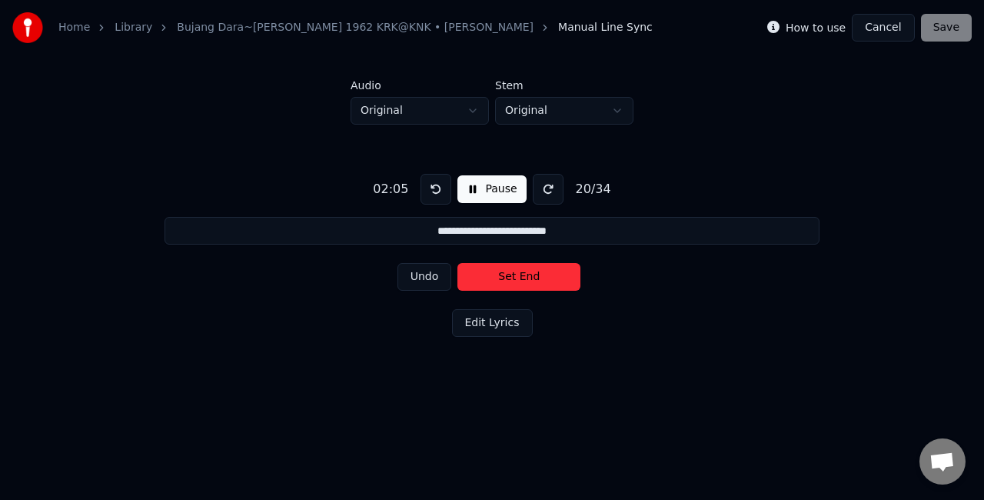
click at [527, 280] on button "Set End" at bounding box center [518, 277] width 123 height 28
click at [527, 280] on button "Set Start" at bounding box center [518, 277] width 123 height 28
click at [527, 280] on button "Set End" at bounding box center [518, 277] width 123 height 28
click at [527, 280] on button "Set Start" at bounding box center [518, 277] width 123 height 28
click at [527, 280] on button "Set End" at bounding box center [518, 277] width 123 height 28
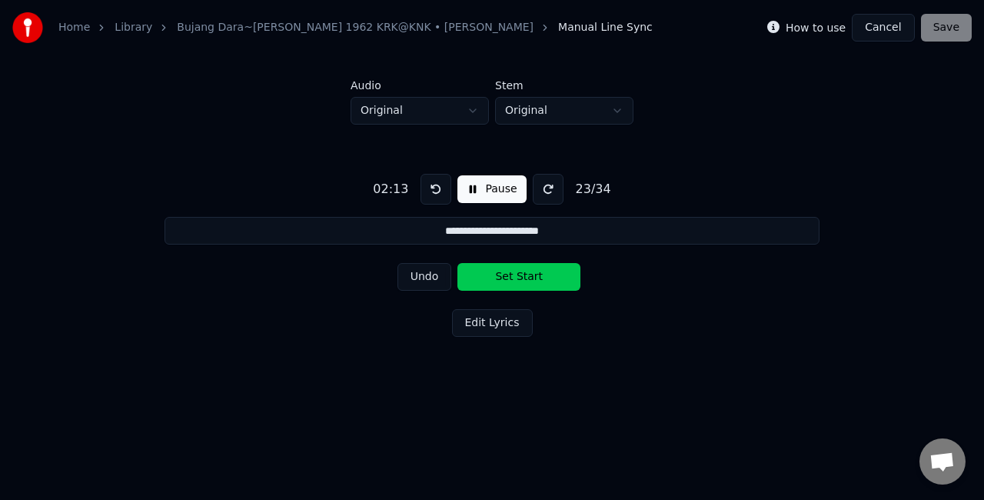
click at [527, 280] on button "Set Start" at bounding box center [518, 277] width 123 height 28
click at [529, 278] on button "Set End" at bounding box center [518, 277] width 123 height 28
click at [529, 278] on button "Set Start" at bounding box center [518, 277] width 123 height 28
click at [521, 279] on button "Set End" at bounding box center [518, 277] width 123 height 28
click at [521, 279] on button "Set Start" at bounding box center [518, 277] width 123 height 28
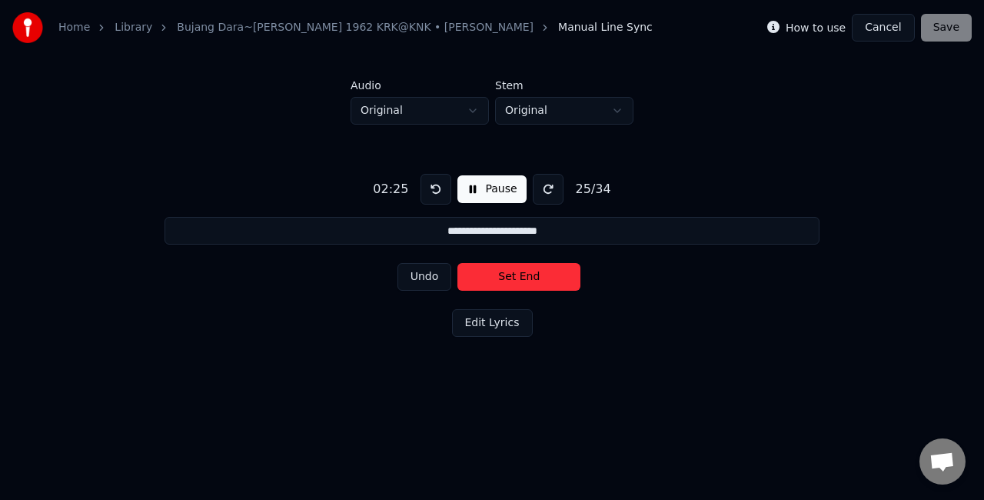
click at [522, 279] on button "Set End" at bounding box center [518, 277] width 123 height 28
click at [522, 279] on button "Set Start" at bounding box center [518, 277] width 123 height 28
click at [522, 279] on button "Set End" at bounding box center [518, 277] width 123 height 28
click at [522, 279] on button "Set Start" at bounding box center [518, 277] width 123 height 28
click at [523, 277] on button "Set End" at bounding box center [518, 277] width 123 height 28
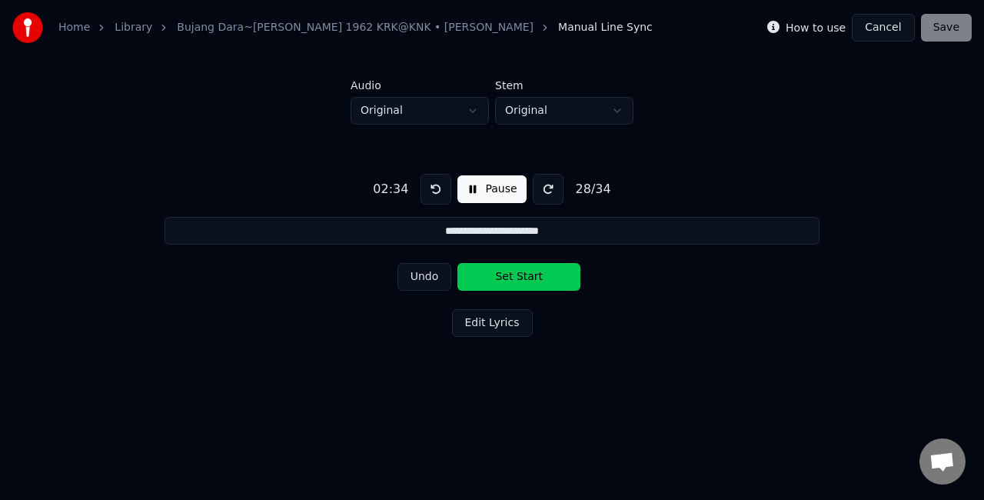
click at [523, 277] on button "Set Start" at bounding box center [518, 277] width 123 height 28
click at [526, 275] on button "Set End" at bounding box center [518, 277] width 123 height 28
click at [526, 275] on button "Set Start" at bounding box center [518, 277] width 123 height 28
click at [520, 276] on button "Set End" at bounding box center [518, 277] width 123 height 28
click at [520, 276] on button "Set Start" at bounding box center [518, 277] width 123 height 28
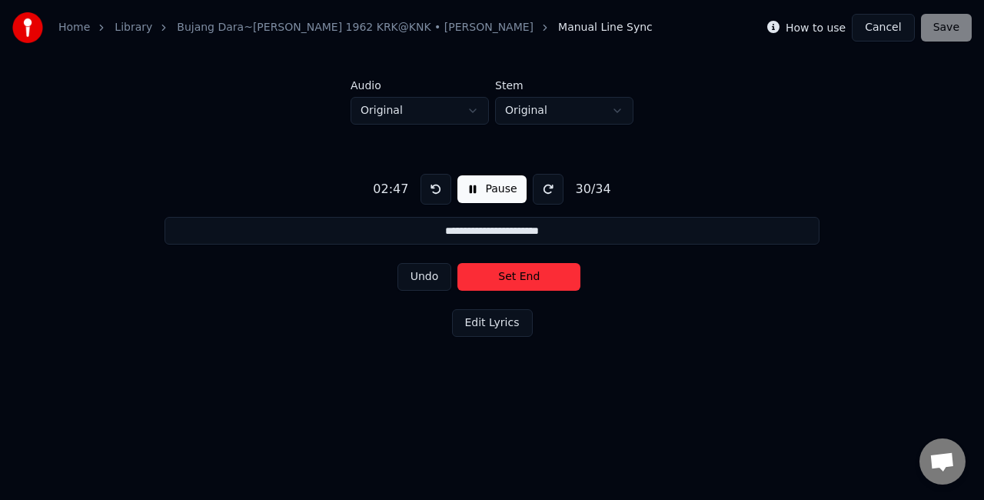
click at [513, 280] on button "Set End" at bounding box center [518, 277] width 123 height 28
click at [513, 280] on button "Set Start" at bounding box center [518, 277] width 123 height 28
click at [513, 280] on button "Set End" at bounding box center [518, 277] width 123 height 28
click at [513, 280] on button "Set Start" at bounding box center [518, 277] width 123 height 28
click at [512, 271] on button "Set End" at bounding box center [518, 277] width 123 height 28
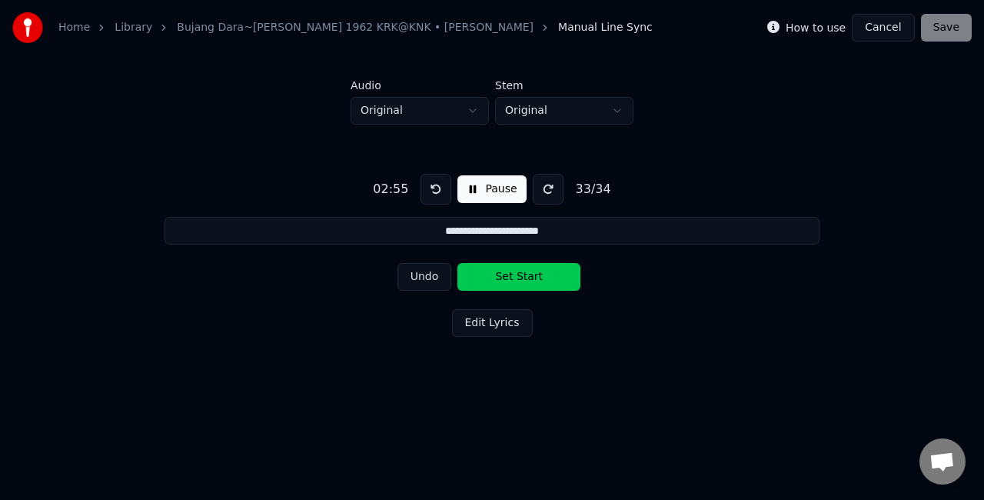
click at [512, 271] on button "Set Start" at bounding box center [518, 277] width 123 height 28
click at [518, 277] on button "Set End" at bounding box center [518, 277] width 123 height 28
type input "**********"
click at [518, 277] on button "Set Start" at bounding box center [518, 277] width 123 height 28
click at [520, 277] on button "Set End" at bounding box center [518, 277] width 123 height 28
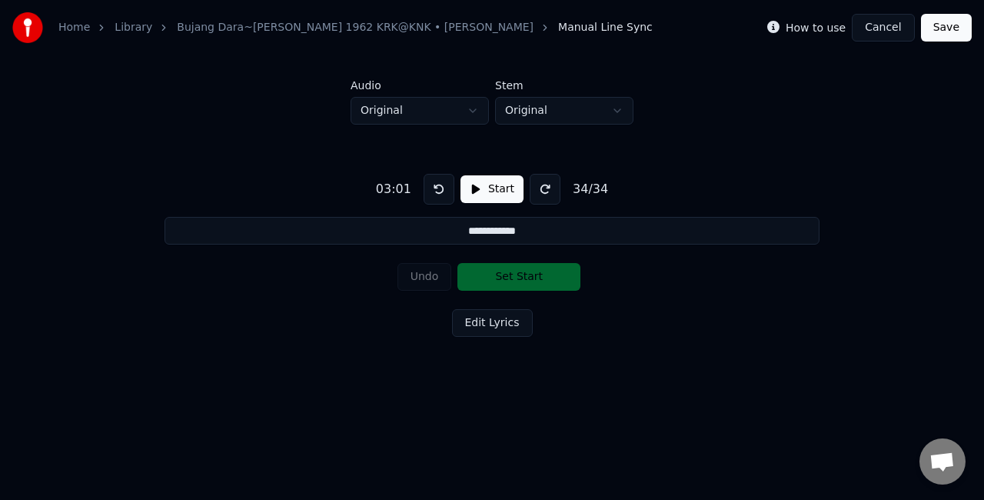
click at [940, 33] on button "Save" at bounding box center [946, 28] width 51 height 28
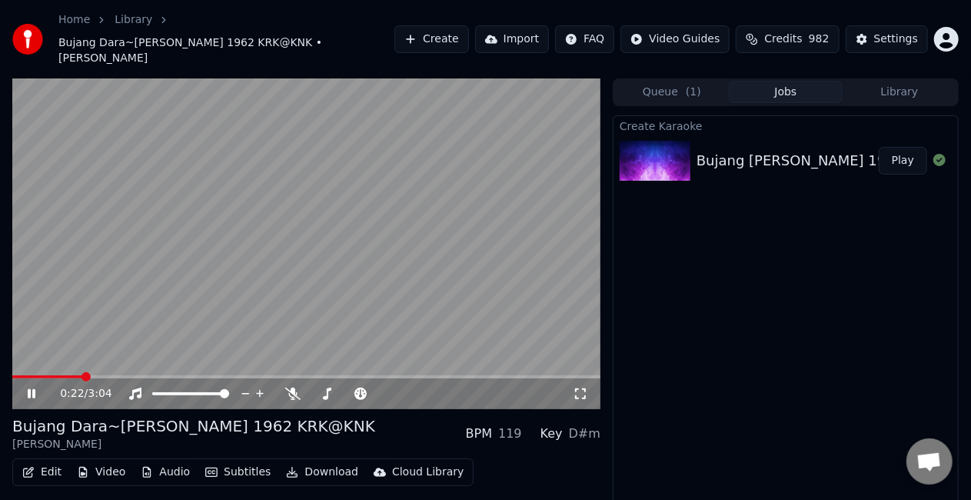
click at [81, 375] on span at bounding box center [47, 376] width 70 height 3
click at [79, 375] on span at bounding box center [45, 376] width 67 height 3
click at [59, 375] on span at bounding box center [36, 376] width 48 height 3
click at [194, 375] on span at bounding box center [103, 376] width 182 height 3
click at [384, 358] on video at bounding box center [306, 243] width 588 height 331
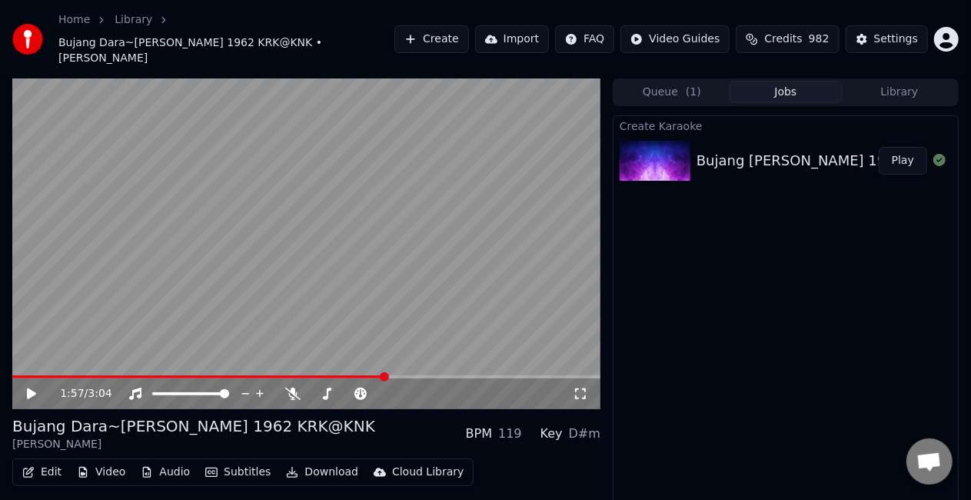
click at [384, 375] on span at bounding box center [199, 376] width 374 height 3
click at [392, 246] on video at bounding box center [306, 243] width 588 height 331
click at [395, 375] on span at bounding box center [203, 376] width 383 height 3
click at [423, 375] on span at bounding box center [218, 376] width 412 height 3
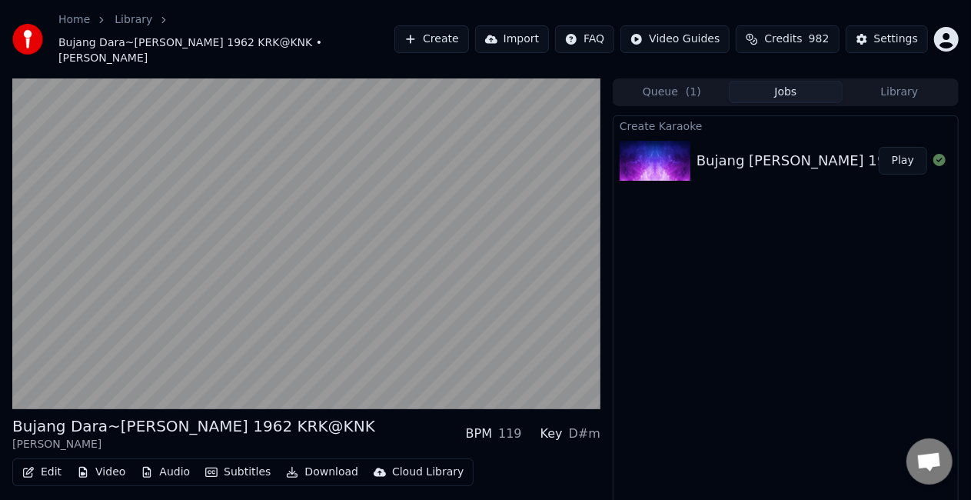
click at [314, 461] on button "Download" at bounding box center [322, 472] width 85 height 22
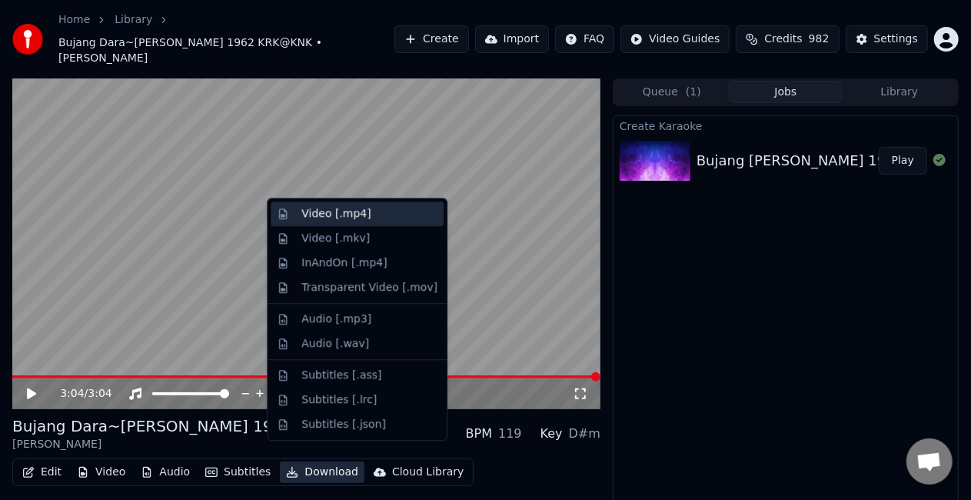
click at [371, 223] on div "Video [.mp4]" at bounding box center [357, 213] width 173 height 25
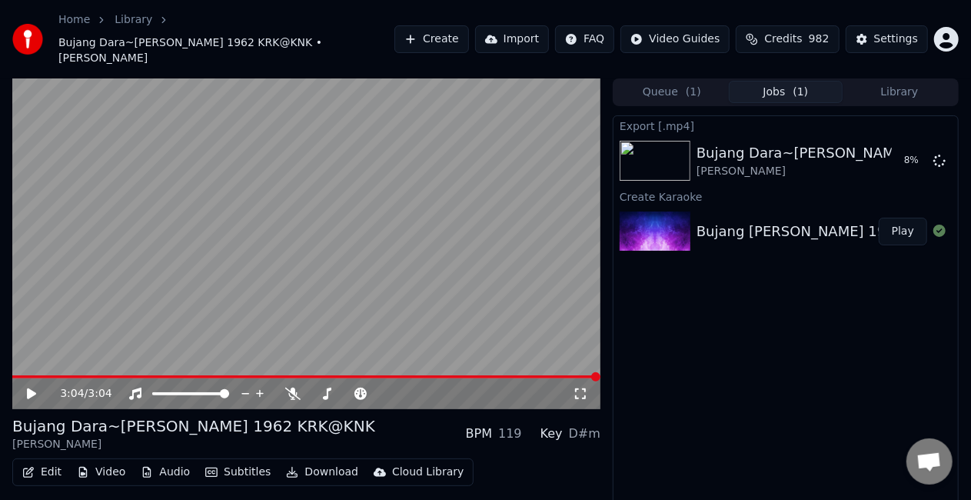
click at [913, 317] on div "Export [.mp4] Bujang Dara~Sam Simon 1962 KRK@KNK Sam Saimun 8 % Create Karaoke …" at bounding box center [786, 327] width 346 height 425
click at [819, 293] on div "Export [.mp4] Bujang Dara~Sam Simon 1962 KRK@KNK Sam Saimun Show Create Karaoke…" at bounding box center [786, 327] width 346 height 425
click at [902, 147] on button "Show" at bounding box center [899, 161] width 55 height 28
click at [49, 461] on button "Edit" at bounding box center [42, 472] width 52 height 22
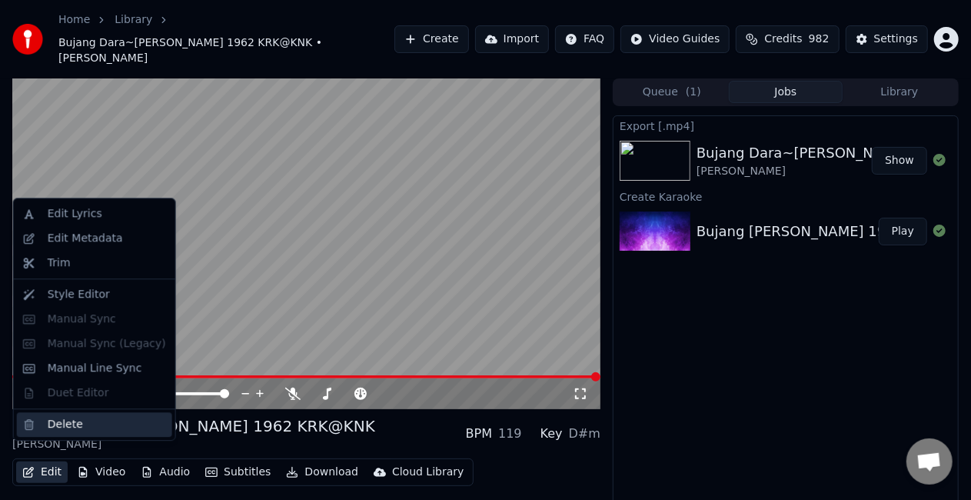
click at [71, 427] on div "Delete" at bounding box center [65, 424] width 35 height 15
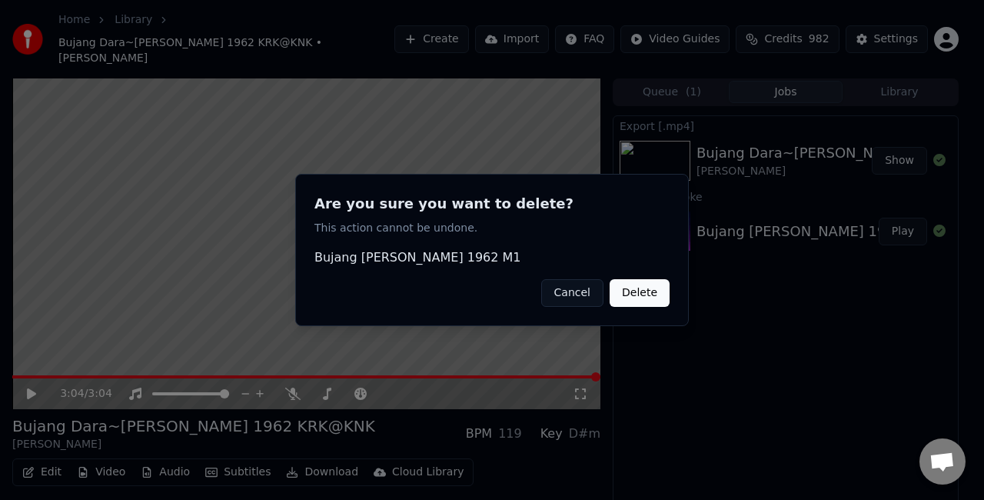
click at [646, 292] on button "Delete" at bounding box center [640, 293] width 60 height 28
